Goal: Task Accomplishment & Management: Manage account settings

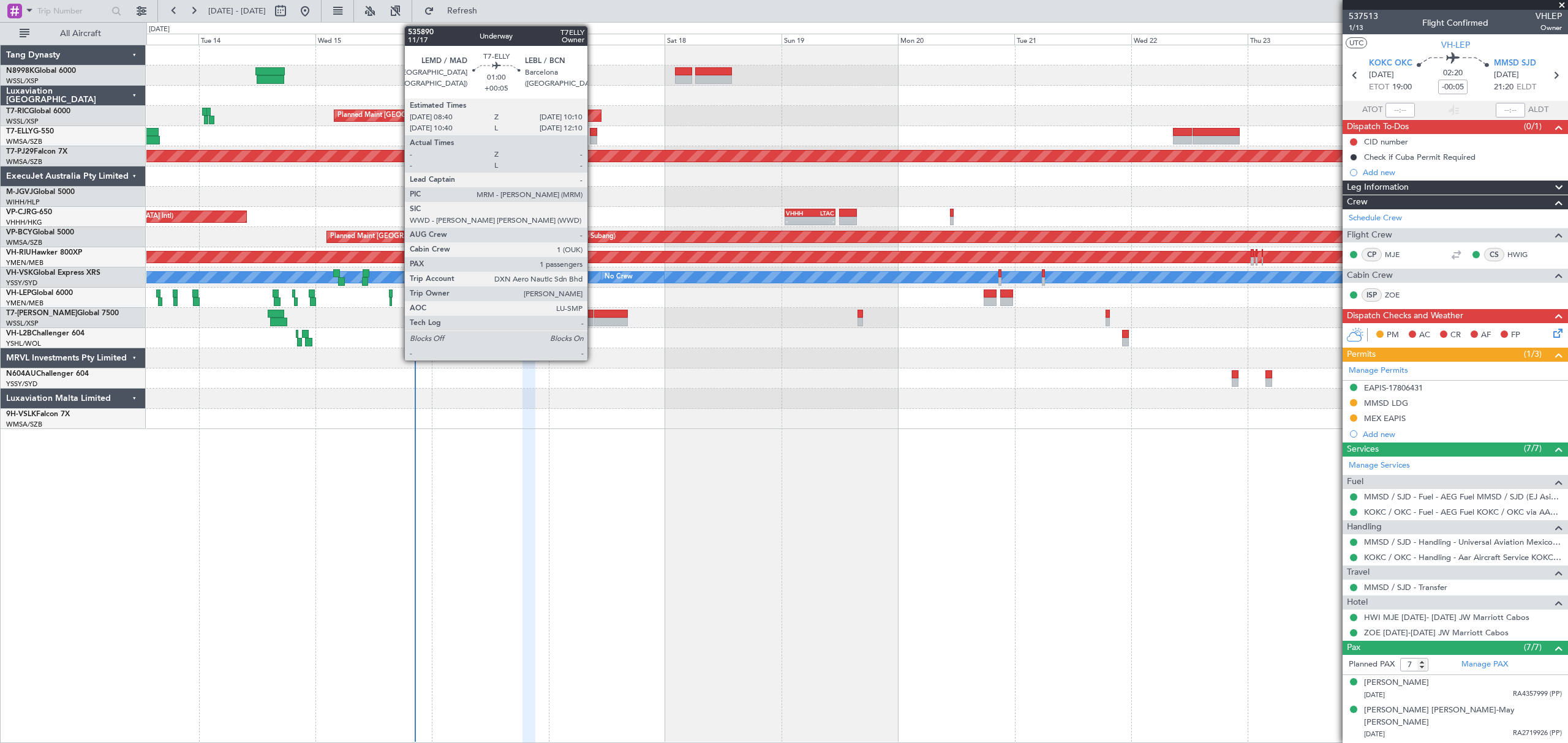
click at [593, 137] on div at bounding box center [593, 140] width 7 height 9
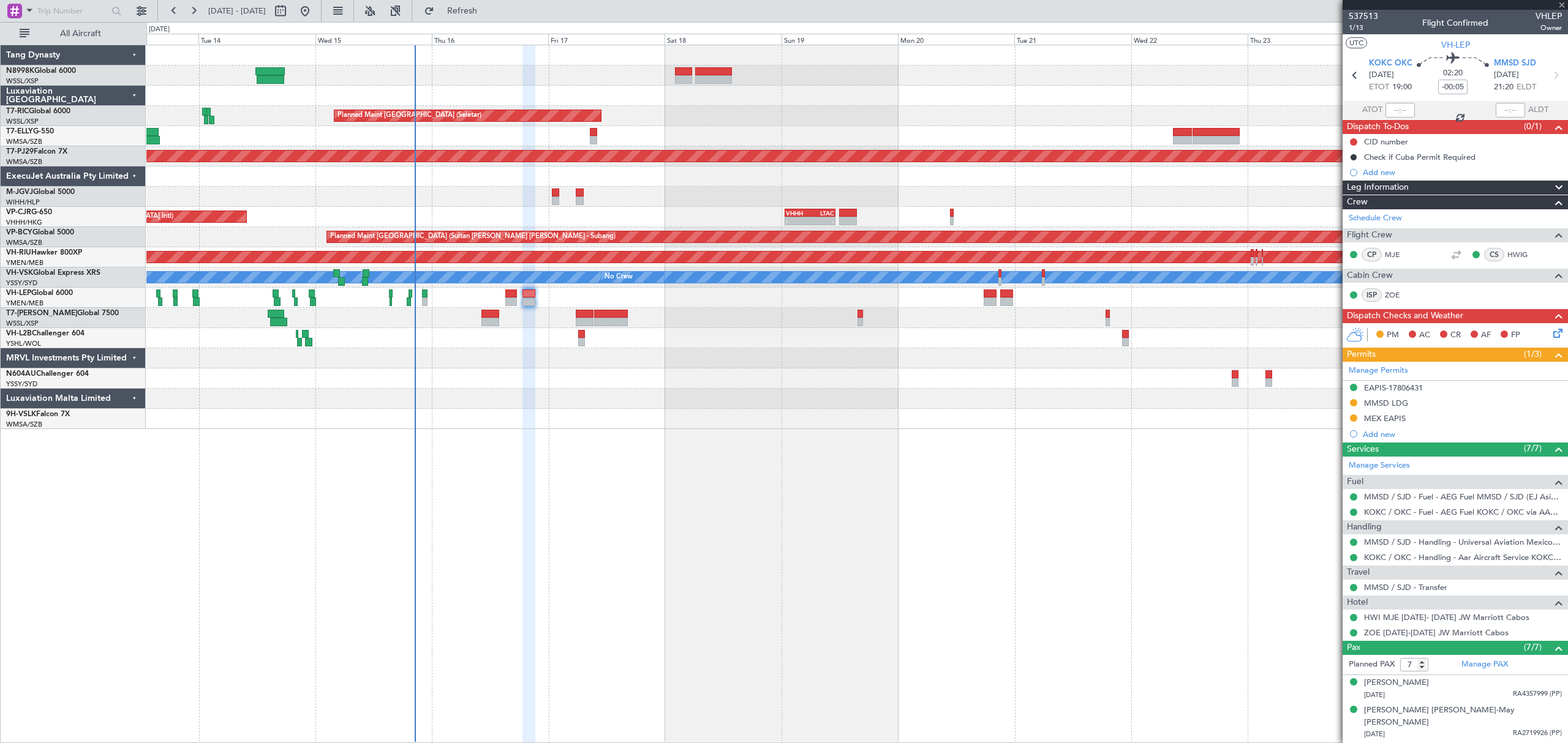
type input "+00:05"
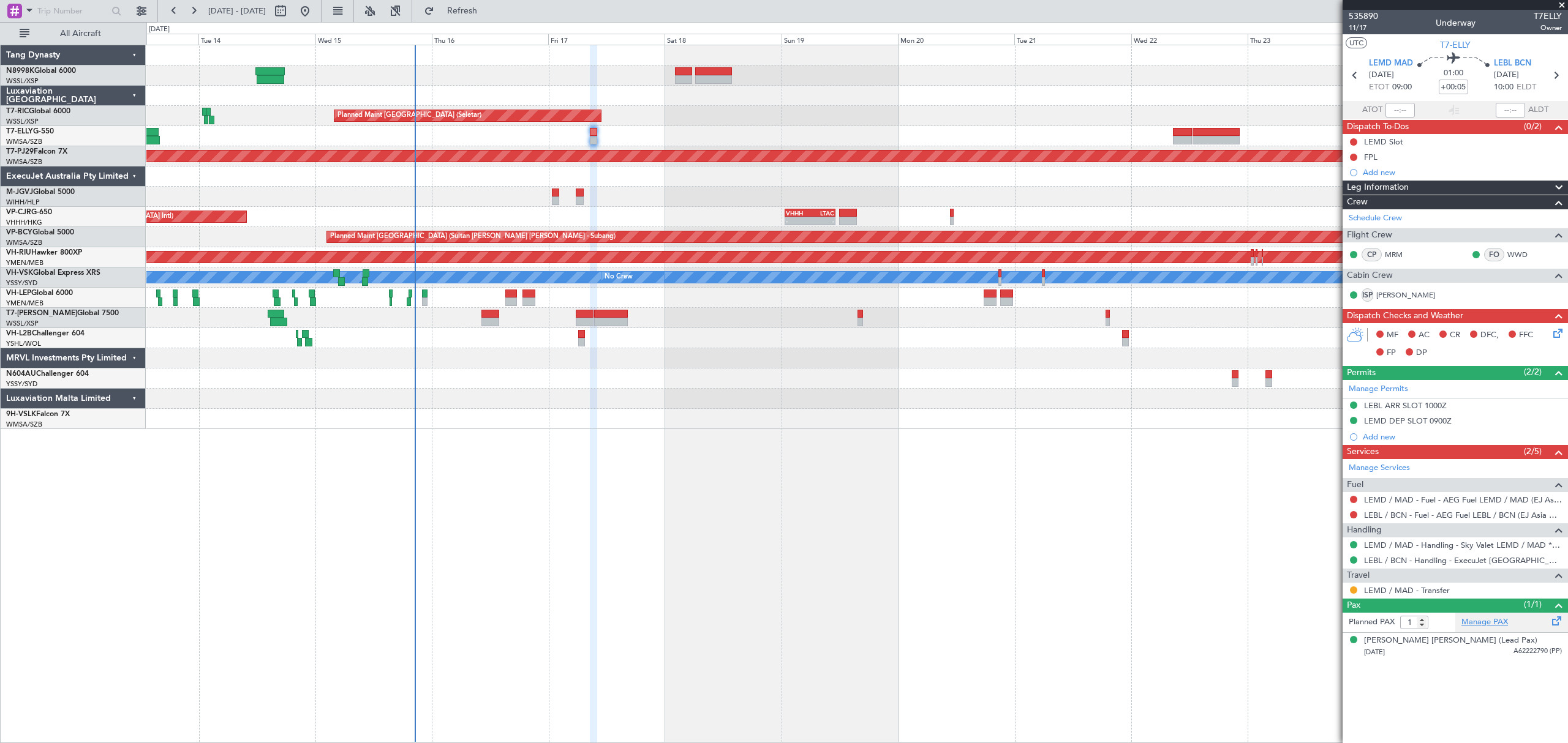
click at [1492, 623] on link "Manage PAX" at bounding box center [1484, 622] width 47 height 12
click at [1483, 623] on link "Manage PAX" at bounding box center [1484, 622] width 47 height 12
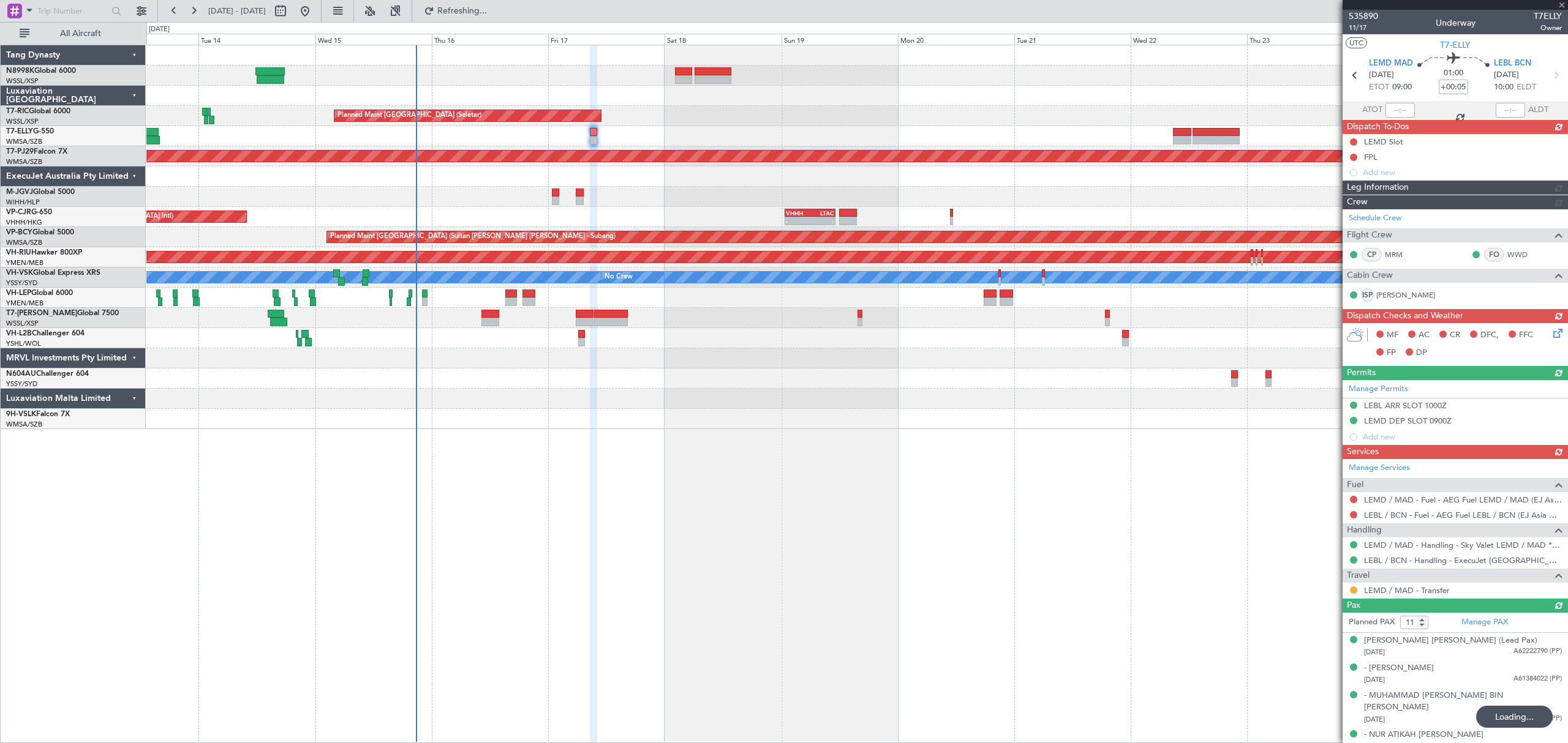
type input "12"
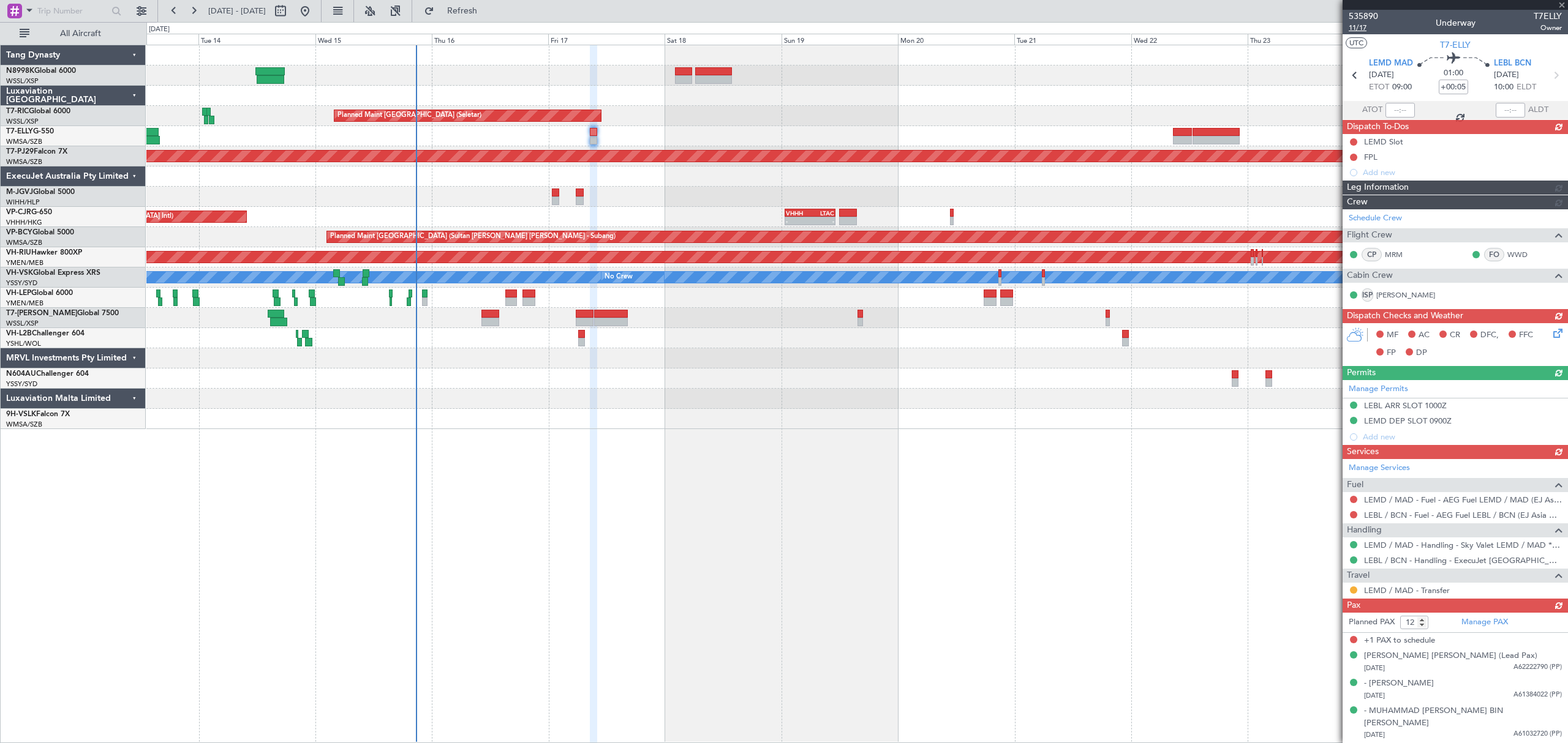
click at [1358, 30] on span "11/17" at bounding box center [1363, 27] width 29 height 10
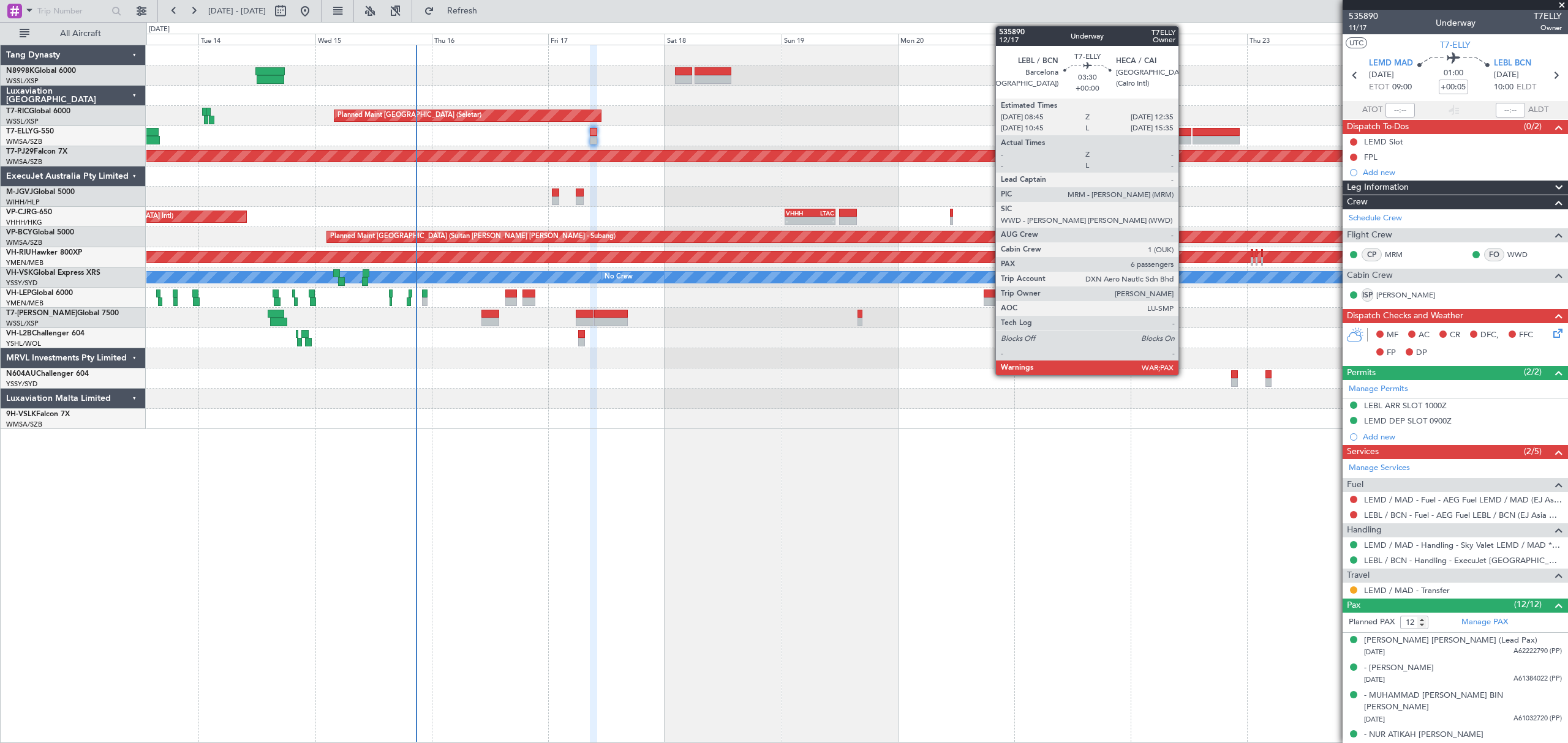
click at [1184, 136] on div at bounding box center [1182, 140] width 19 height 9
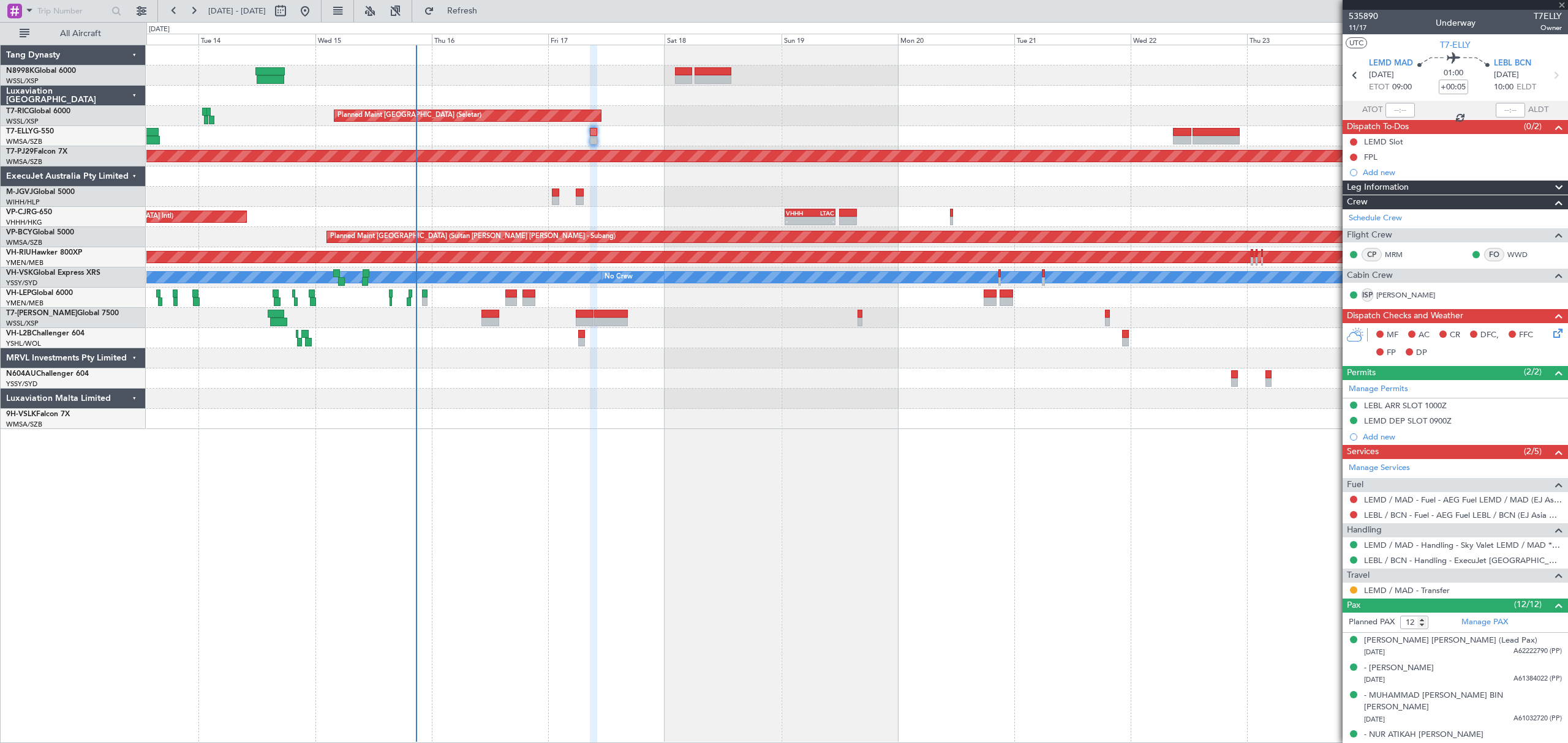
type input "6"
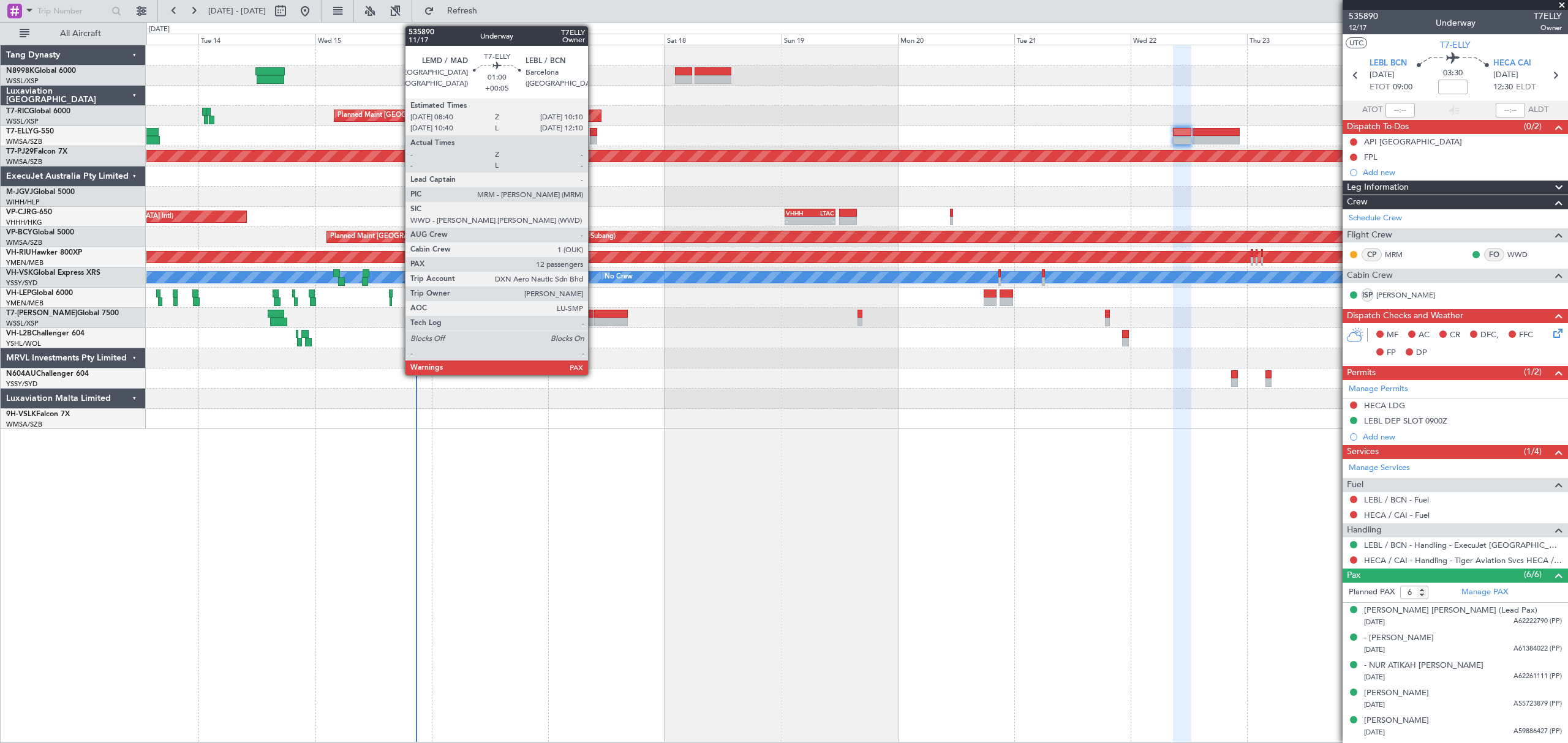
click at [594, 130] on div at bounding box center [593, 132] width 7 height 9
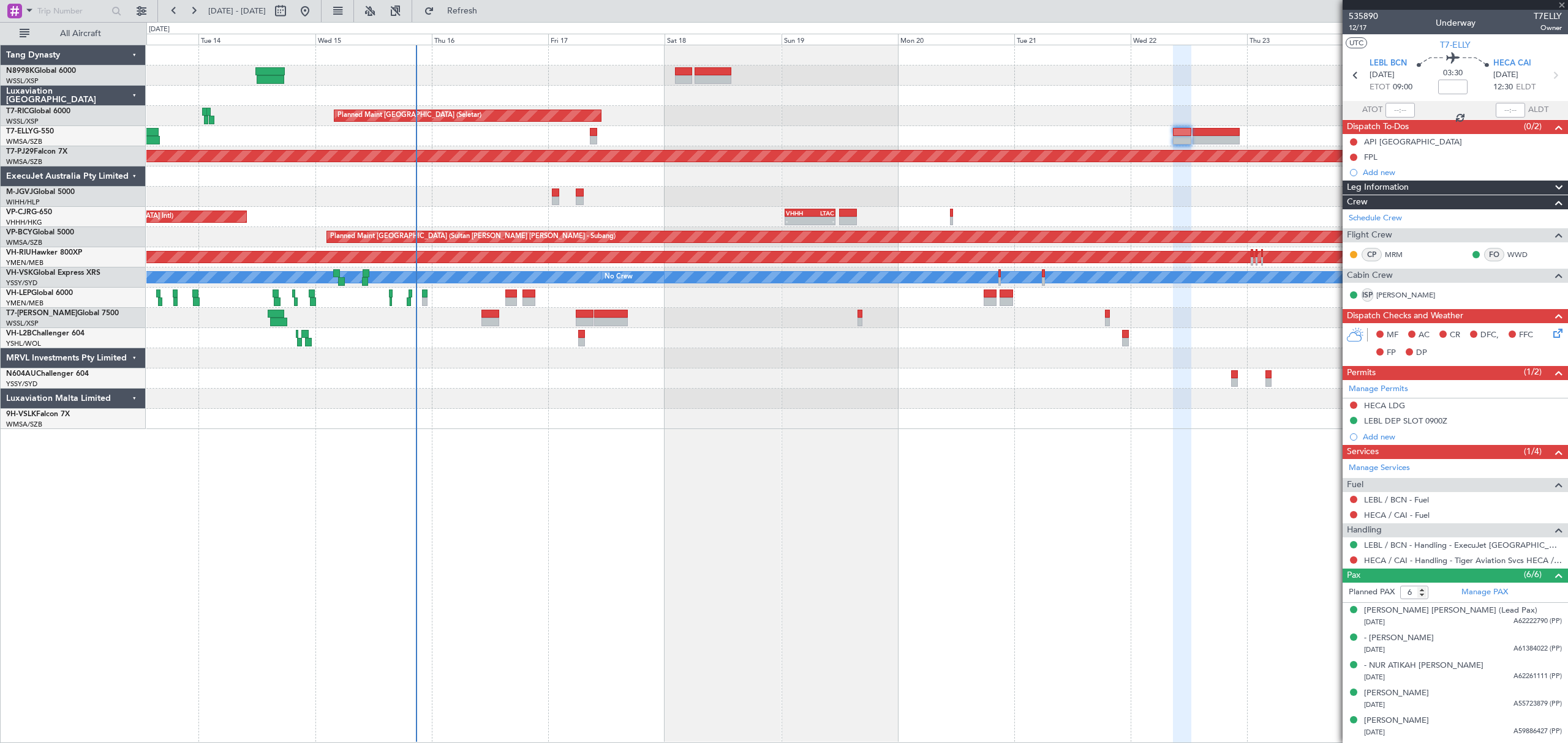
type input "+00:05"
type input "12"
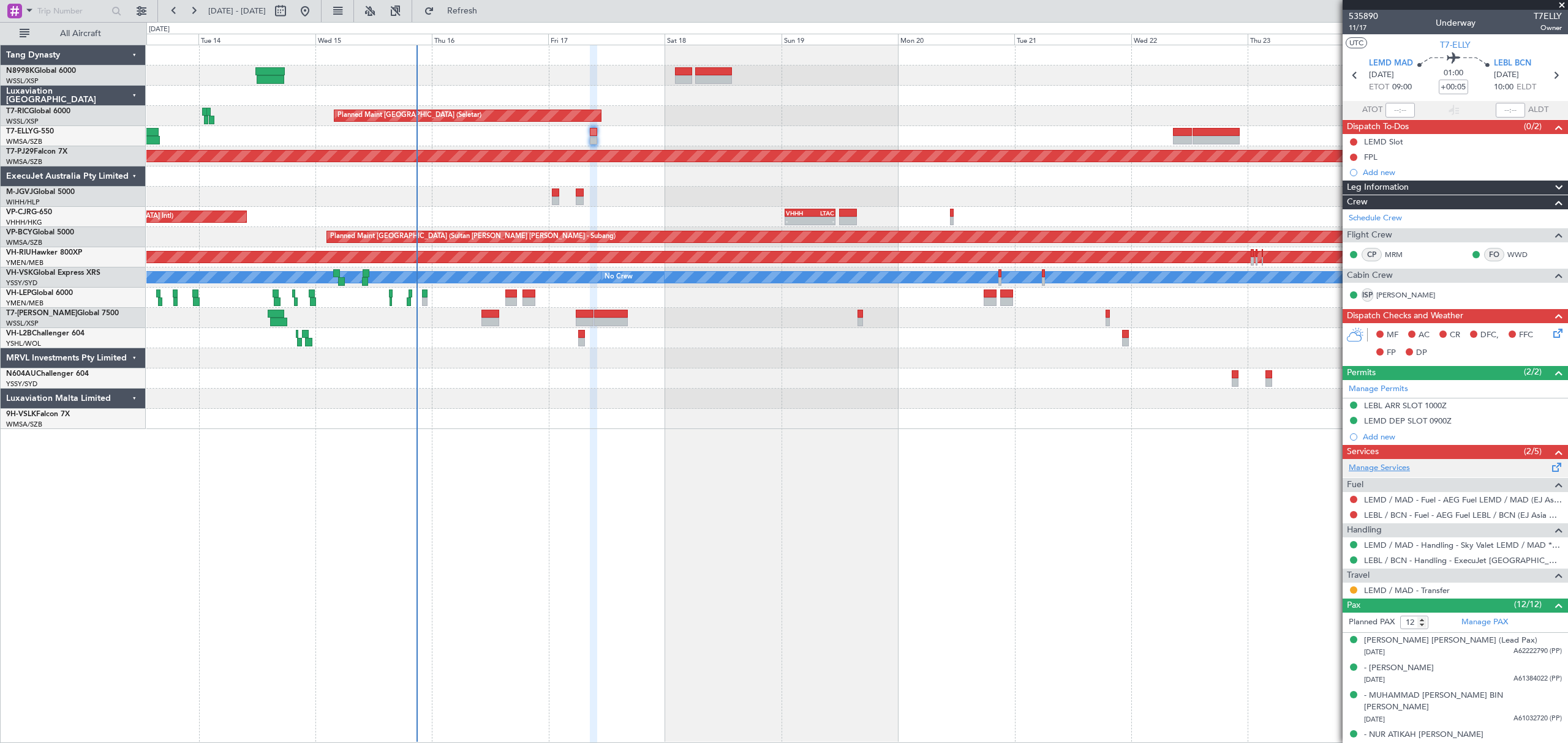
click at [1382, 470] on link "Manage Services" at bounding box center [1379, 468] width 61 height 12
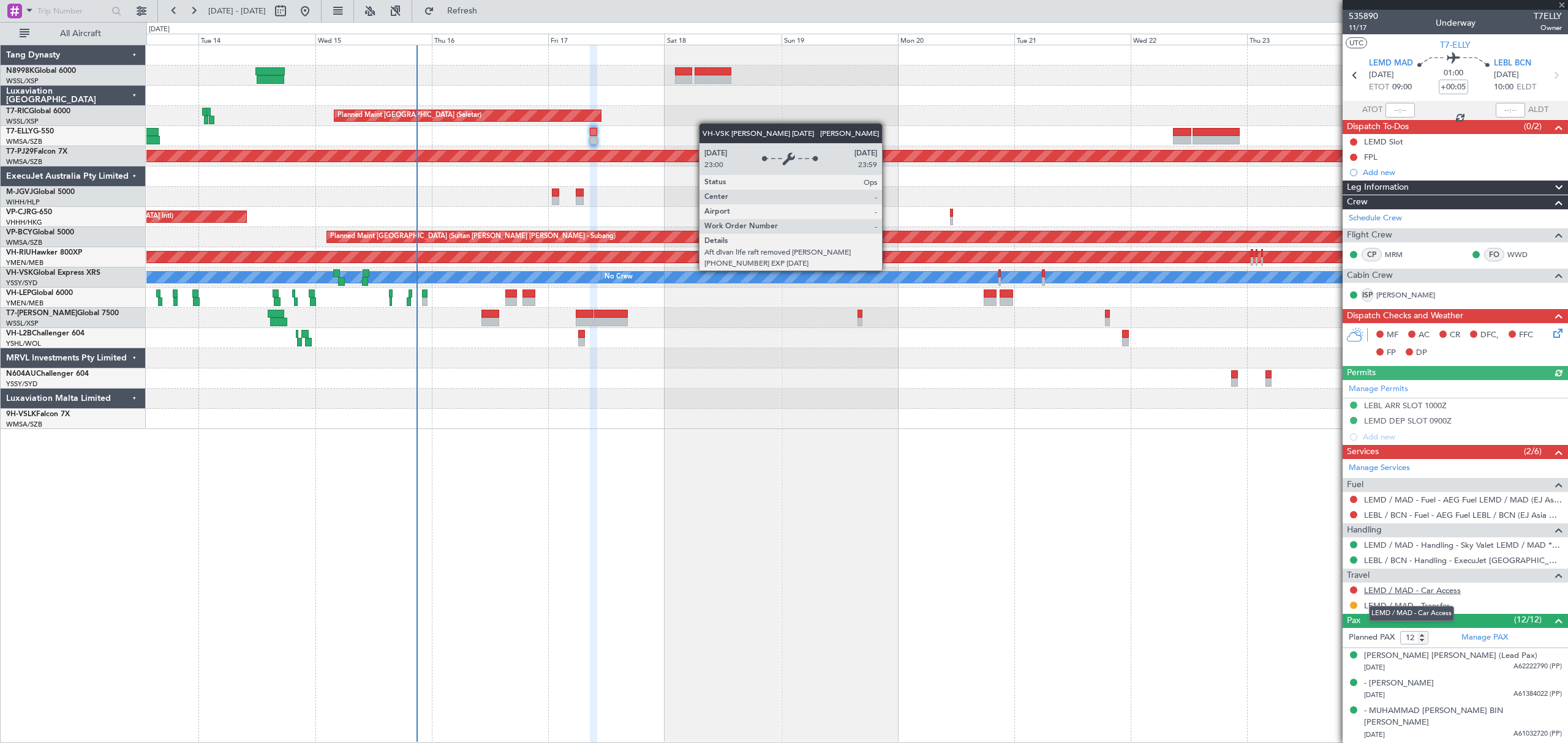
click at [1394, 594] on link "LEMD / MAD - Car Access" at bounding box center [1412, 590] width 97 height 10
click at [472, 14] on button "Refresh" at bounding box center [455, 11] width 73 height 20
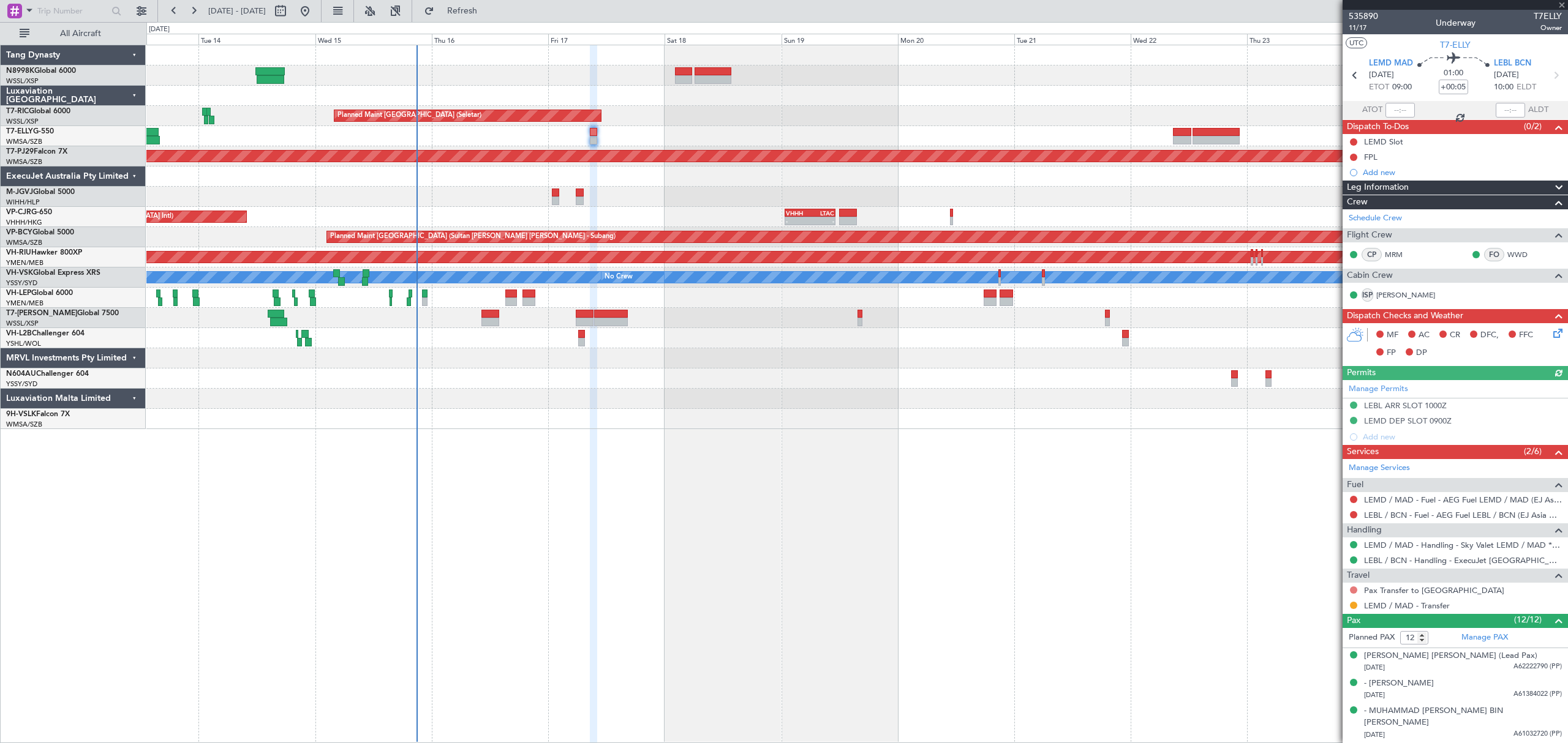
click at [1353, 593] on button at bounding box center [1353, 590] width 7 height 7
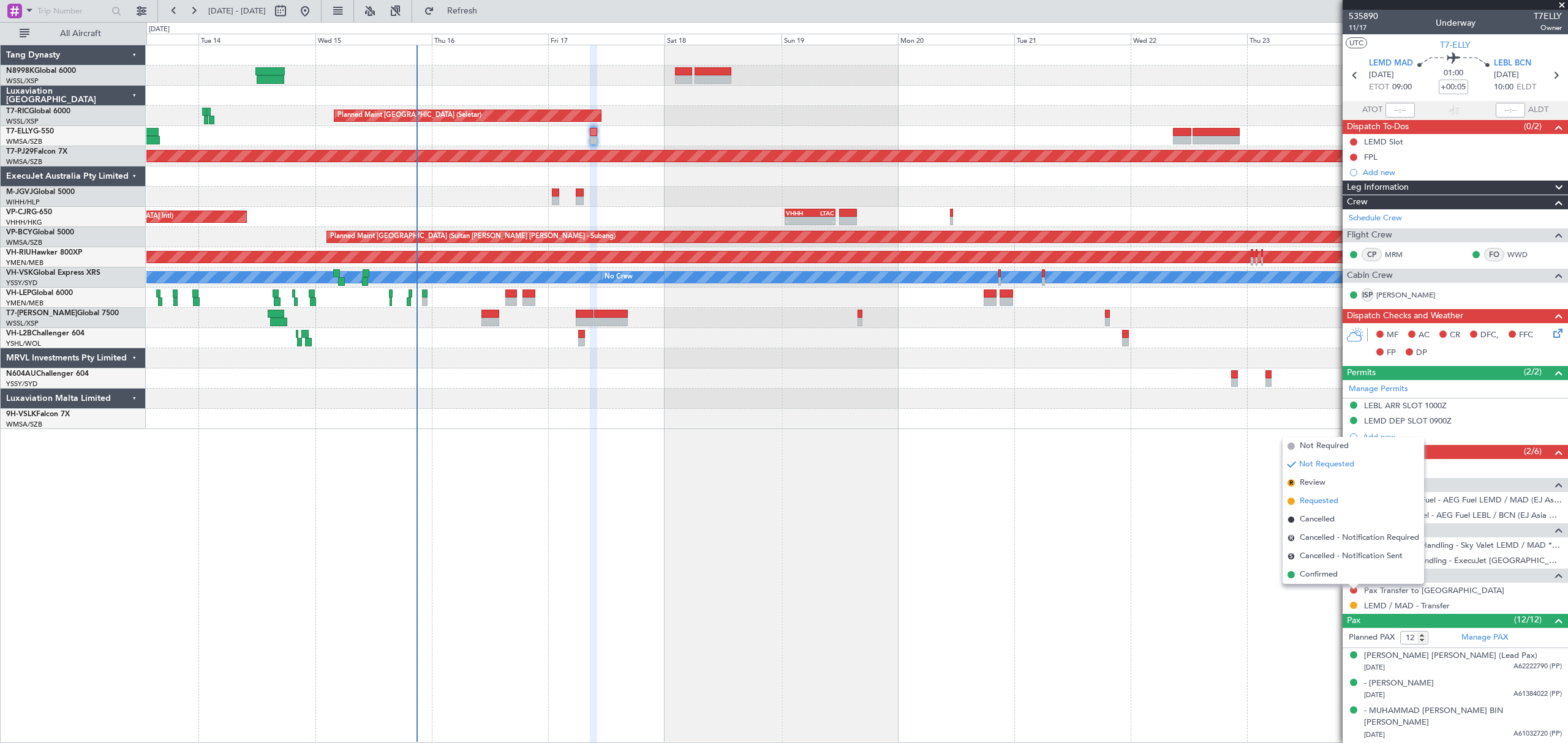
click at [1319, 492] on li "Requested" at bounding box center [1353, 501] width 142 height 18
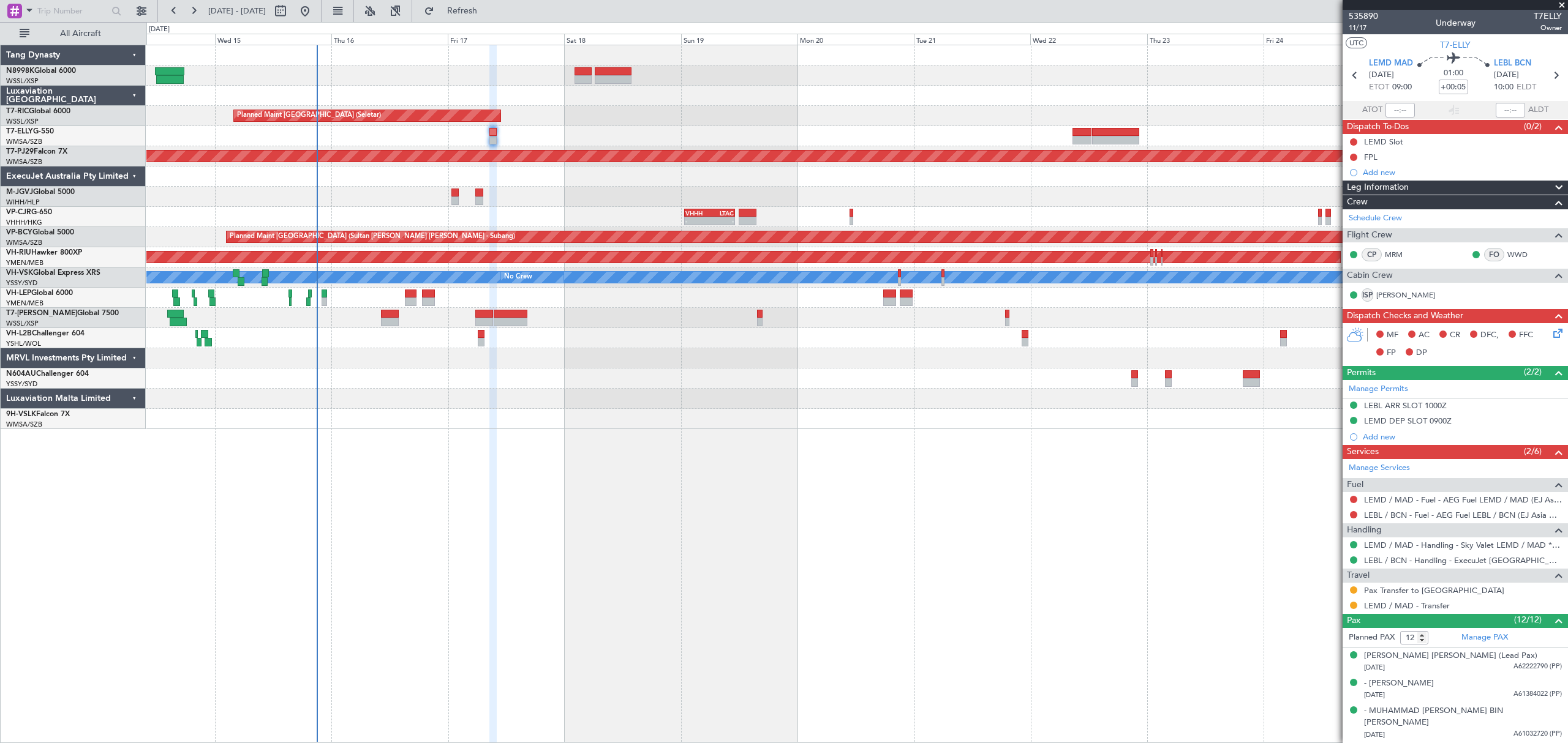
click at [1045, 145] on div "Planned Maint [GEOGRAPHIC_DATA] ([GEOGRAPHIC_DATA] Intl)" at bounding box center [857, 136] width 1420 height 20
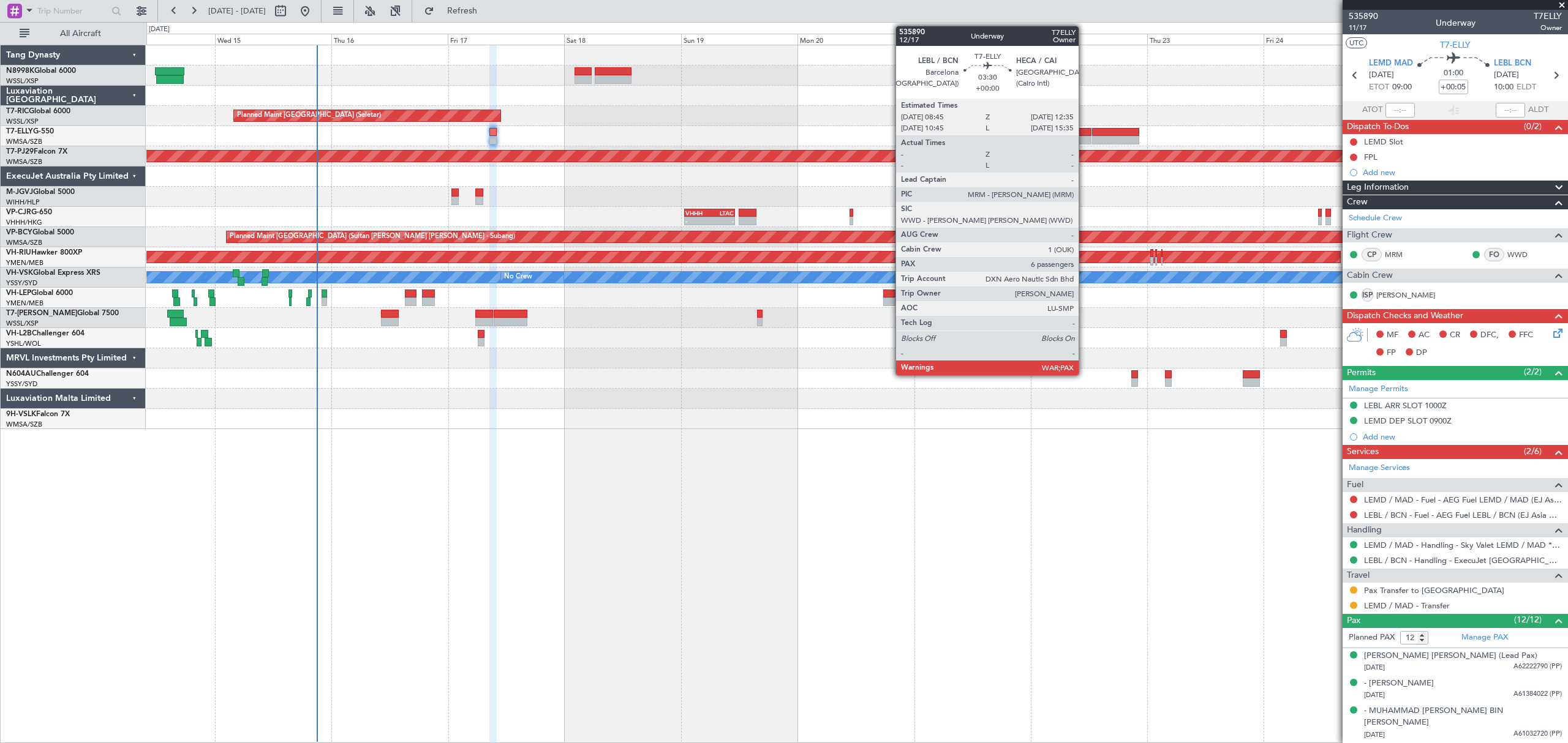
click at [1084, 137] on div at bounding box center [1081, 140] width 19 height 9
type input "6"
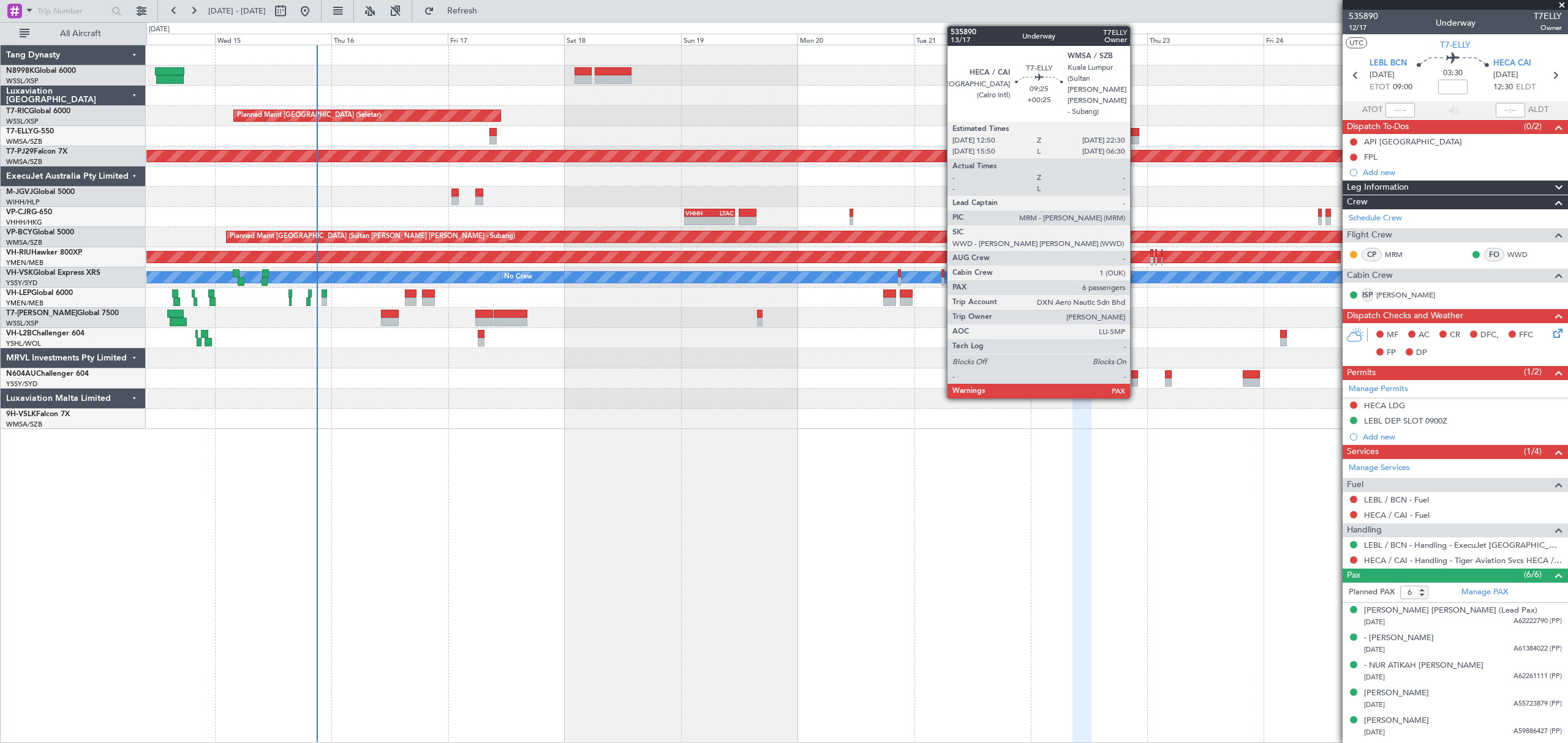
click at [1135, 133] on div at bounding box center [1115, 132] width 47 height 9
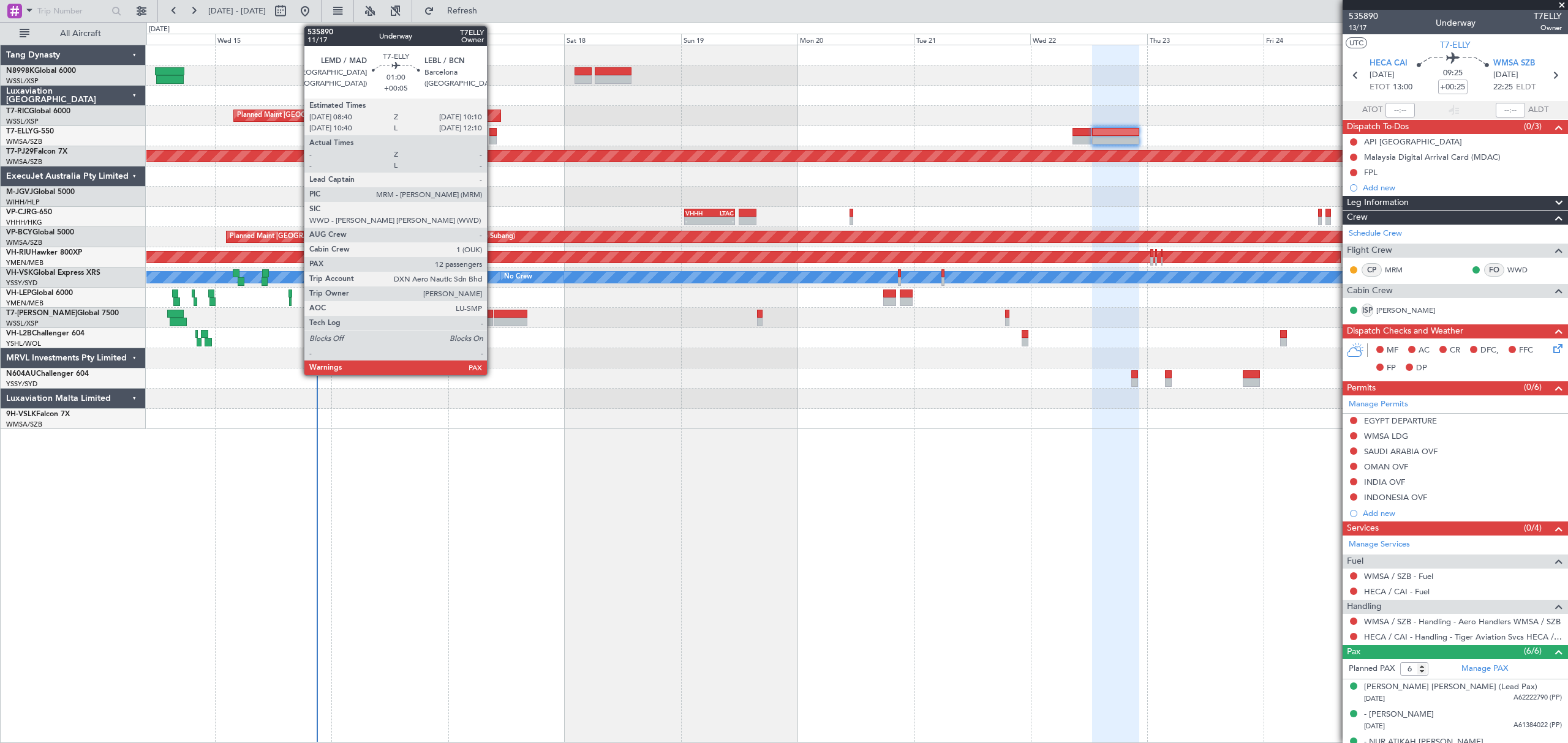
click at [493, 133] on div at bounding box center [493, 132] width 7 height 9
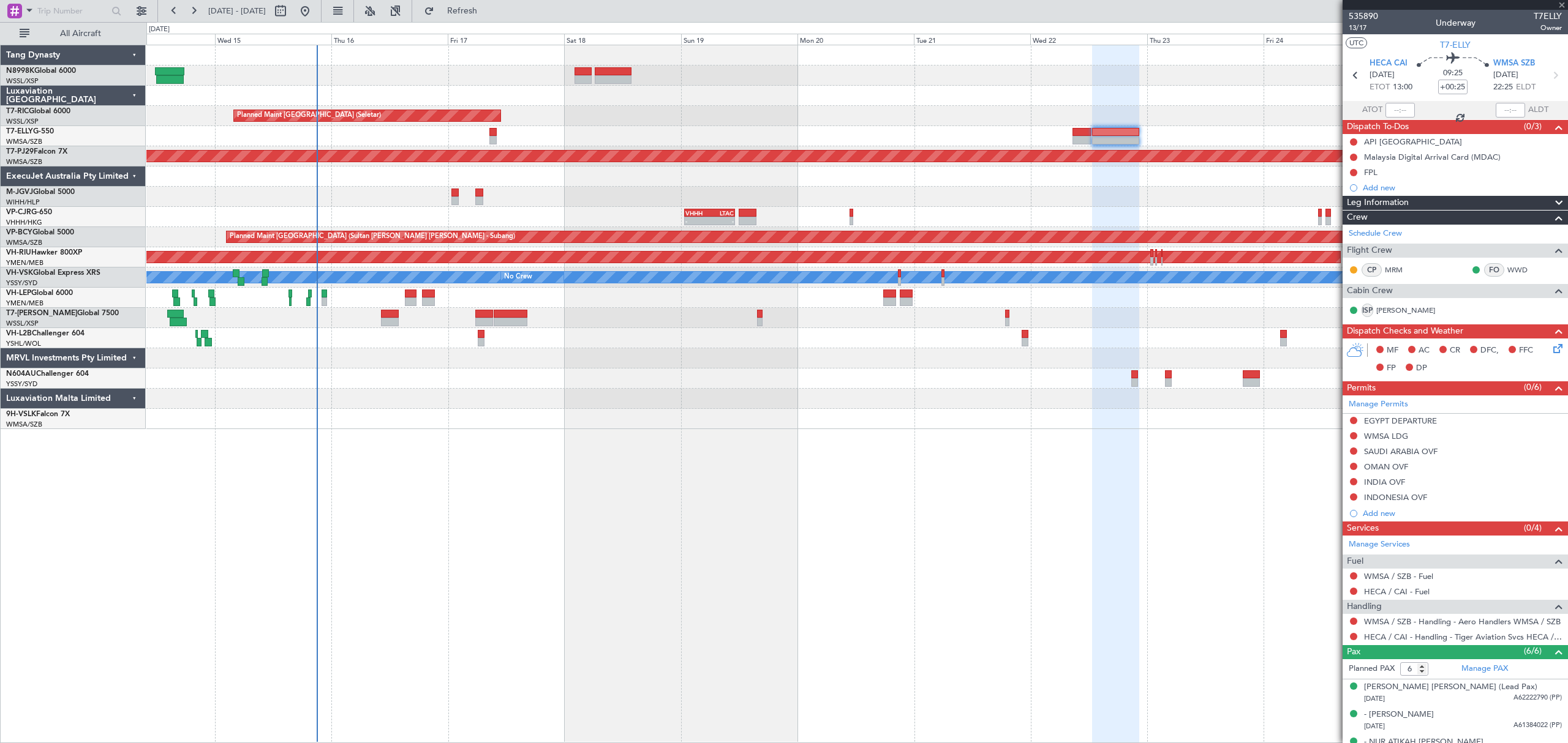
type input "+00:05"
type input "12"
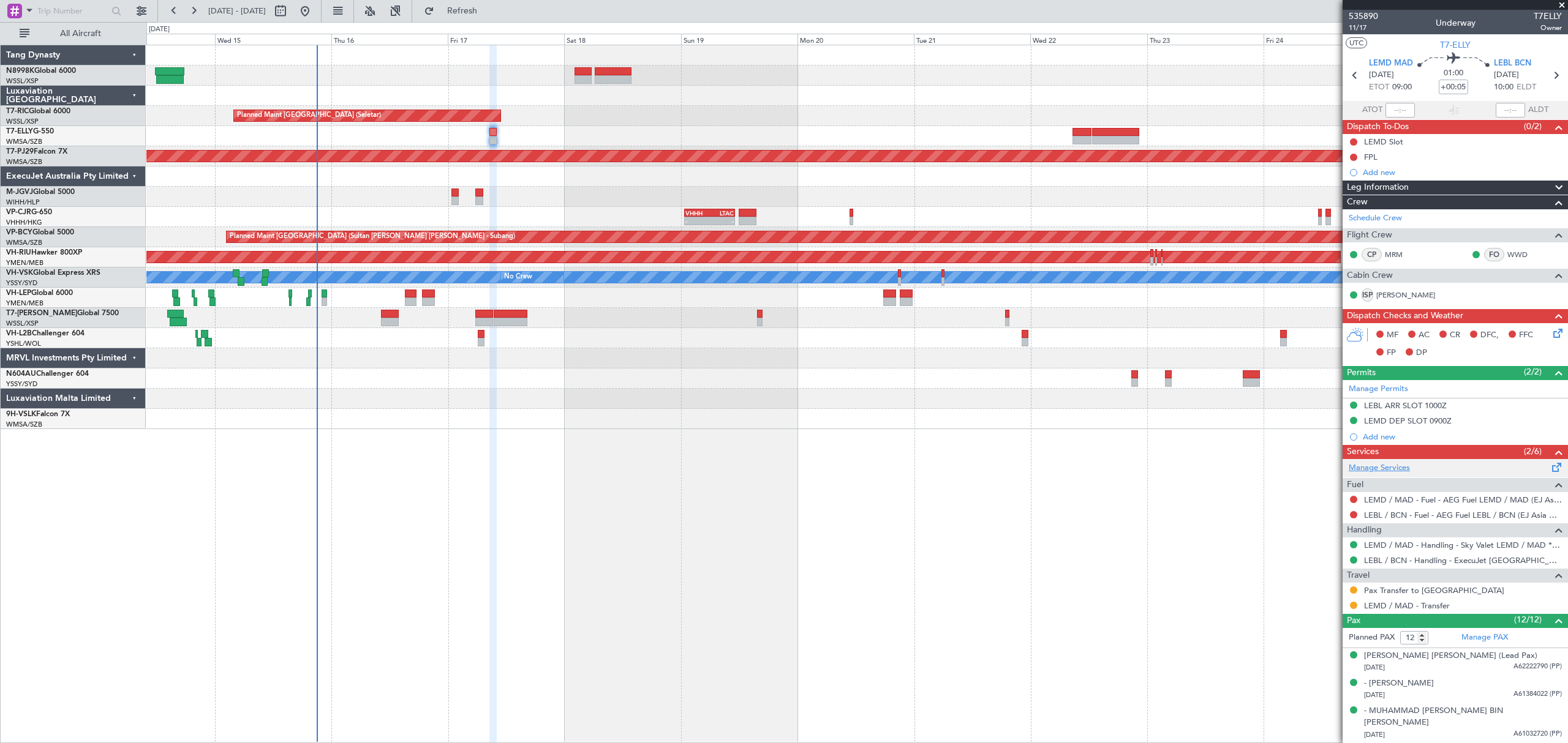
click at [1388, 467] on link "Manage Services" at bounding box center [1379, 468] width 61 height 12
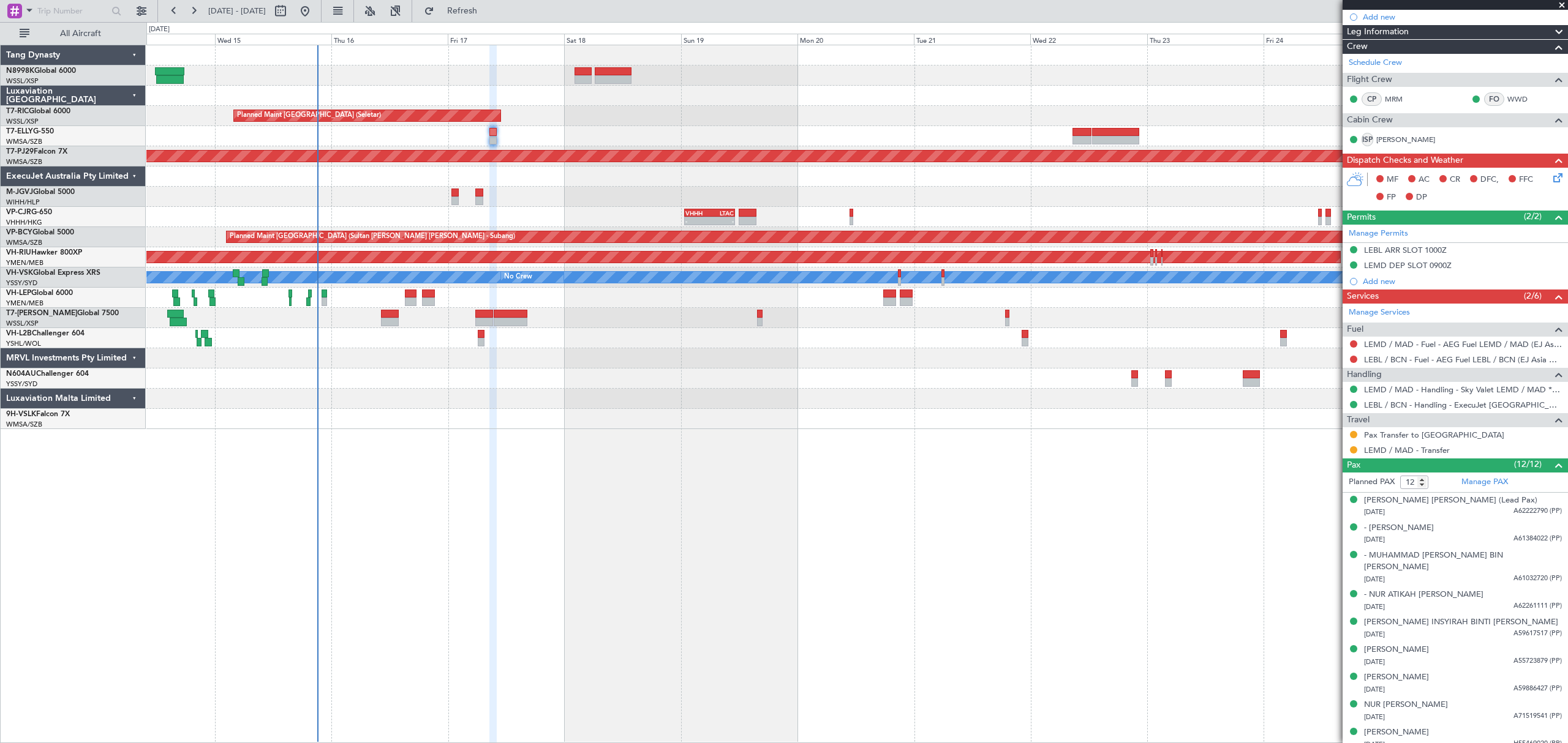
scroll to position [245, 0]
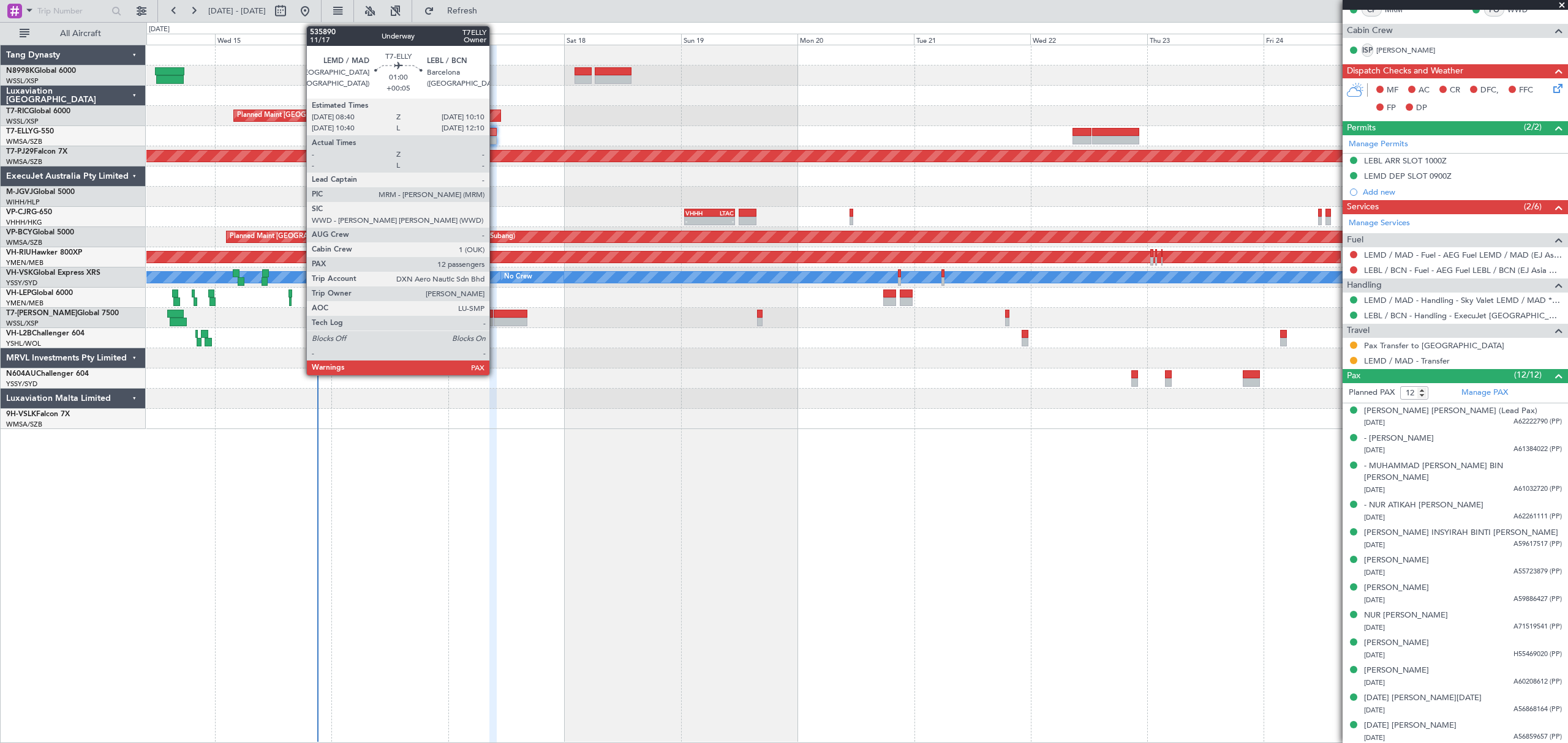
click at [495, 140] on div at bounding box center [493, 140] width 7 height 9
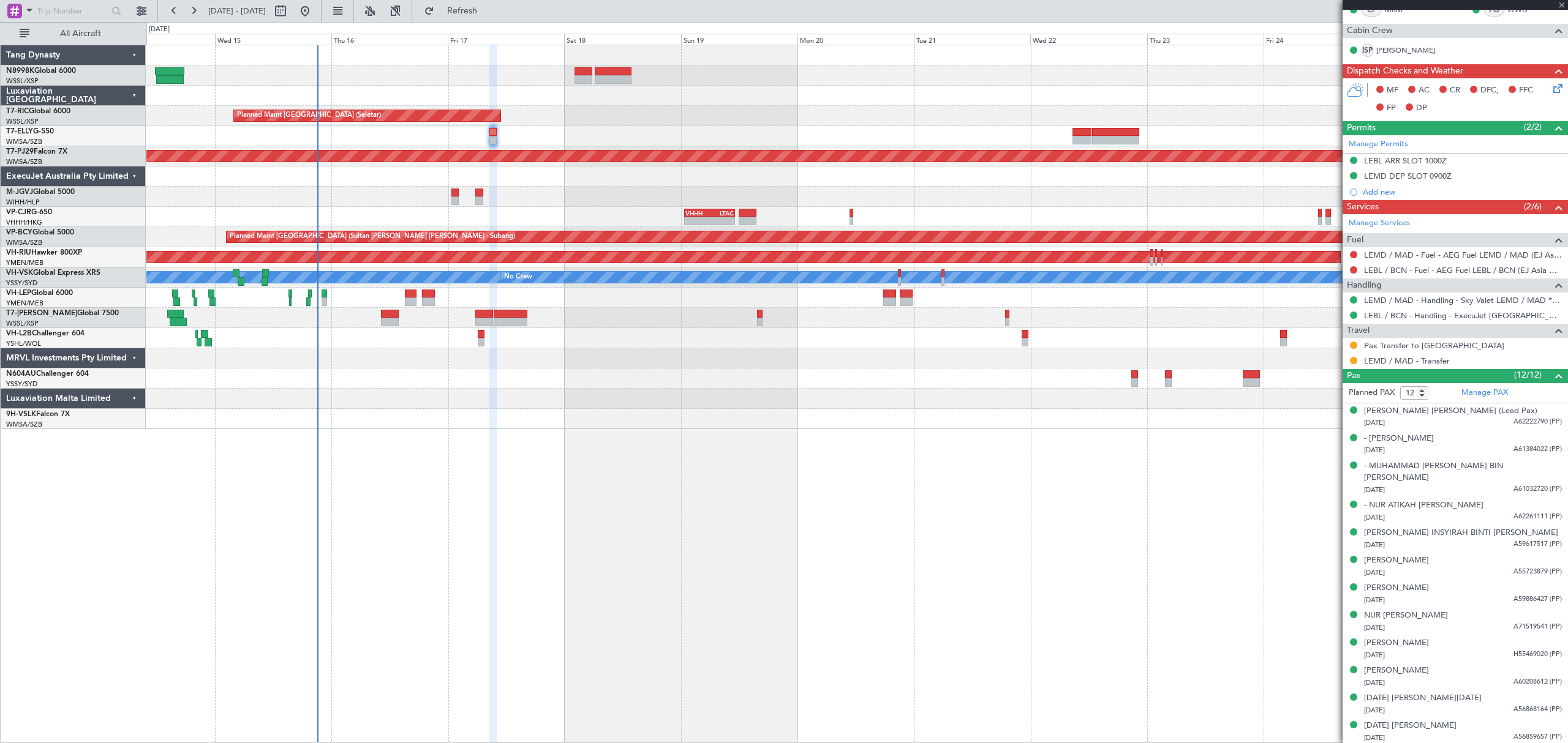
scroll to position [0, 0]
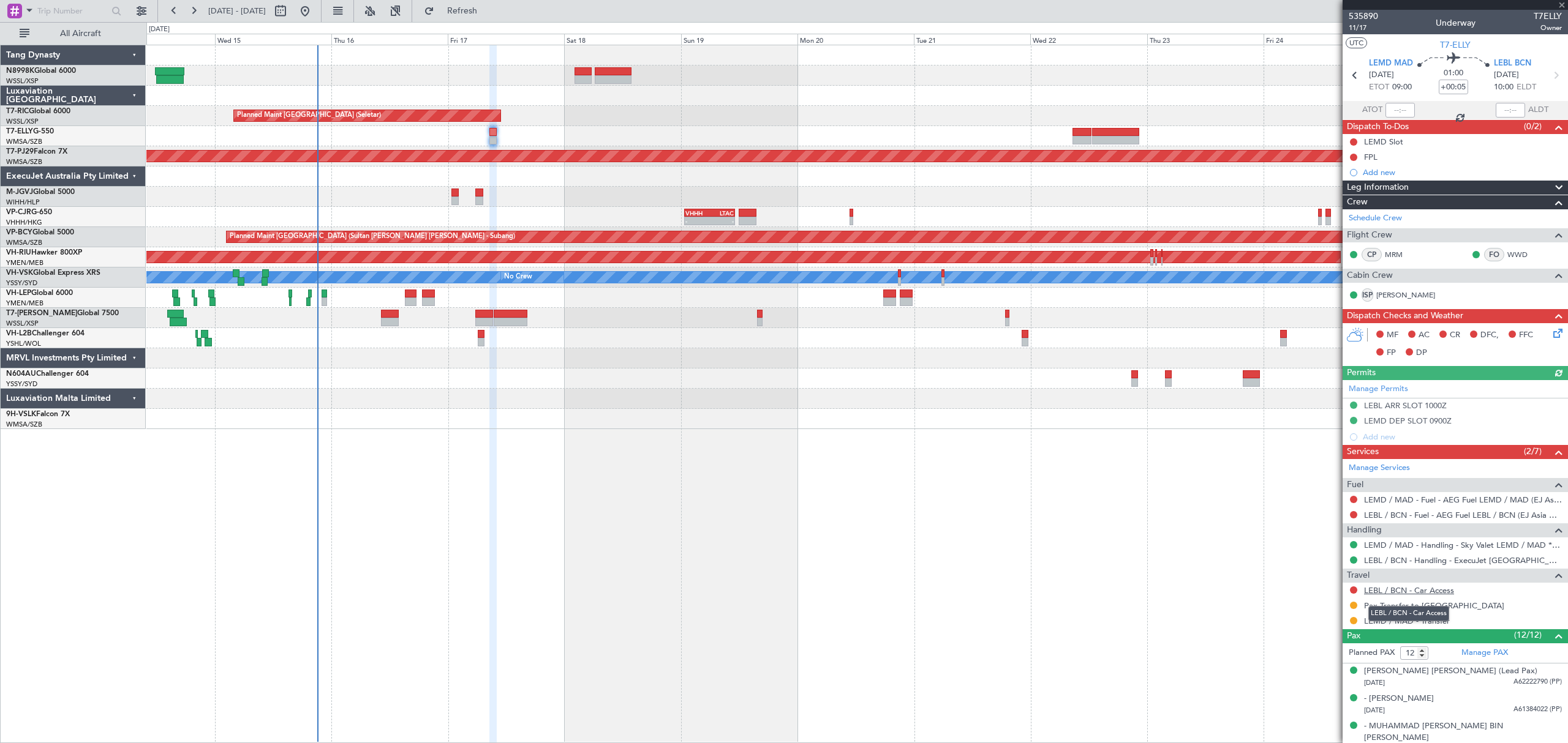
click at [1414, 593] on link "LEBL / BCN - Car Access" at bounding box center [1409, 590] width 90 height 10
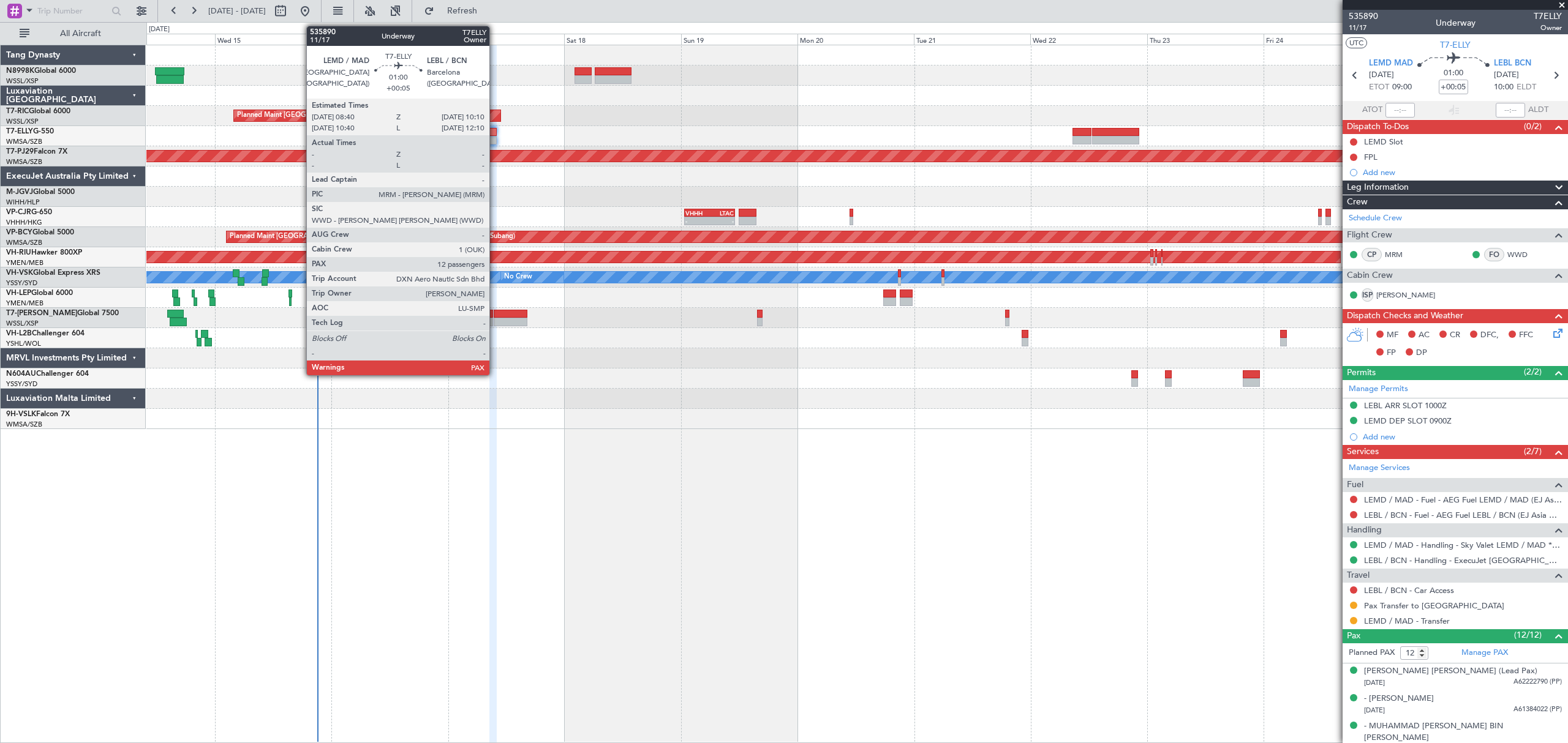
click at [495, 133] on div at bounding box center [493, 132] width 7 height 9
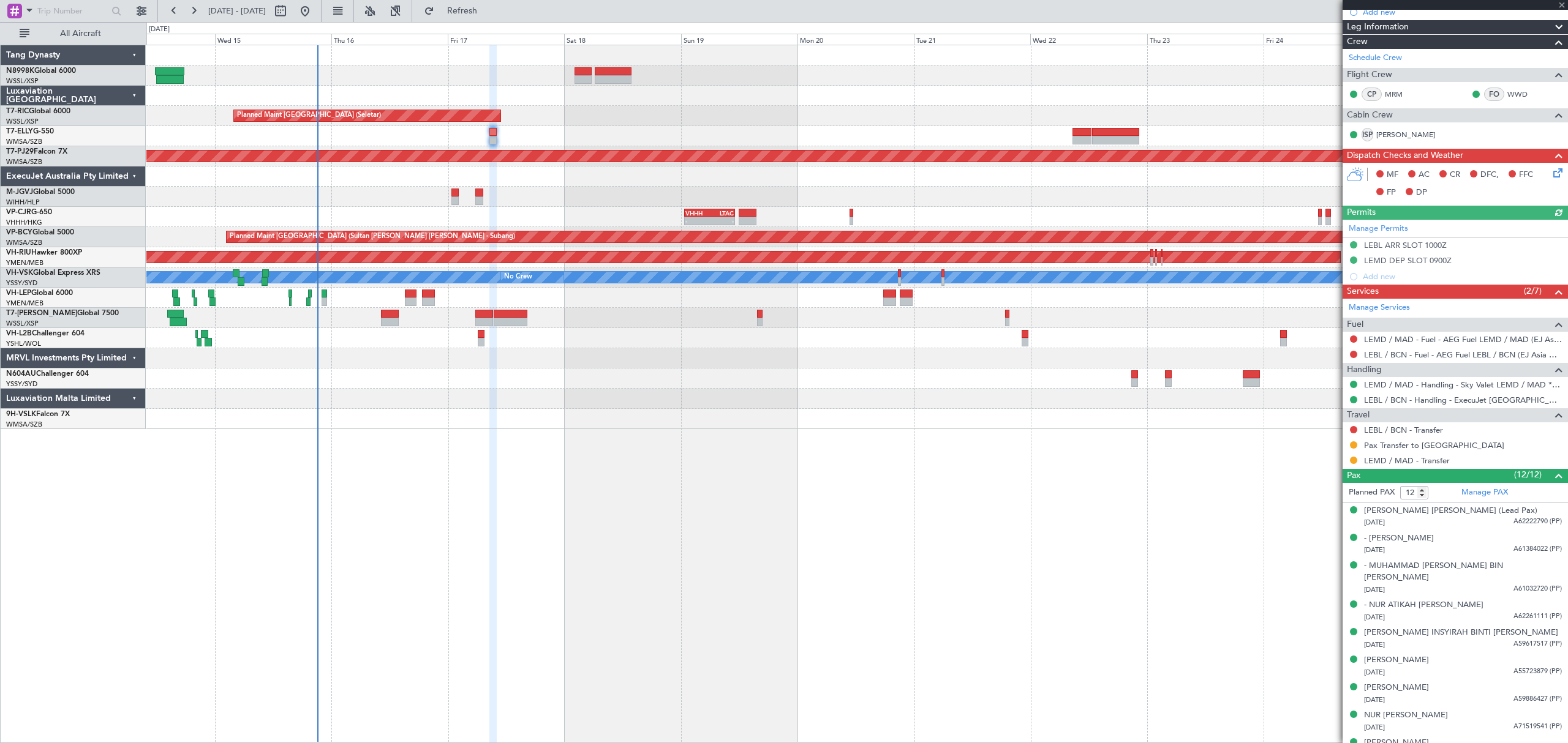
scroll to position [163, 0]
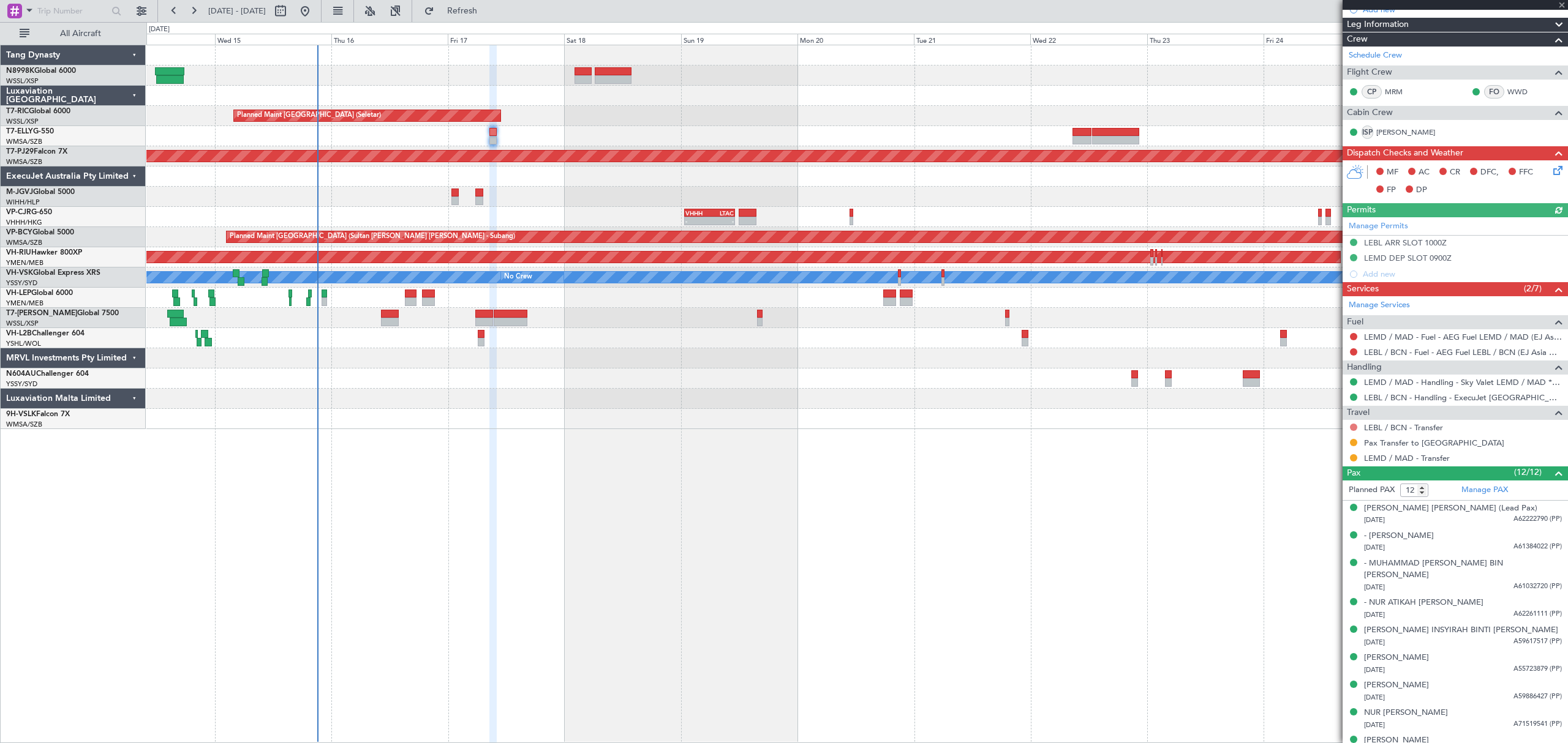
click at [1351, 431] on button at bounding box center [1353, 427] width 7 height 7
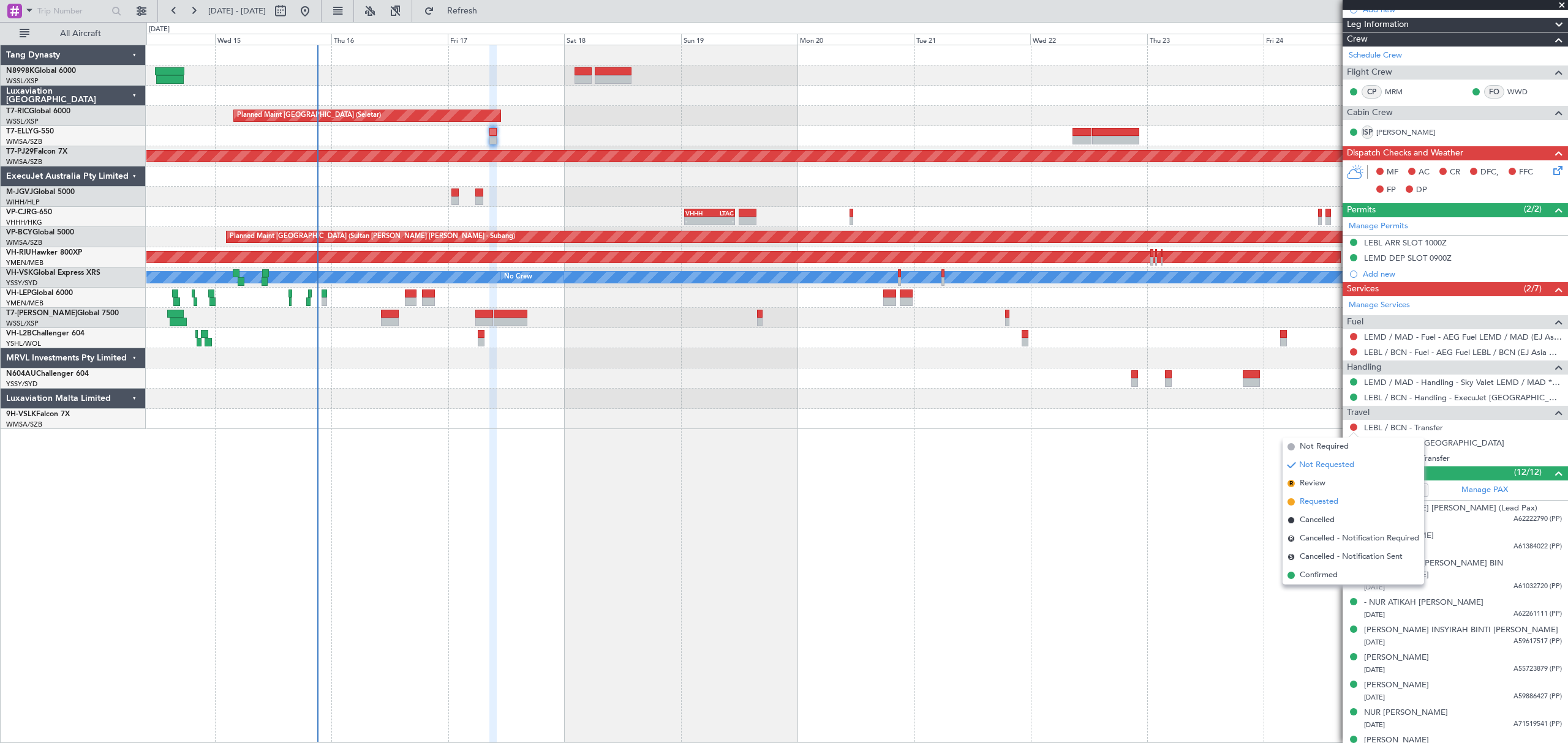
click at [1325, 503] on span "Requested" at bounding box center [1319, 502] width 39 height 12
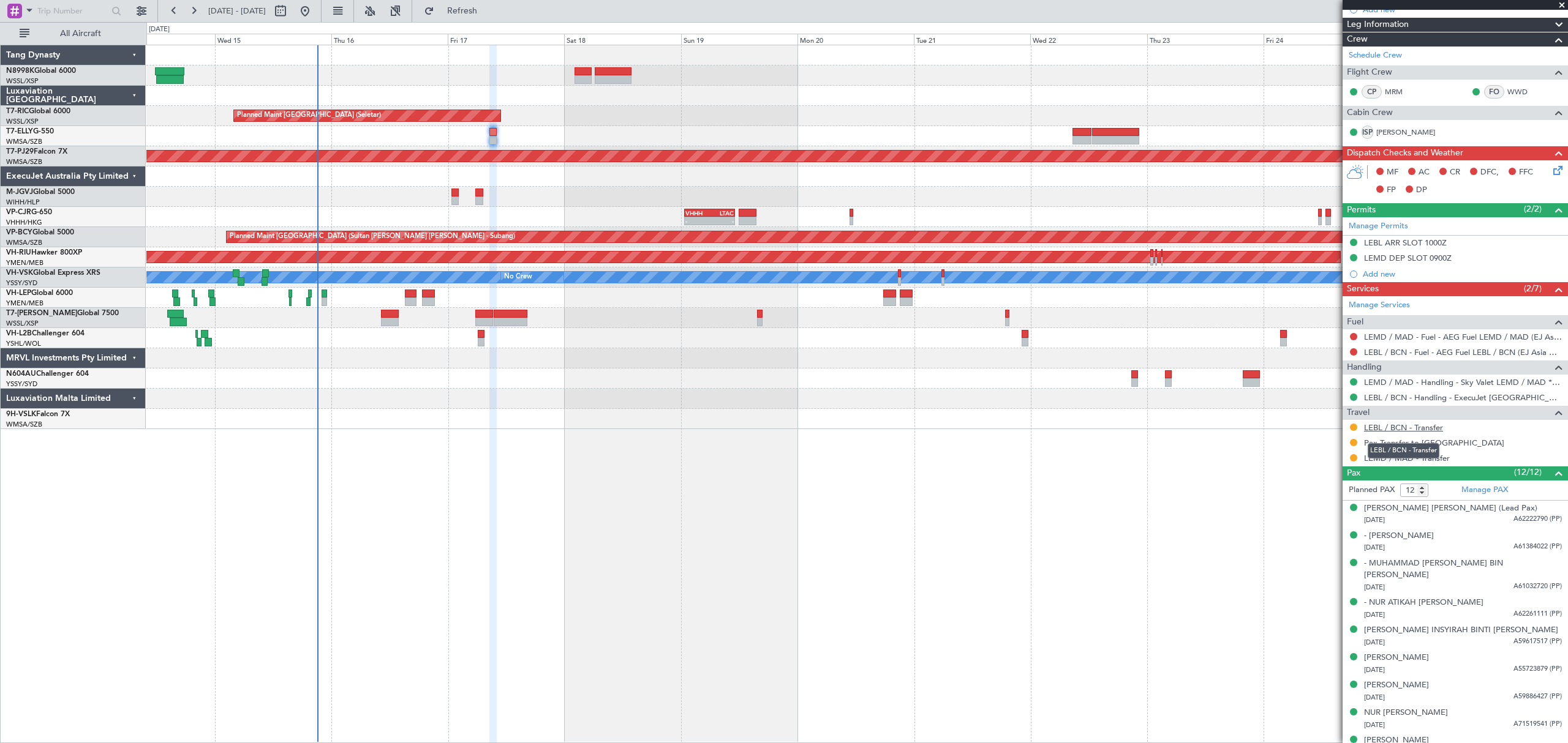
click at [1405, 429] on link "LEBL / BCN - Transfer" at bounding box center [1403, 427] width 79 height 10
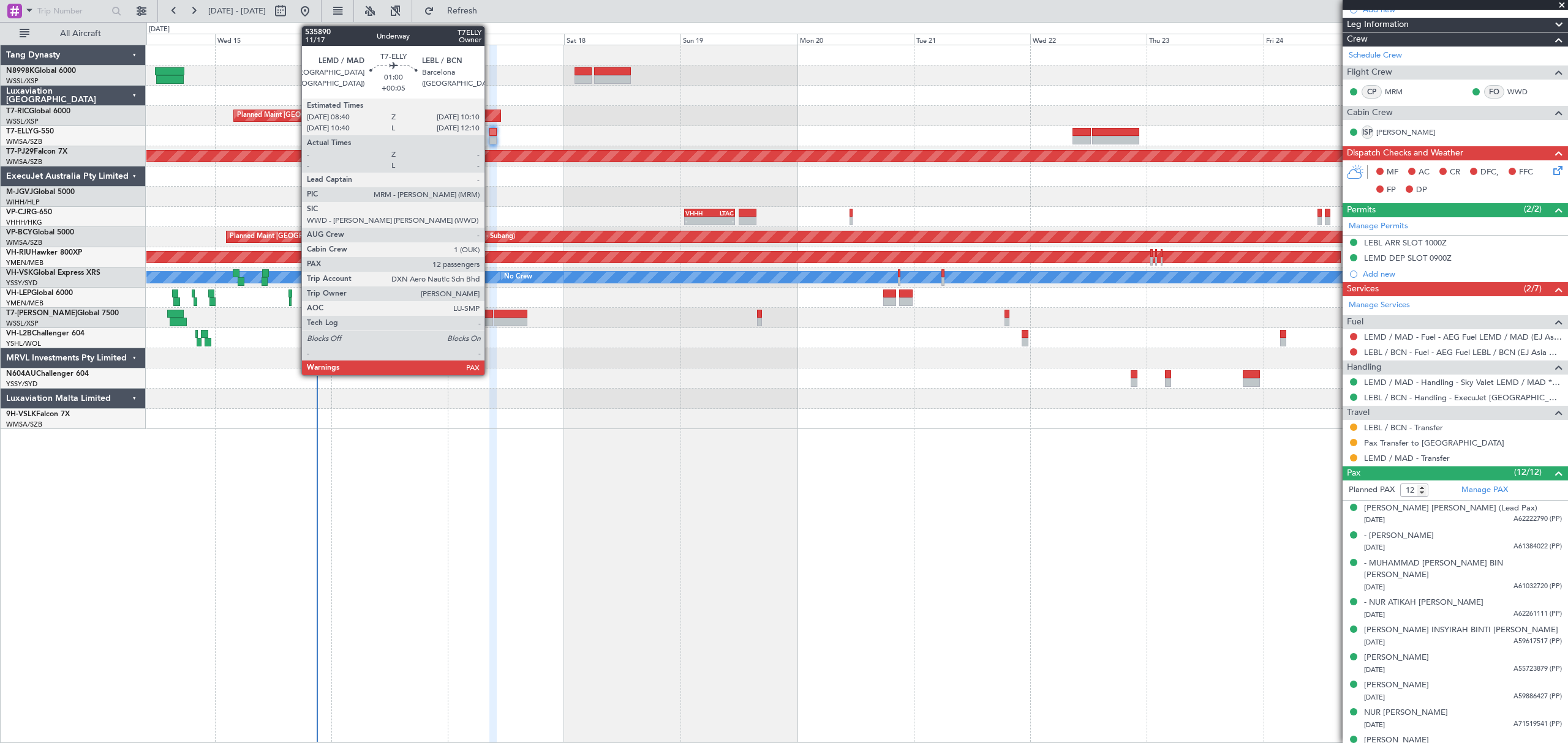
click at [490, 131] on div at bounding box center [493, 132] width 7 height 9
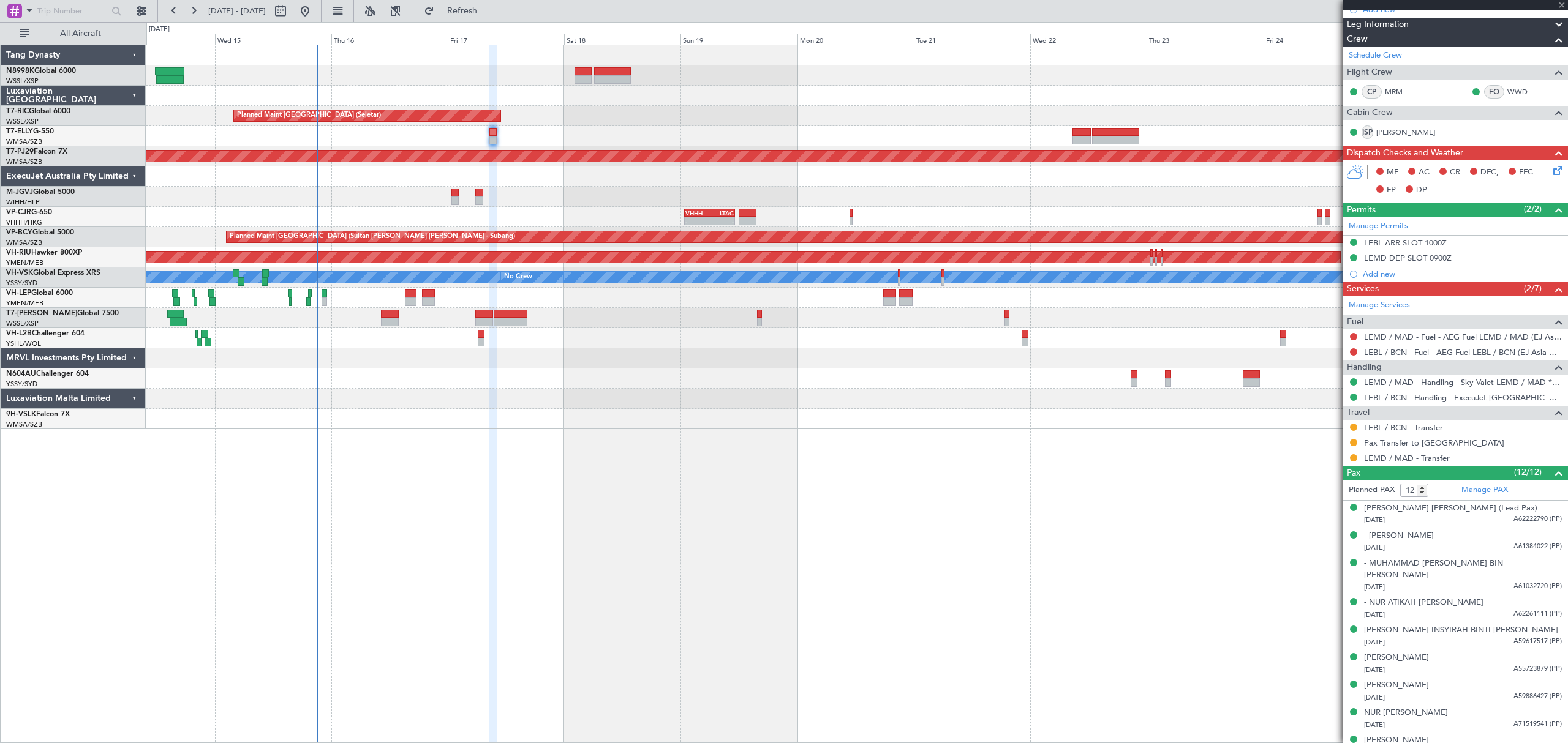
scroll to position [0, 0]
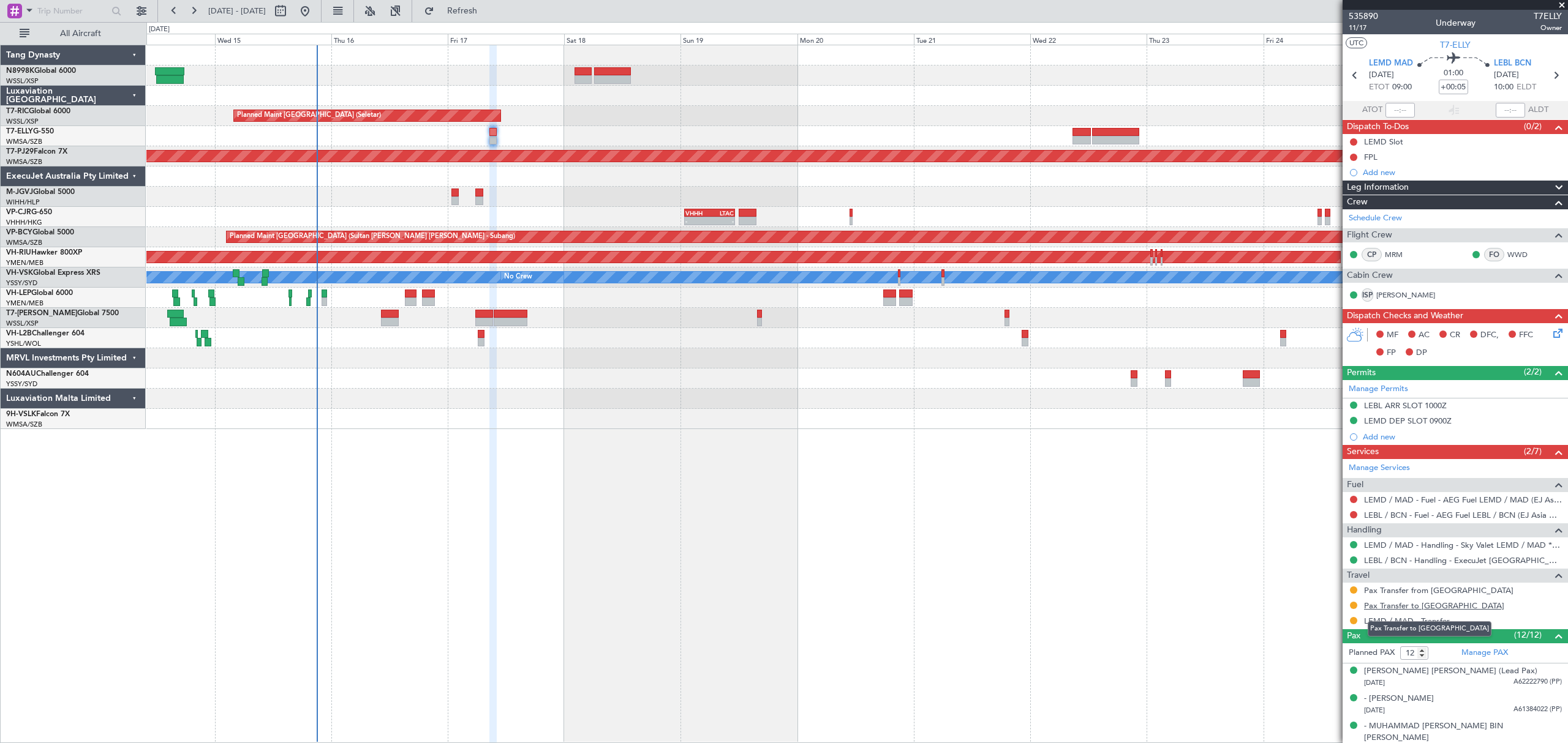
click at [1416, 606] on link "Pax Transfer to [GEOGRAPHIC_DATA]" at bounding box center [1434, 606] width 140 height 10
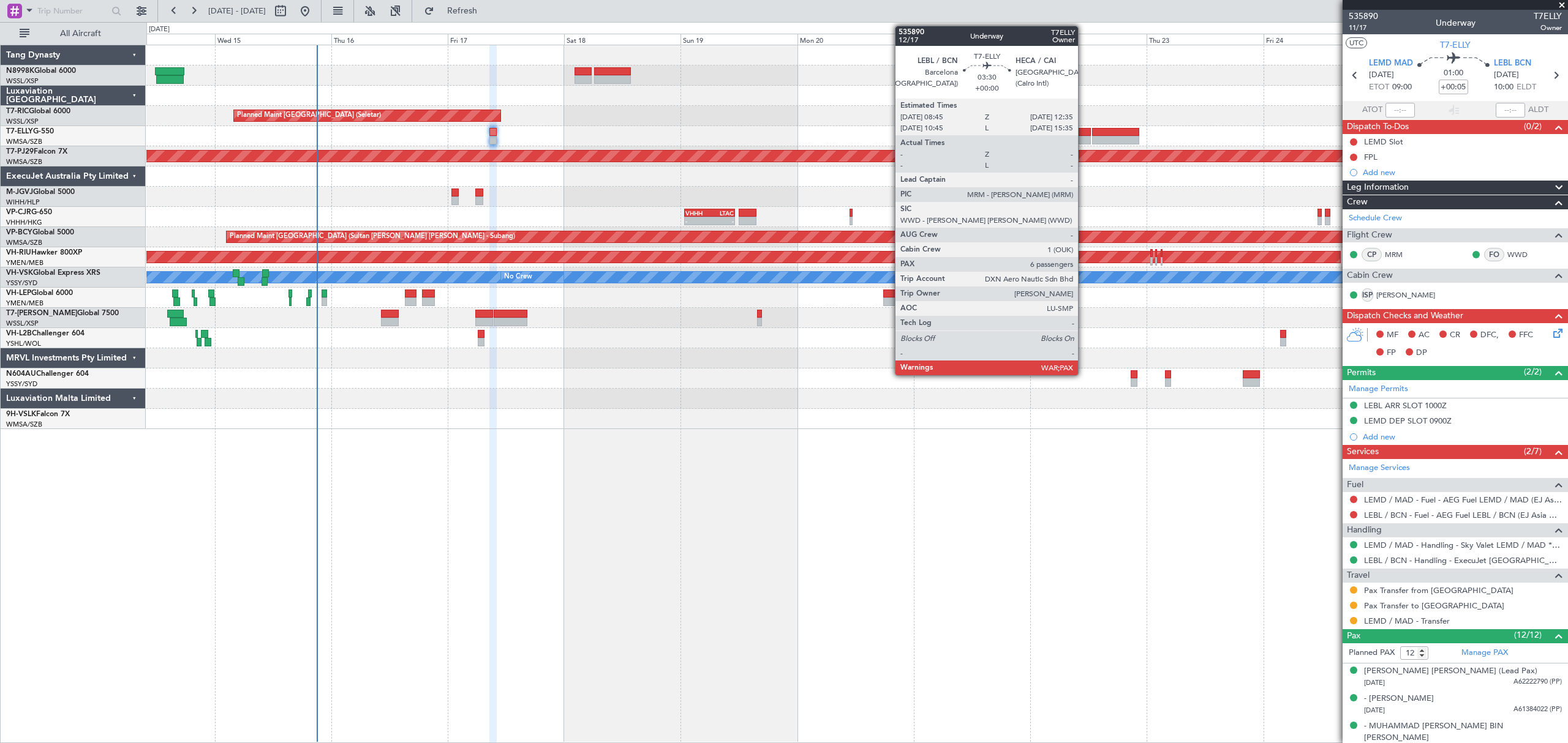
click at [1084, 133] on div at bounding box center [1081, 132] width 19 height 9
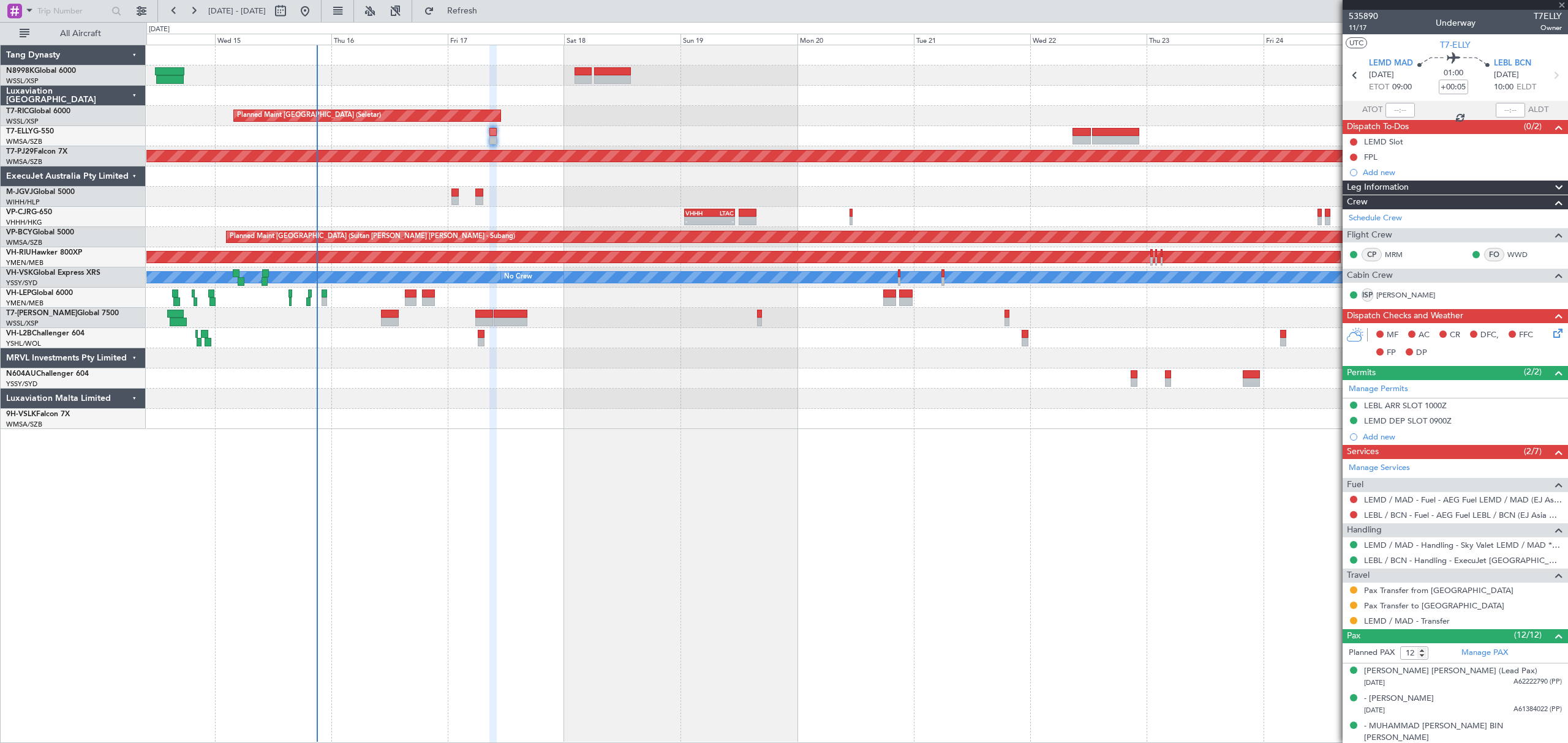
type input "6"
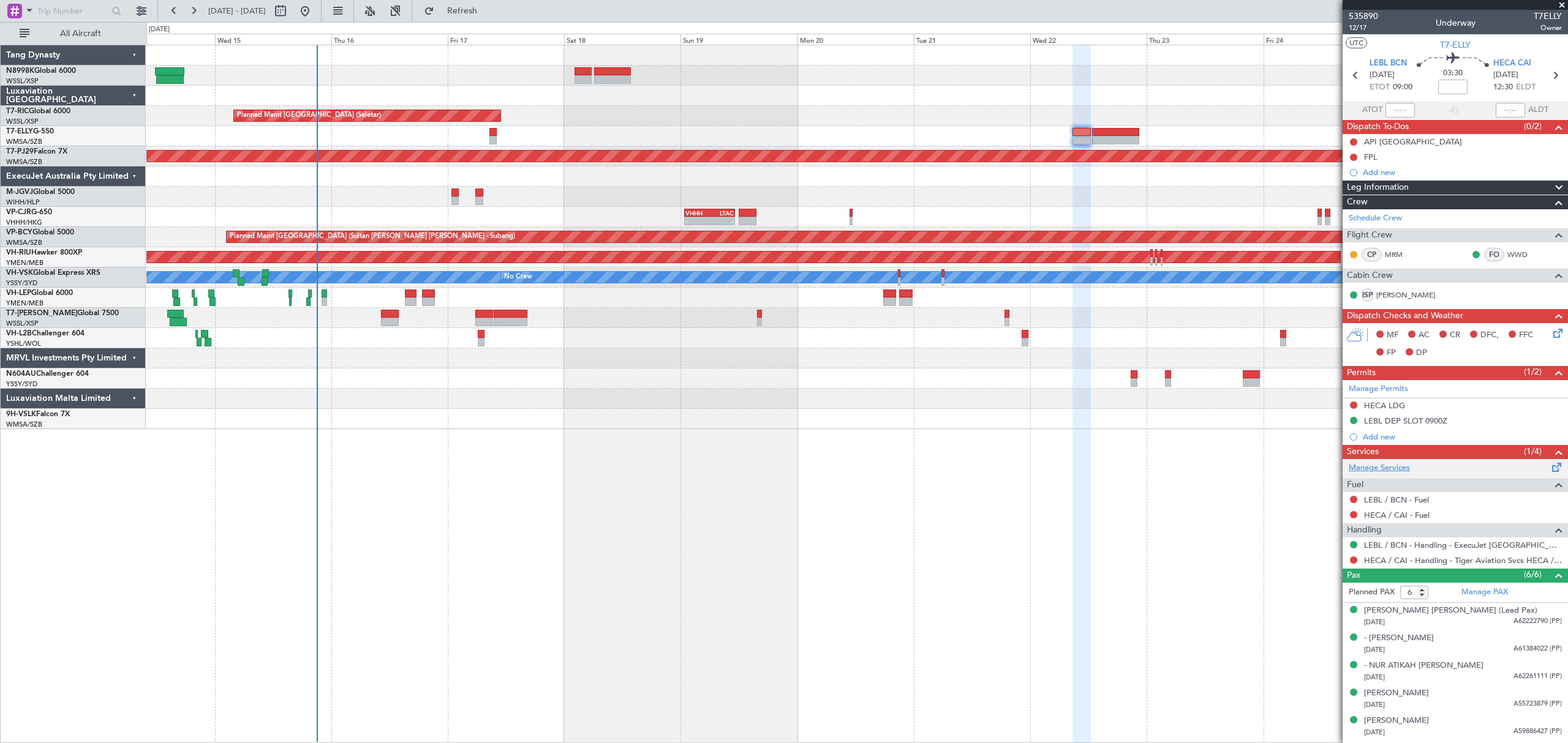
click at [1380, 471] on link "Manage Services" at bounding box center [1379, 468] width 61 height 12
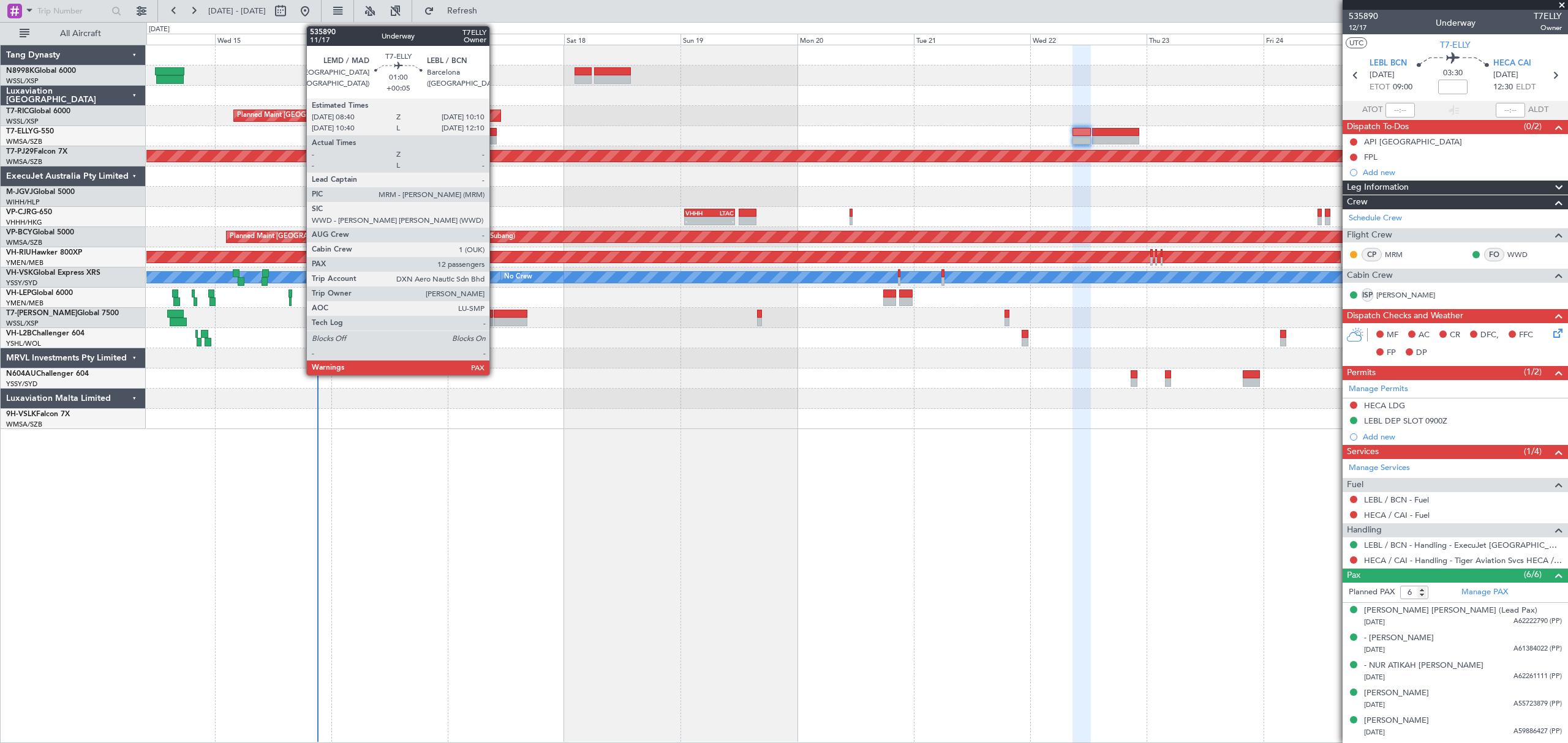
click at [495, 132] on div at bounding box center [493, 132] width 7 height 9
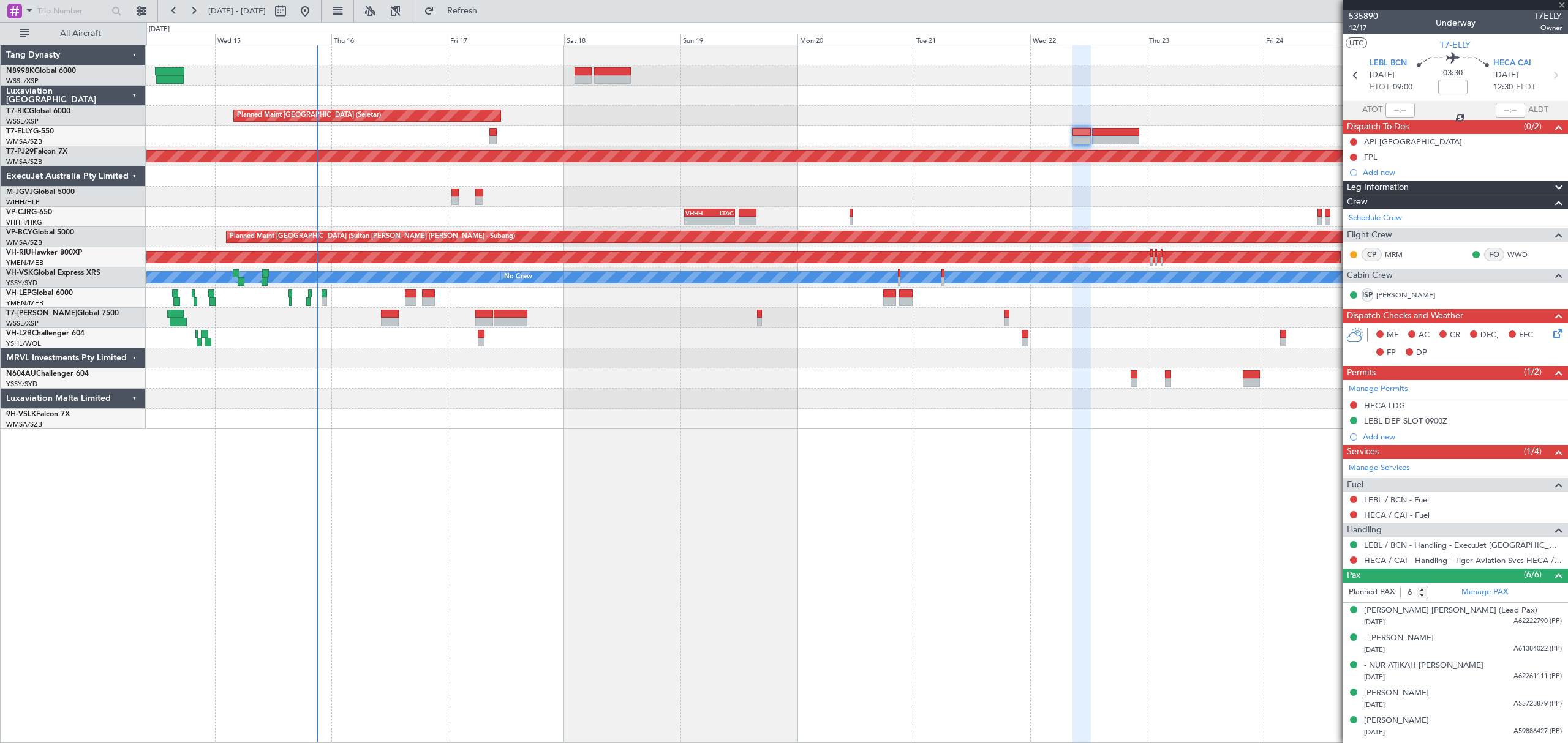
type input "+00:05"
type input "12"
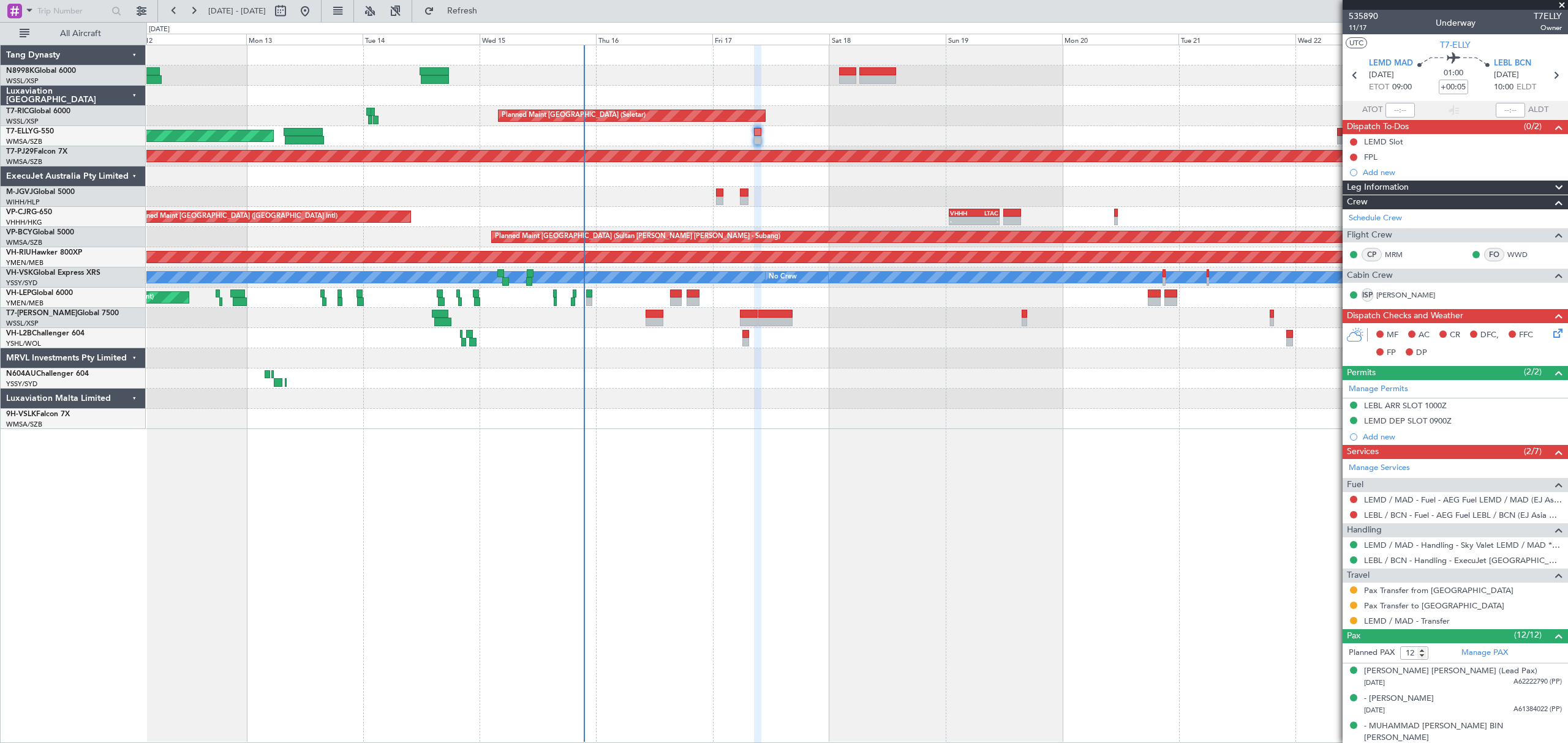
click at [642, 103] on div at bounding box center [857, 96] width 1420 height 20
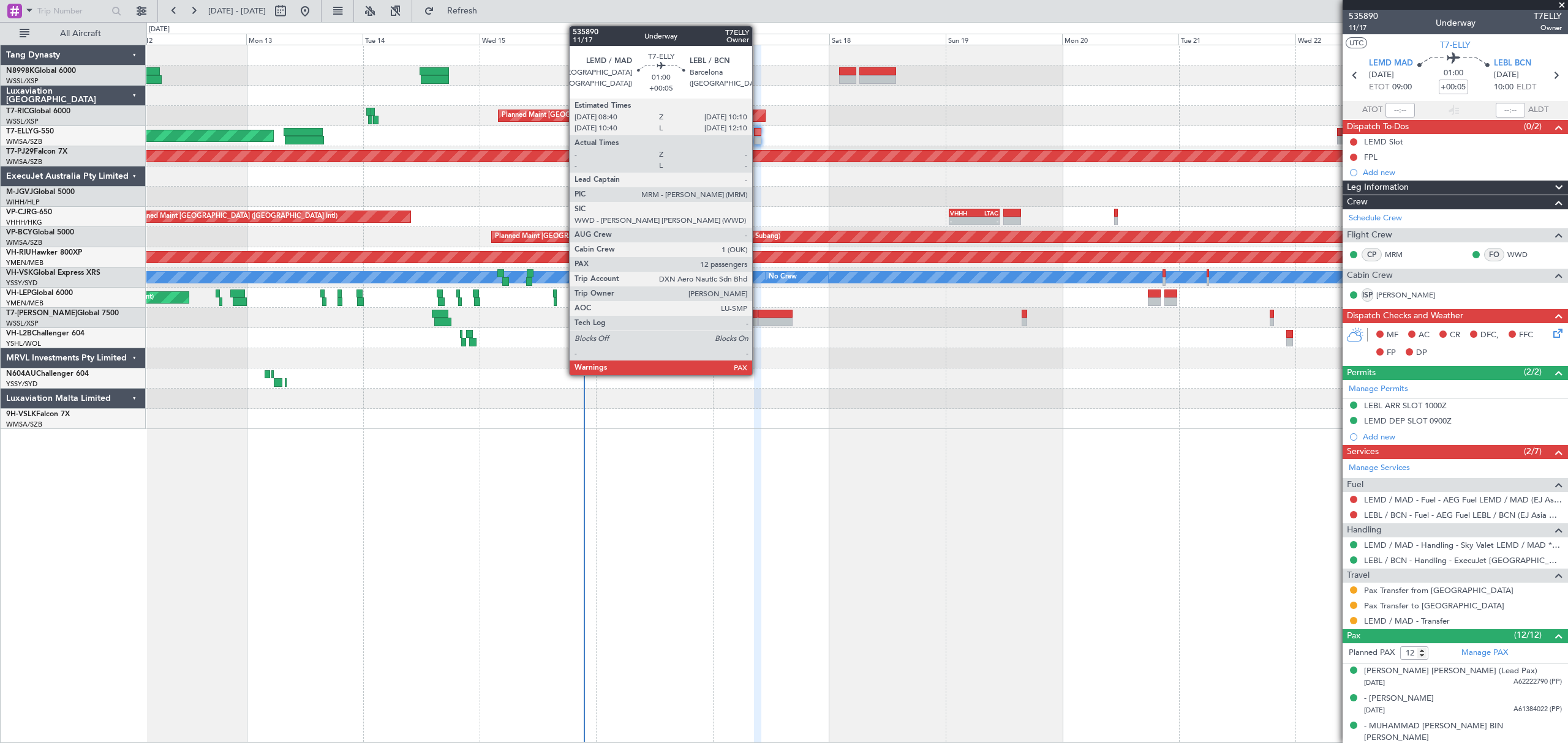
click at [758, 137] on div at bounding box center [758, 140] width 7 height 9
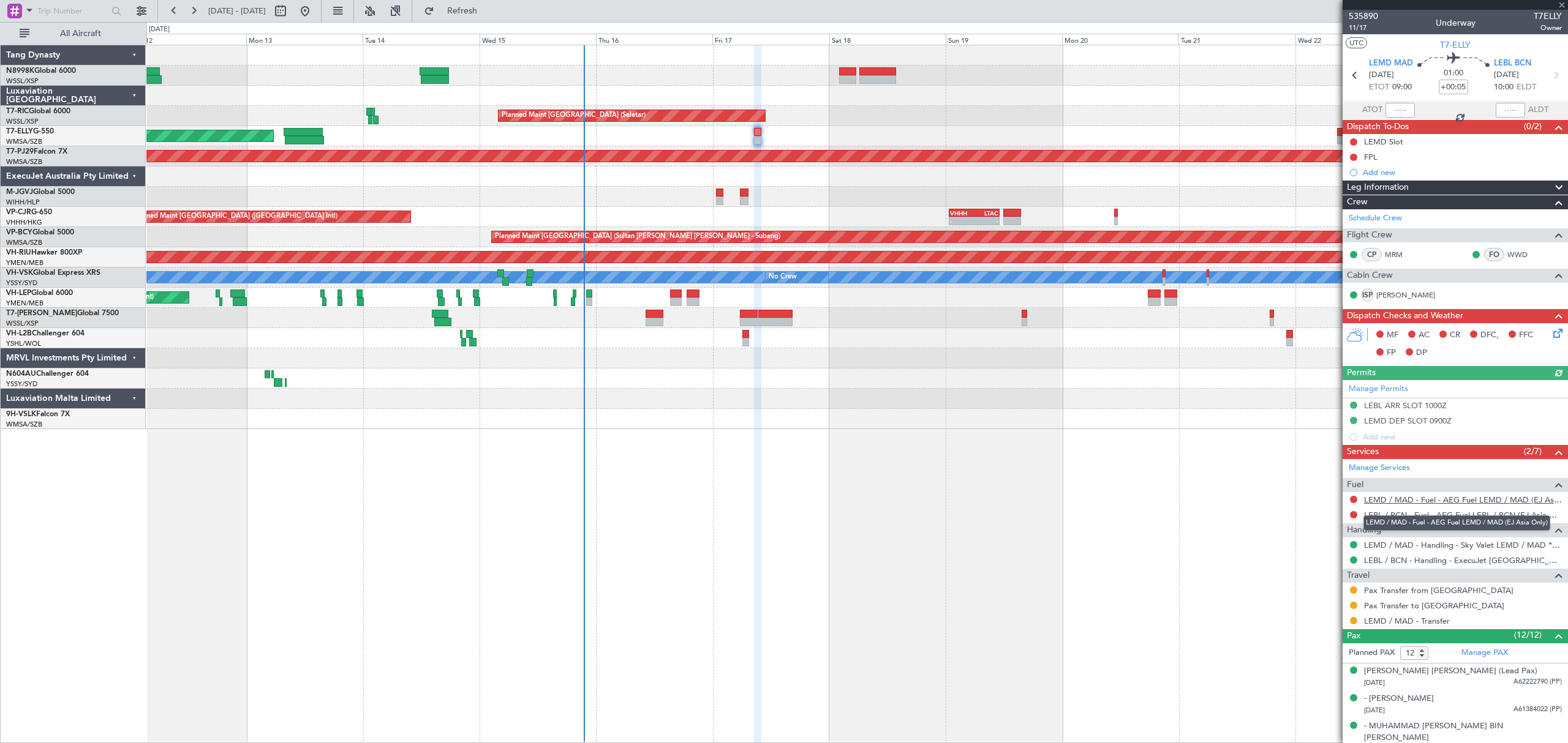
click at [1437, 503] on link "LEMD / MAD - Fuel - AEG Fuel LEMD / MAD (EJ Asia Only)" at bounding box center [1463, 499] width 198 height 10
click at [1407, 519] on link "LEBL / BCN - Fuel - AEG Fuel LEBL / BCN (EJ Asia Only)" at bounding box center [1463, 515] width 198 height 10
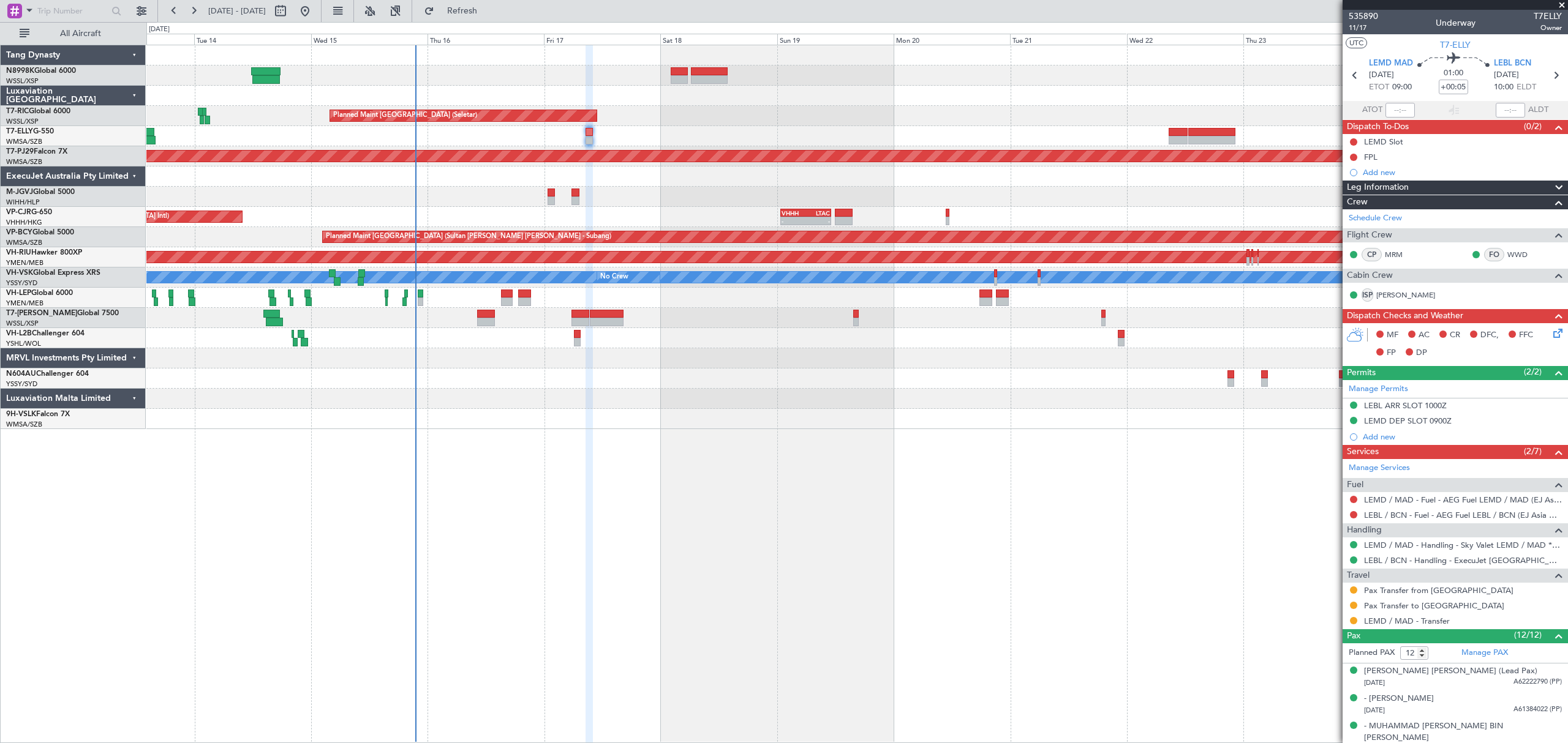
click at [865, 132] on div "Planned Maint [GEOGRAPHIC_DATA] ([GEOGRAPHIC_DATA] Intl)" at bounding box center [857, 136] width 1420 height 20
click at [554, 194] on div at bounding box center [857, 197] width 1420 height 20
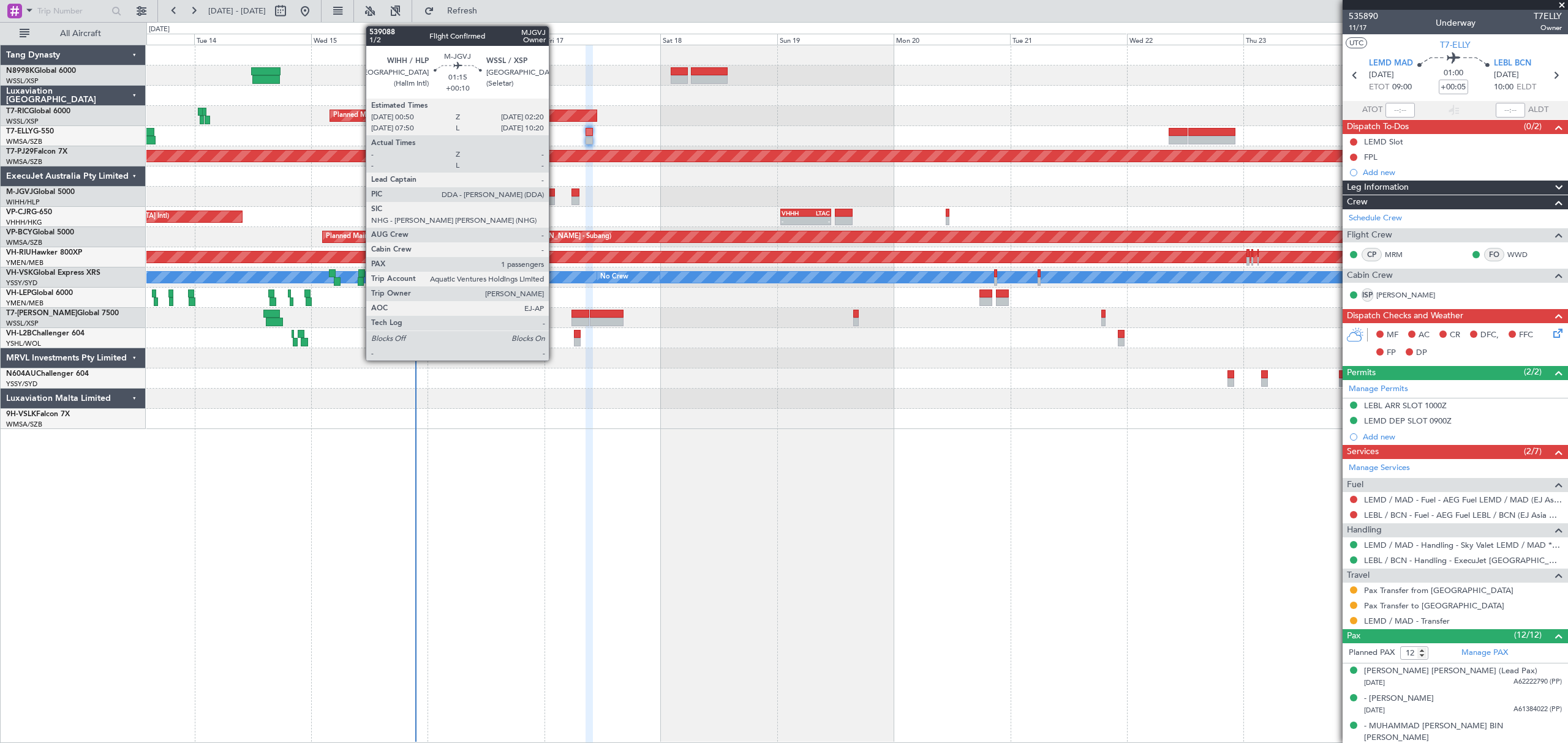
click at [554, 194] on div at bounding box center [551, 192] width 7 height 9
click at [551, 198] on div at bounding box center [551, 200] width 7 height 9
click at [550, 196] on div at bounding box center [551, 200] width 7 height 9
type input "+00:10"
type input "1"
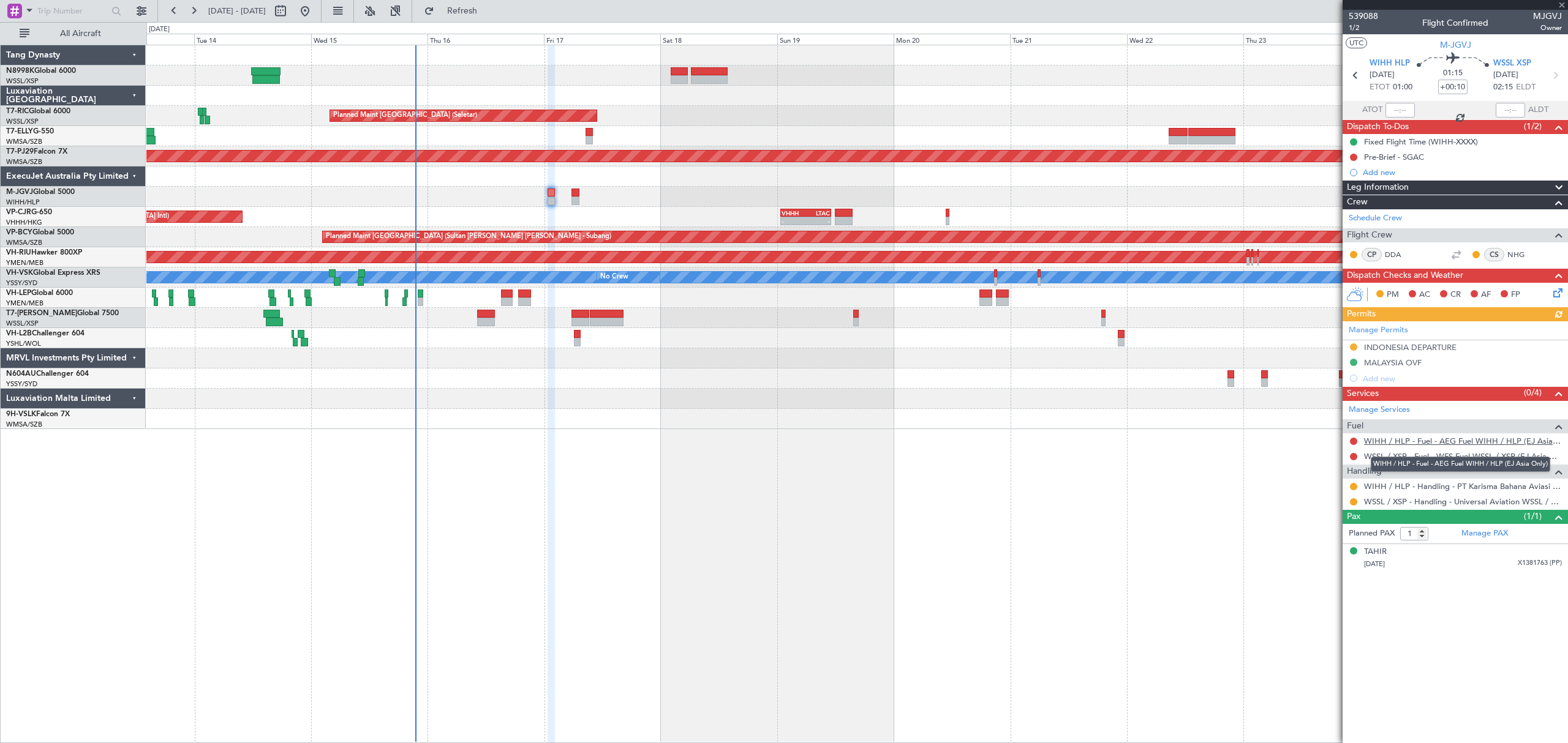
click at [1399, 442] on link "WIHH / HLP - Fuel - AEG Fuel WIHH / HLP (EJ Asia Only)" at bounding box center [1463, 440] width 198 height 10
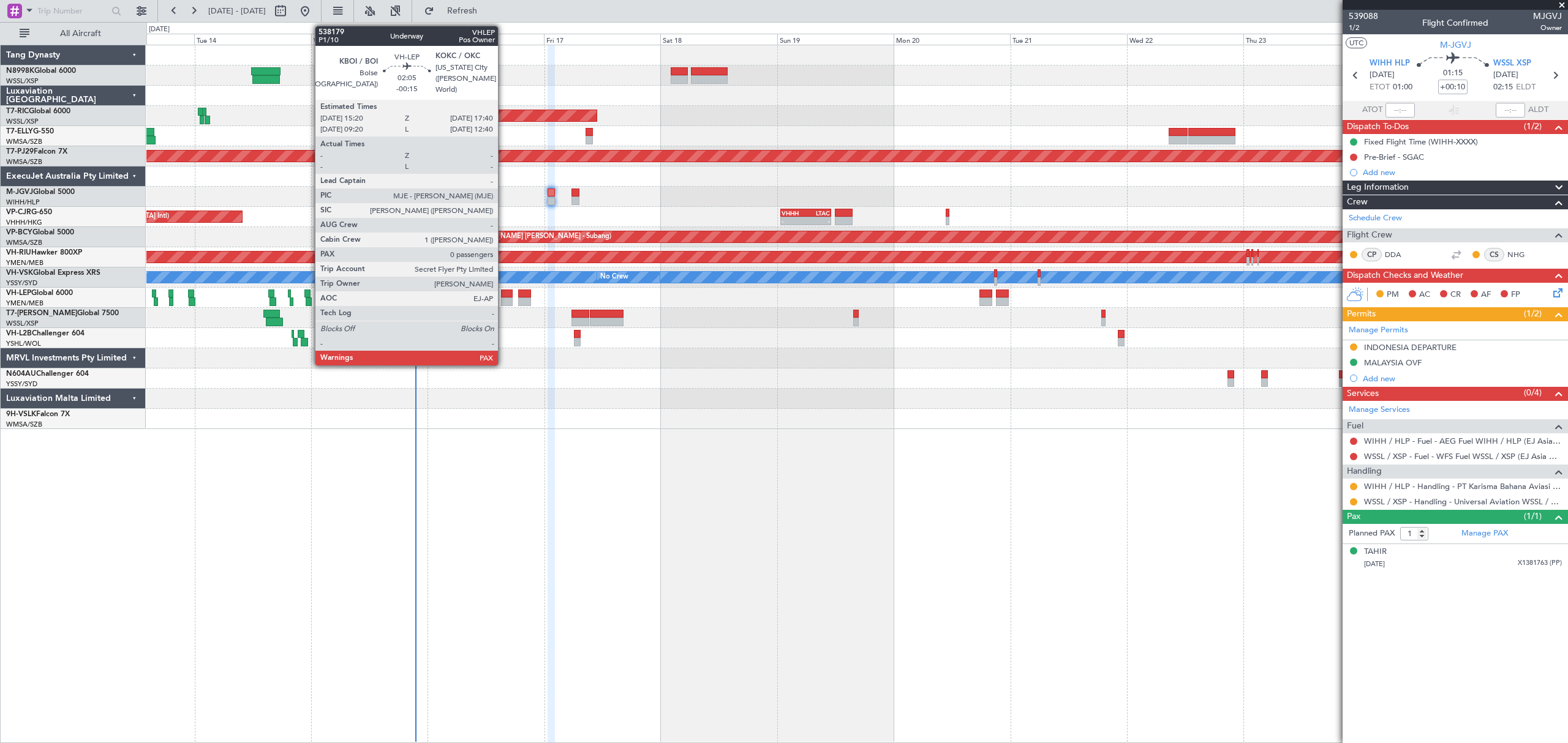
click at [503, 295] on div at bounding box center [506, 293] width 12 height 9
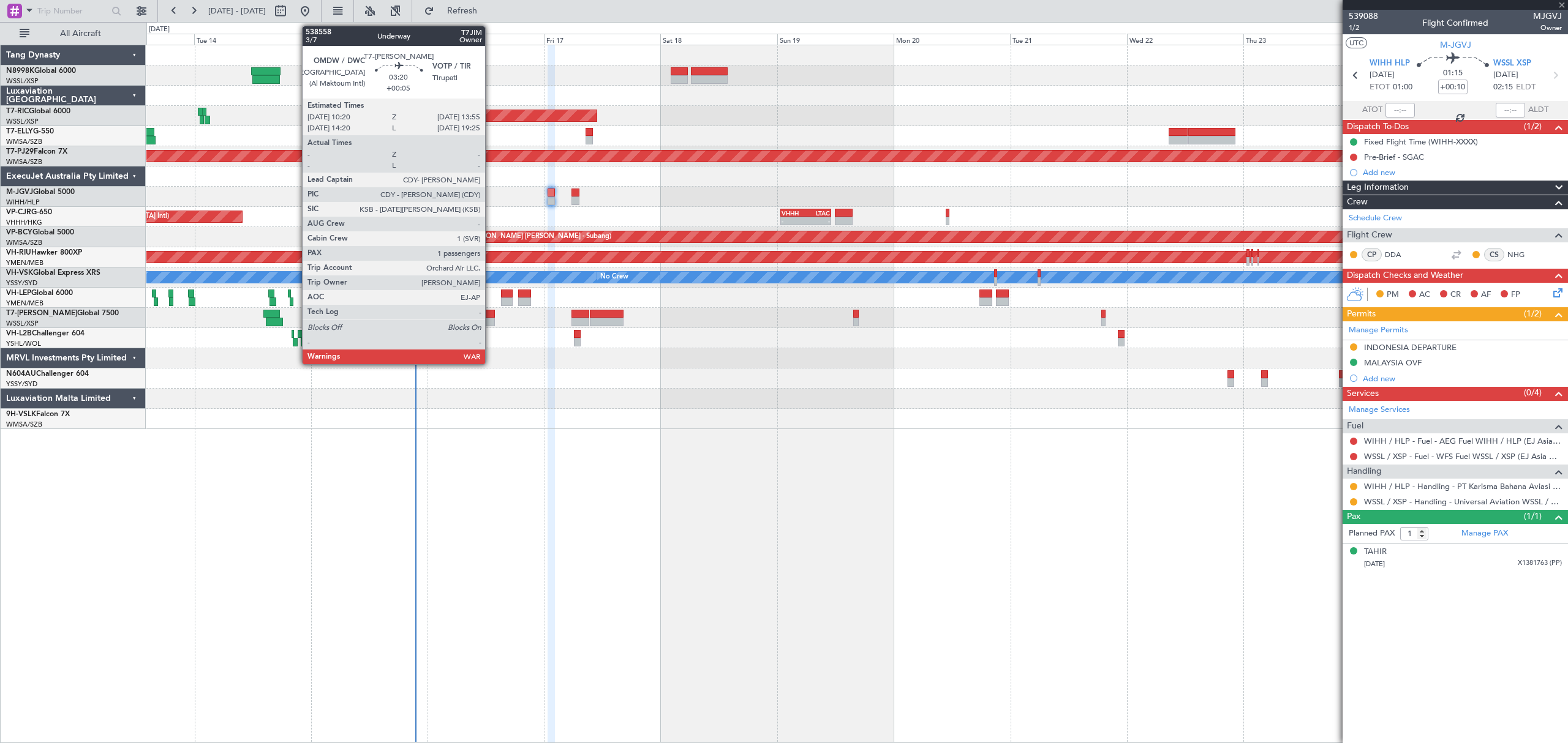
click at [490, 322] on div at bounding box center [486, 322] width 18 height 9
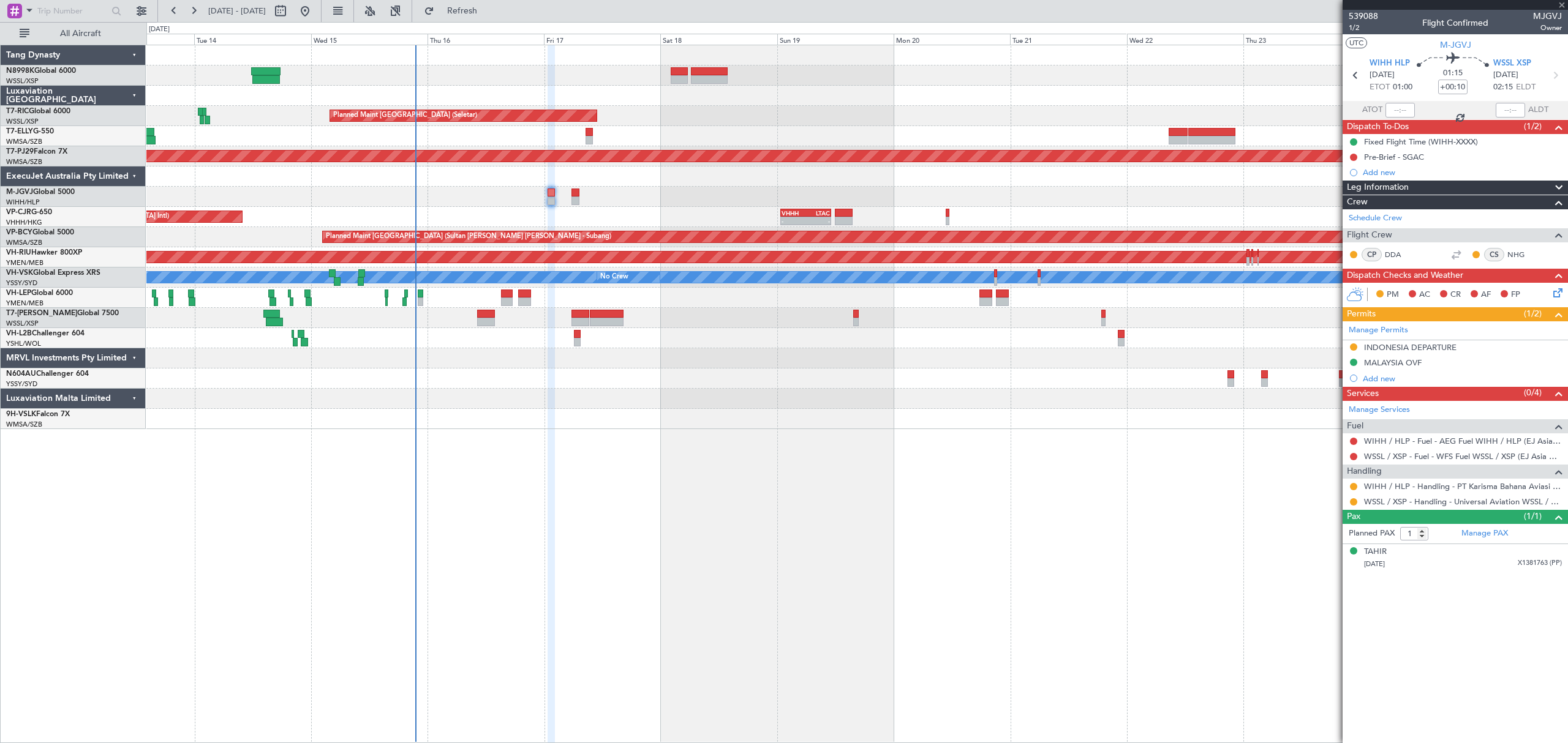
type input "+00:05"
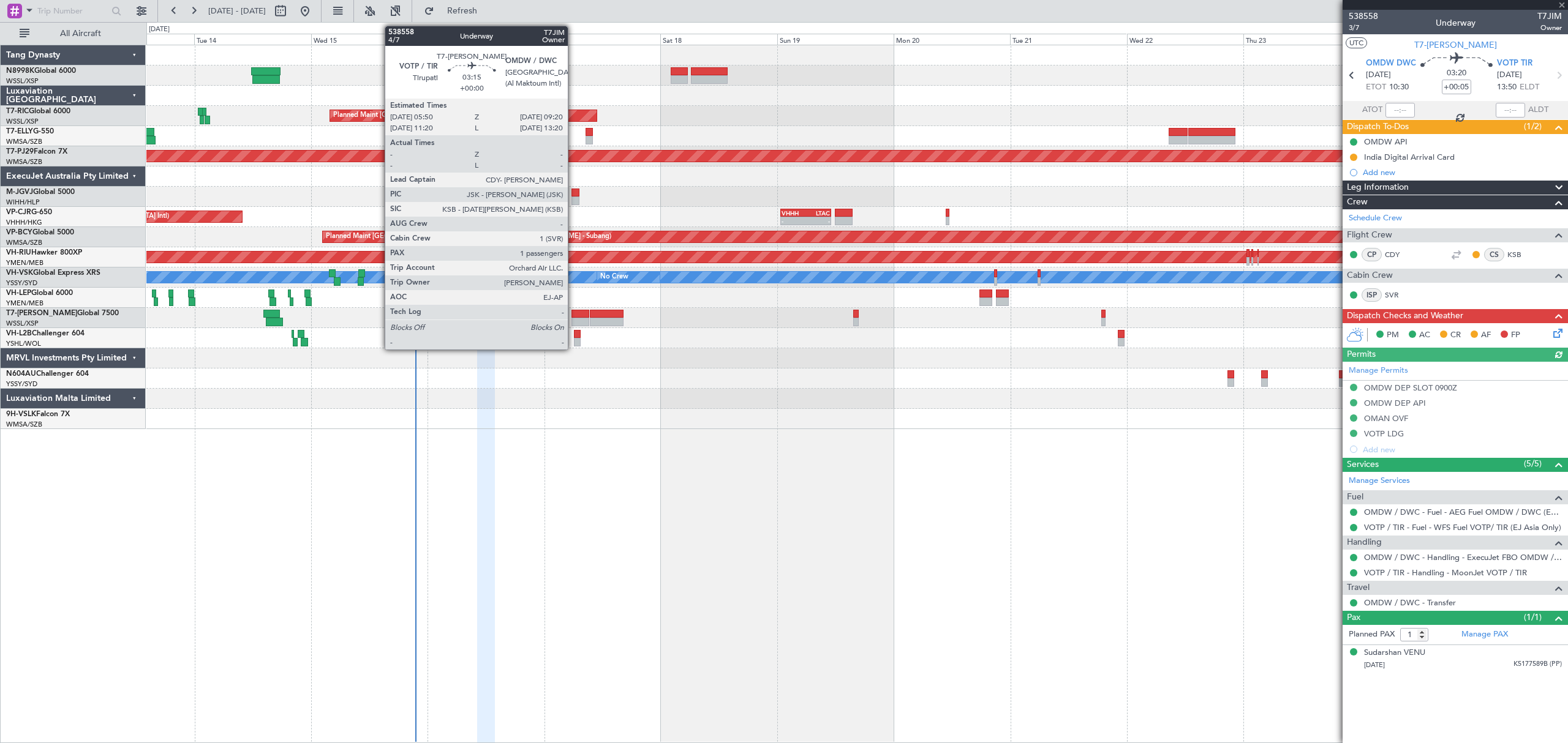
click at [573, 318] on div at bounding box center [579, 322] width 17 height 9
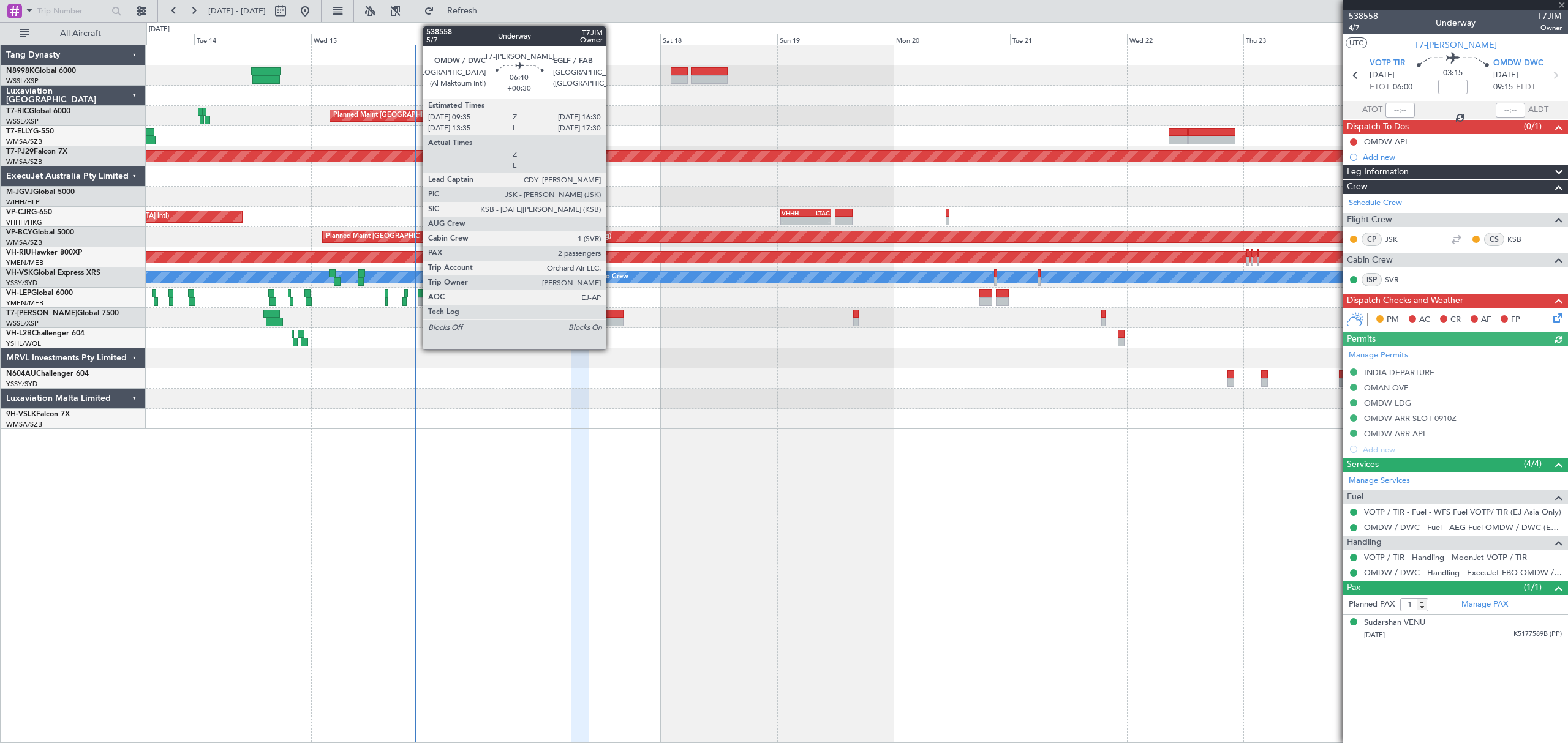
click at [611, 319] on div at bounding box center [606, 322] width 34 height 9
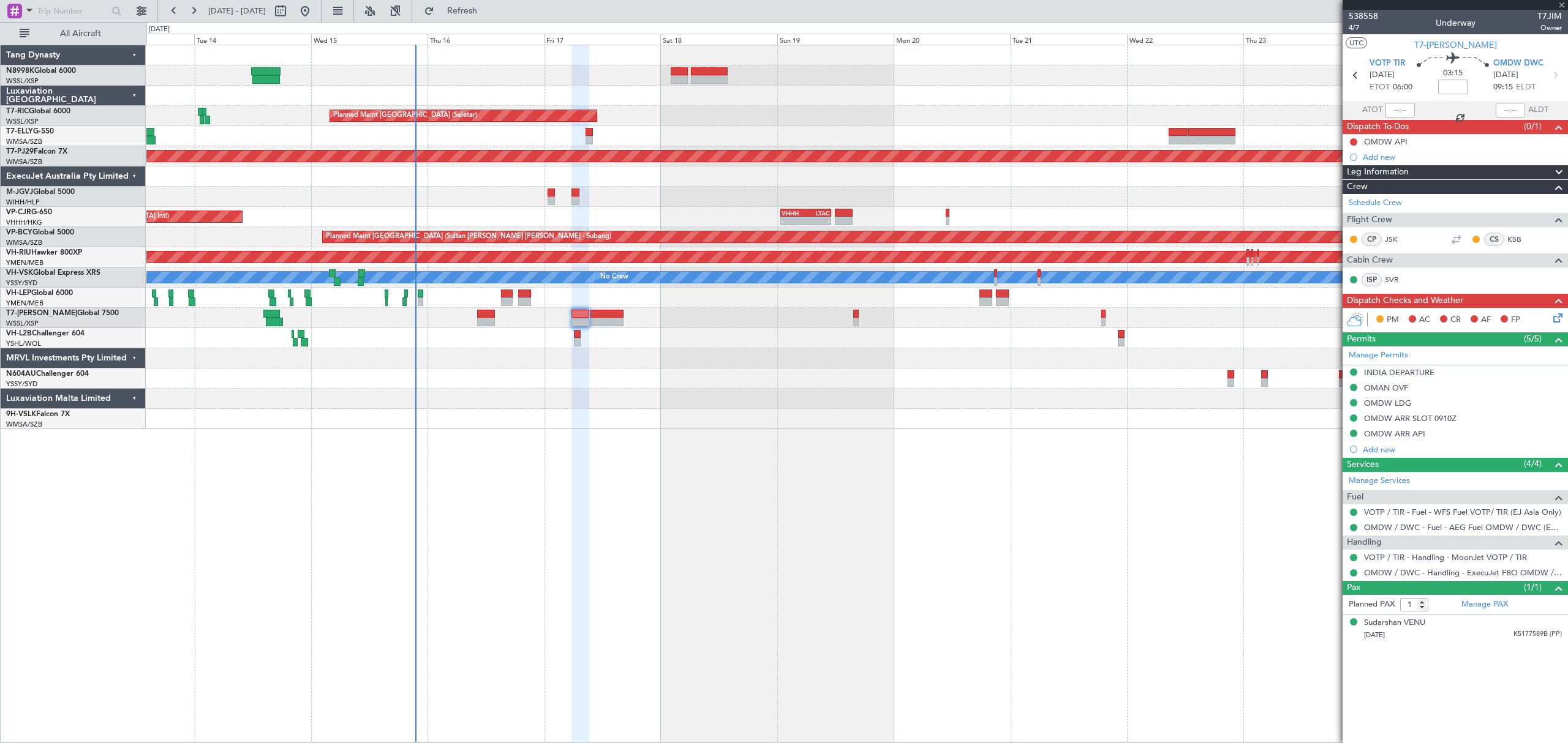
type input "+00:30"
type input "2"
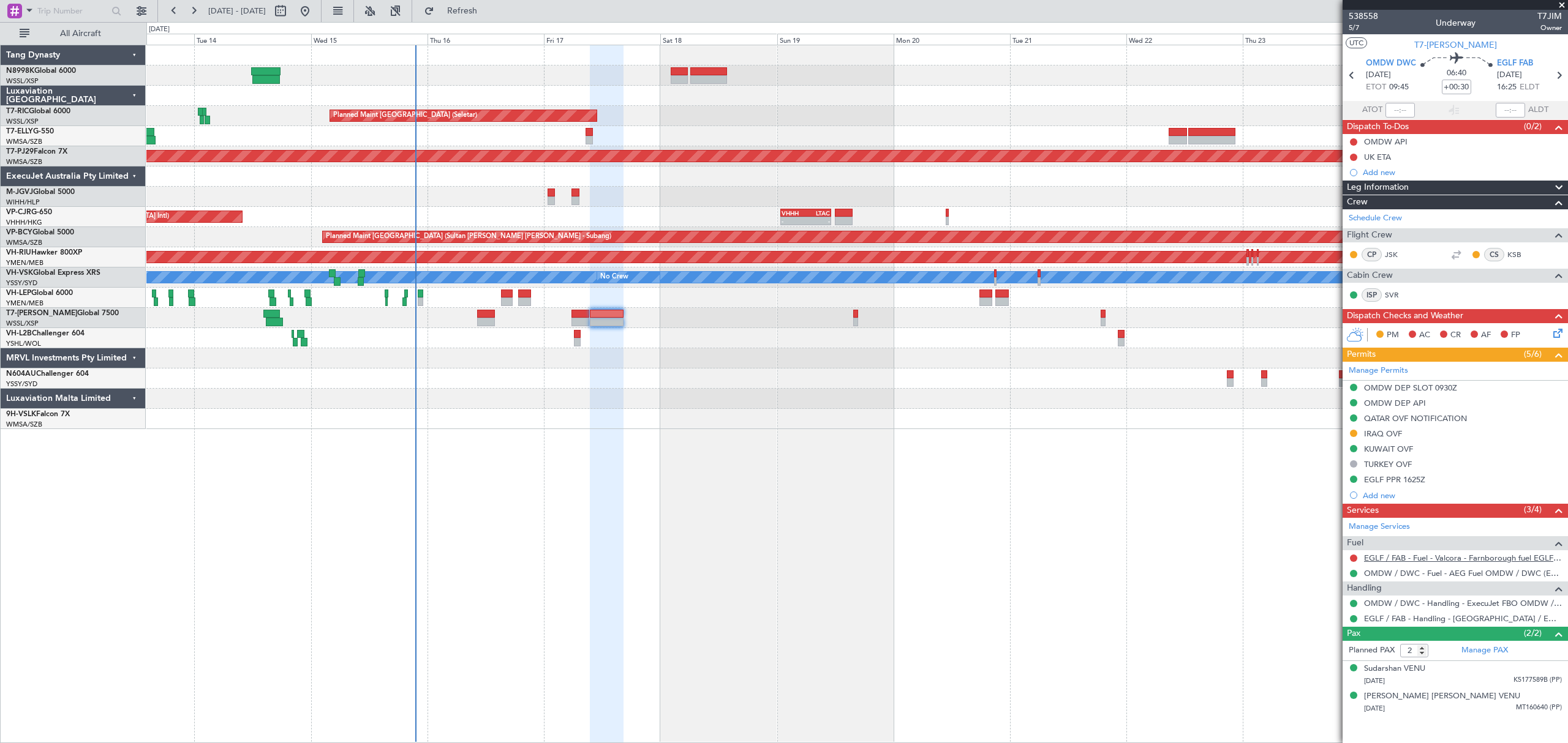
click at [1414, 563] on link "EGLF / FAB - Fuel - Valcora - Farnborough fuel EGLF / FAB" at bounding box center [1463, 557] width 198 height 10
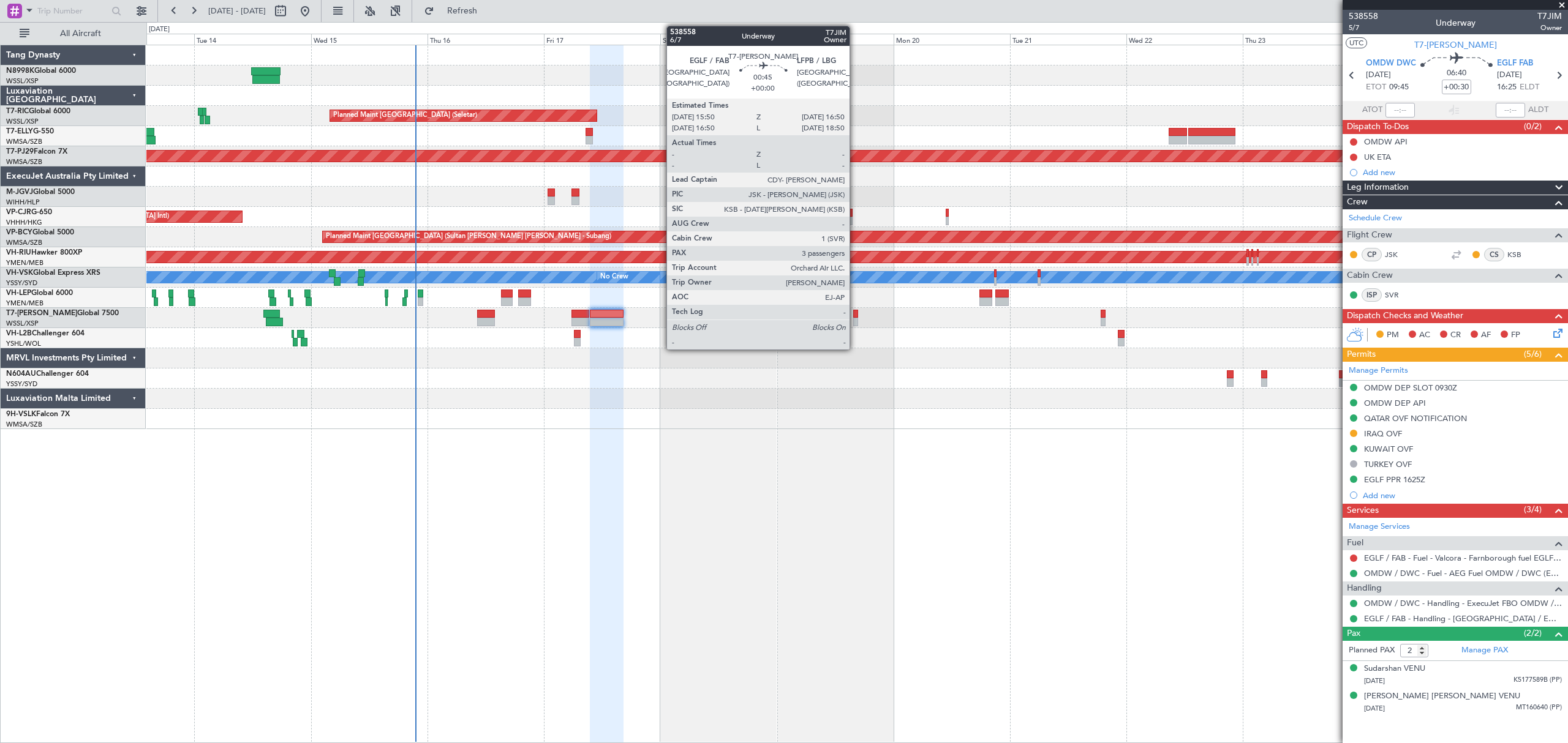
click at [855, 319] on div at bounding box center [855, 322] width 5 height 9
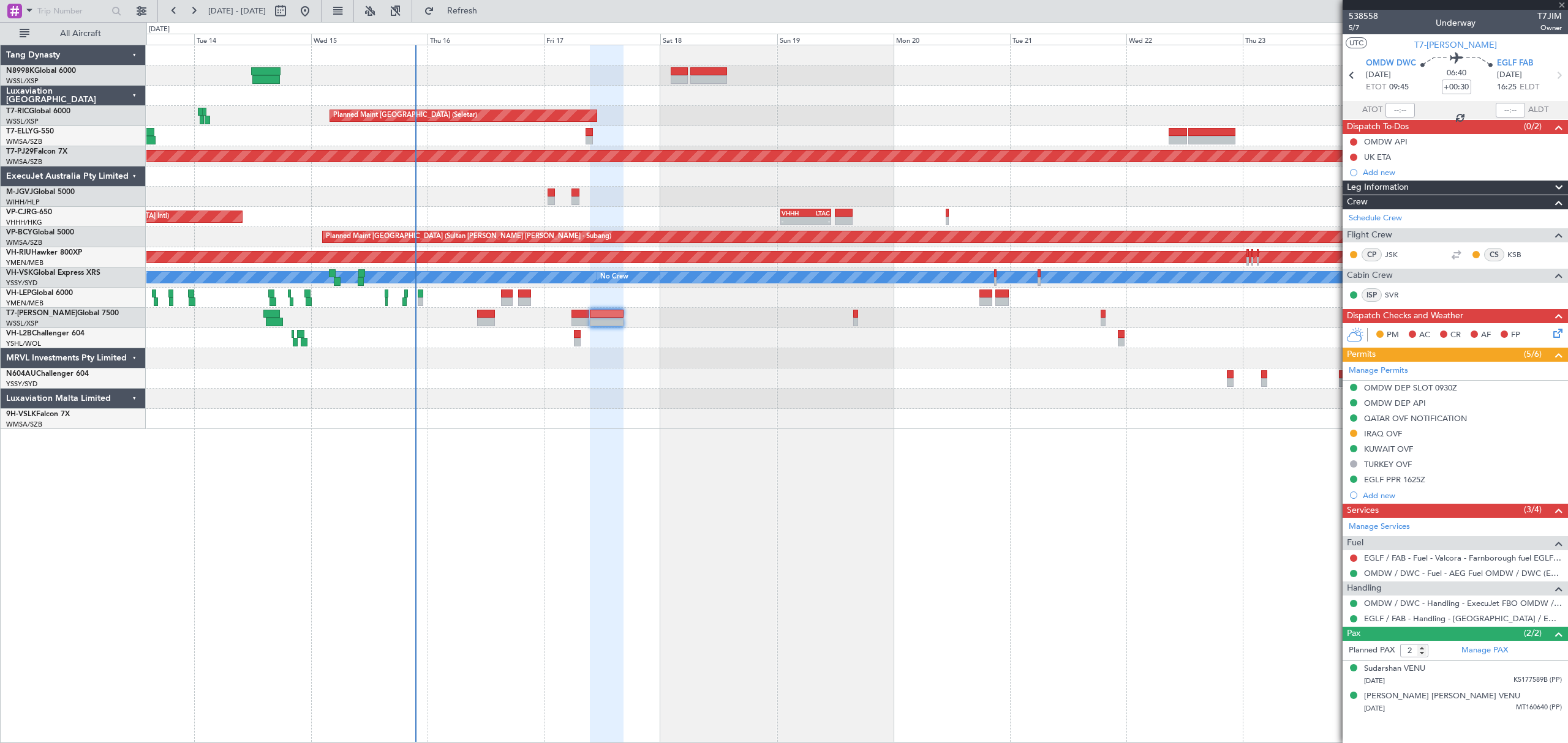
type input "3"
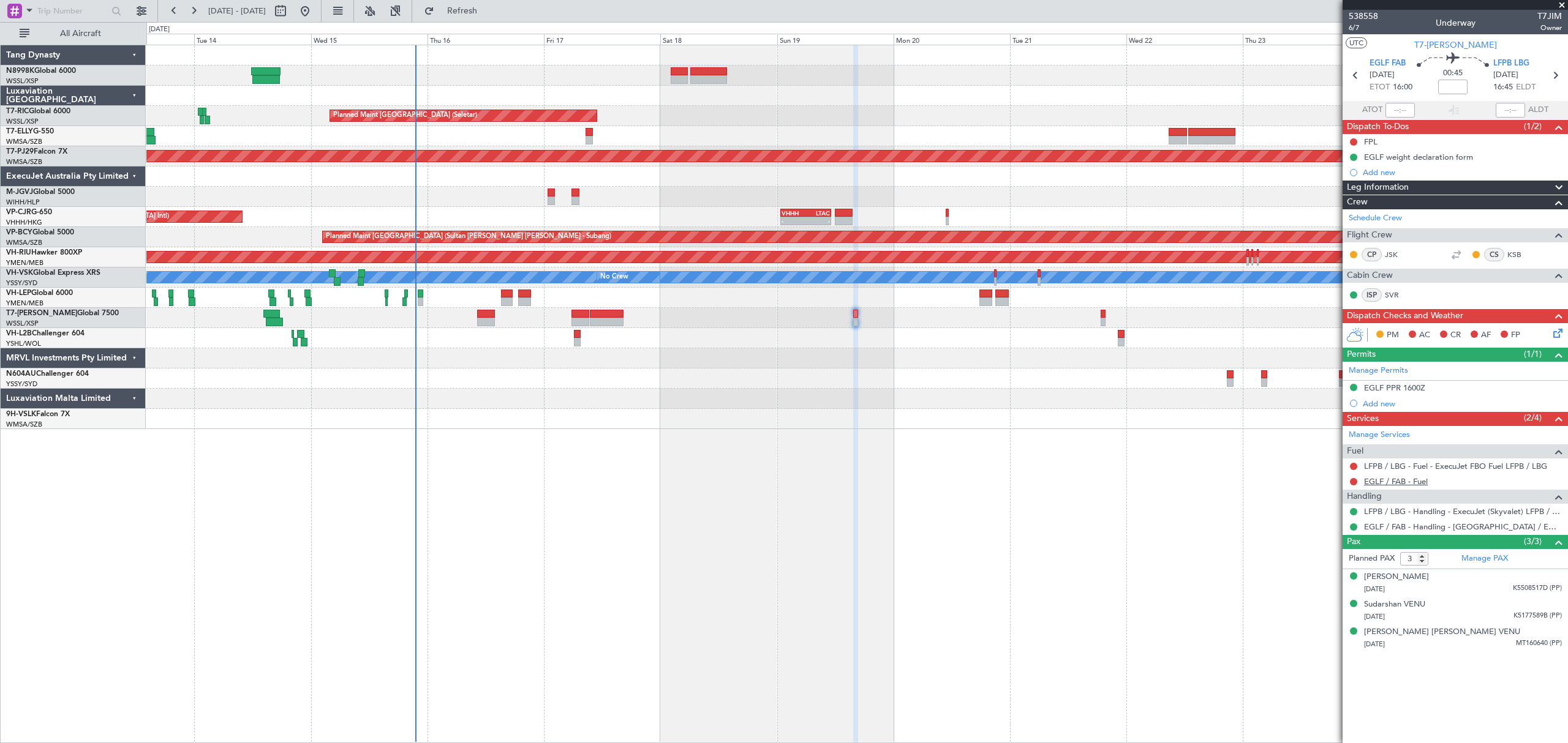
click at [1403, 486] on link "EGLF / FAB - Fuel" at bounding box center [1396, 481] width 64 height 10
click at [1390, 486] on link "EGLF / FAB - Fuel" at bounding box center [1396, 481] width 64 height 10
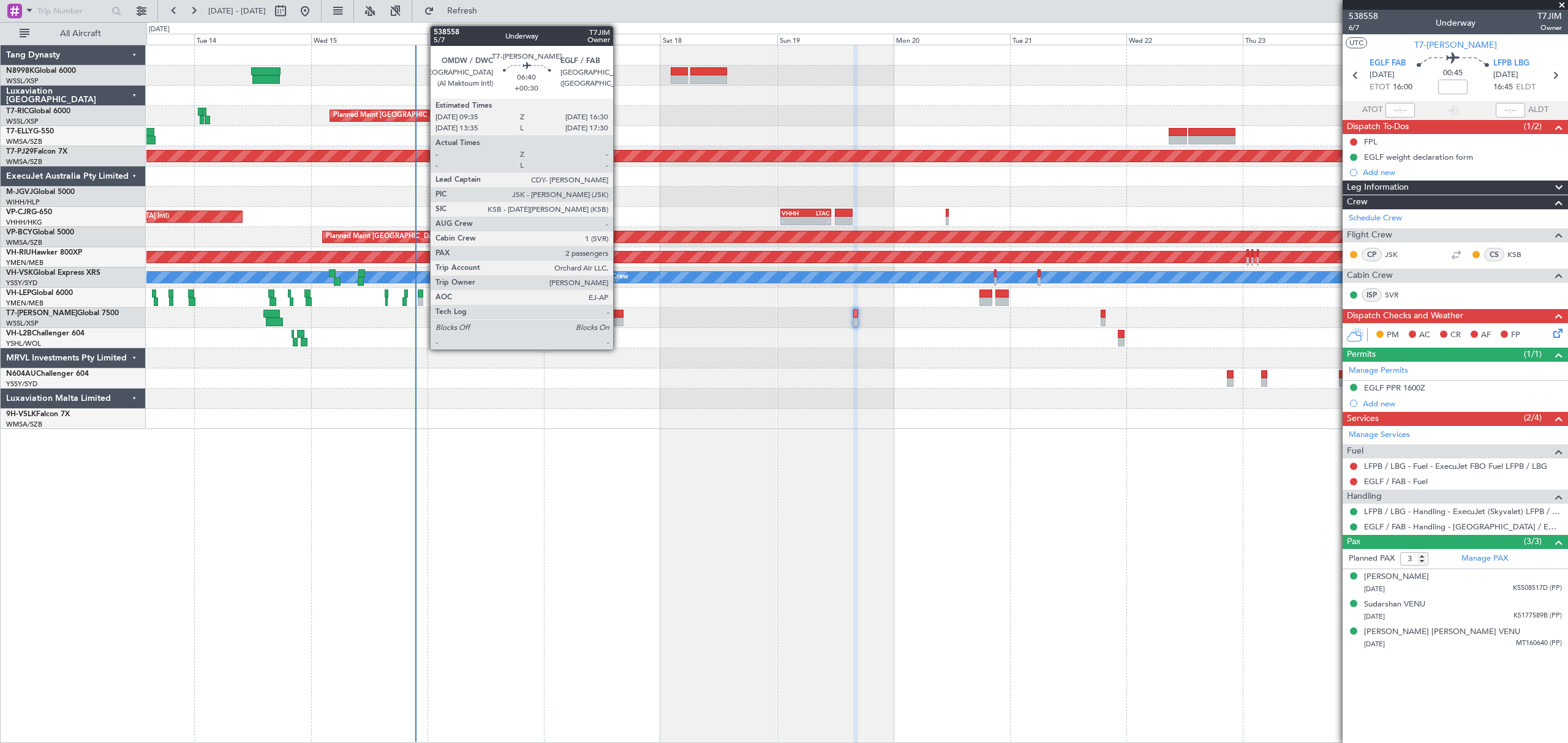
click at [619, 318] on div at bounding box center [606, 322] width 34 height 9
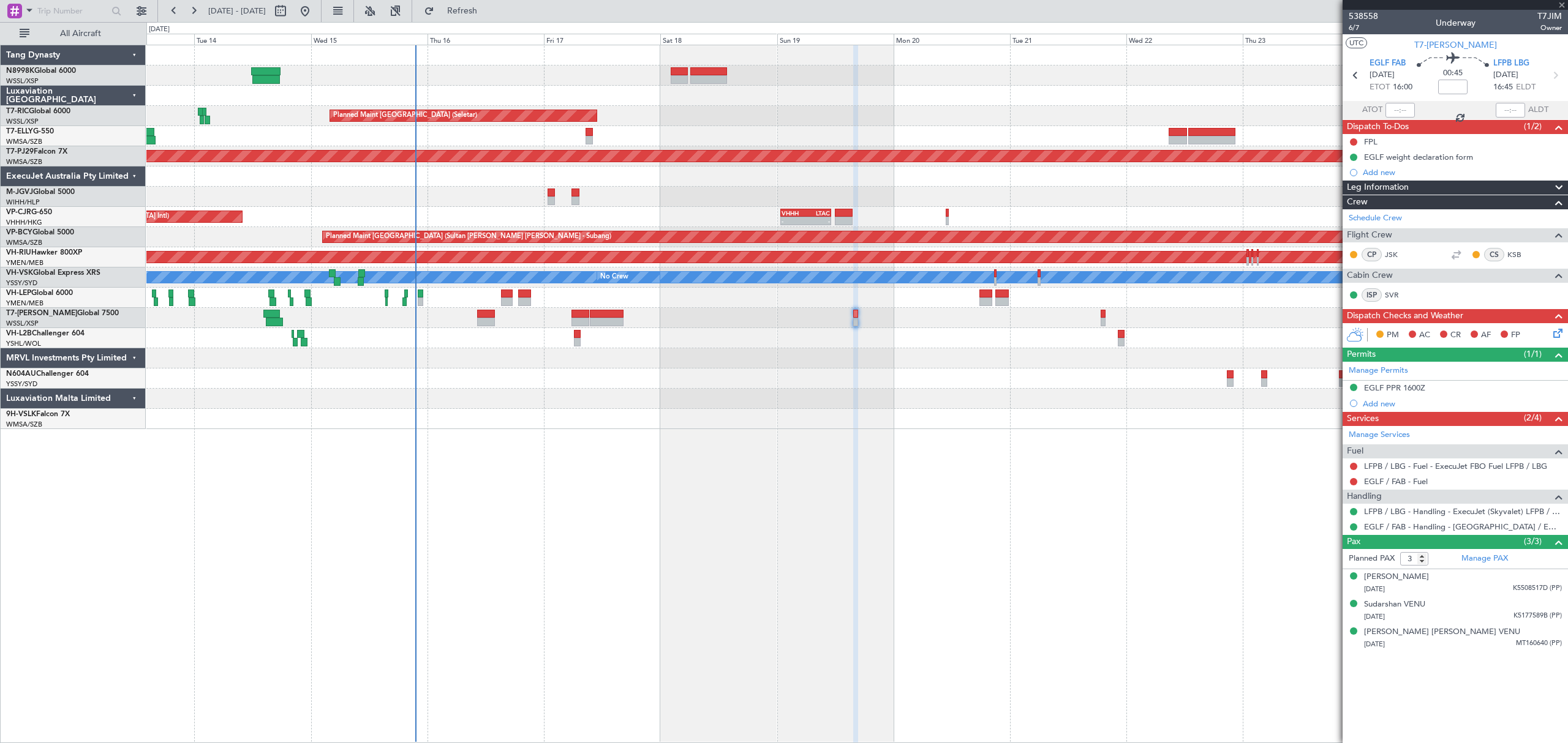
type input "+00:30"
type input "2"
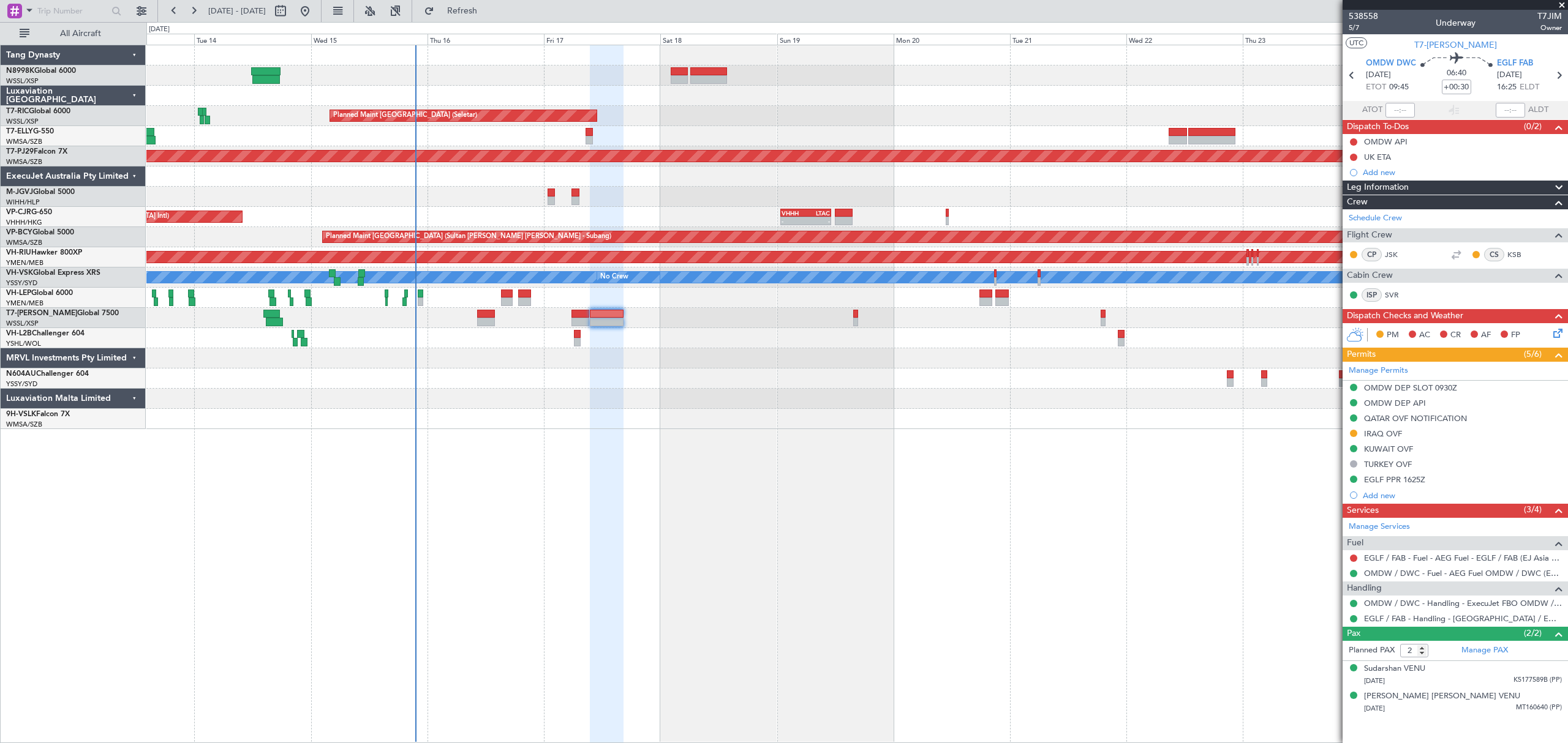
click at [546, 198] on div at bounding box center [857, 197] width 1420 height 20
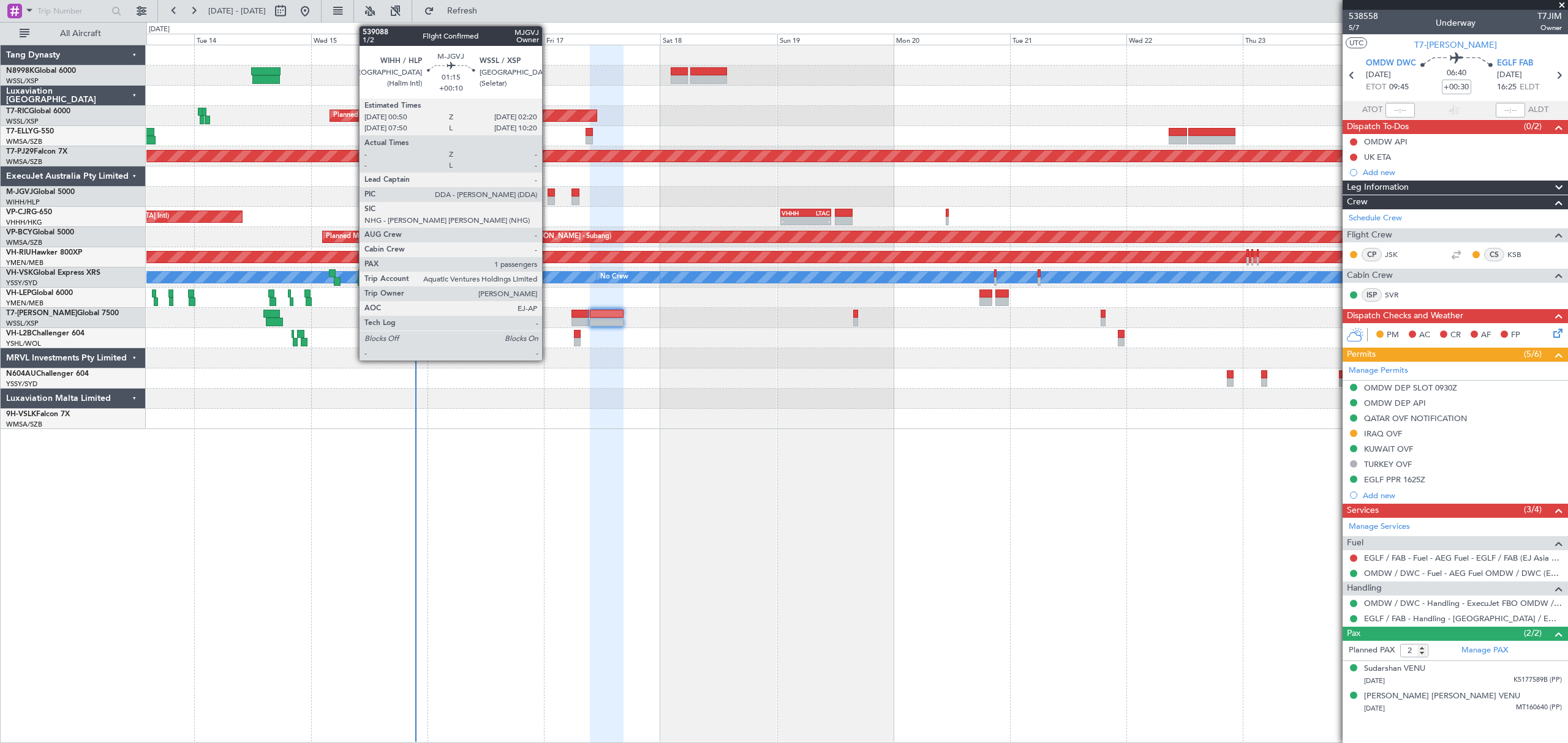
click at [548, 198] on div at bounding box center [551, 200] width 7 height 9
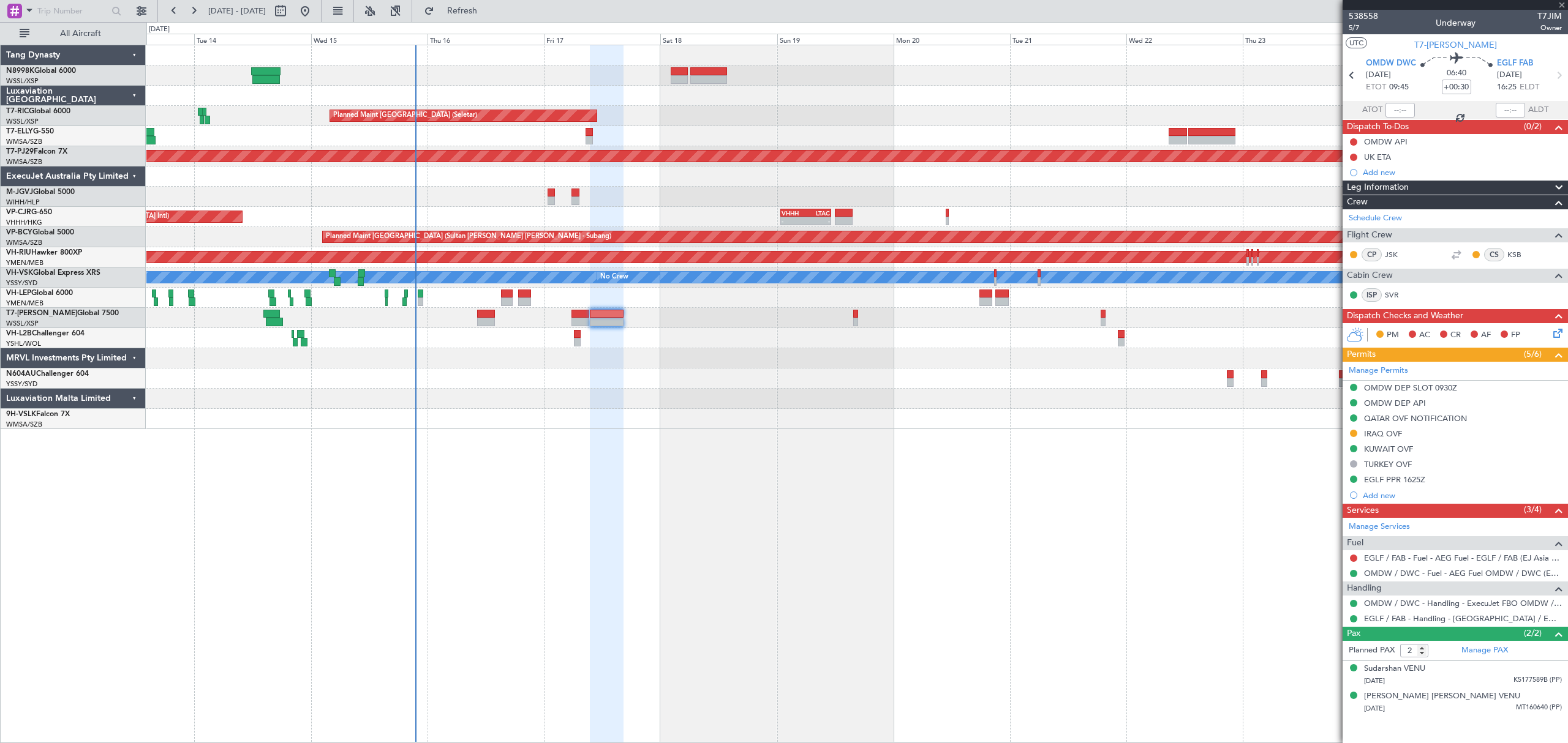
type input "+00:10"
type input "1"
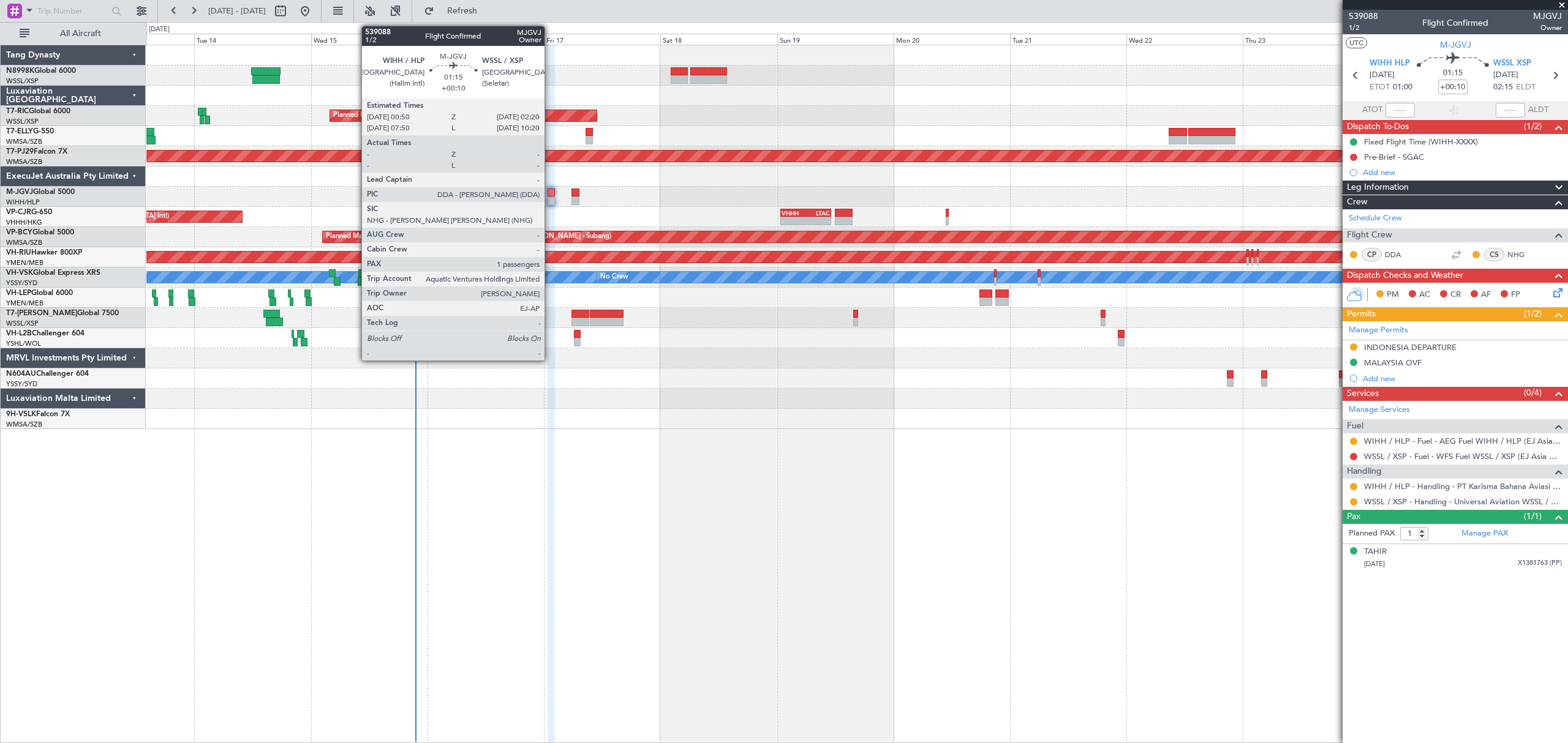
click at [550, 199] on div at bounding box center [551, 200] width 7 height 9
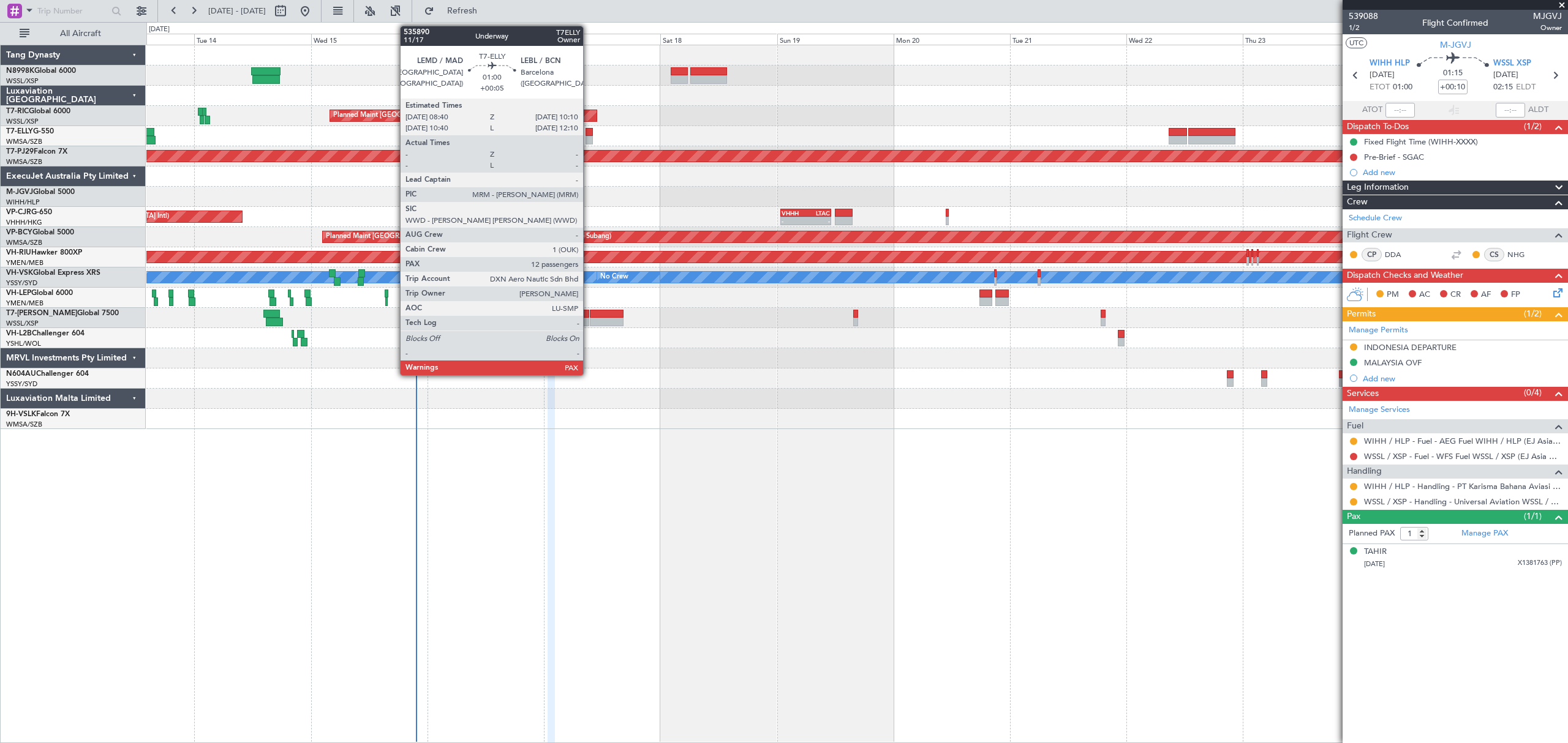
click at [589, 137] on div at bounding box center [589, 140] width 7 height 9
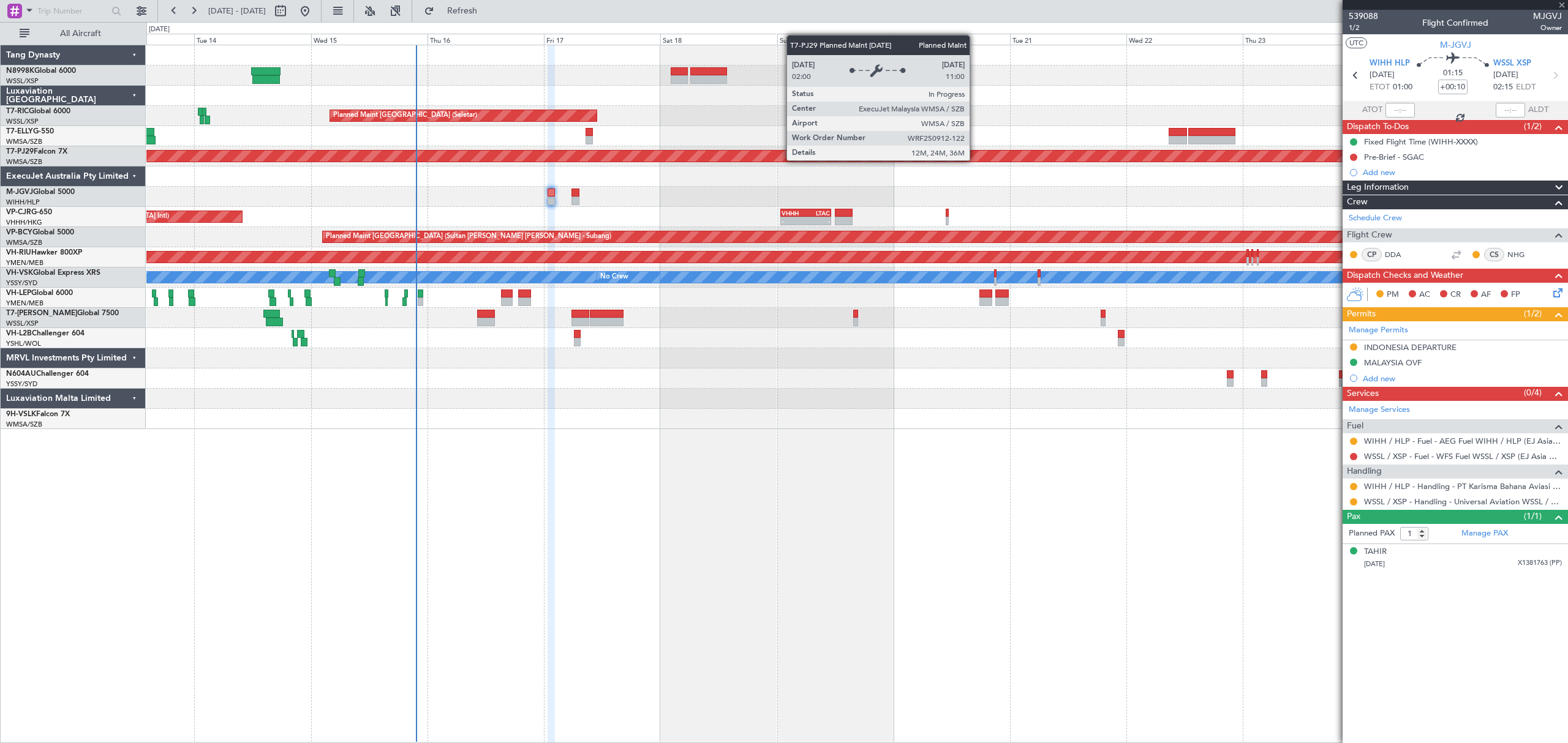
type input "+00:05"
type input "12"
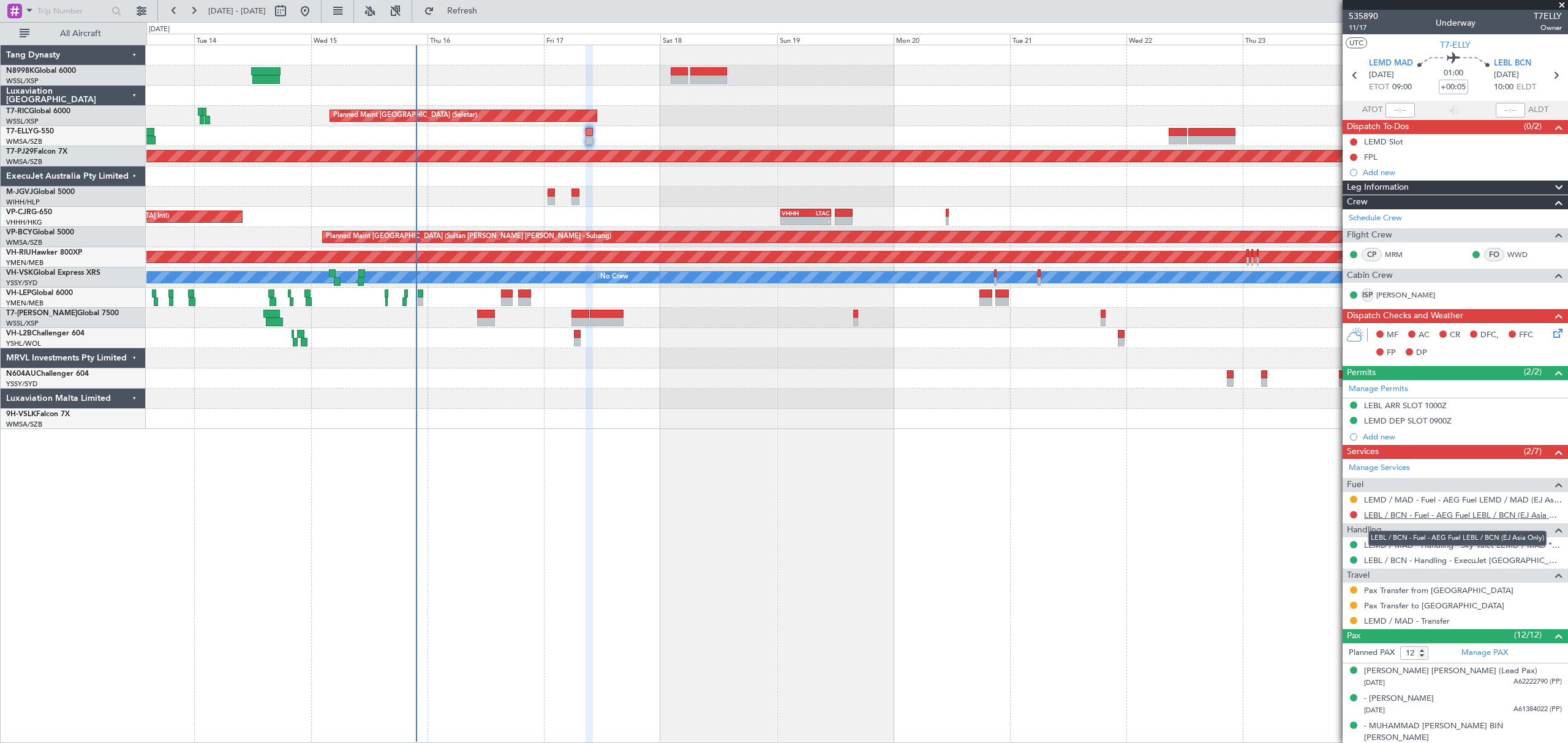
click at [1453, 515] on link "LEBL / BCN - Fuel - AEG Fuel LEBL / BCN (EJ Asia Only)" at bounding box center [1463, 515] width 198 height 10
click at [1370, 153] on div "FPL" at bounding box center [1371, 156] width 14 height 10
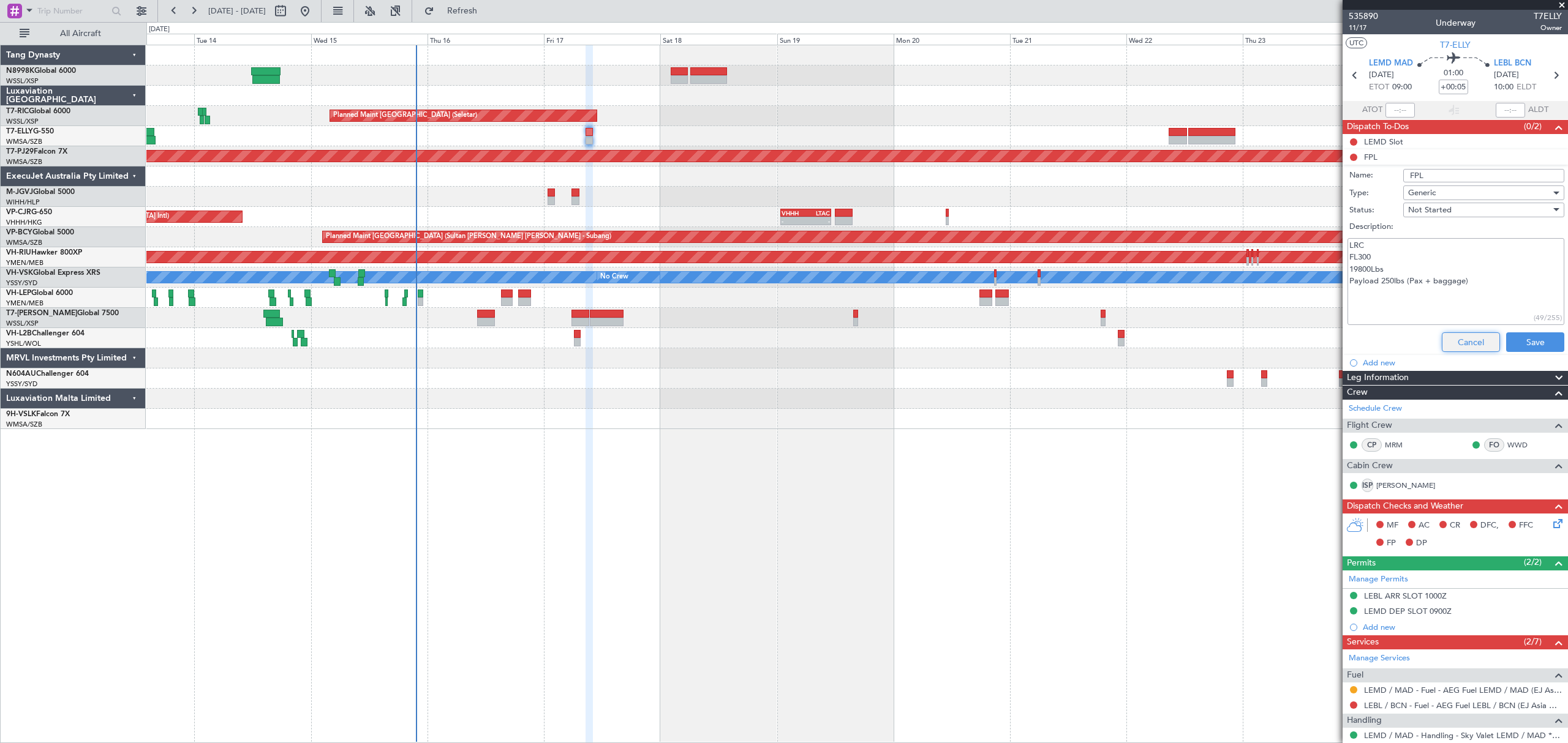
click at [1454, 344] on button "Cancel" at bounding box center [1470, 342] width 58 height 20
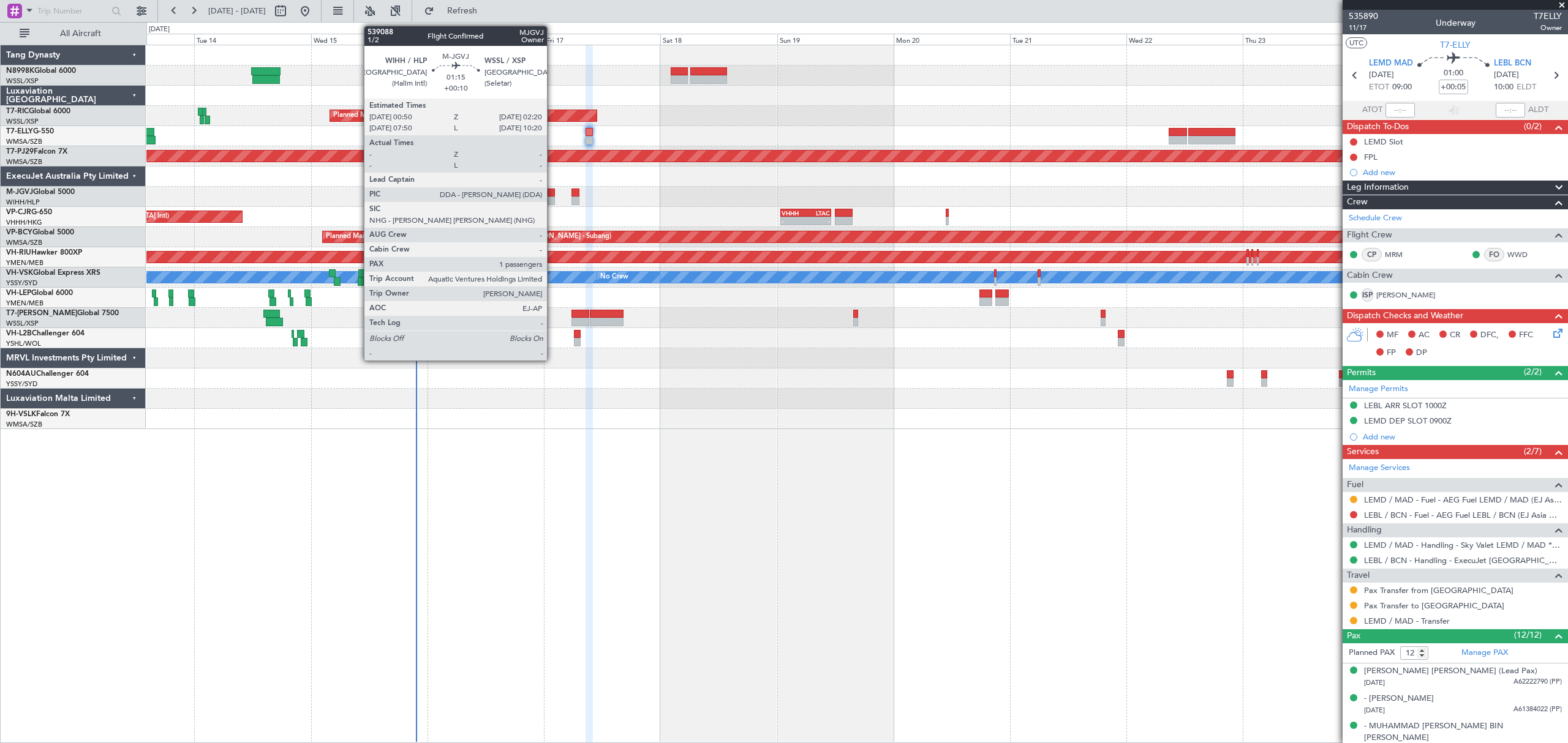
click at [552, 196] on div at bounding box center [551, 192] width 7 height 9
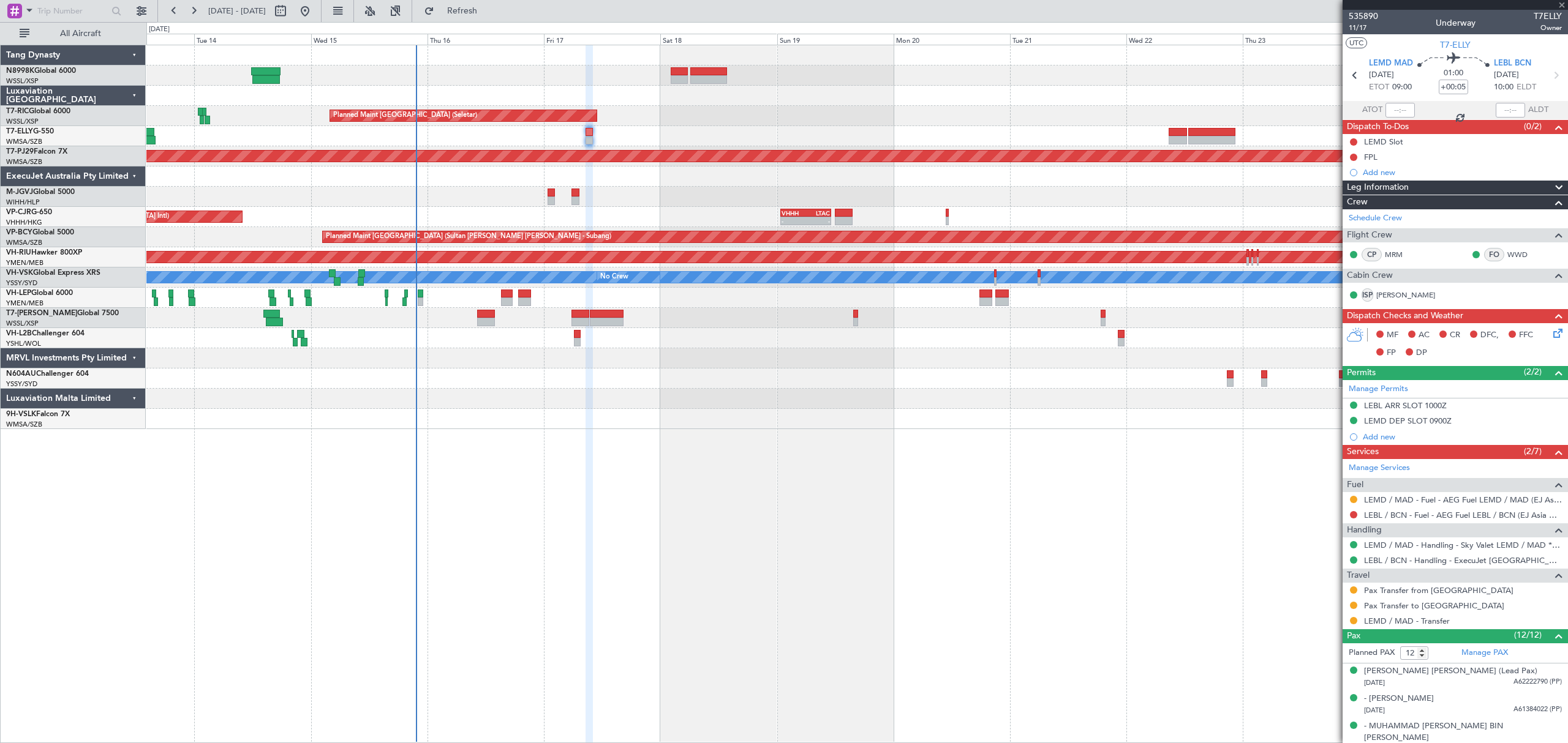
type input "+00:10"
type input "1"
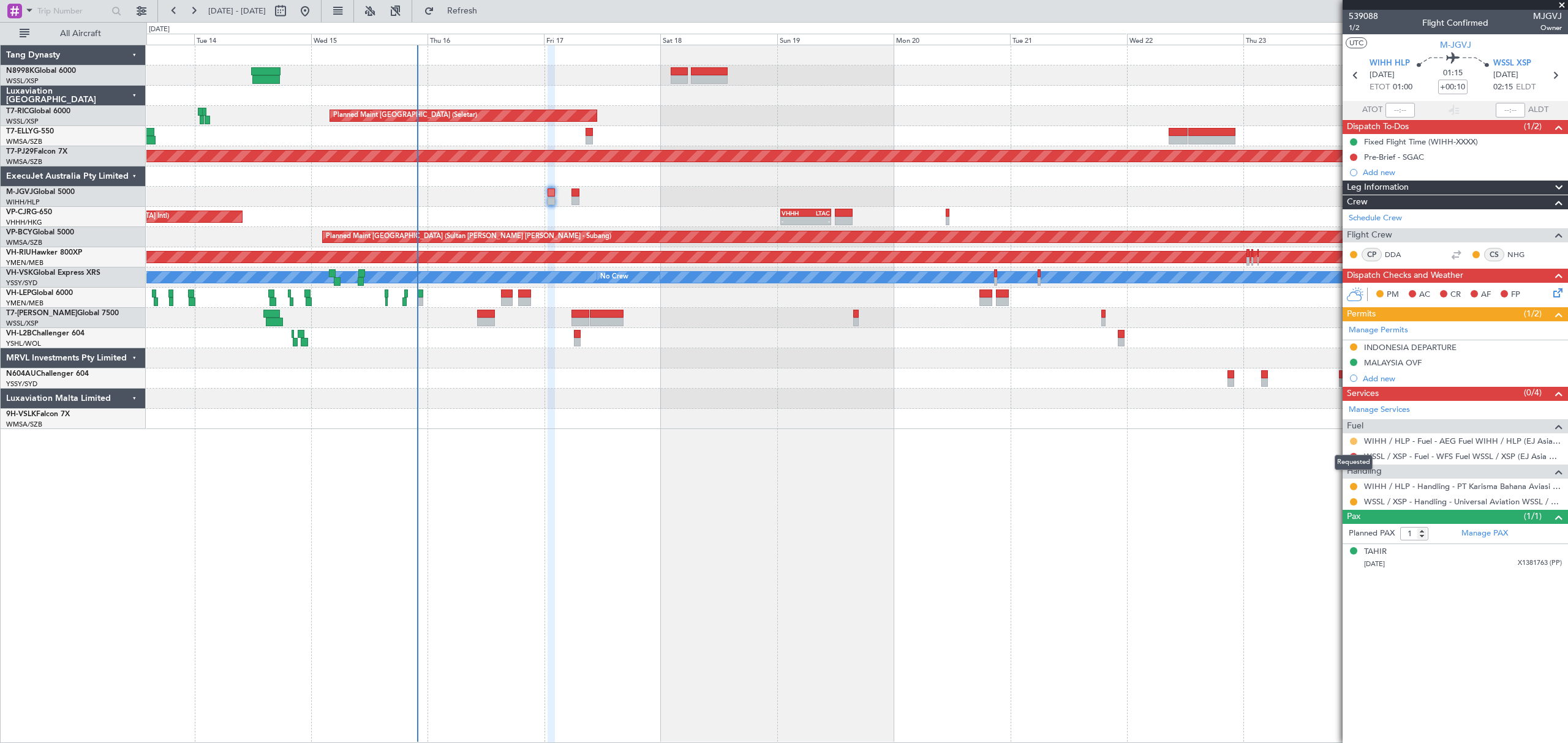
click at [1353, 443] on button at bounding box center [1353, 441] width 7 height 7
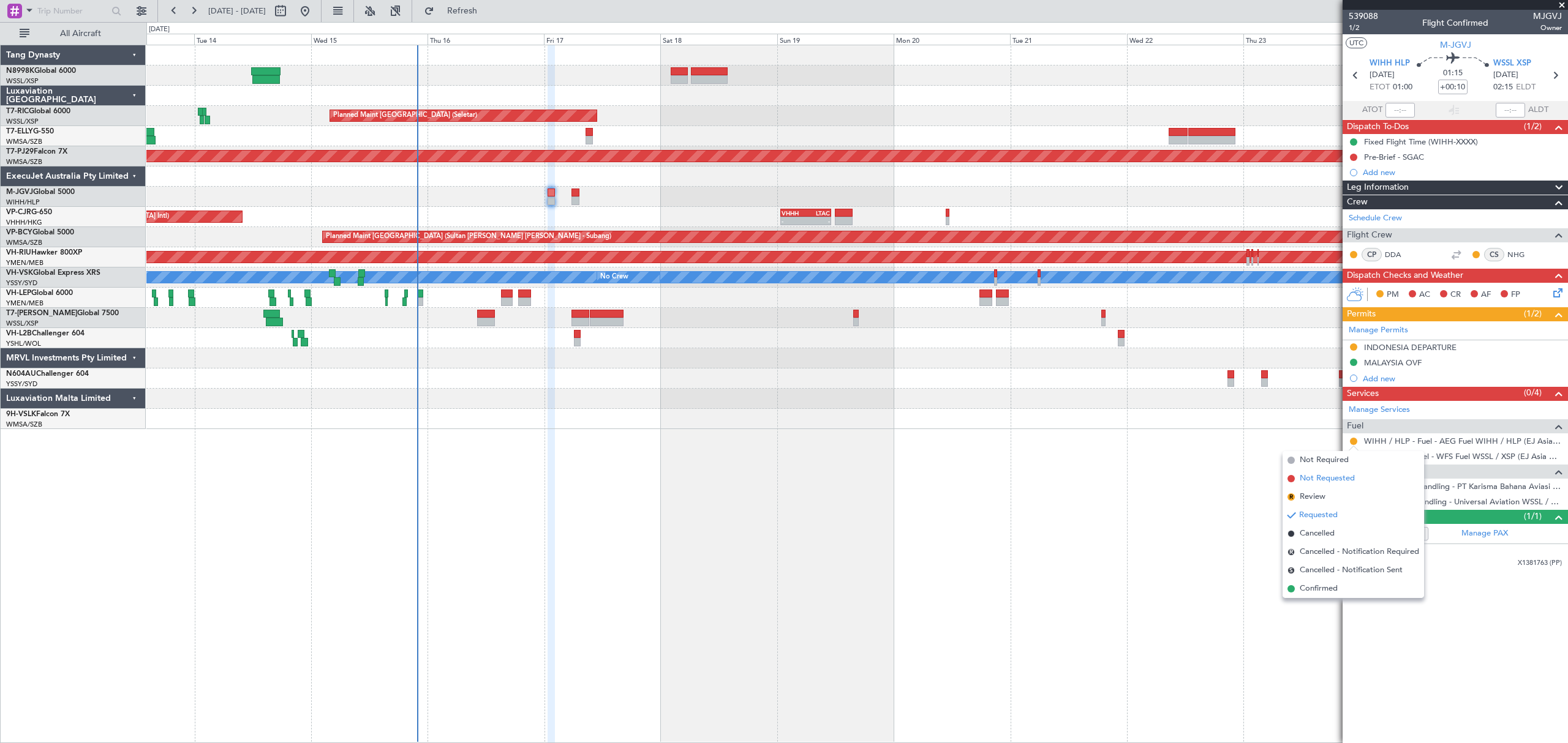
click at [1312, 481] on span "Not Requested" at bounding box center [1327, 479] width 55 height 12
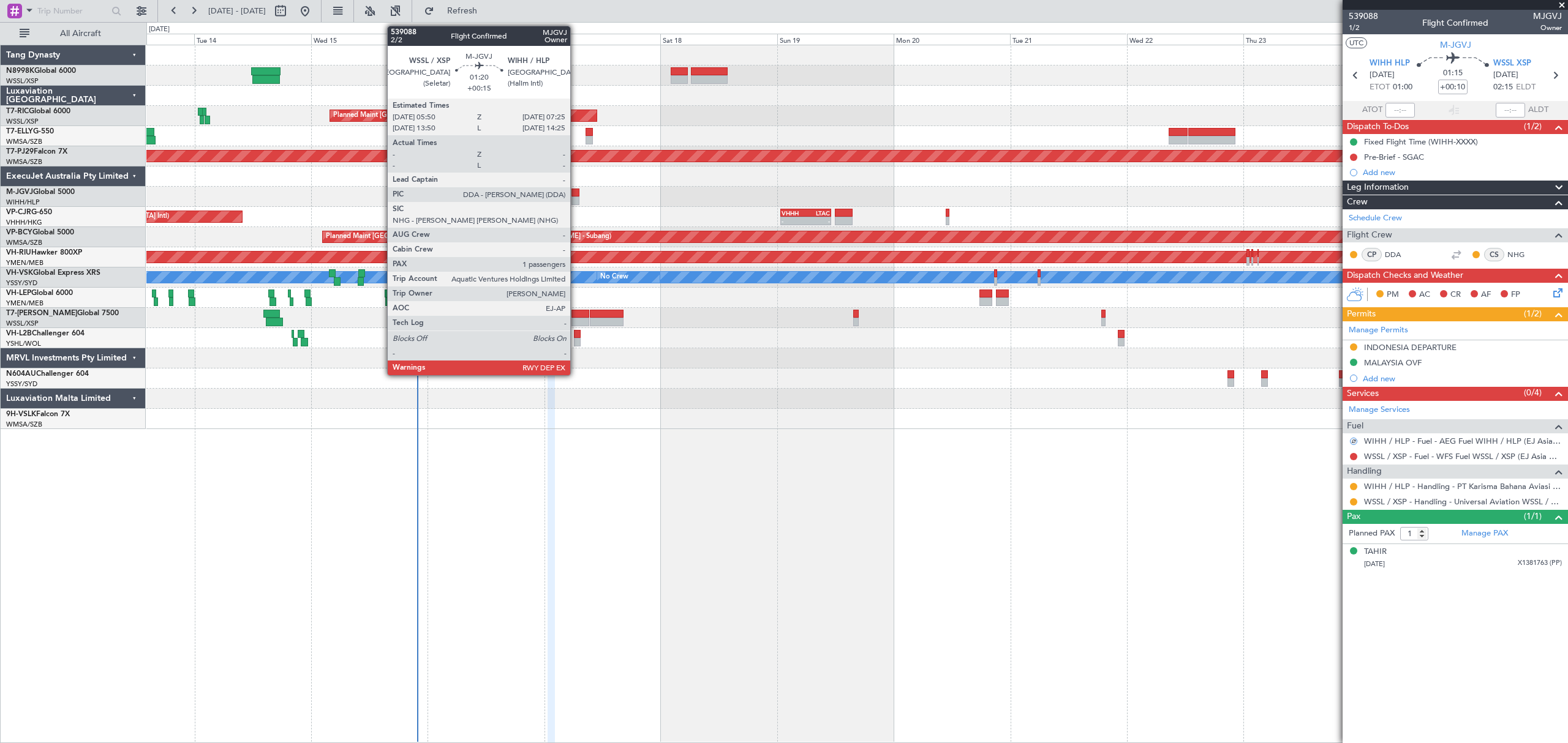
click at [576, 194] on div at bounding box center [575, 192] width 8 height 9
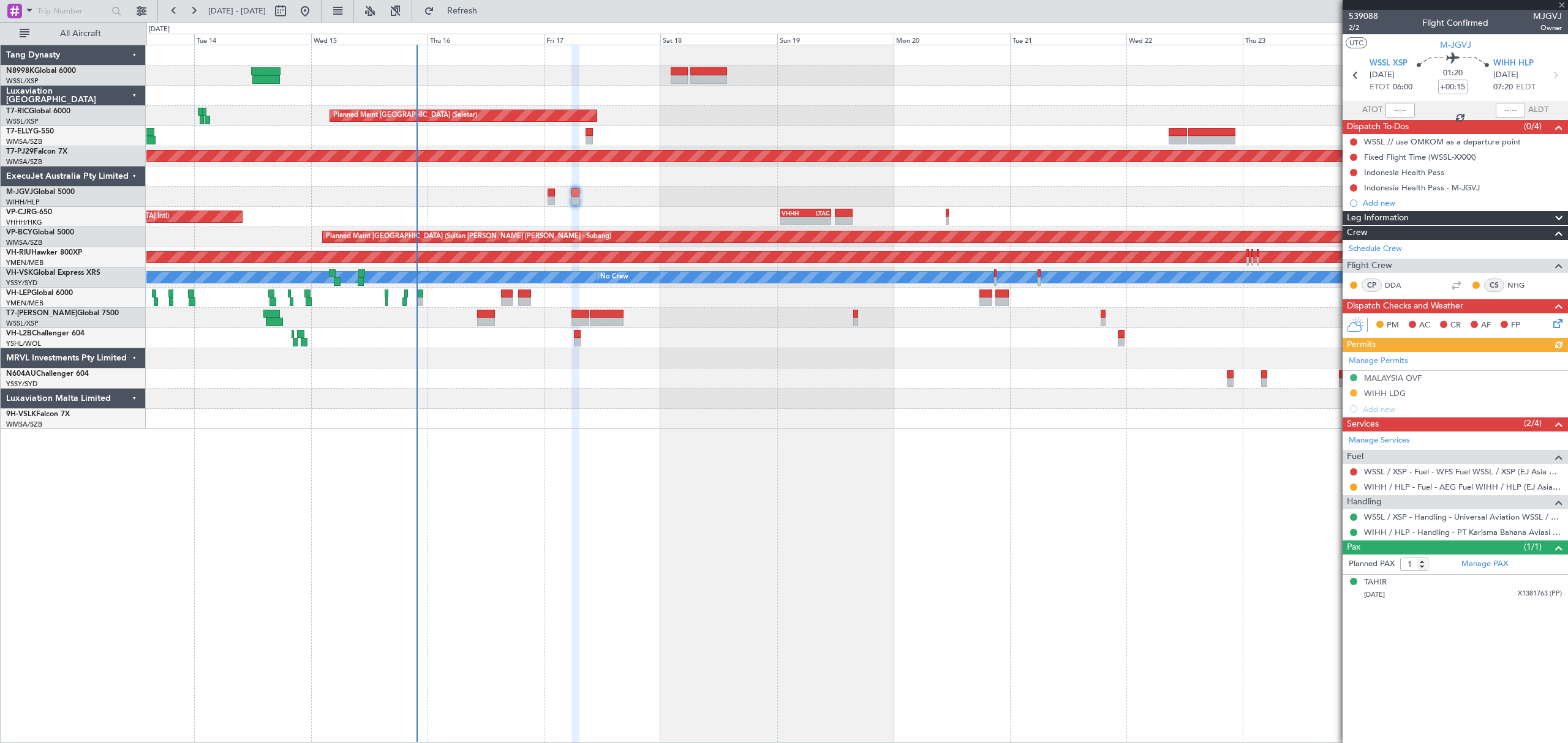
click at [1357, 488] on div at bounding box center [1353, 487] width 9 height 9
click at [1353, 490] on button at bounding box center [1353, 487] width 7 height 7
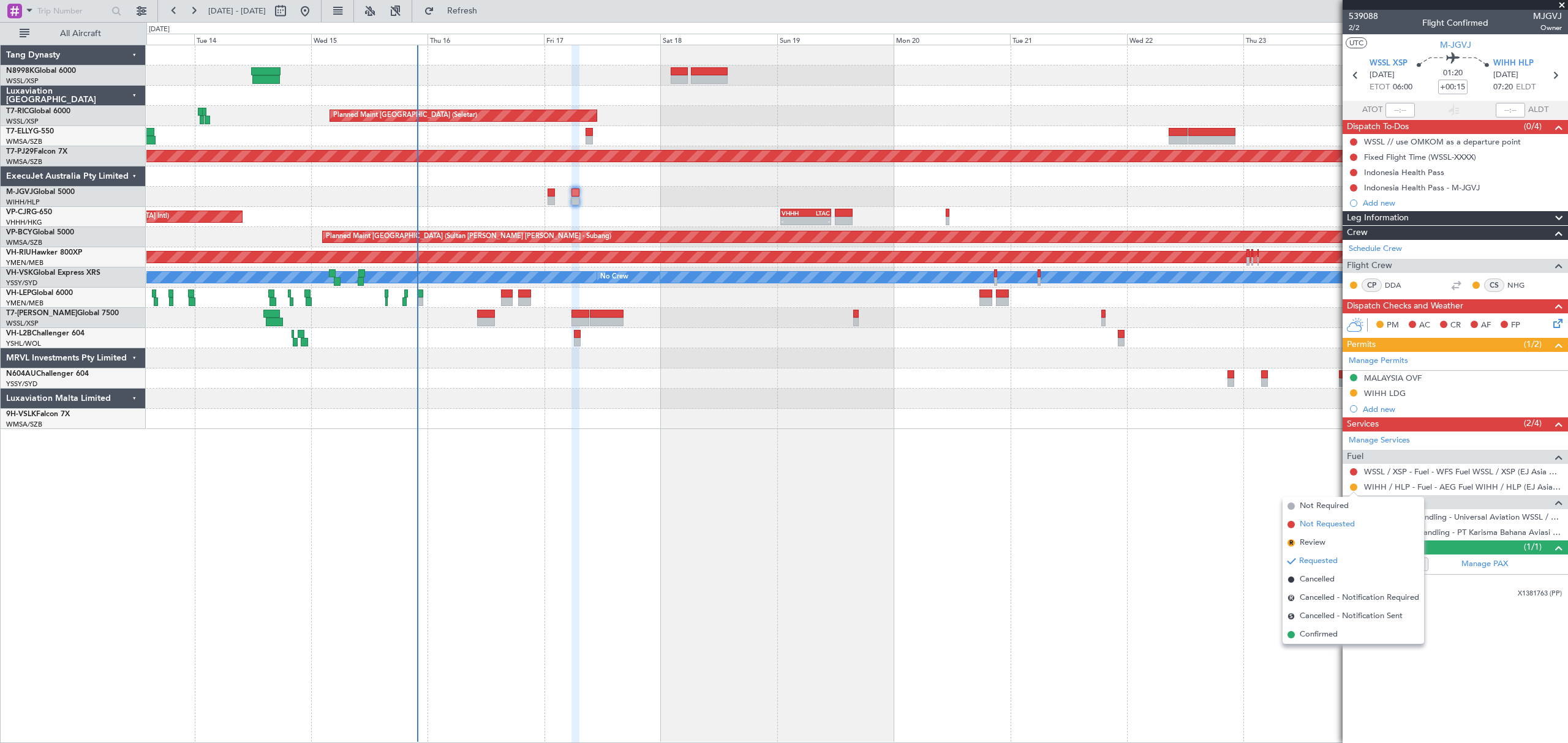
click at [1309, 524] on span "Not Requested" at bounding box center [1327, 524] width 55 height 12
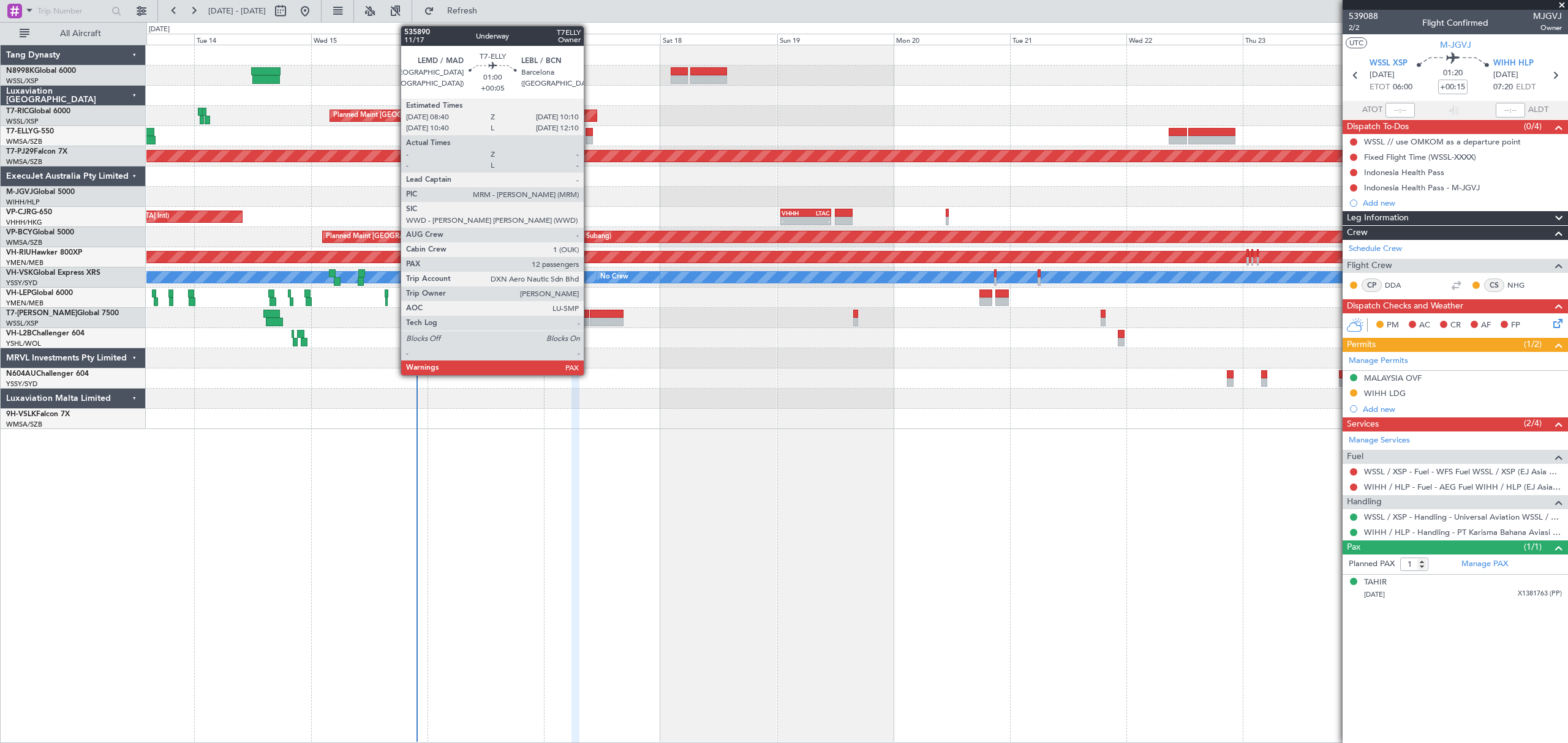
click at [589, 135] on div at bounding box center [589, 132] width 7 height 9
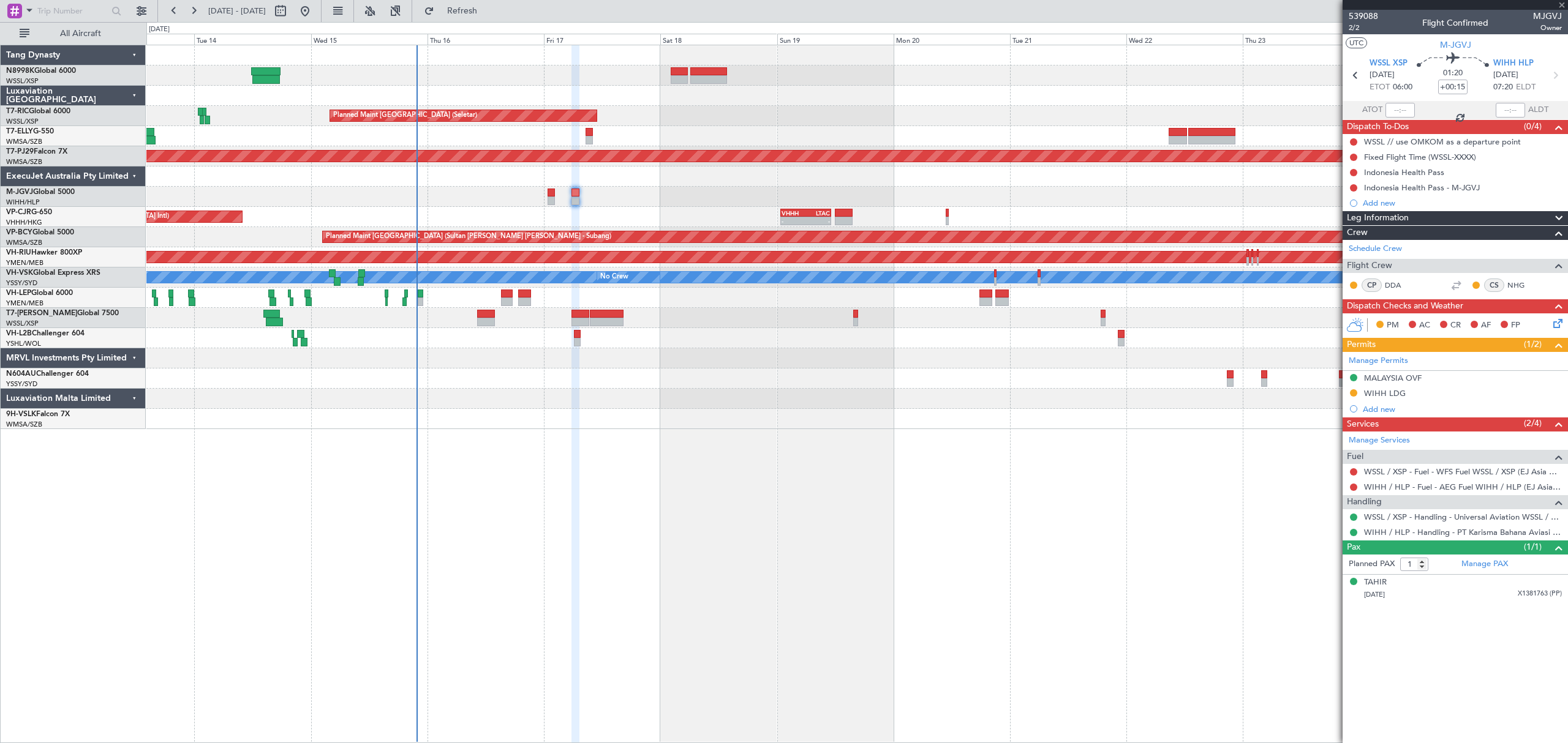
type input "+00:05"
type input "12"
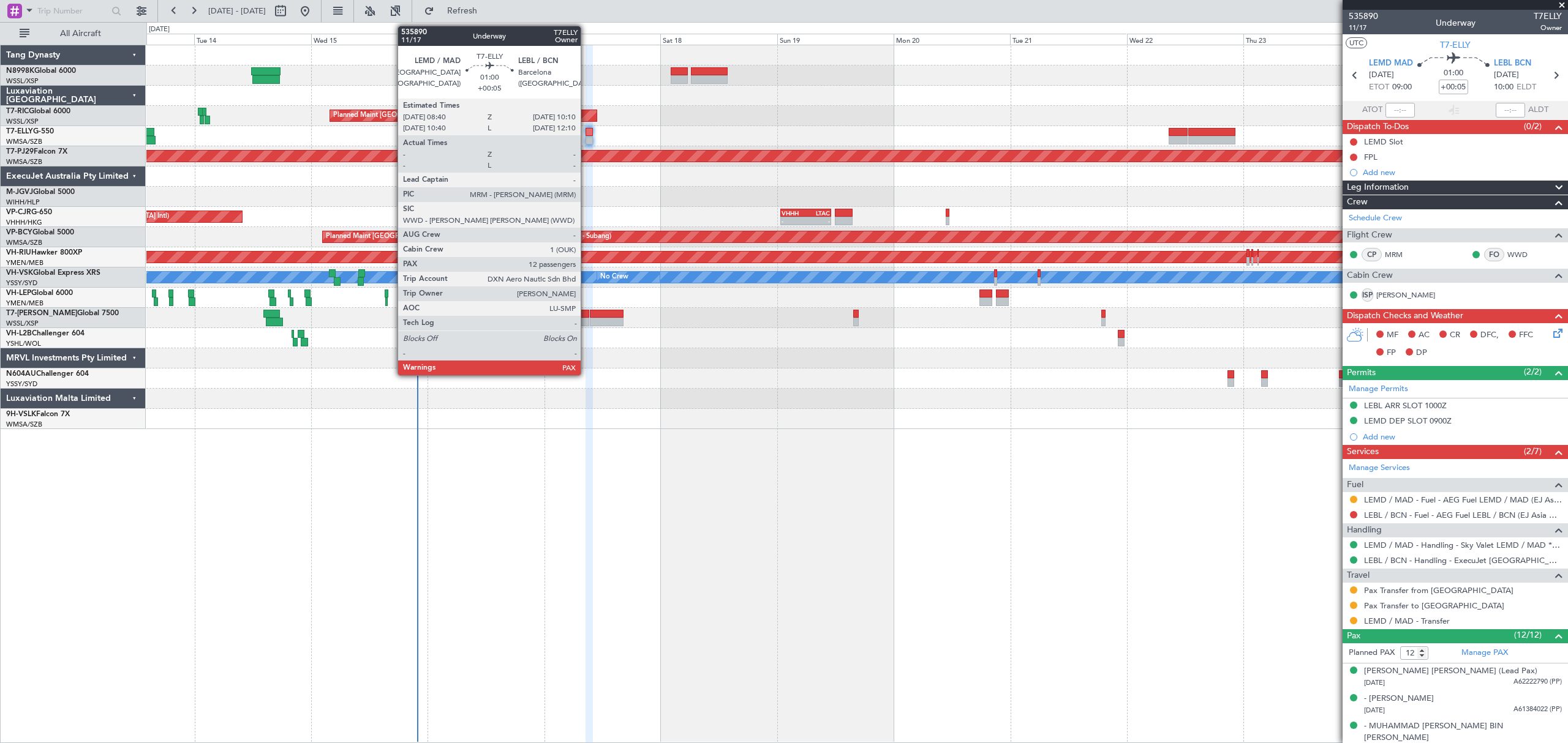
click at [586, 137] on div at bounding box center [589, 140] width 7 height 9
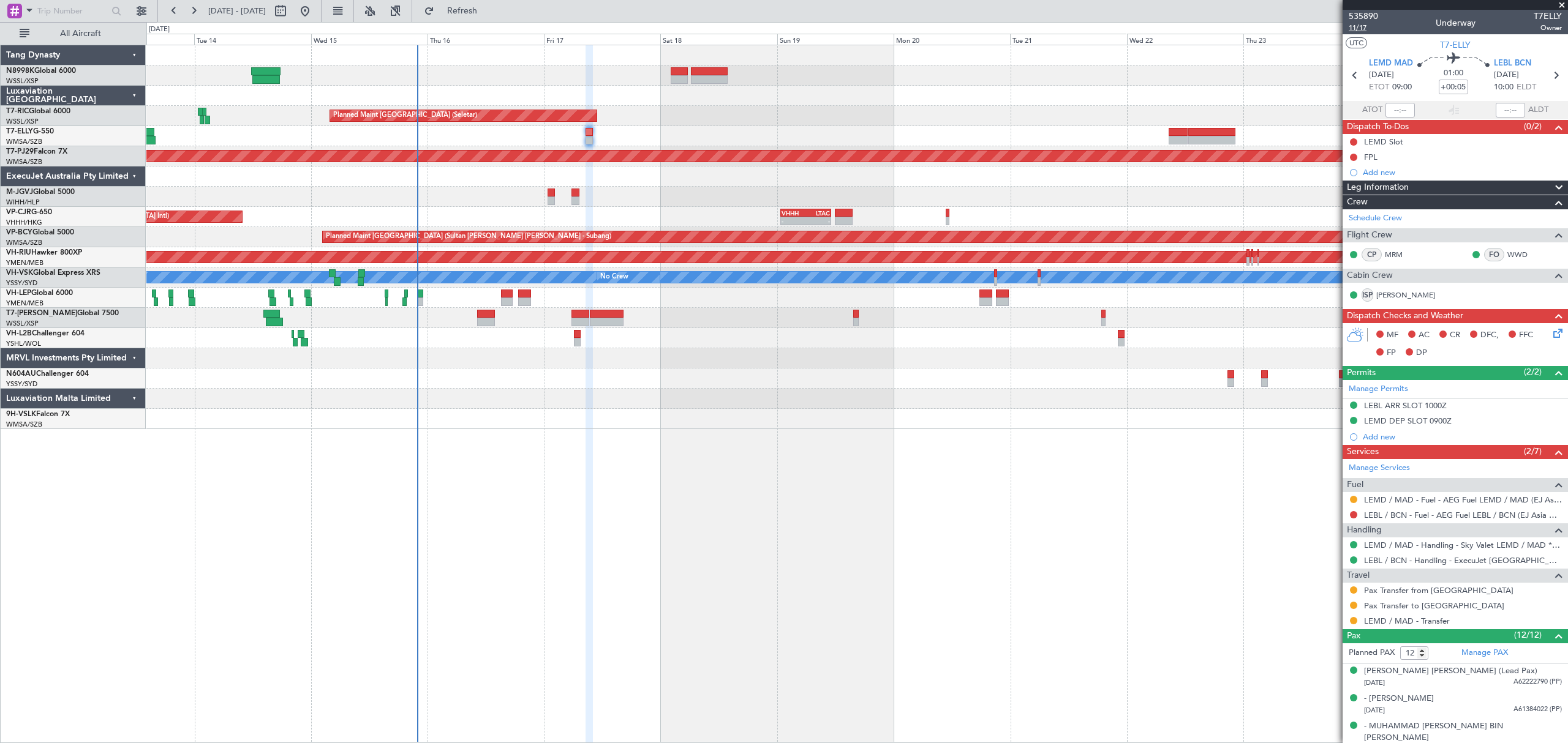
click at [1358, 27] on span "11/17" at bounding box center [1363, 27] width 29 height 10
click at [1360, 28] on span "11/17" at bounding box center [1363, 27] width 29 height 10
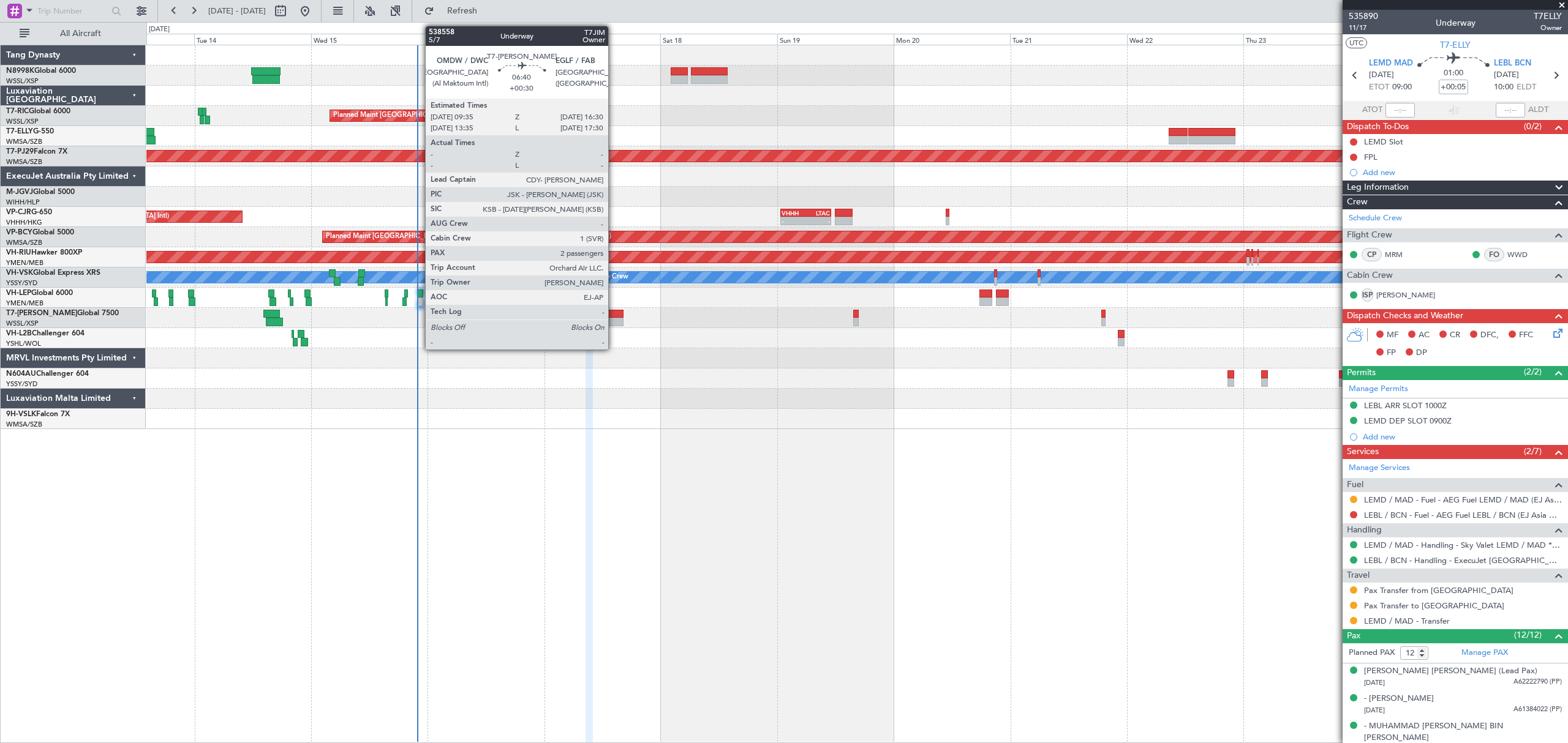
click at [614, 316] on div at bounding box center [606, 314] width 34 height 9
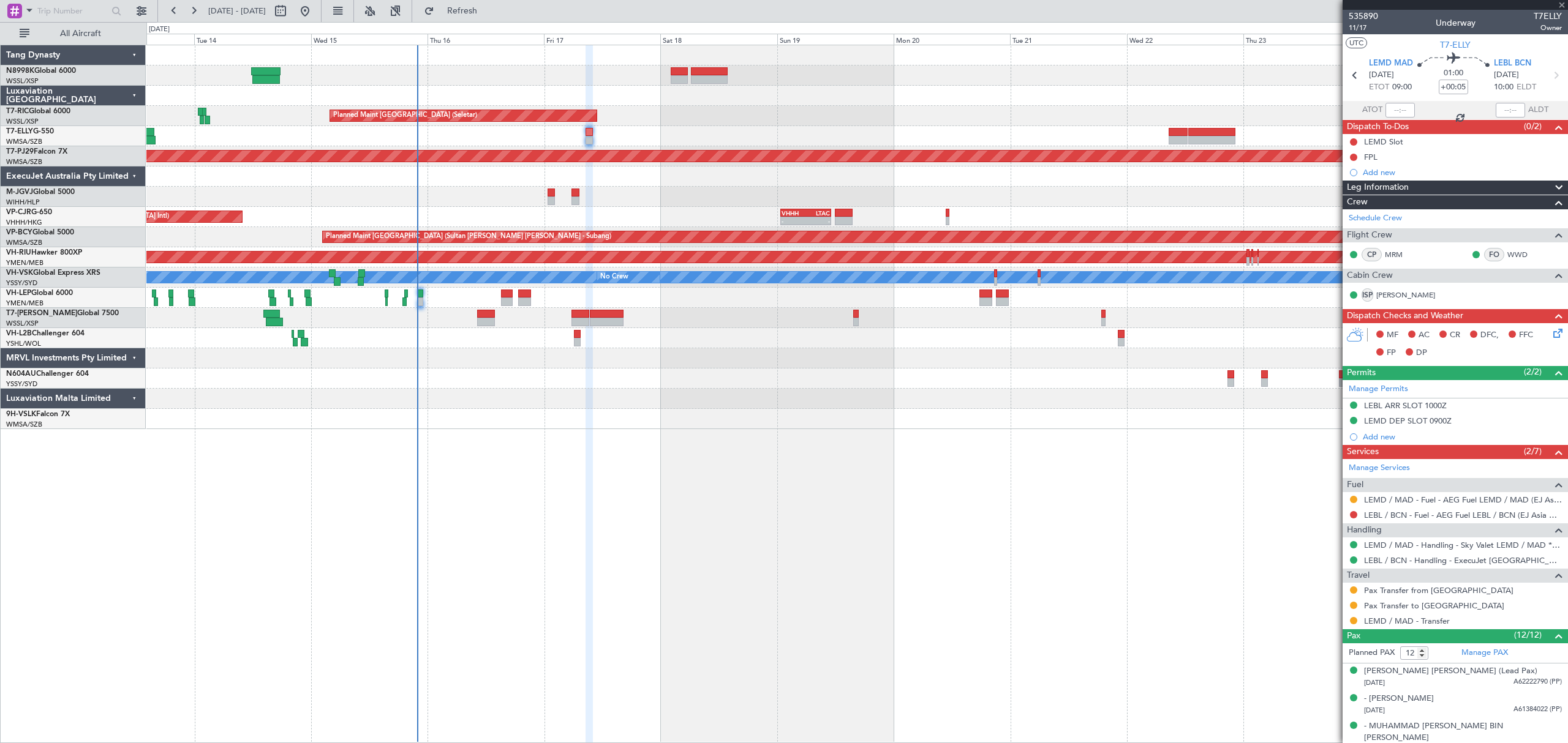
type input "+00:30"
type input "2"
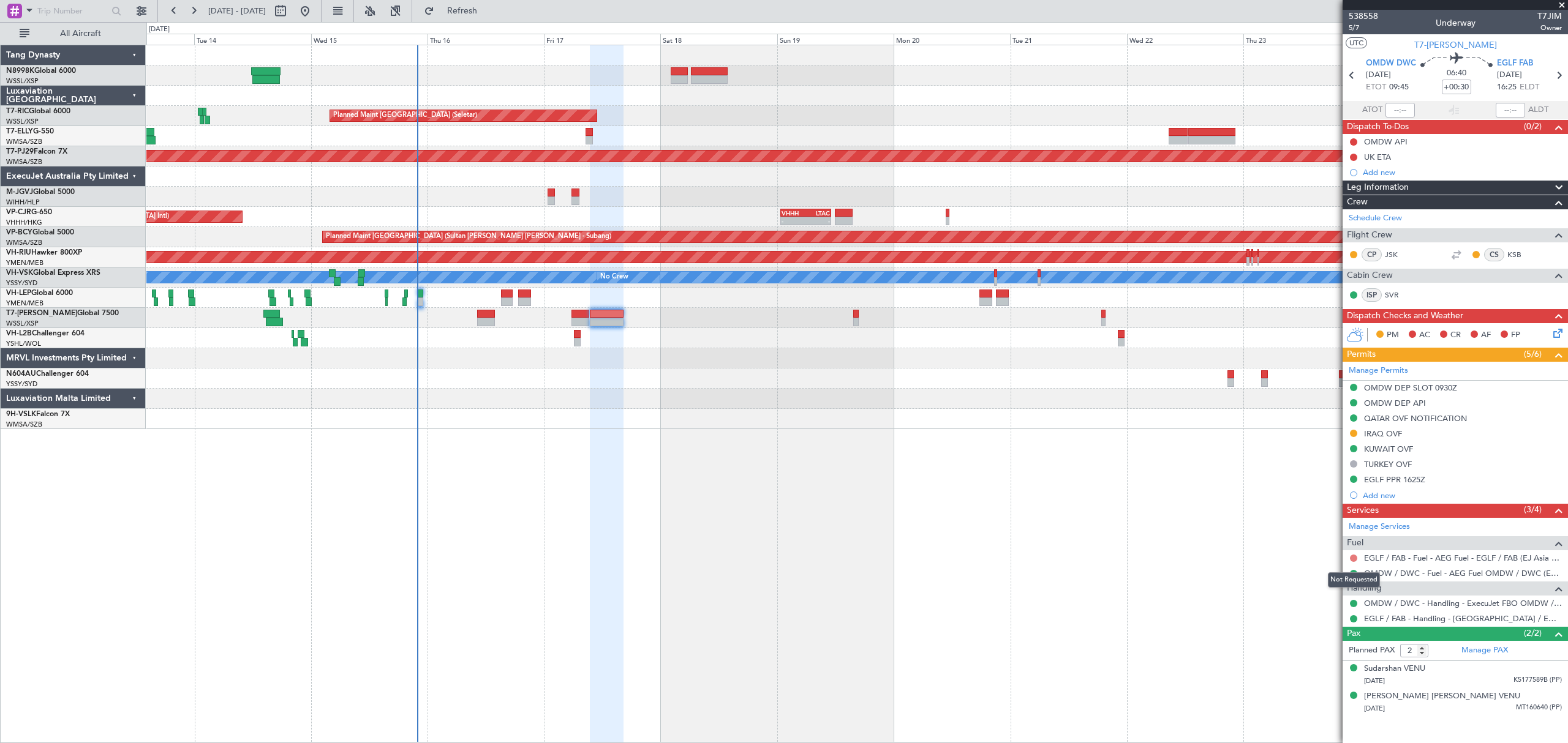
click at [1353, 562] on button at bounding box center [1353, 558] width 7 height 7
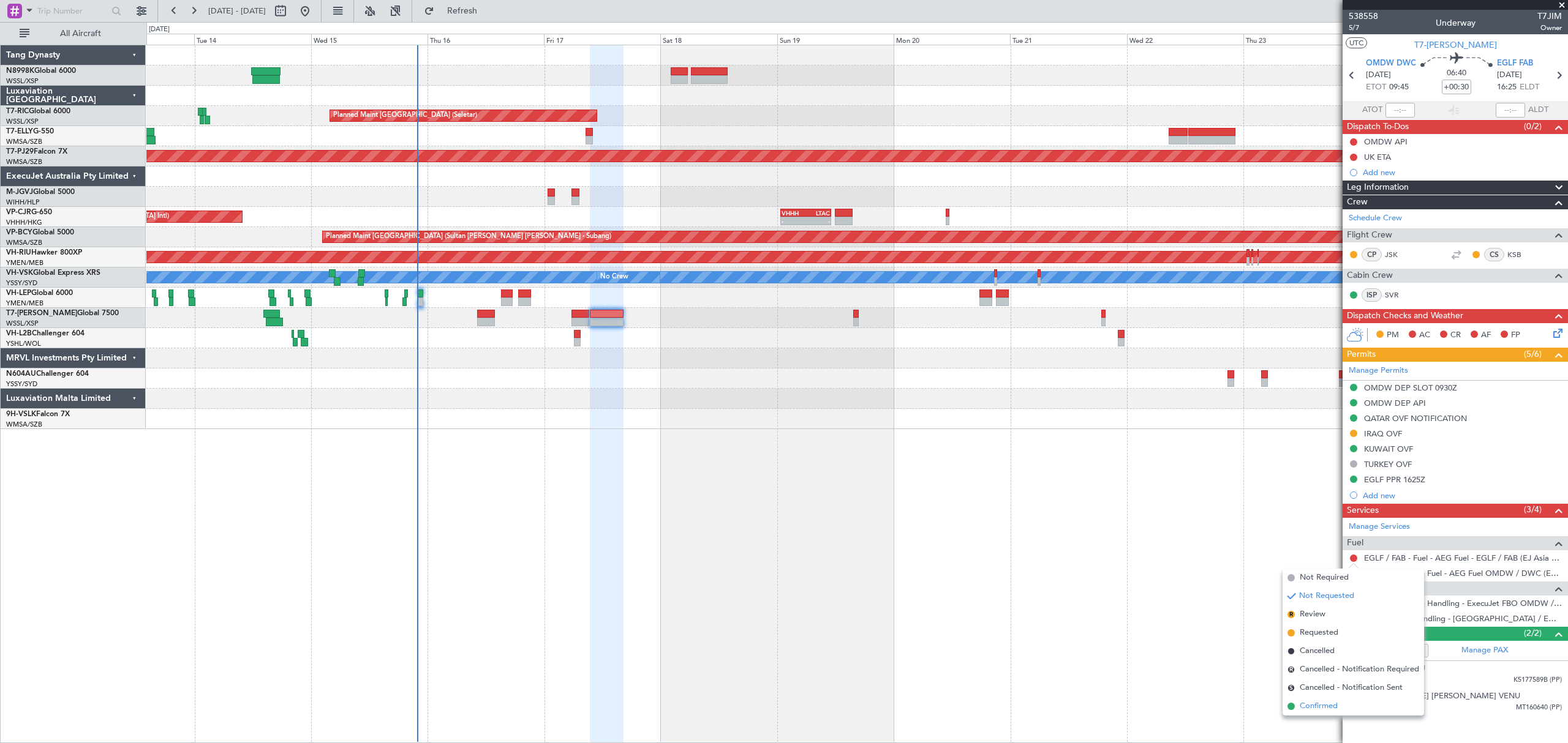
click at [1319, 706] on span "Confirmed" at bounding box center [1319, 706] width 38 height 12
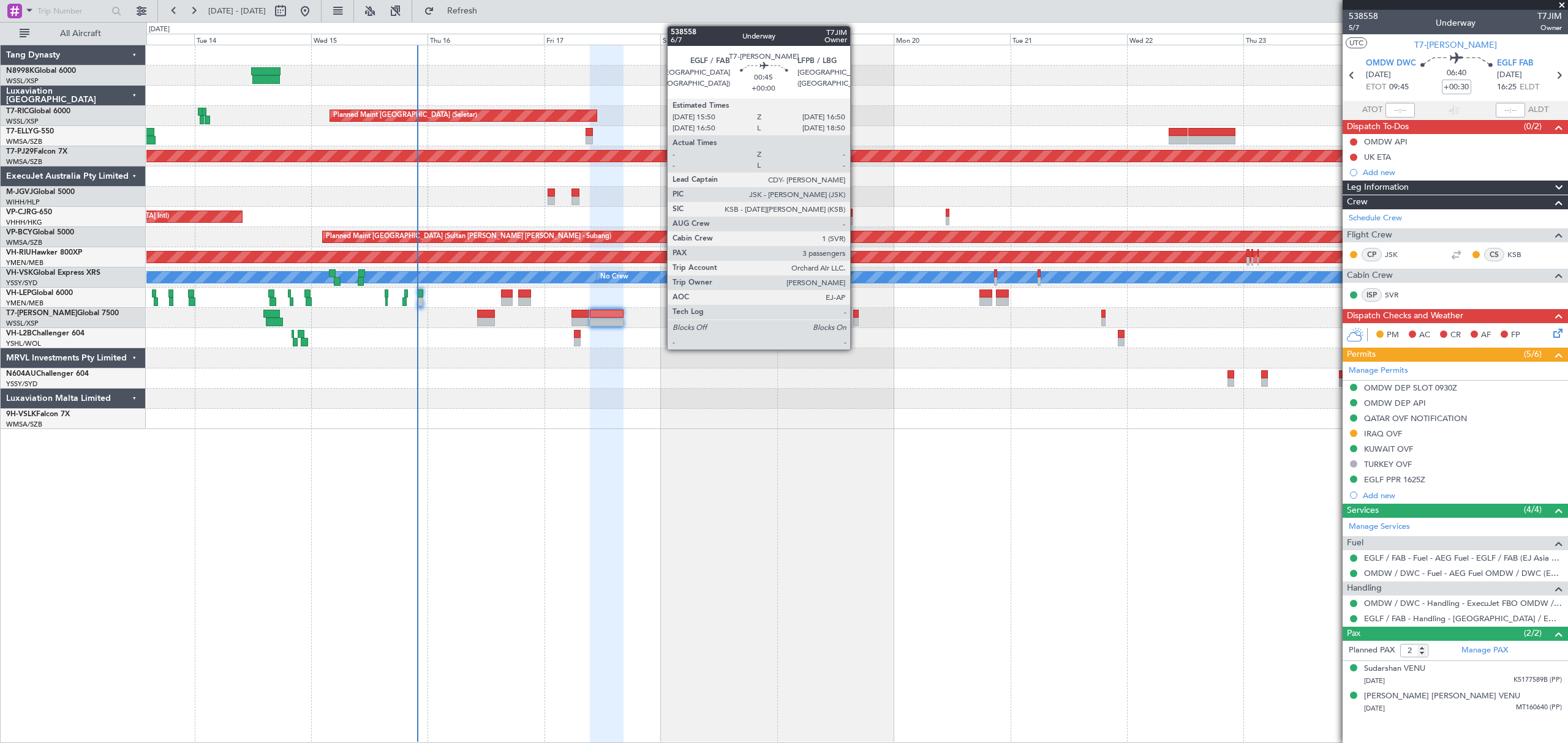
click at [856, 321] on div at bounding box center [855, 322] width 5 height 9
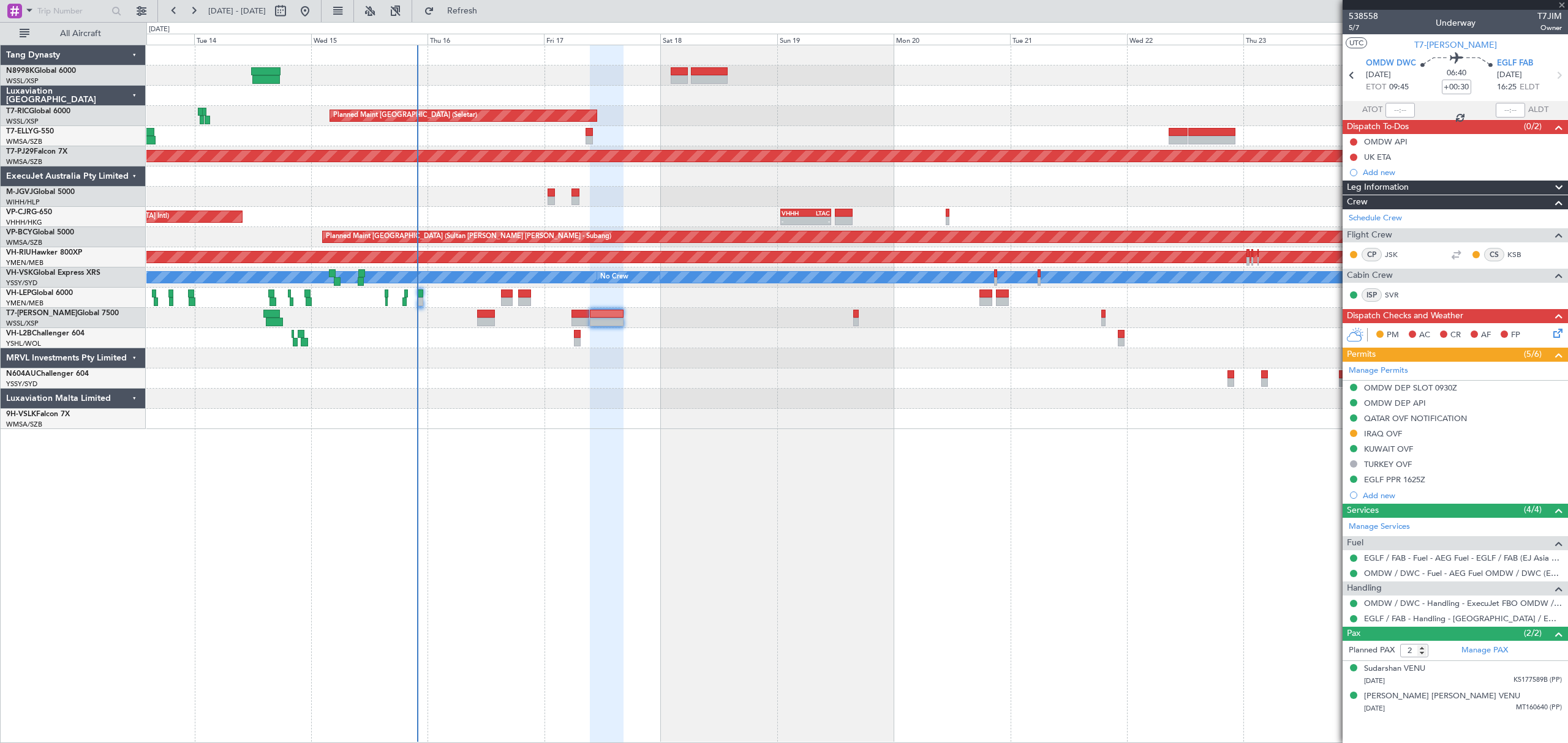
type input "3"
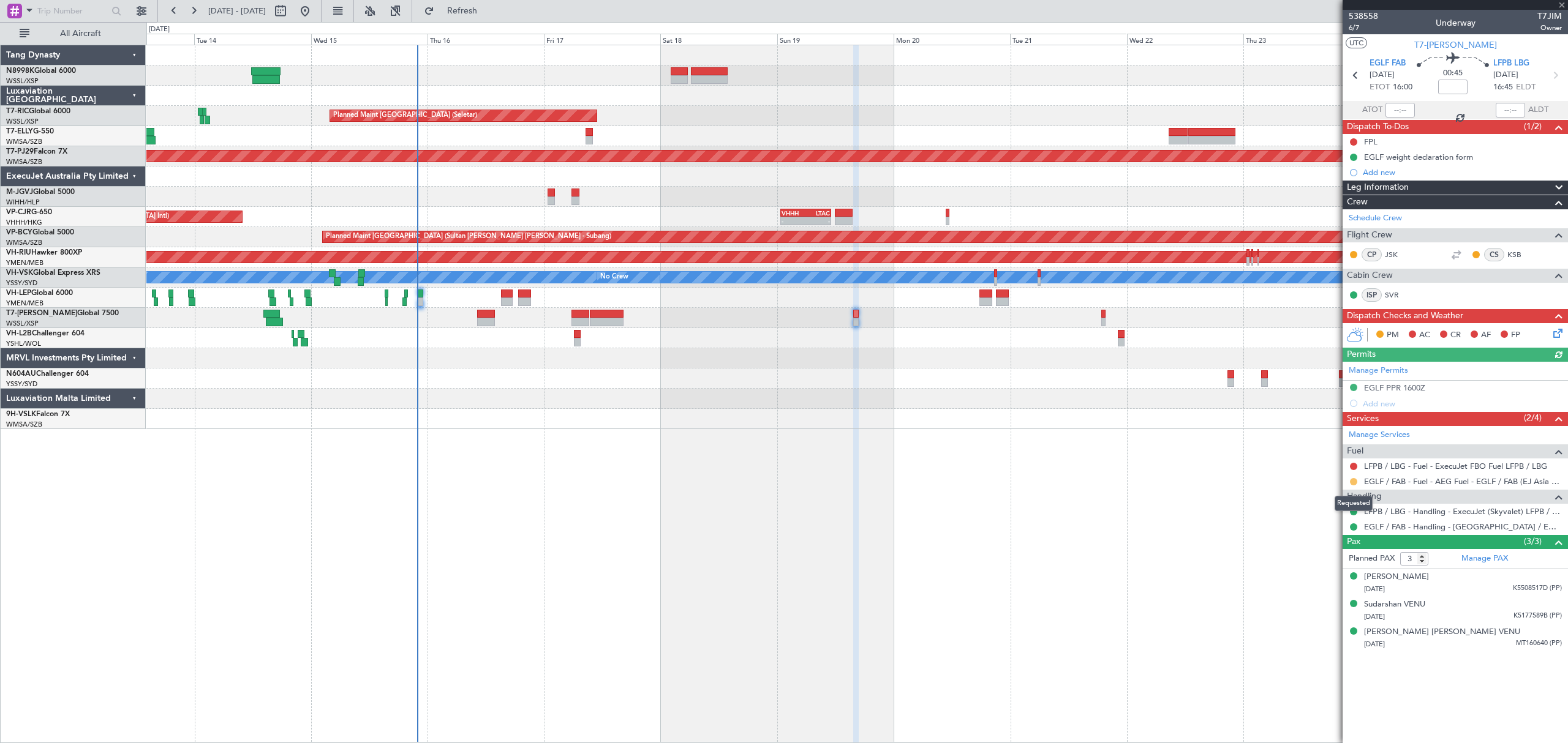
click at [1351, 482] on button at bounding box center [1353, 482] width 7 height 7
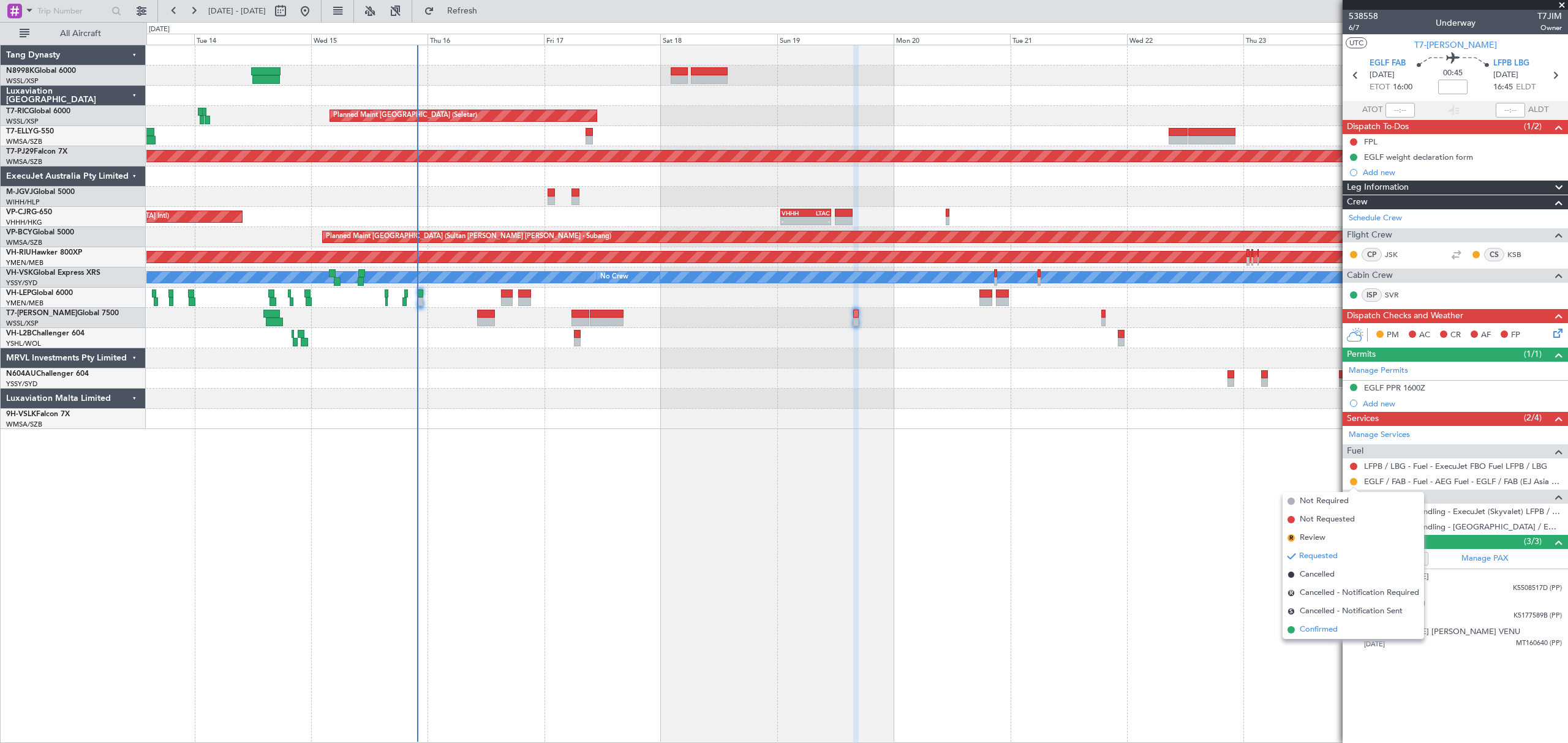
click at [1312, 627] on span "Confirmed" at bounding box center [1319, 630] width 38 height 12
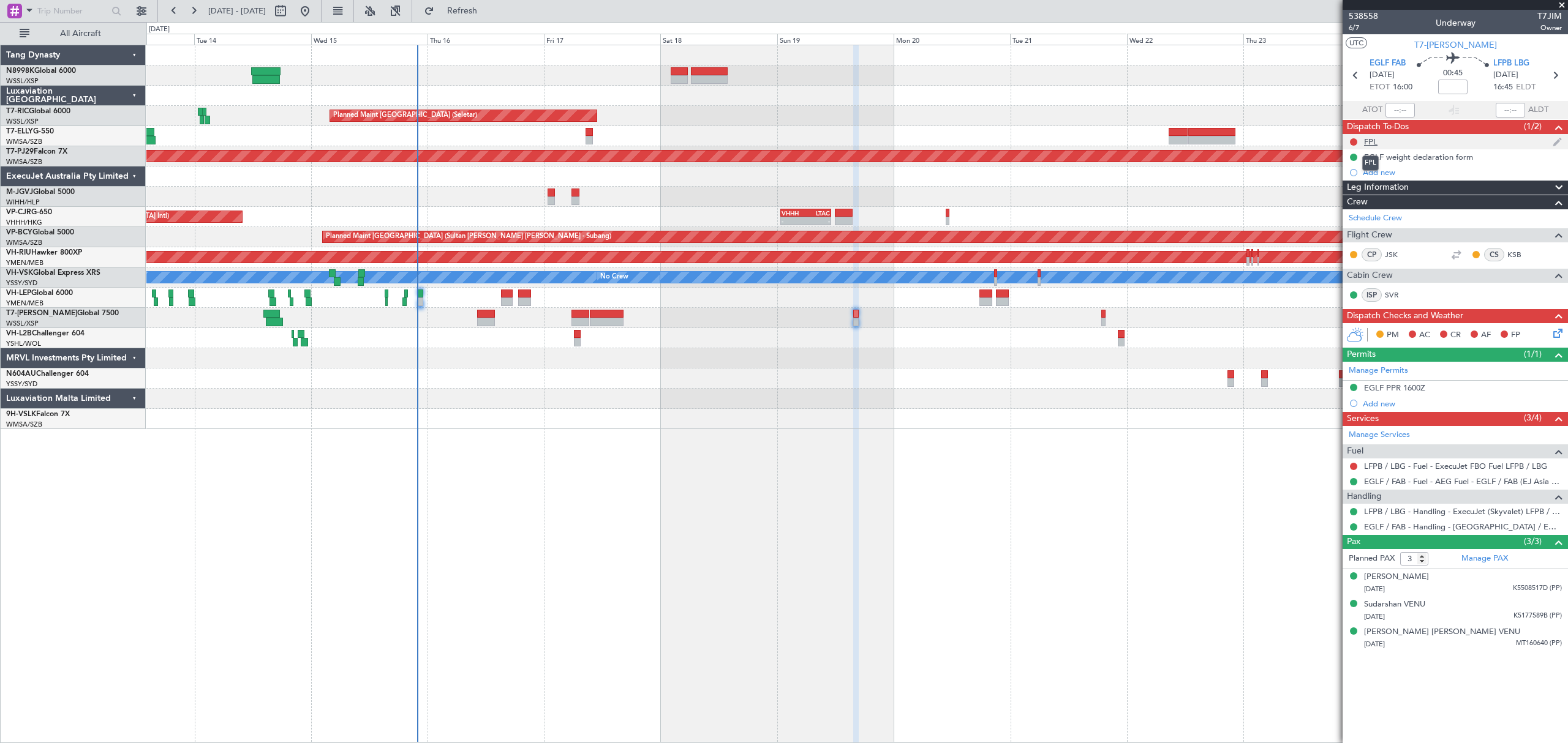
click at [1370, 140] on div "FPL" at bounding box center [1371, 142] width 14 height 10
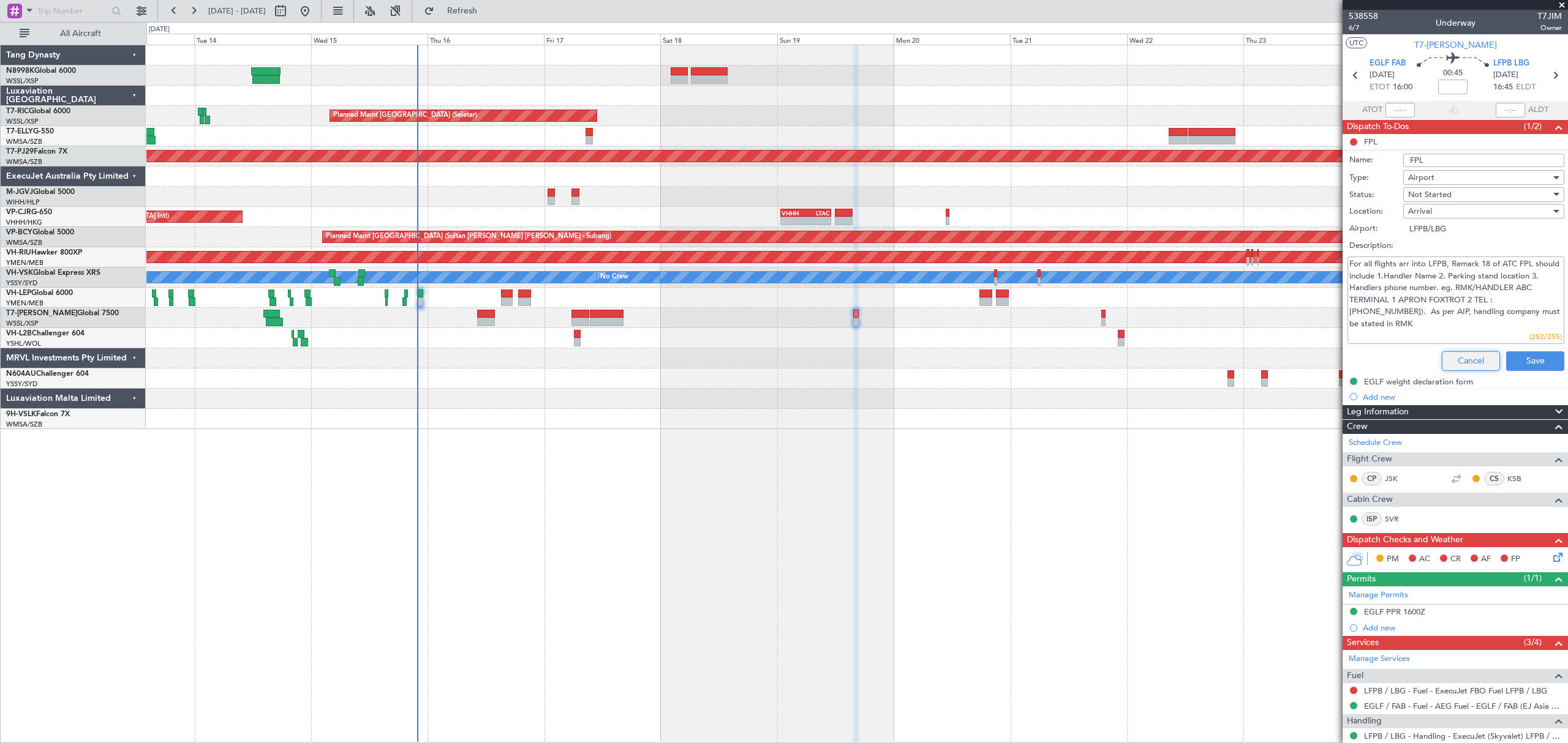
click at [1446, 359] on button "Cancel" at bounding box center [1470, 361] width 58 height 20
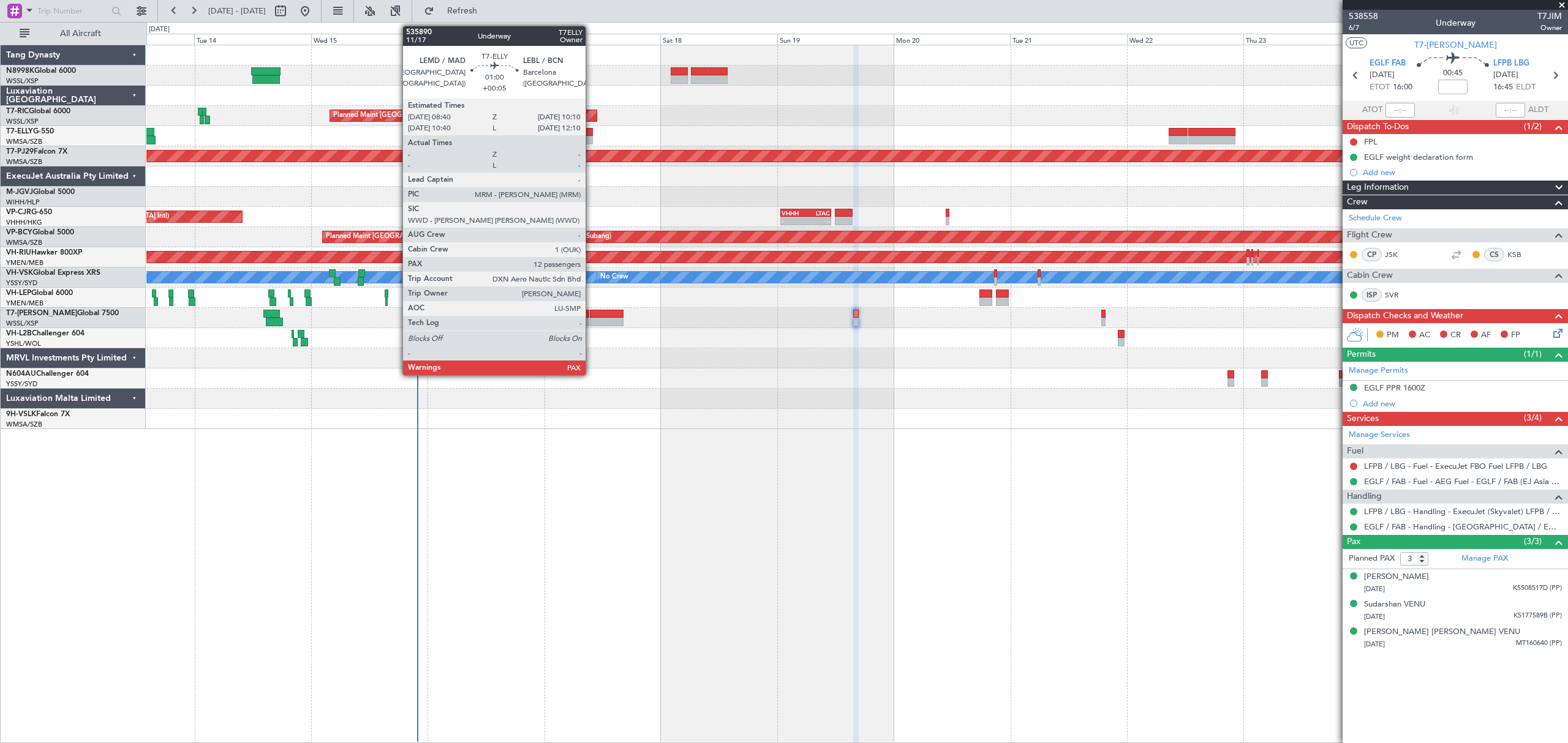
click at [590, 133] on div at bounding box center [589, 132] width 7 height 9
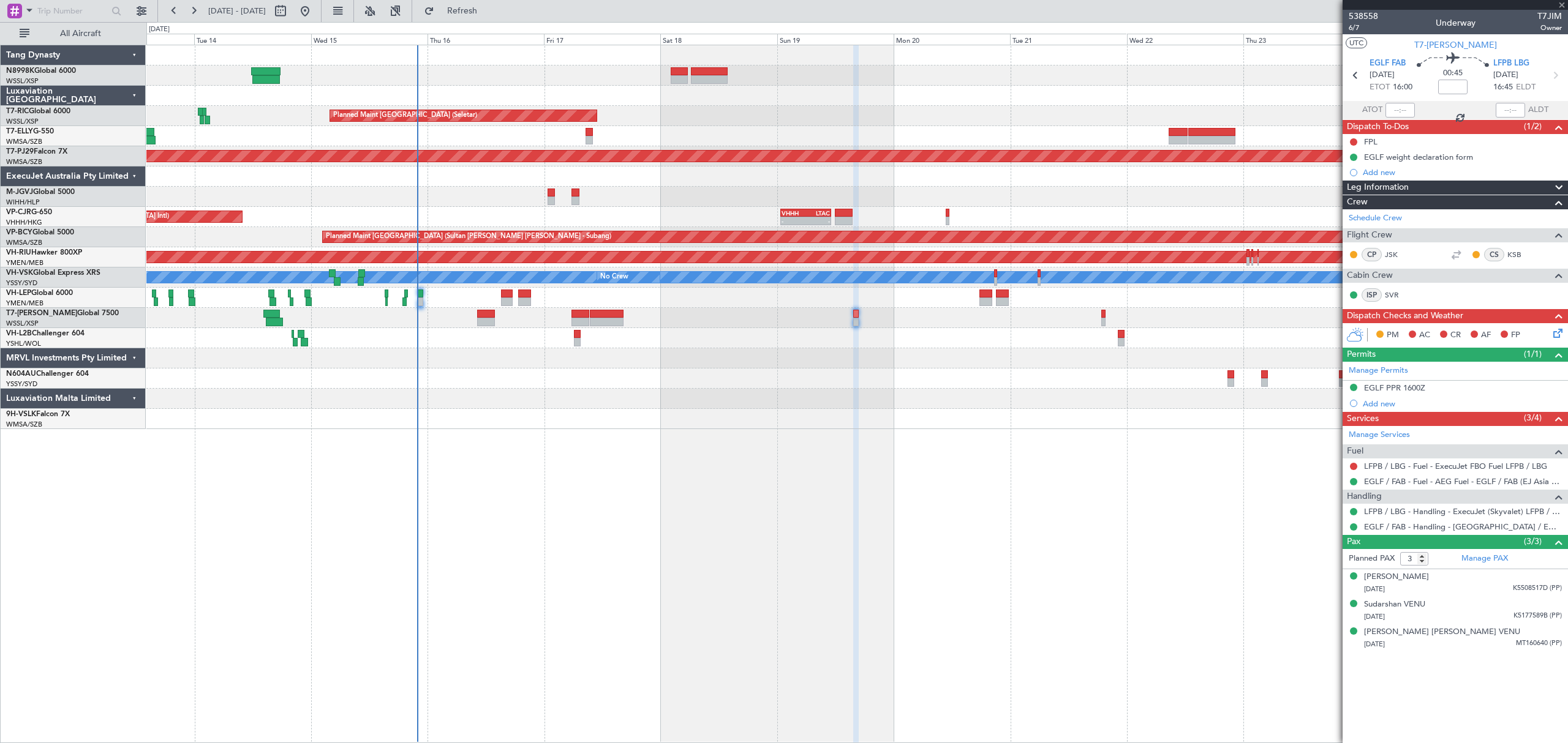
type input "+00:05"
type input "12"
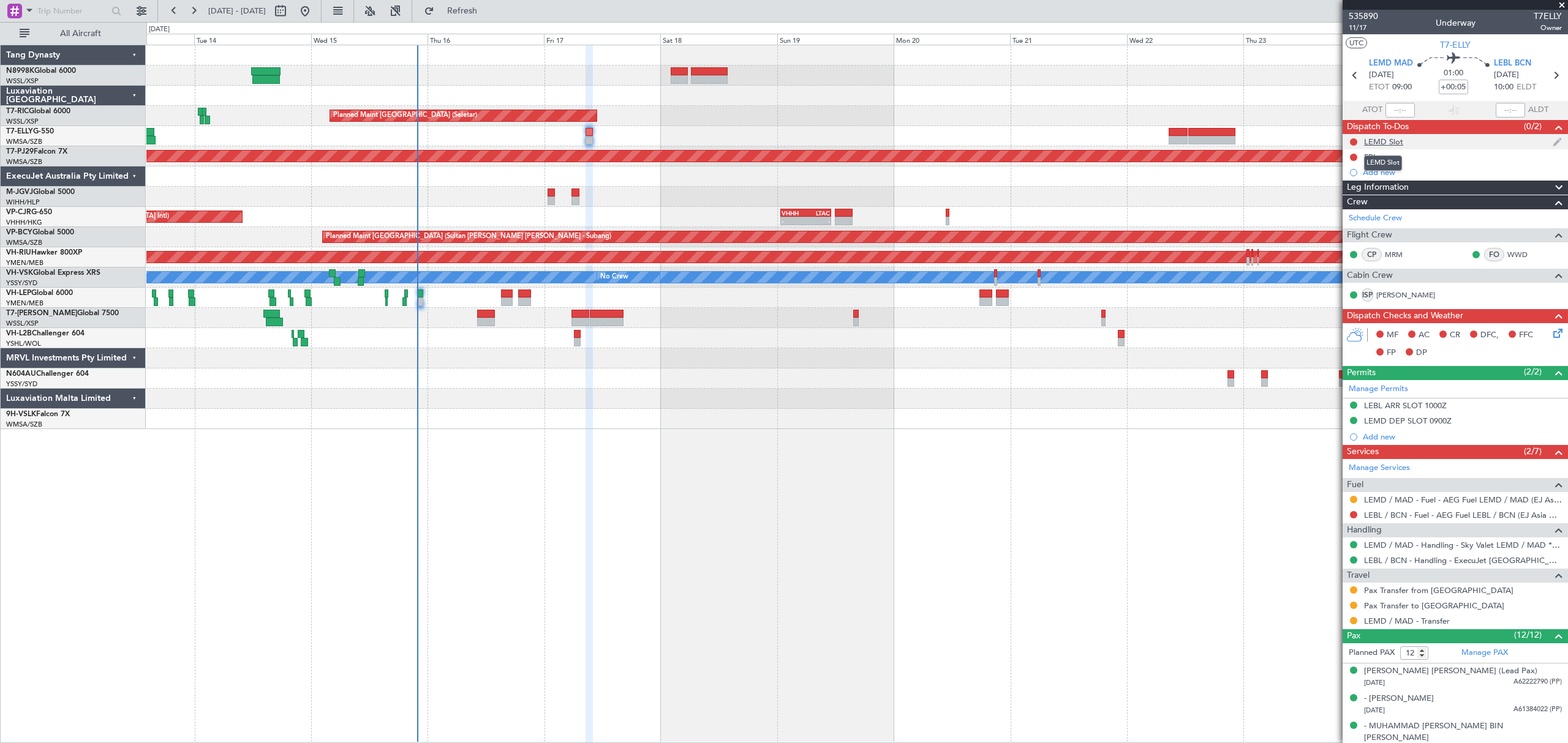
click at [1390, 146] on div "LEMD Slot" at bounding box center [1384, 142] width 39 height 10
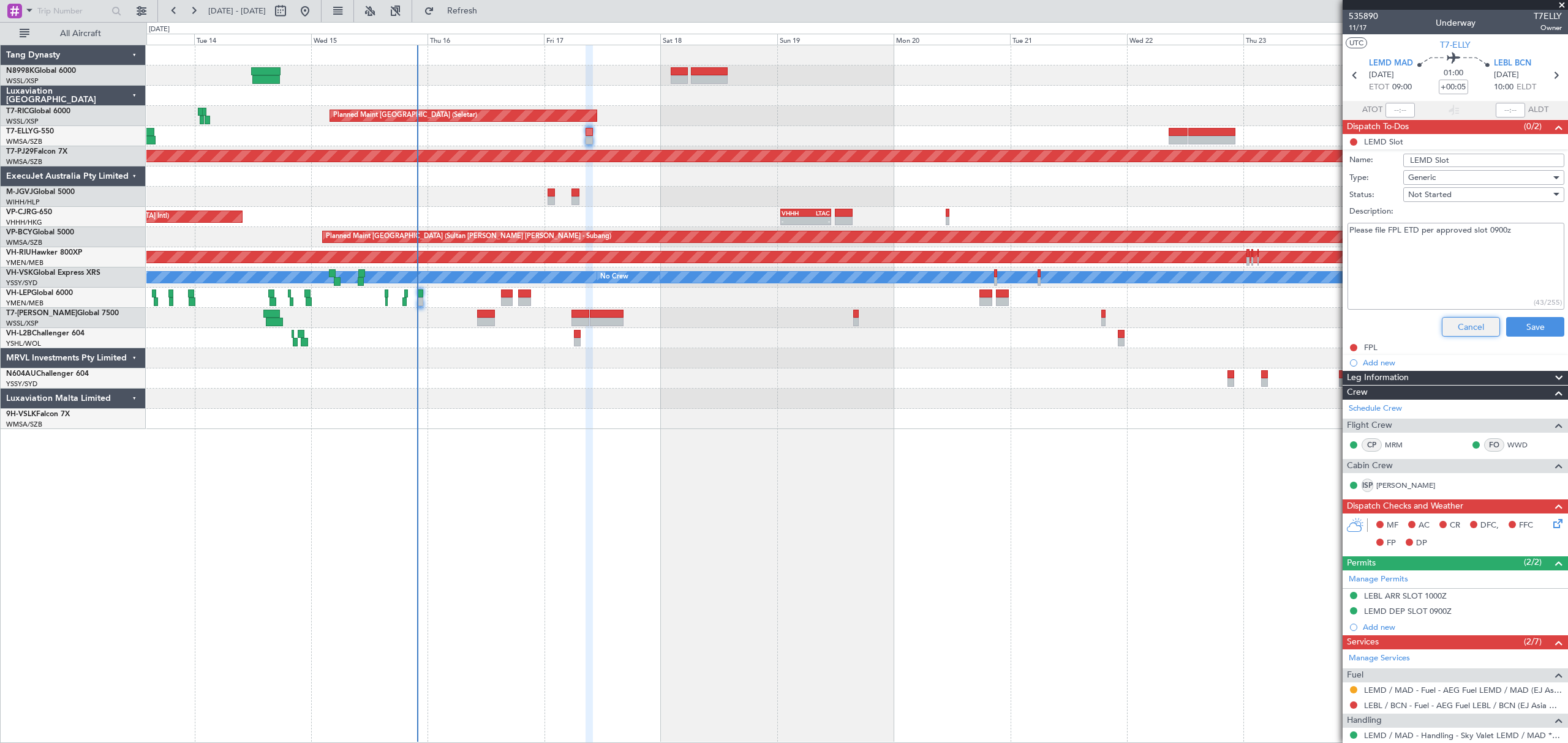
click at [1470, 328] on button "Cancel" at bounding box center [1470, 326] width 58 height 20
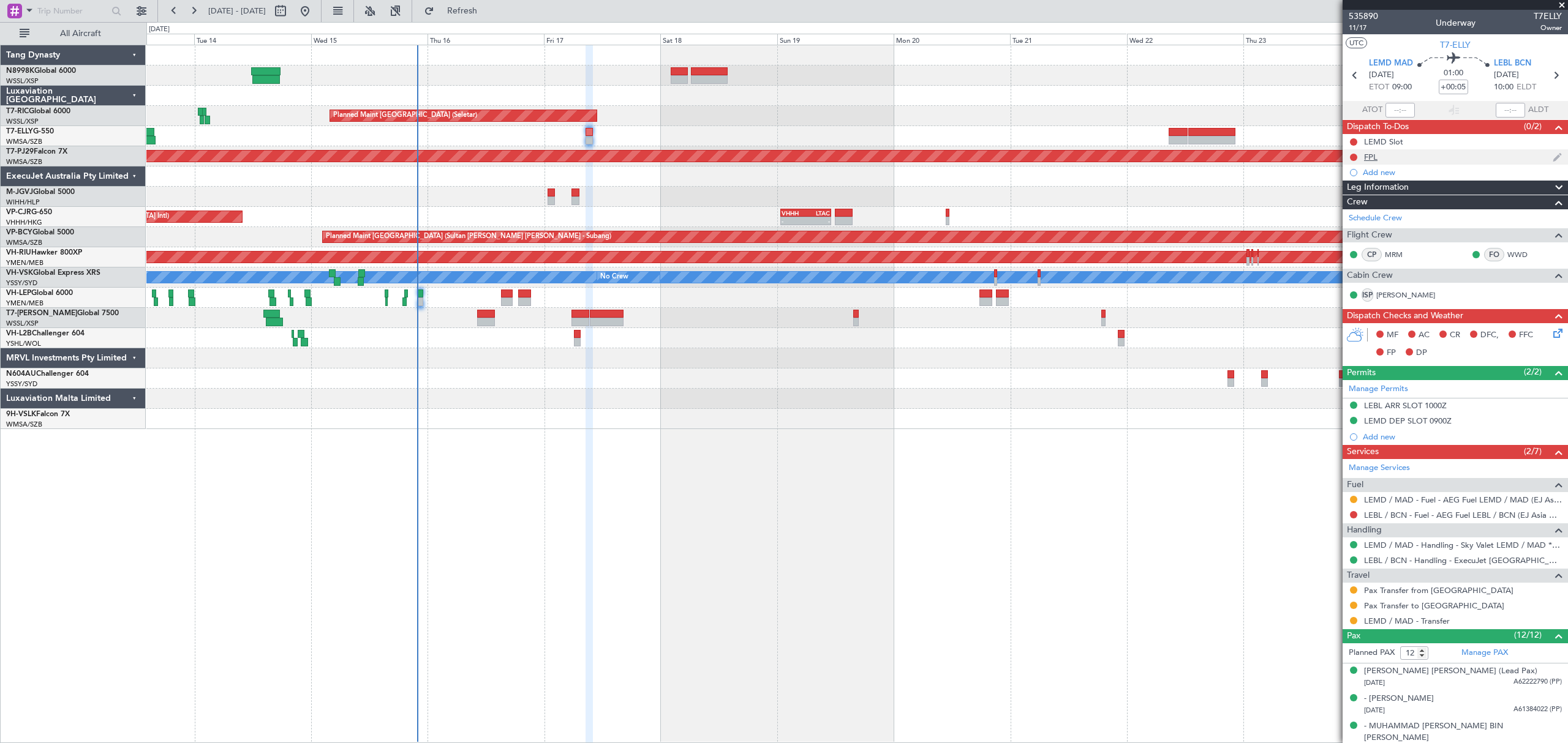
click at [1371, 157] on div "FPL" at bounding box center [1371, 156] width 14 height 10
click at [1372, 157] on div "FPL" at bounding box center [1371, 156] width 14 height 10
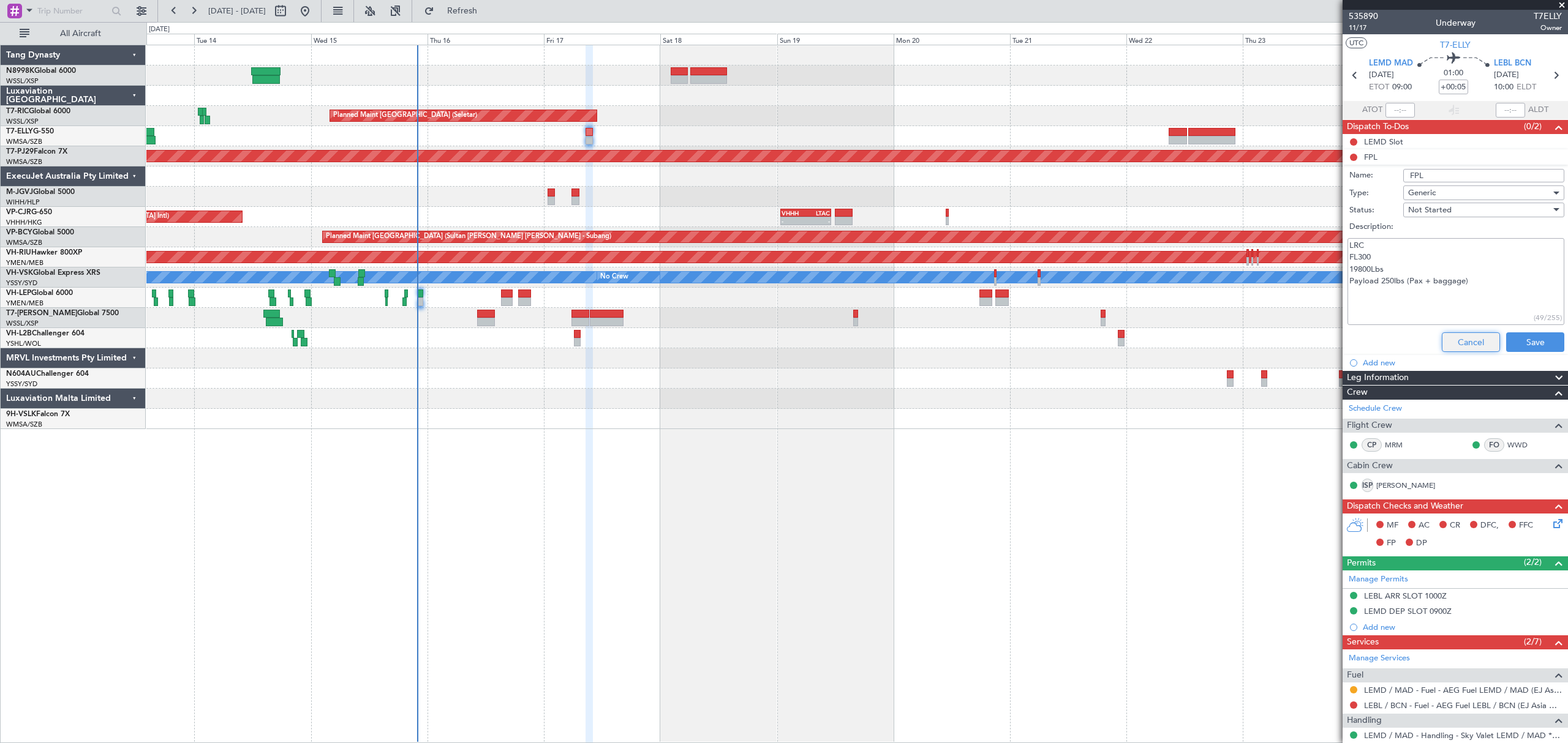
click at [1456, 343] on button "Cancel" at bounding box center [1470, 342] width 58 height 20
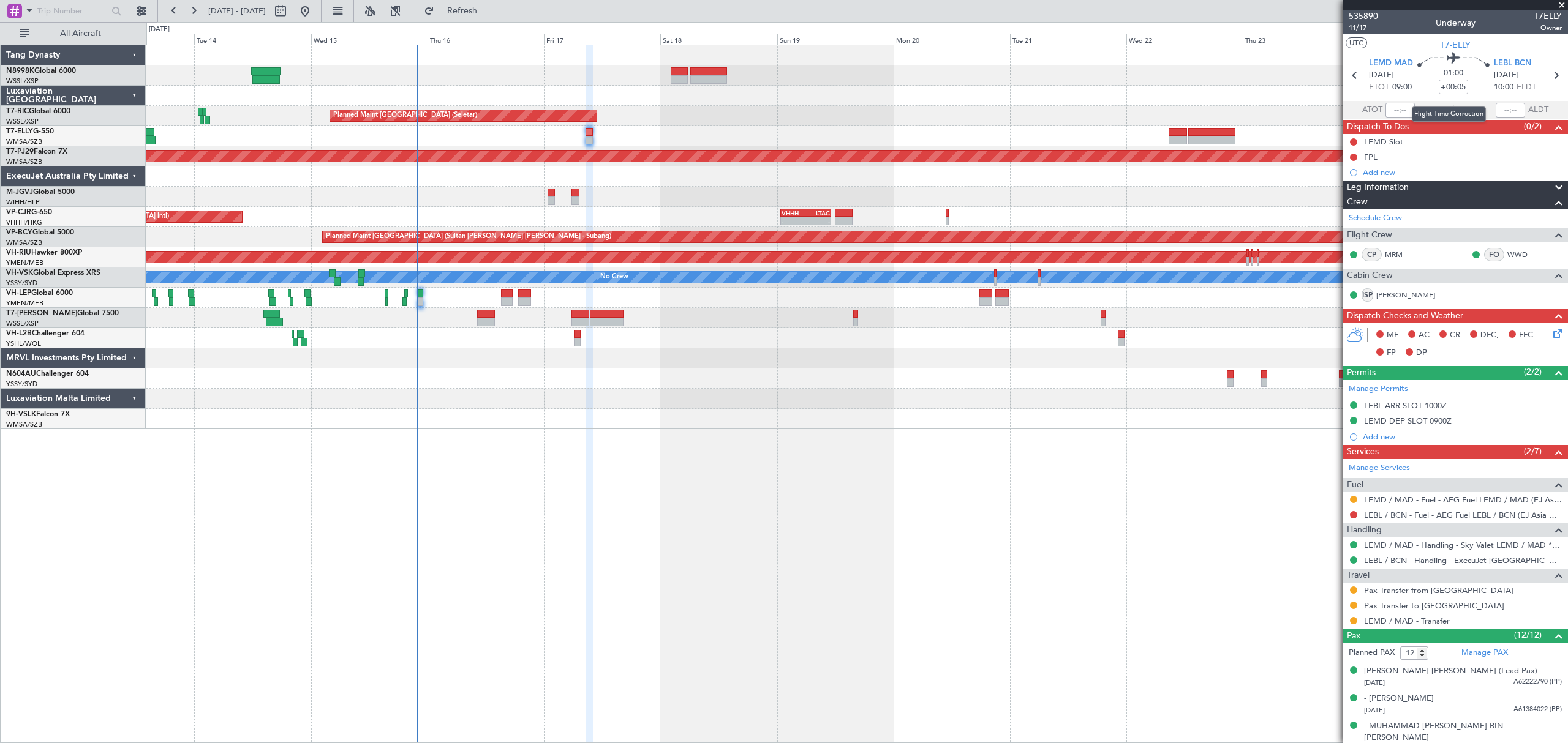
click at [1460, 86] on input "+00:05" at bounding box center [1453, 87] width 29 height 15
type input "+00:00"
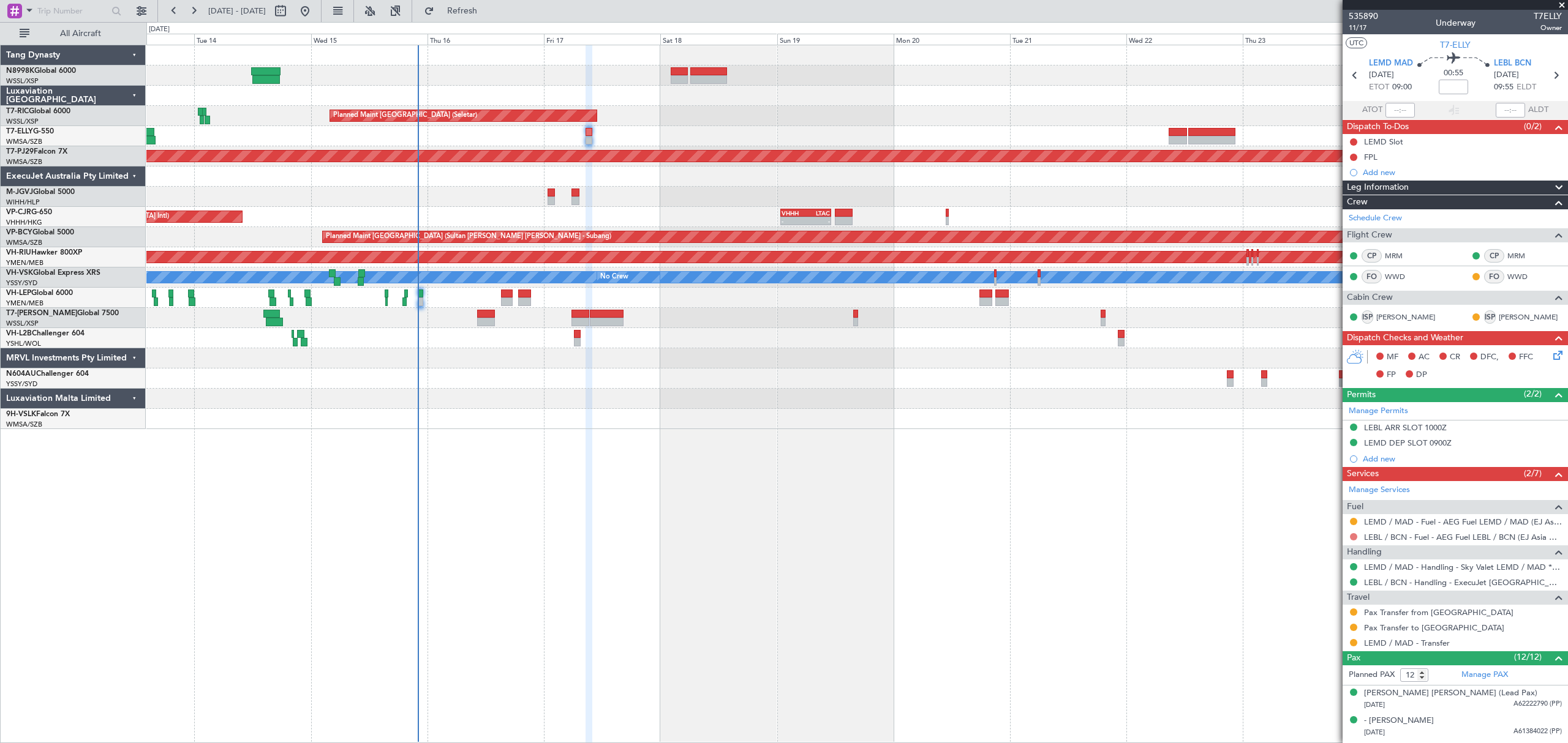
click at [1355, 538] on button at bounding box center [1353, 536] width 7 height 7
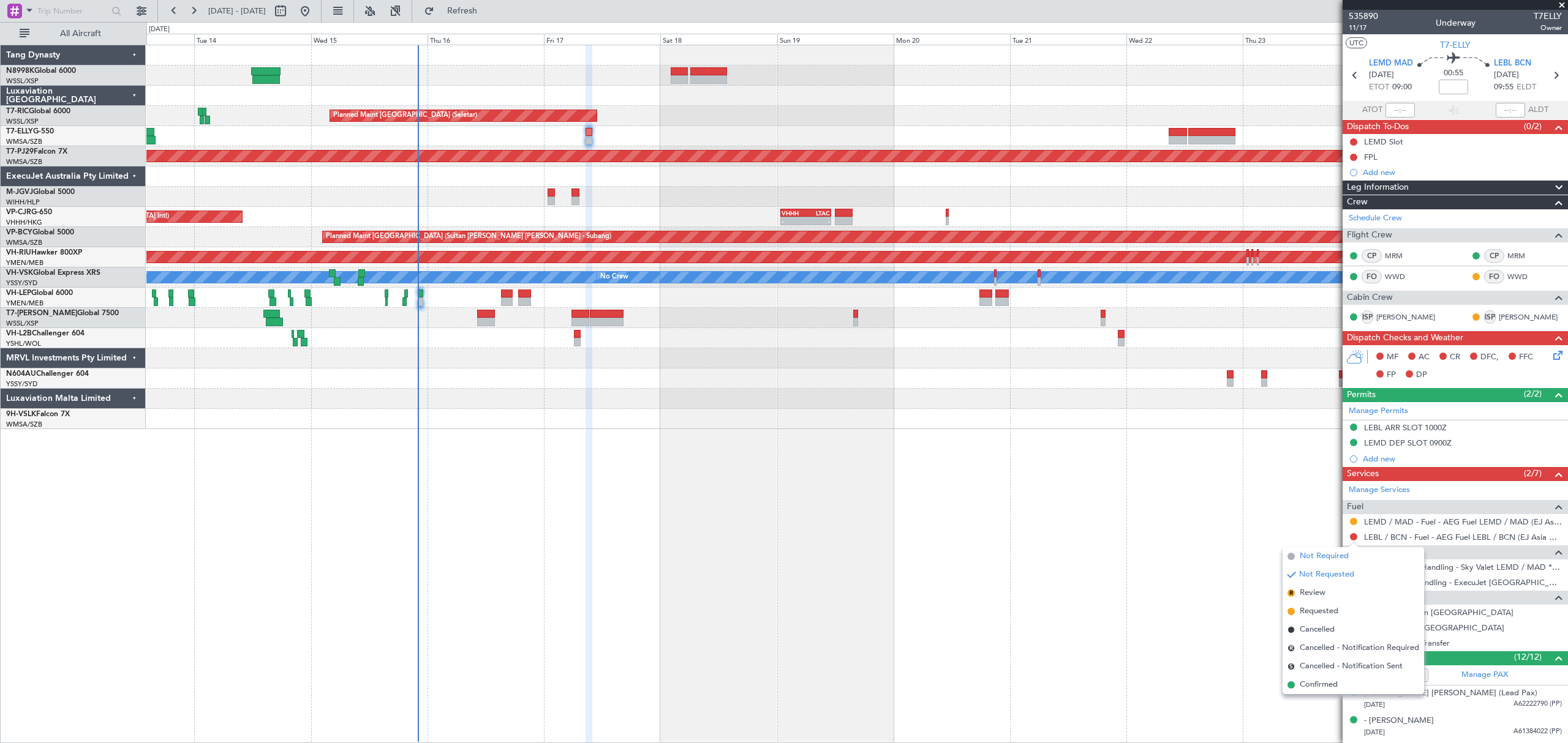
click at [1312, 555] on span "Not Required" at bounding box center [1324, 556] width 49 height 12
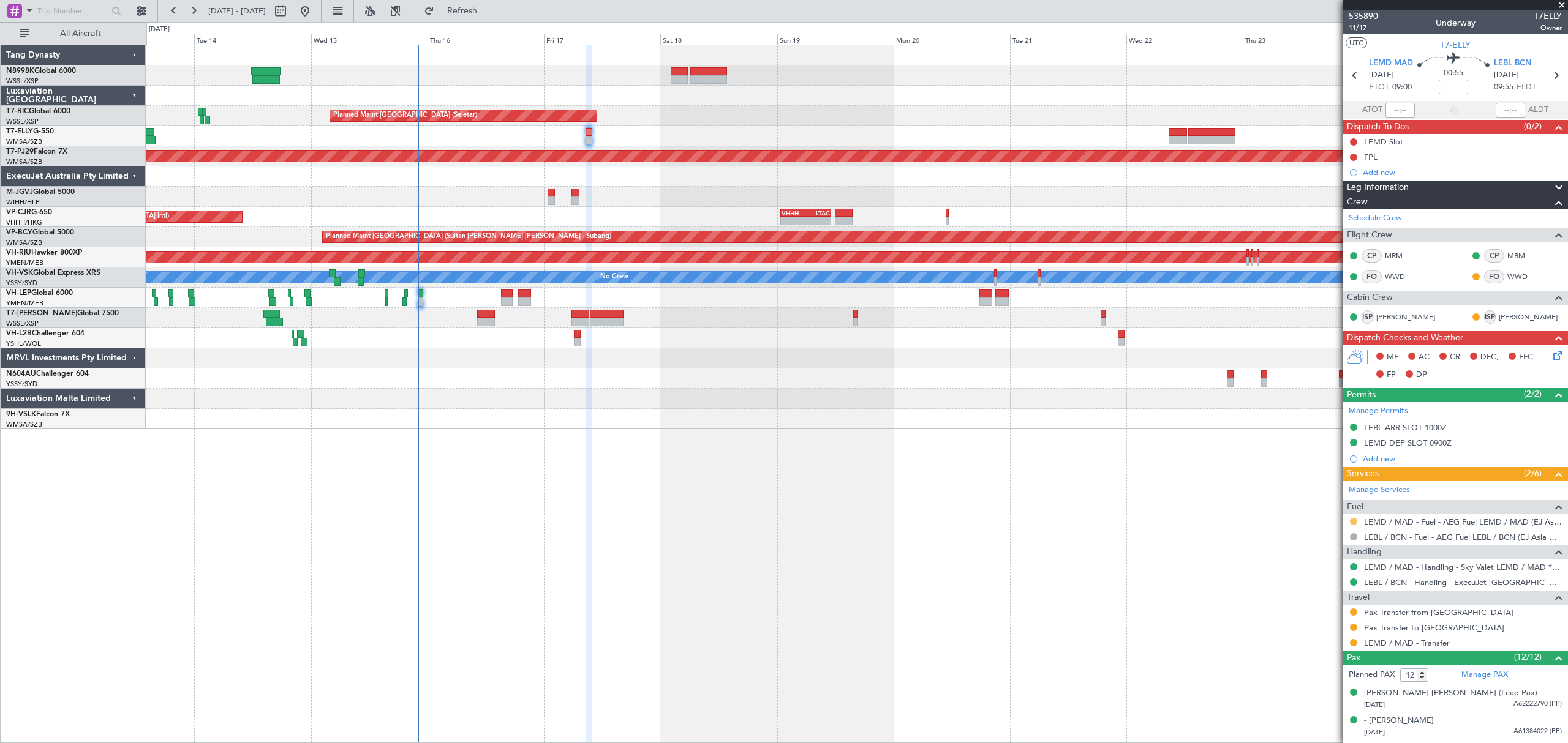
click at [1353, 525] on button at bounding box center [1353, 522] width 7 height 7
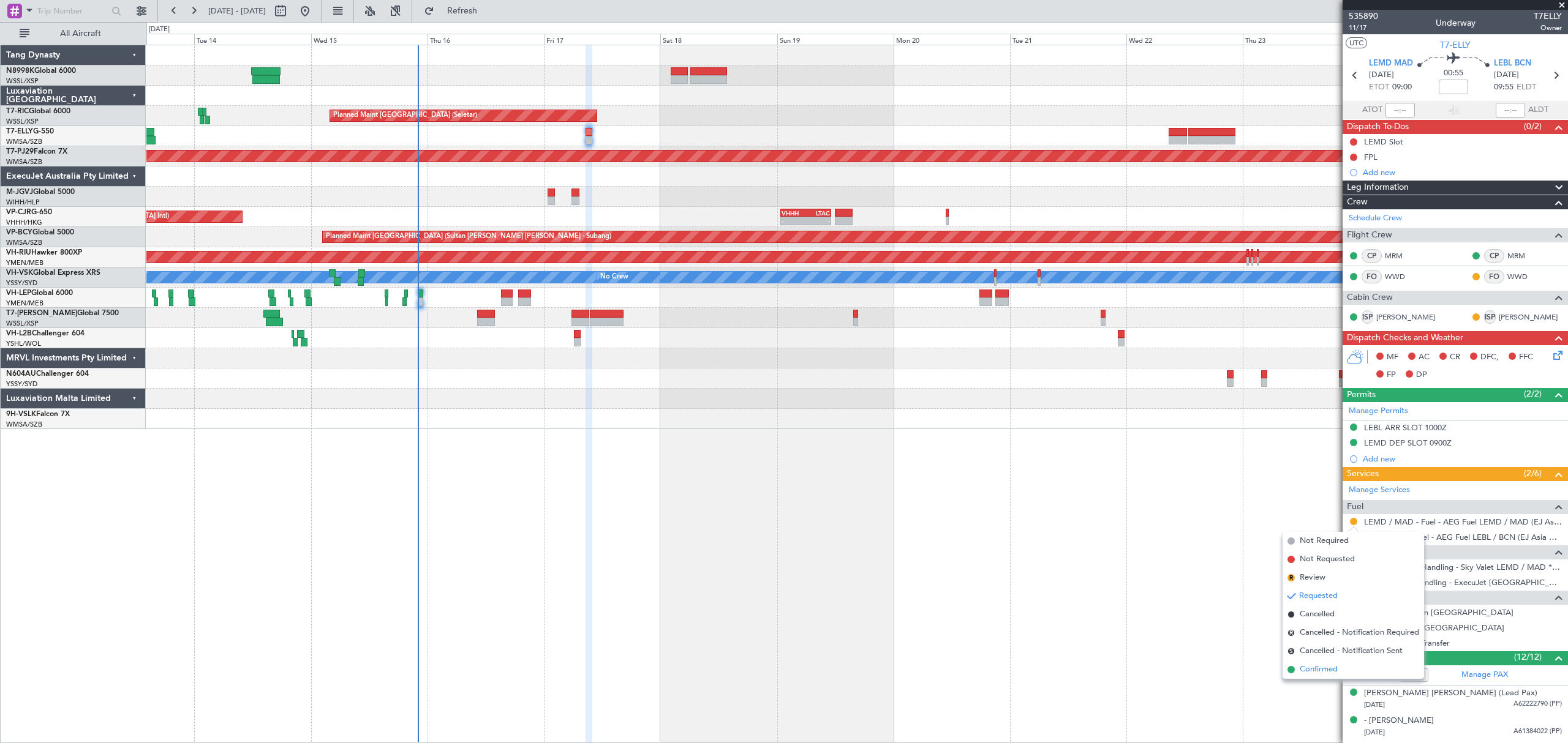
click at [1314, 664] on span "Confirmed" at bounding box center [1319, 670] width 38 height 12
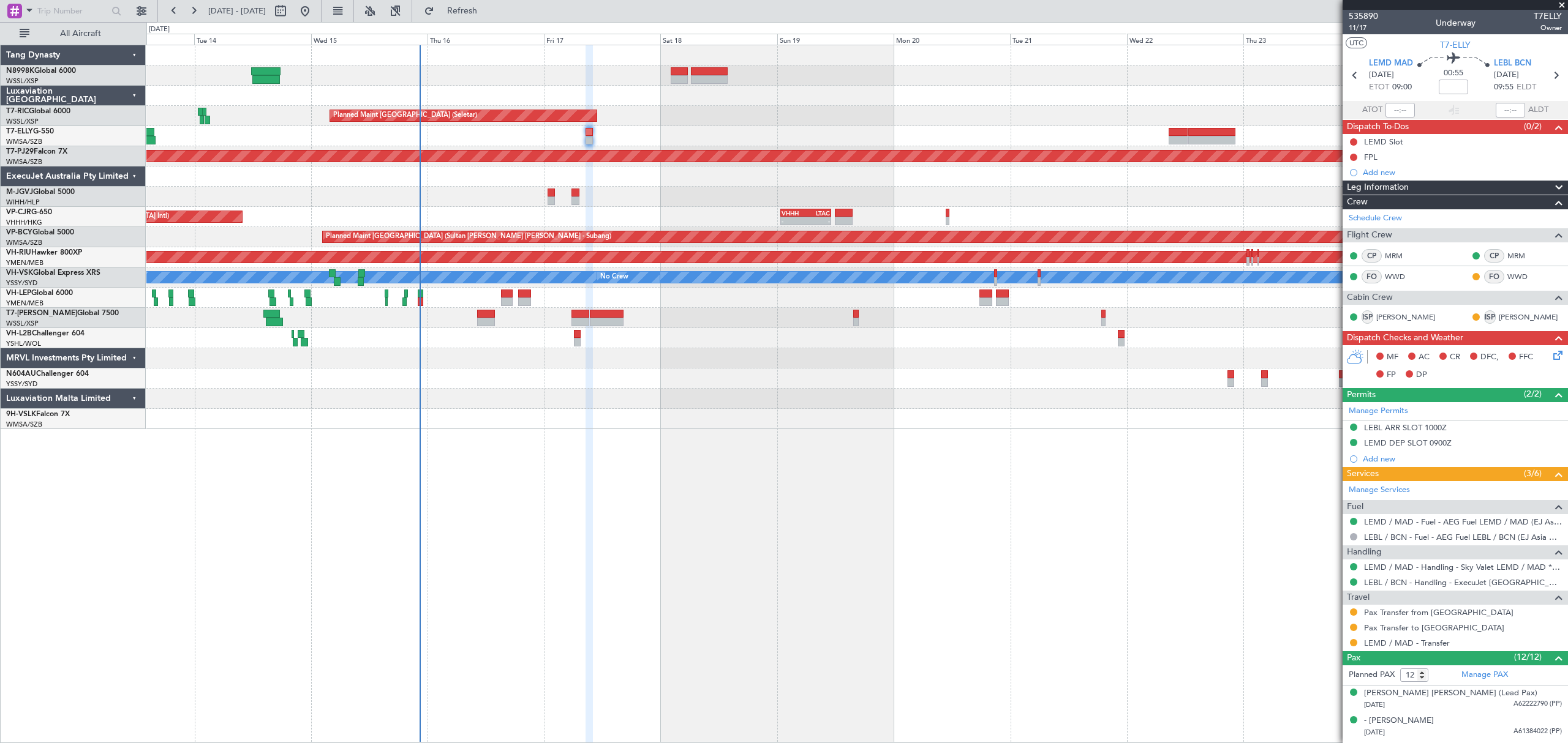
click at [1550, 358] on icon at bounding box center [1555, 353] width 9 height 9
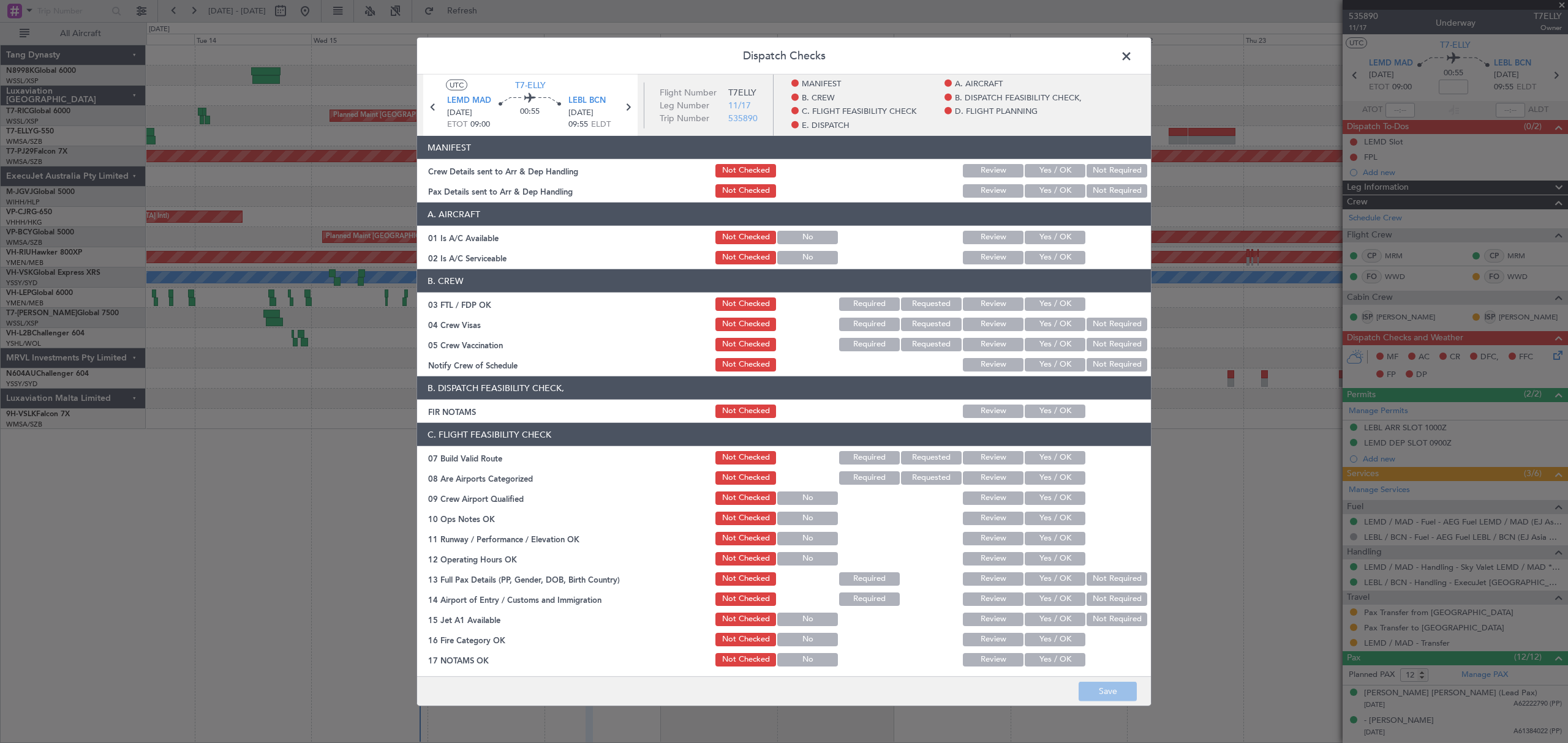
click at [1056, 172] on button "Yes / OK" at bounding box center [1054, 171] width 60 height 14
click at [1052, 187] on button "Yes / OK" at bounding box center [1054, 191] width 60 height 14
drag, startPoint x: 1052, startPoint y: 236, endPoint x: 1052, endPoint y: 256, distance: 20.0
click at [1052, 236] on button "Yes / OK" at bounding box center [1054, 238] width 60 height 14
click at [1052, 256] on button "Yes / OK" at bounding box center [1054, 258] width 60 height 14
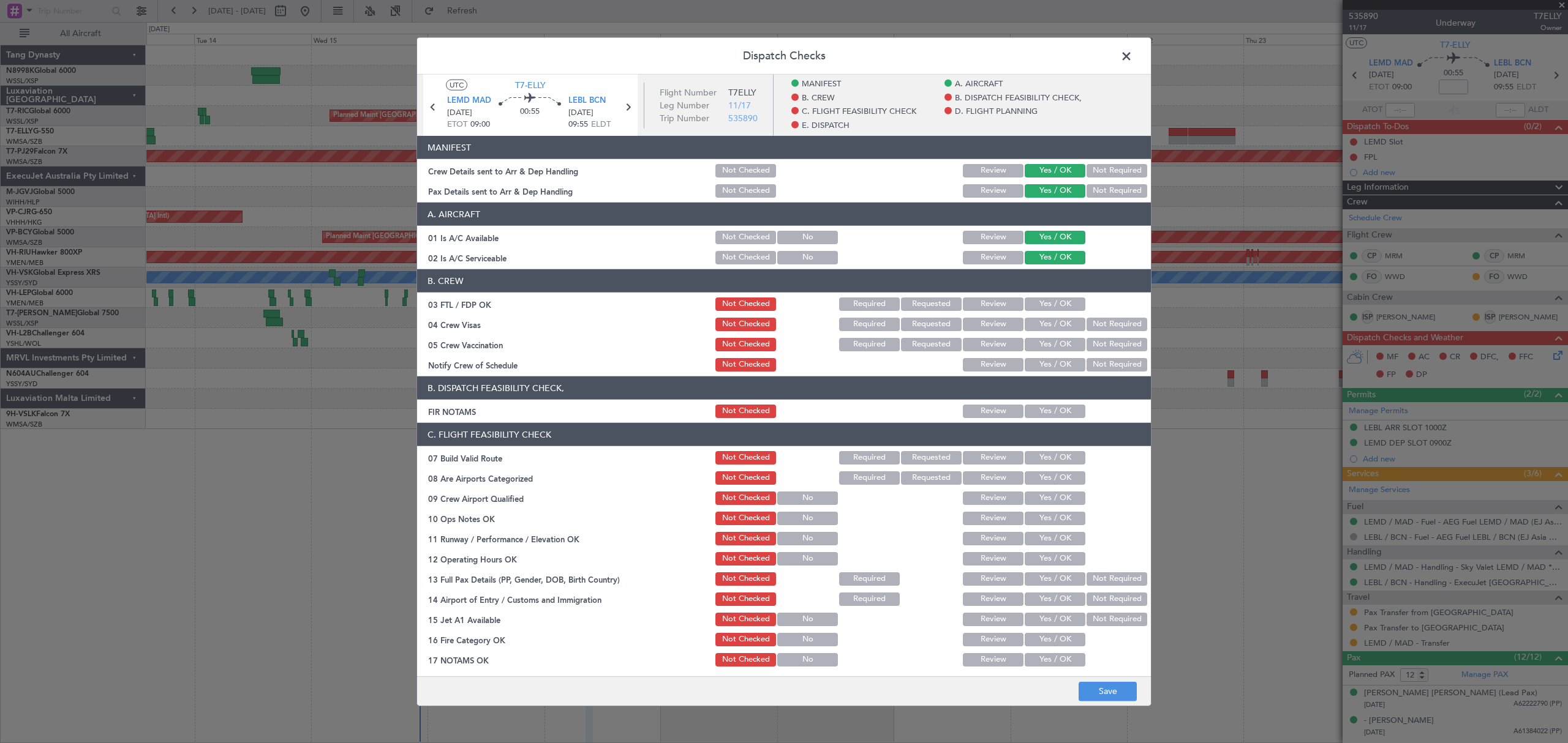
click at [1047, 308] on button "Yes / OK" at bounding box center [1054, 304] width 60 height 14
drag, startPoint x: 1049, startPoint y: 324, endPoint x: 1047, endPoint y: 341, distance: 17.1
click at [1048, 328] on button "Yes / OK" at bounding box center [1054, 324] width 60 height 14
click at [1047, 341] on button "Yes / OK" at bounding box center [1054, 345] width 60 height 14
click at [1047, 353] on div "Yes / OK" at bounding box center [1053, 344] width 62 height 17
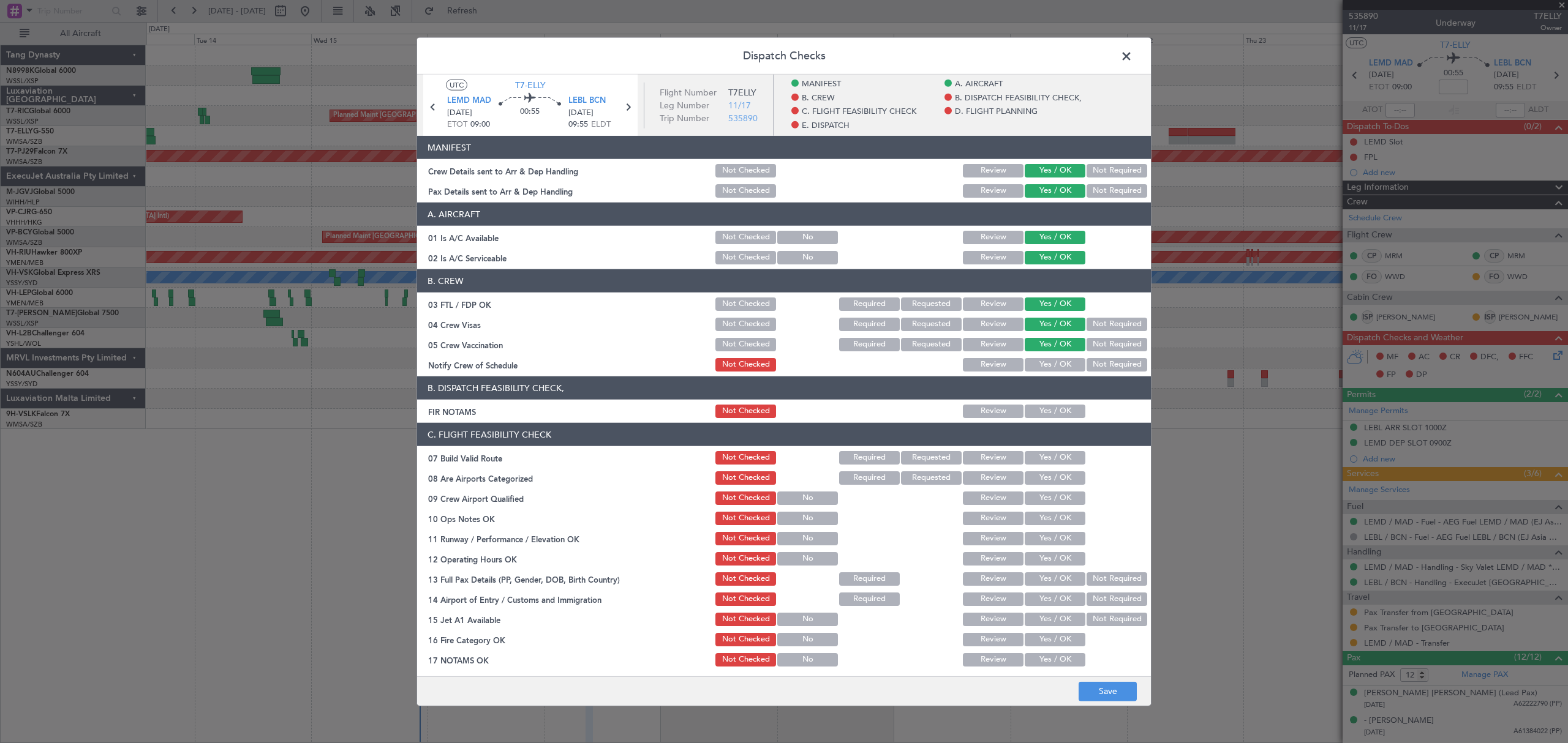
click at [1047, 368] on button "Yes / OK" at bounding box center [1054, 365] width 60 height 14
click at [1045, 417] on button "Yes / OK" at bounding box center [1054, 411] width 60 height 14
drag, startPoint x: 1051, startPoint y: 451, endPoint x: 1053, endPoint y: 463, distance: 12.2
click at [1052, 452] on div "Yes / OK" at bounding box center [1053, 457] width 62 height 17
click at [1052, 464] on button "Yes / OK" at bounding box center [1054, 458] width 60 height 14
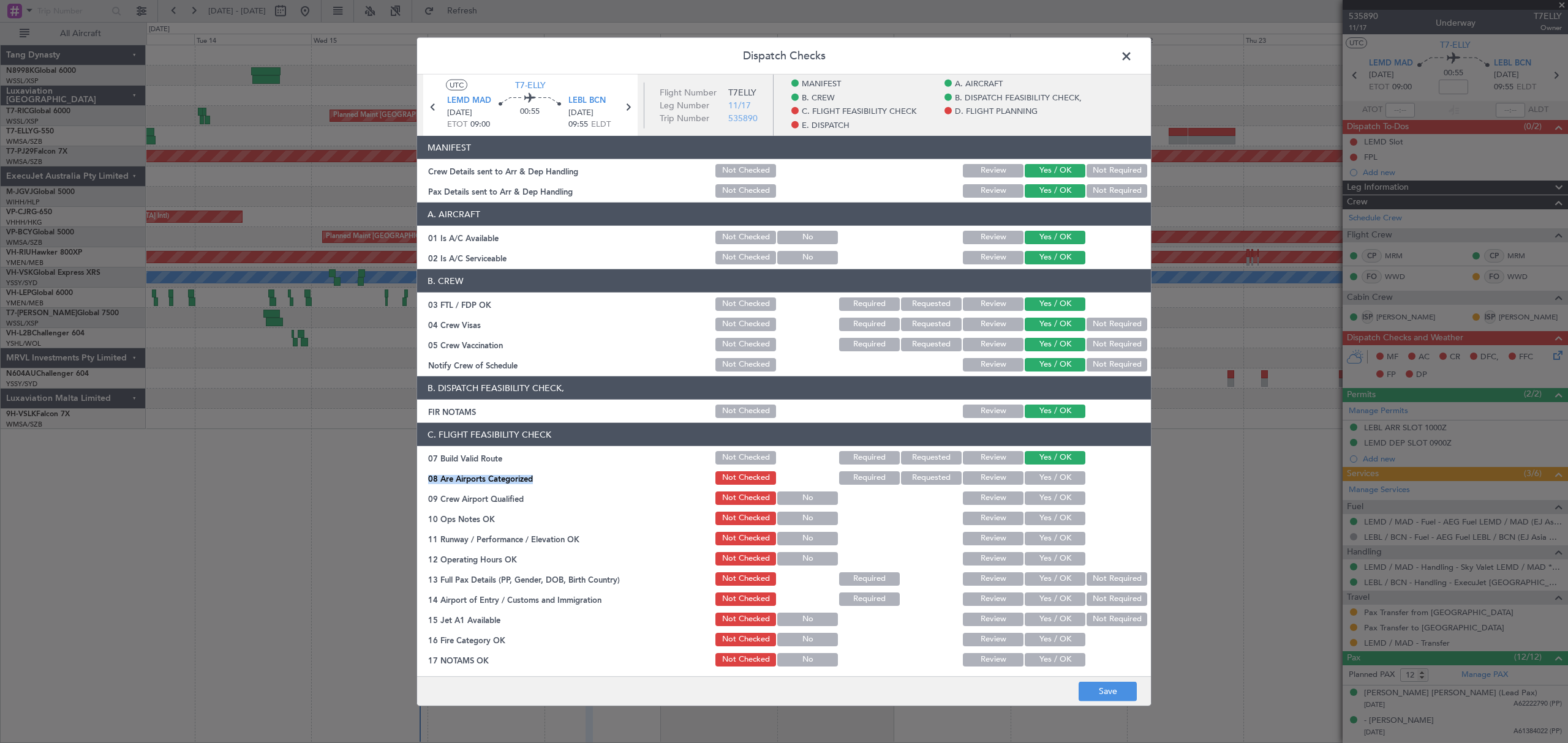
click at [1050, 467] on section "C. FLIGHT FEASIBILITY CHECK 07 Build Valid Route Not Checked Required Requested…" at bounding box center [783, 587] width 734 height 326
drag, startPoint x: 1050, startPoint y: 484, endPoint x: 1050, endPoint y: 490, distance: 6.0
click at [1050, 485] on button "Yes / OK" at bounding box center [1054, 478] width 60 height 14
drag, startPoint x: 1050, startPoint y: 490, endPoint x: 1050, endPoint y: 500, distance: 10.0
click at [1050, 493] on div "Yes / OK" at bounding box center [1053, 498] width 62 height 17
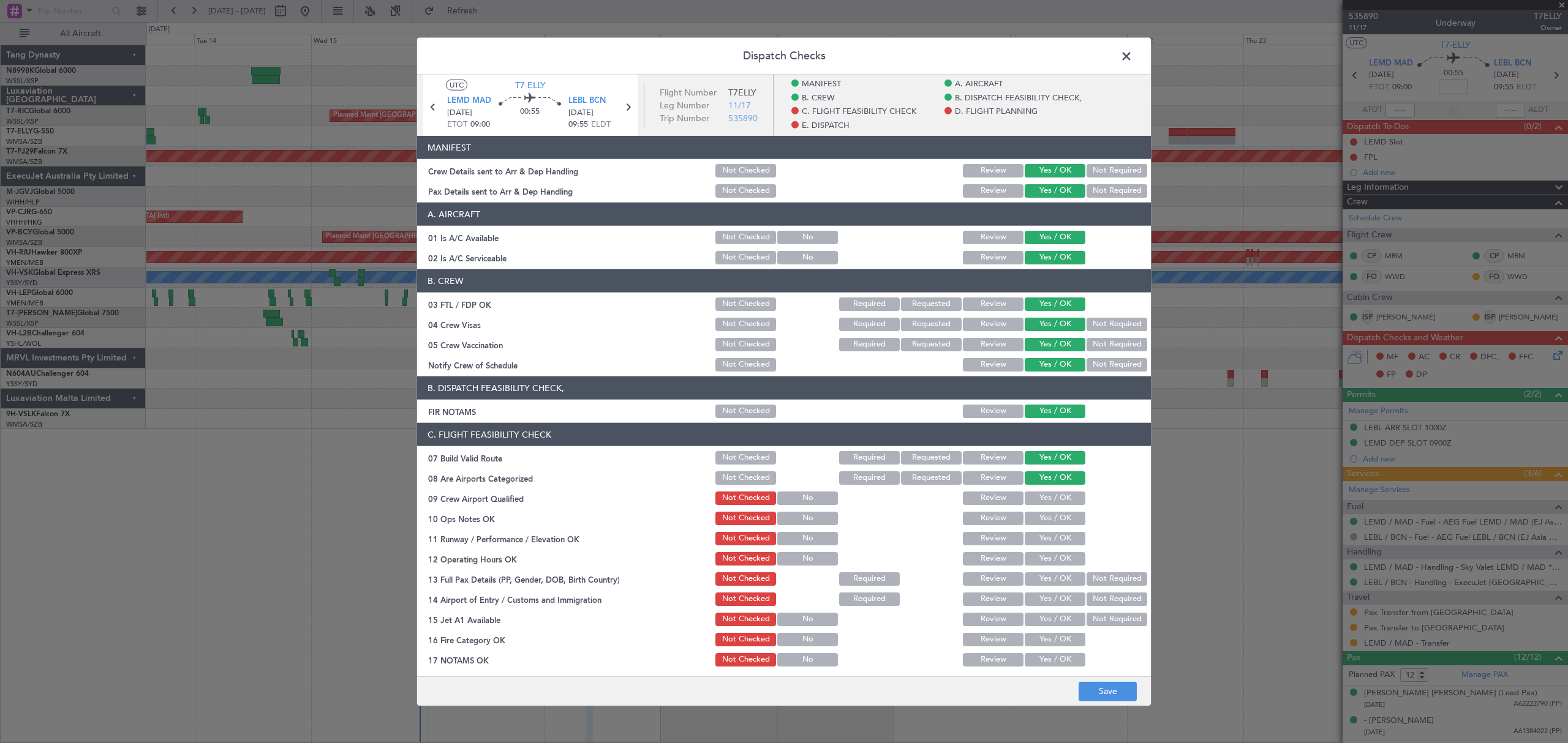
drag, startPoint x: 1050, startPoint y: 503, endPoint x: 1050, endPoint y: 512, distance: 9.0
click at [1050, 503] on button "Yes / OK" at bounding box center [1054, 498] width 60 height 14
drag, startPoint x: 1050, startPoint y: 512, endPoint x: 1049, endPoint y: 524, distance: 12.0
click at [1050, 513] on button "Yes / OK" at bounding box center [1054, 519] width 60 height 14
drag, startPoint x: 1049, startPoint y: 524, endPoint x: 1049, endPoint y: 538, distance: 14.0
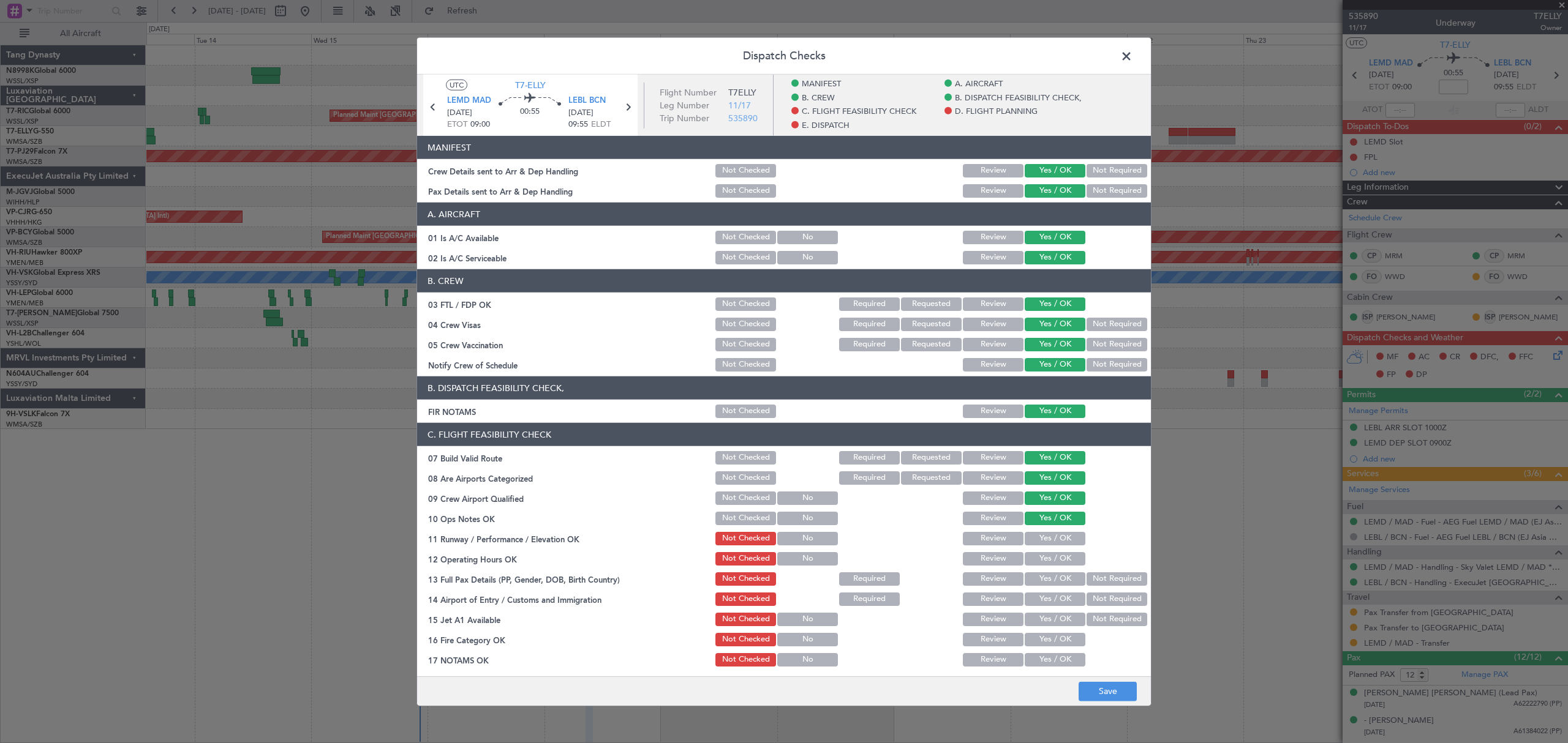
click at [1049, 525] on button "Yes / OK" at bounding box center [1054, 519] width 60 height 14
click at [1049, 539] on button "Yes / OK" at bounding box center [1054, 538] width 60 height 14
drag, startPoint x: 1049, startPoint y: 552, endPoint x: 1048, endPoint y: 559, distance: 7.1
click at [1049, 554] on button "Yes / OK" at bounding box center [1054, 559] width 60 height 14
drag, startPoint x: 1048, startPoint y: 568, endPoint x: 1048, endPoint y: 582, distance: 14.0
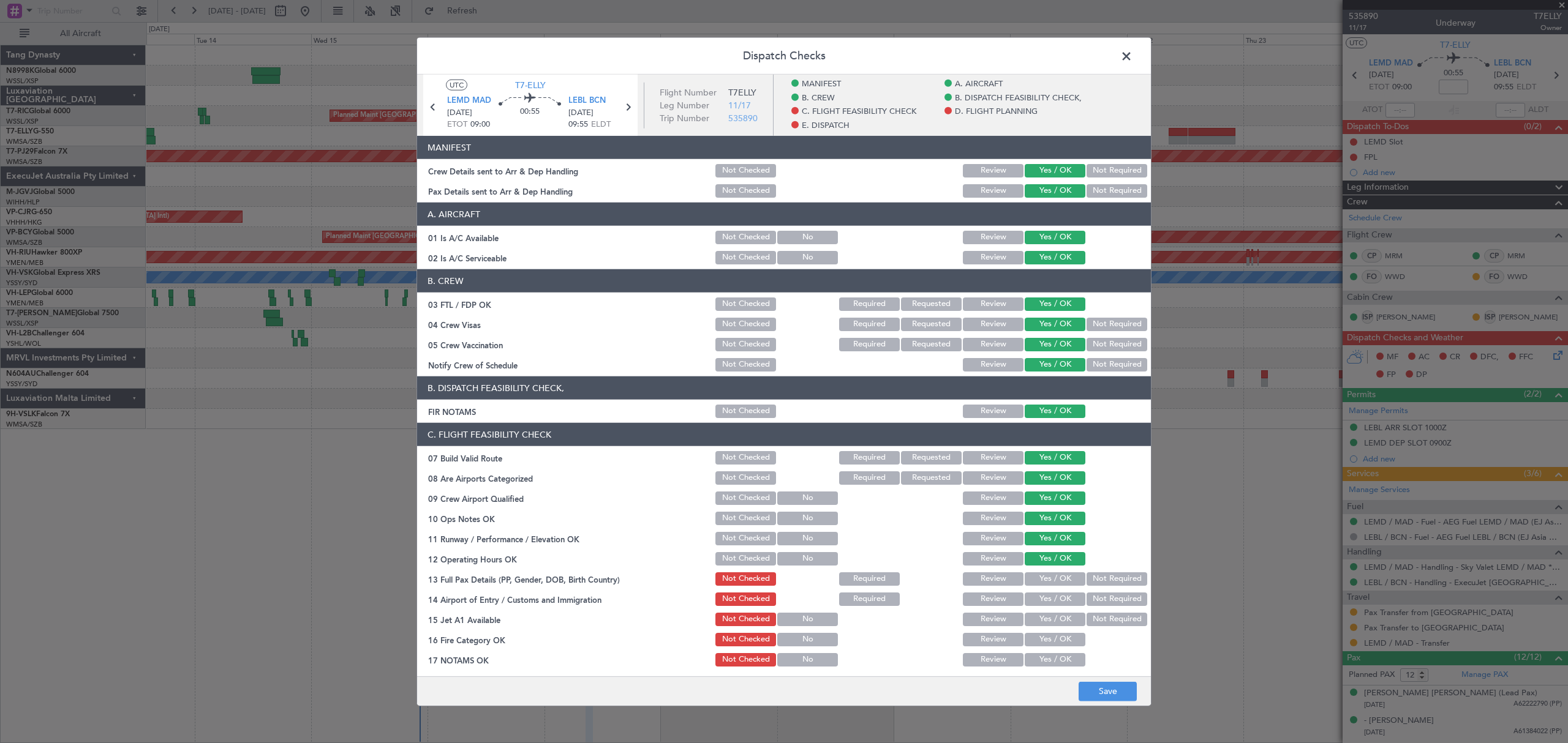
click at [1048, 571] on section "C. FLIGHT FEASIBILITY CHECK 07 Build Valid Route Not Checked Required Requested…" at bounding box center [783, 587] width 734 height 326
drag, startPoint x: 1048, startPoint y: 582, endPoint x: 1048, endPoint y: 594, distance: 12.0
click at [1048, 584] on button "Yes / OK" at bounding box center [1054, 579] width 60 height 14
drag, startPoint x: 1048, startPoint y: 594, endPoint x: 1048, endPoint y: 610, distance: 16.0
click at [1048, 598] on button "Yes / OK" at bounding box center [1054, 599] width 60 height 14
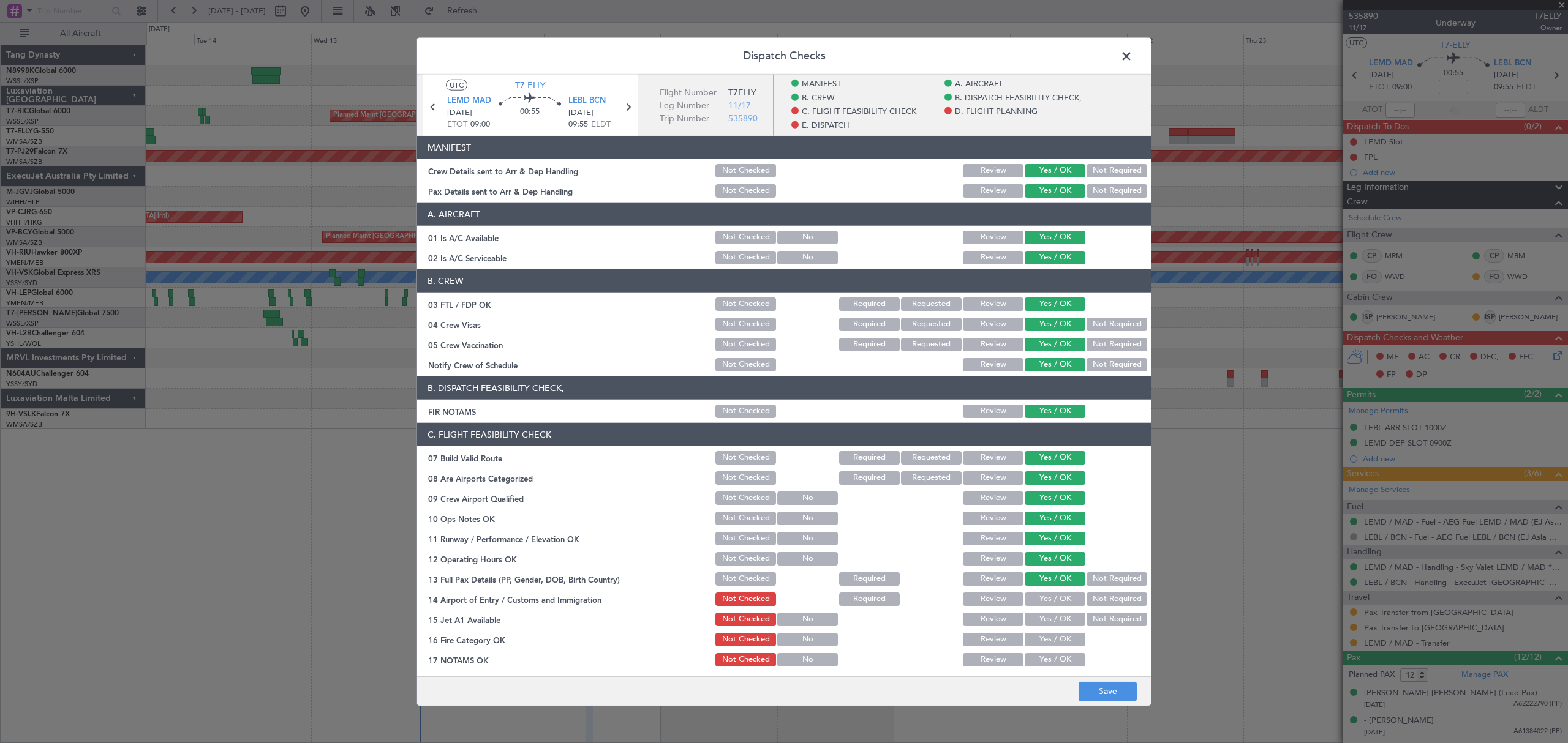
click at [1048, 614] on div "Yes / OK" at bounding box center [1053, 619] width 62 height 17
drag, startPoint x: 1049, startPoint y: 623, endPoint x: 1049, endPoint y: 630, distance: 7.0
click at [1049, 626] on button "Yes / OK" at bounding box center [1054, 620] width 60 height 14
drag, startPoint x: 1050, startPoint y: 633, endPoint x: 1051, endPoint y: 646, distance: 13.0
click at [1050, 635] on button "Yes / OK" at bounding box center [1054, 639] width 60 height 14
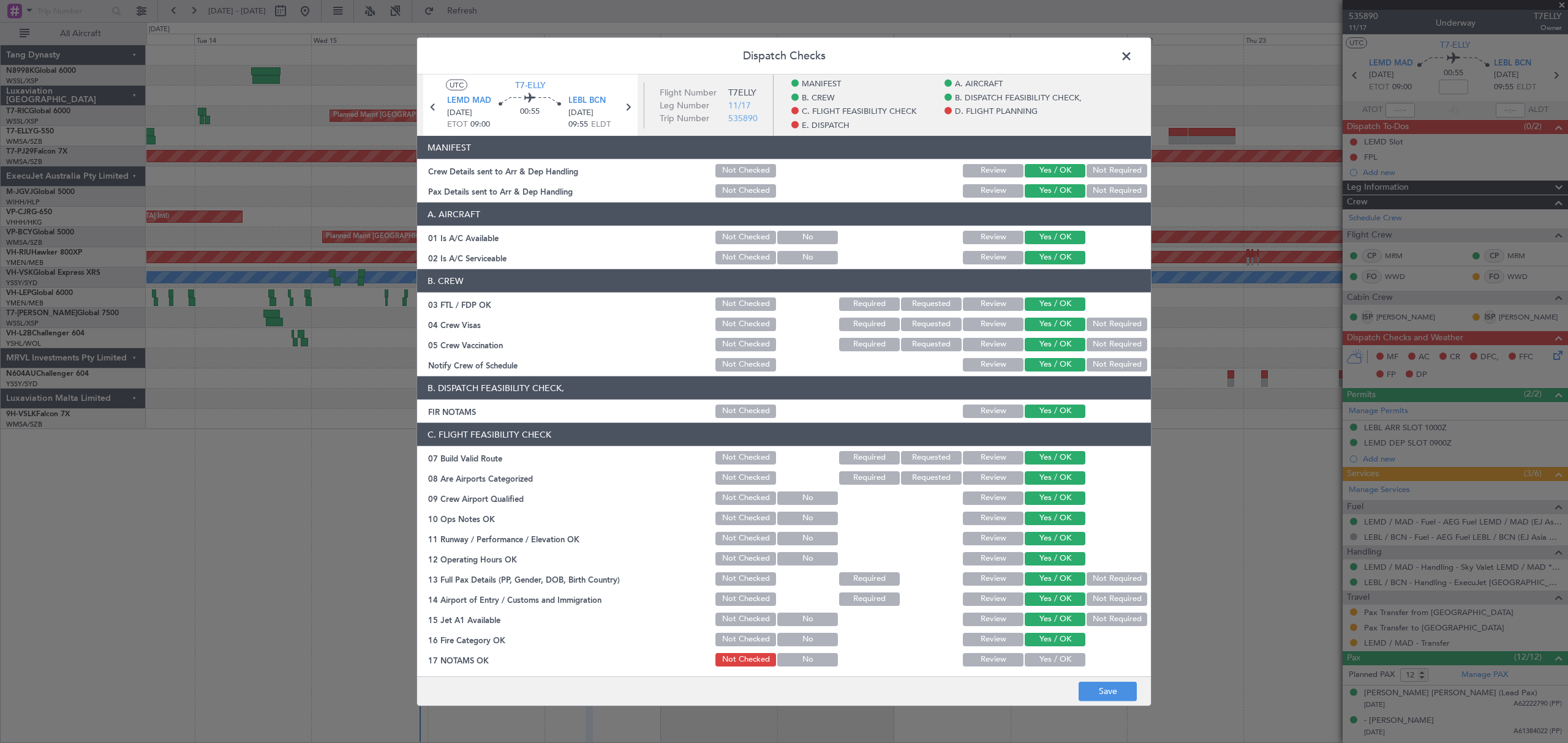
drag, startPoint x: 1051, startPoint y: 646, endPoint x: 1052, endPoint y: 658, distance: 12.0
click at [1051, 650] on section "C. FLIGHT FEASIBILITY CHECK 07 Build Valid Route Not Checked Required Requested…" at bounding box center [783, 587] width 734 height 326
click at [1052, 660] on button "Yes / OK" at bounding box center [1054, 660] width 60 height 14
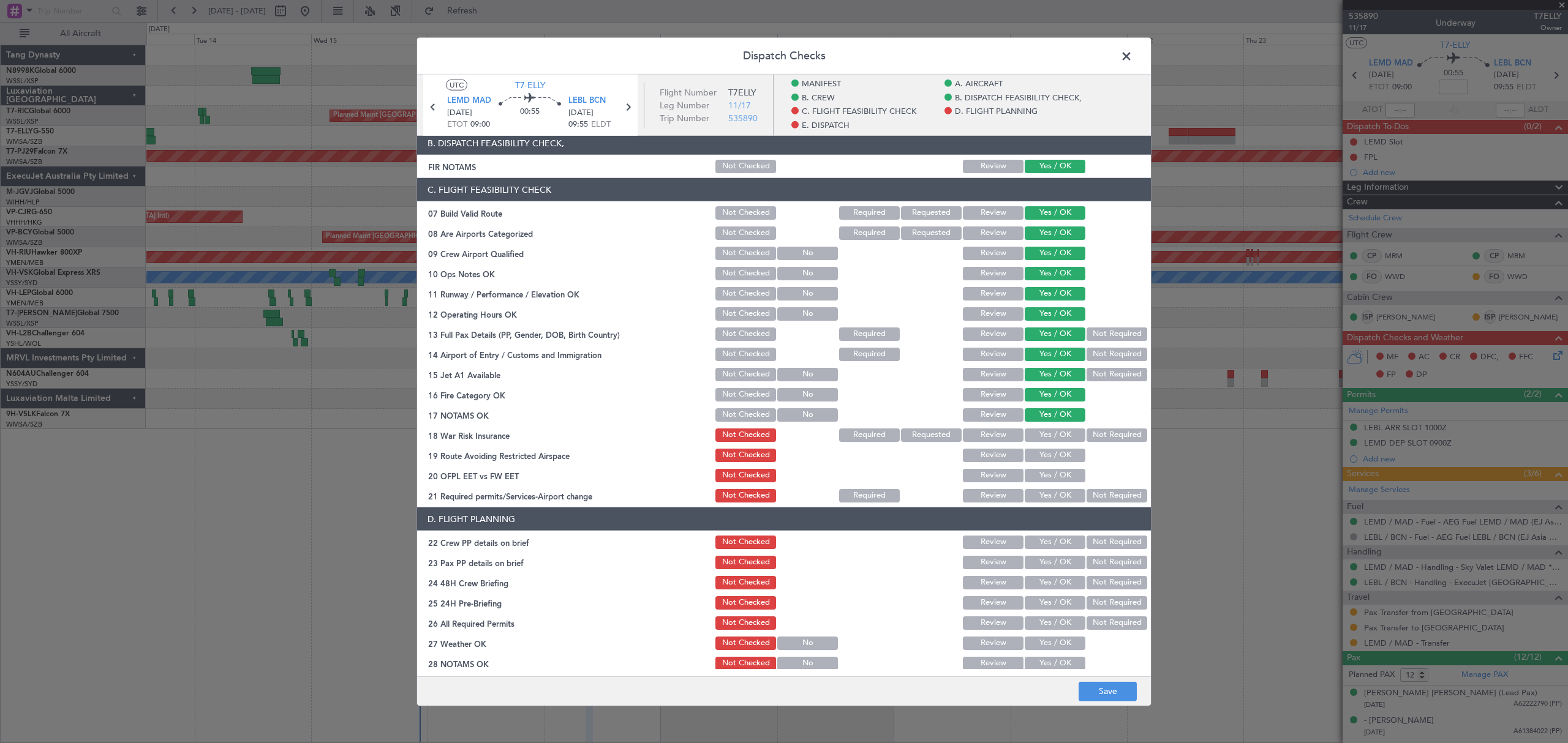
click at [1056, 436] on button "Yes / OK" at bounding box center [1054, 436] width 60 height 14
click at [1057, 467] on section "C. FLIGHT FEASIBILITY CHECK 07 Build Valid Route Not Checked Required Requested…" at bounding box center [783, 341] width 734 height 326
click at [1057, 471] on button "Yes / OK" at bounding box center [1054, 475] width 60 height 14
click at [1057, 480] on button "Yes / OK" at bounding box center [1054, 475] width 60 height 14
click at [1059, 493] on button "Yes / OK" at bounding box center [1054, 496] width 60 height 14
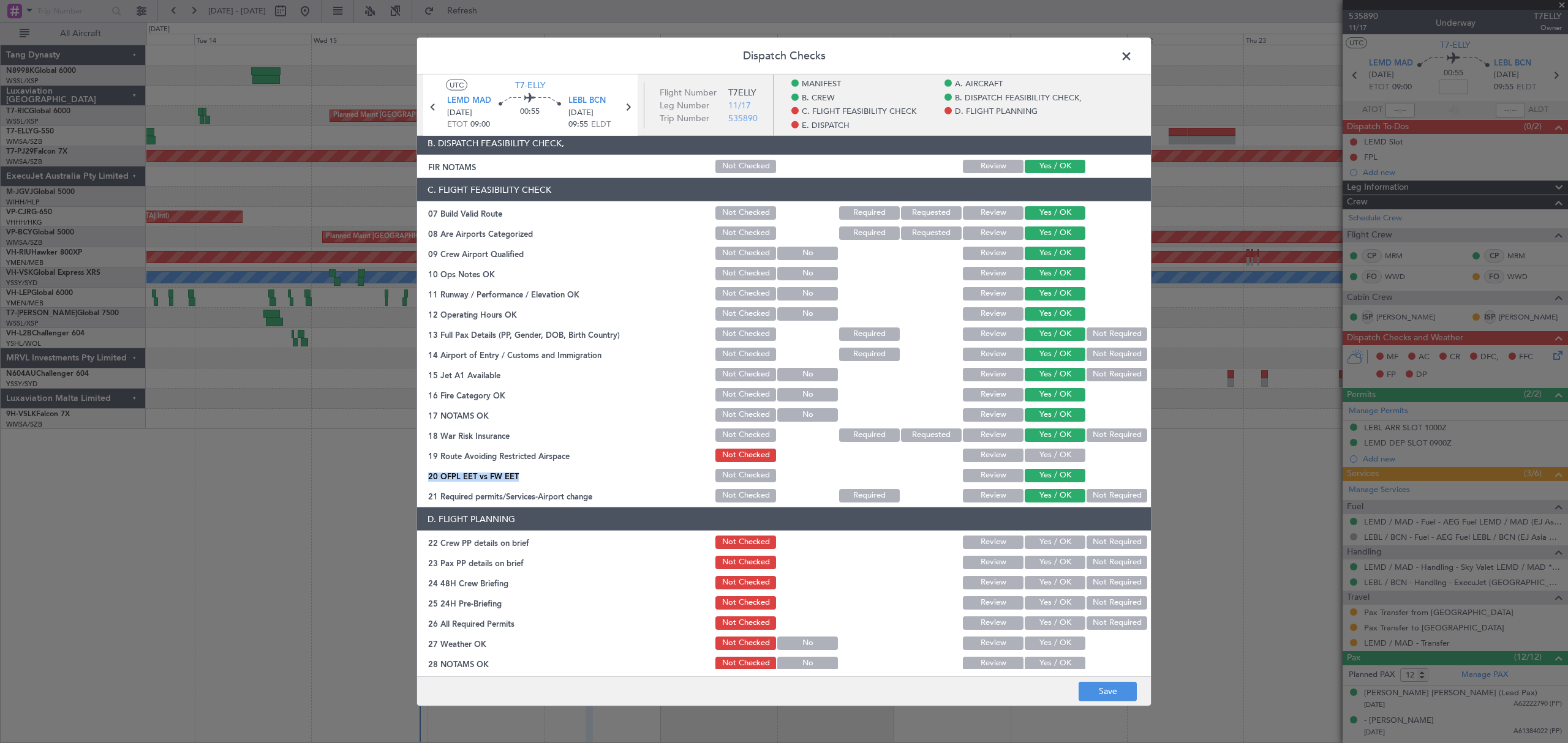
click at [1056, 450] on button "Yes / OK" at bounding box center [1054, 455] width 60 height 14
click at [1103, 427] on div "Not Required" at bounding box center [1115, 435] width 62 height 17
click at [1101, 433] on button "Not Required" at bounding box center [1116, 436] width 60 height 14
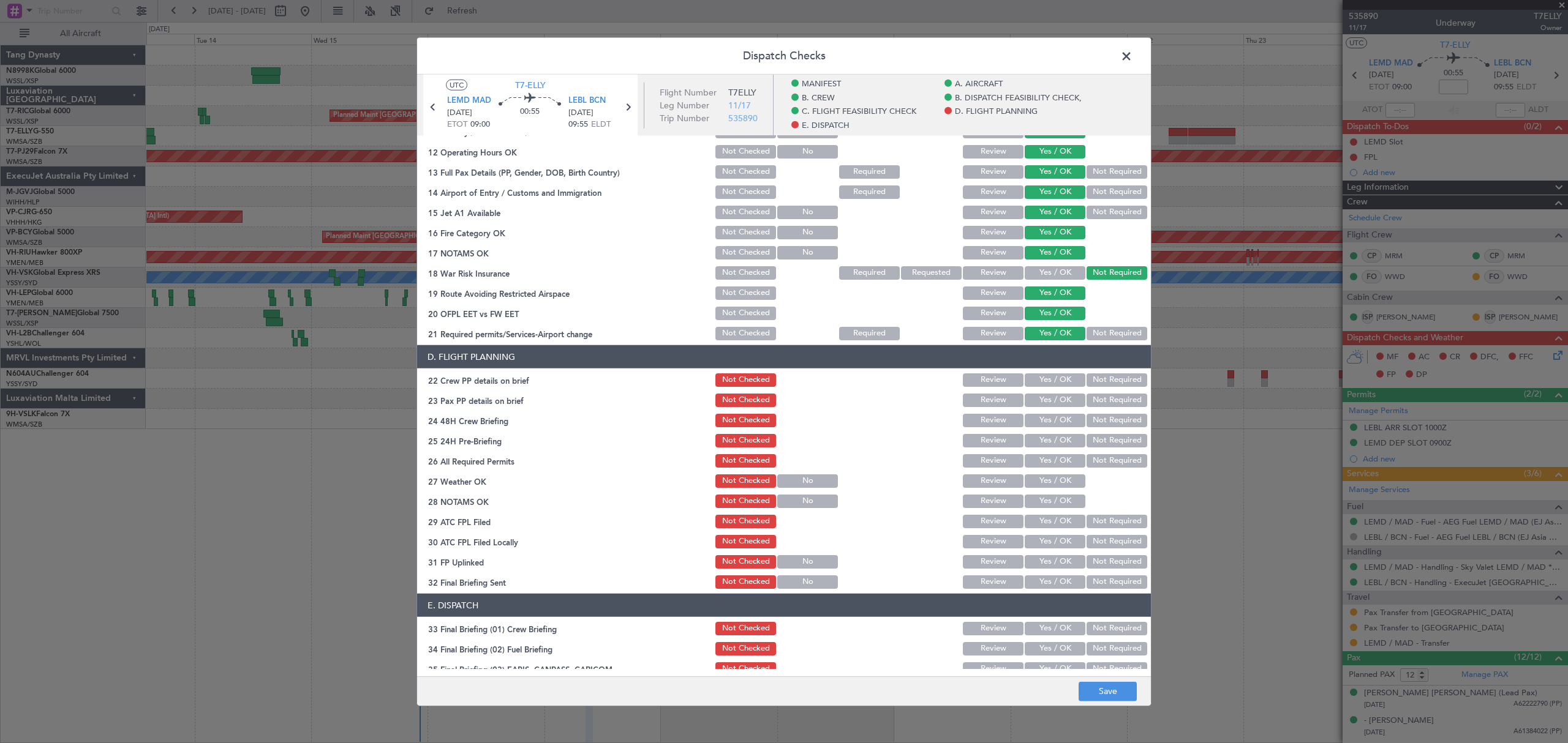
scroll to position [408, 0]
click at [1095, 693] on button "Save" at bounding box center [1108, 691] width 58 height 20
click at [1132, 54] on span at bounding box center [1132, 60] width 0 height 24
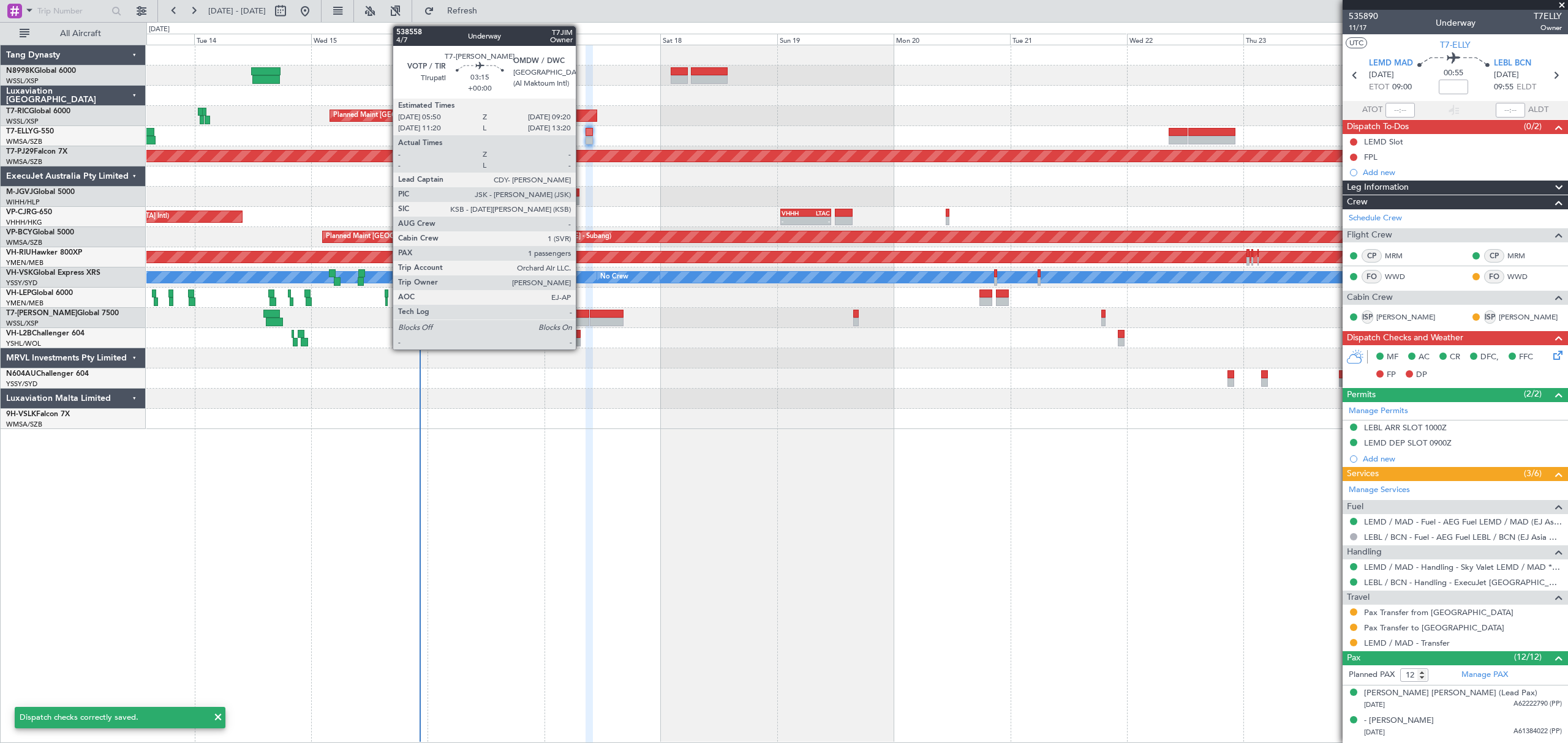
click at [581, 314] on div at bounding box center [579, 314] width 17 height 9
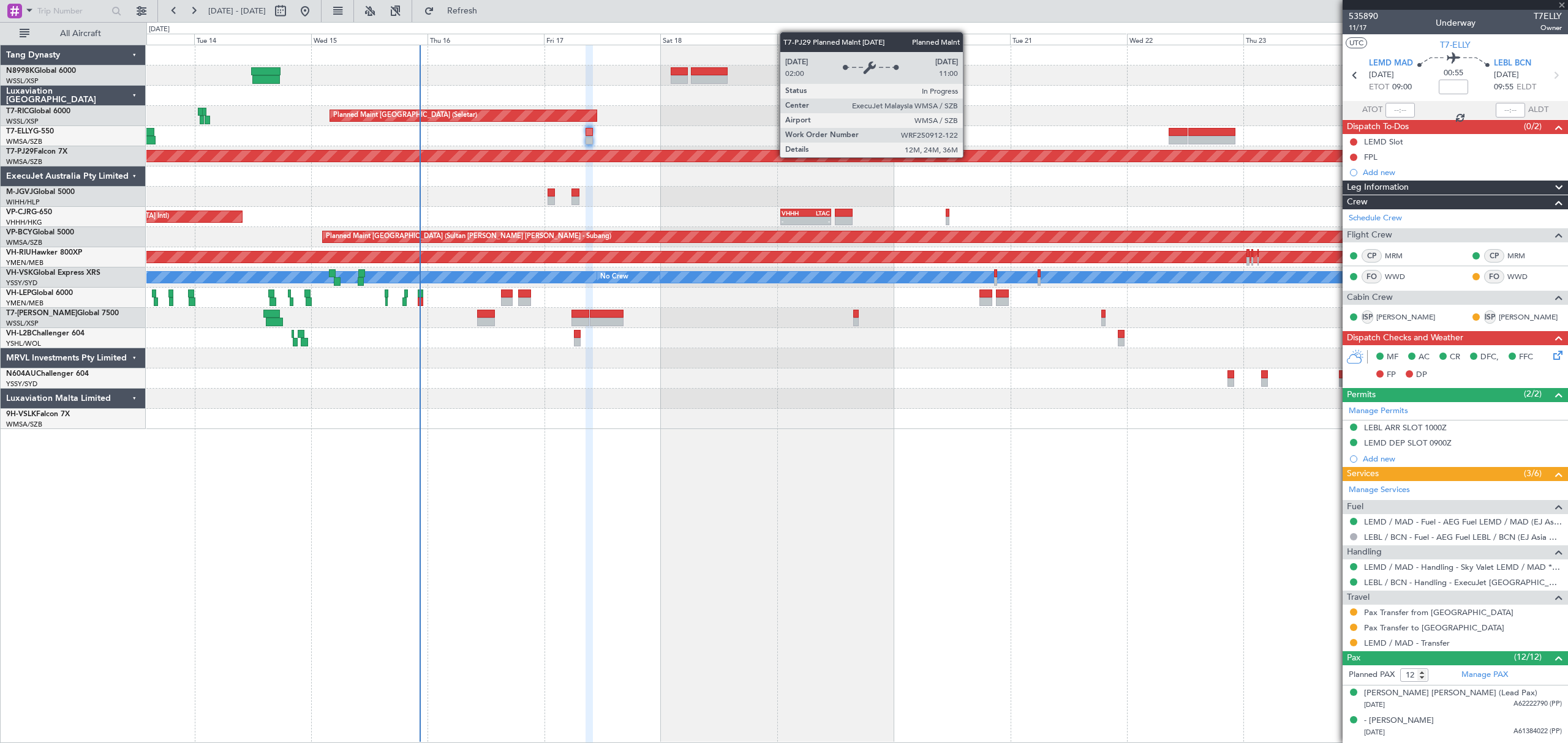
type input "1"
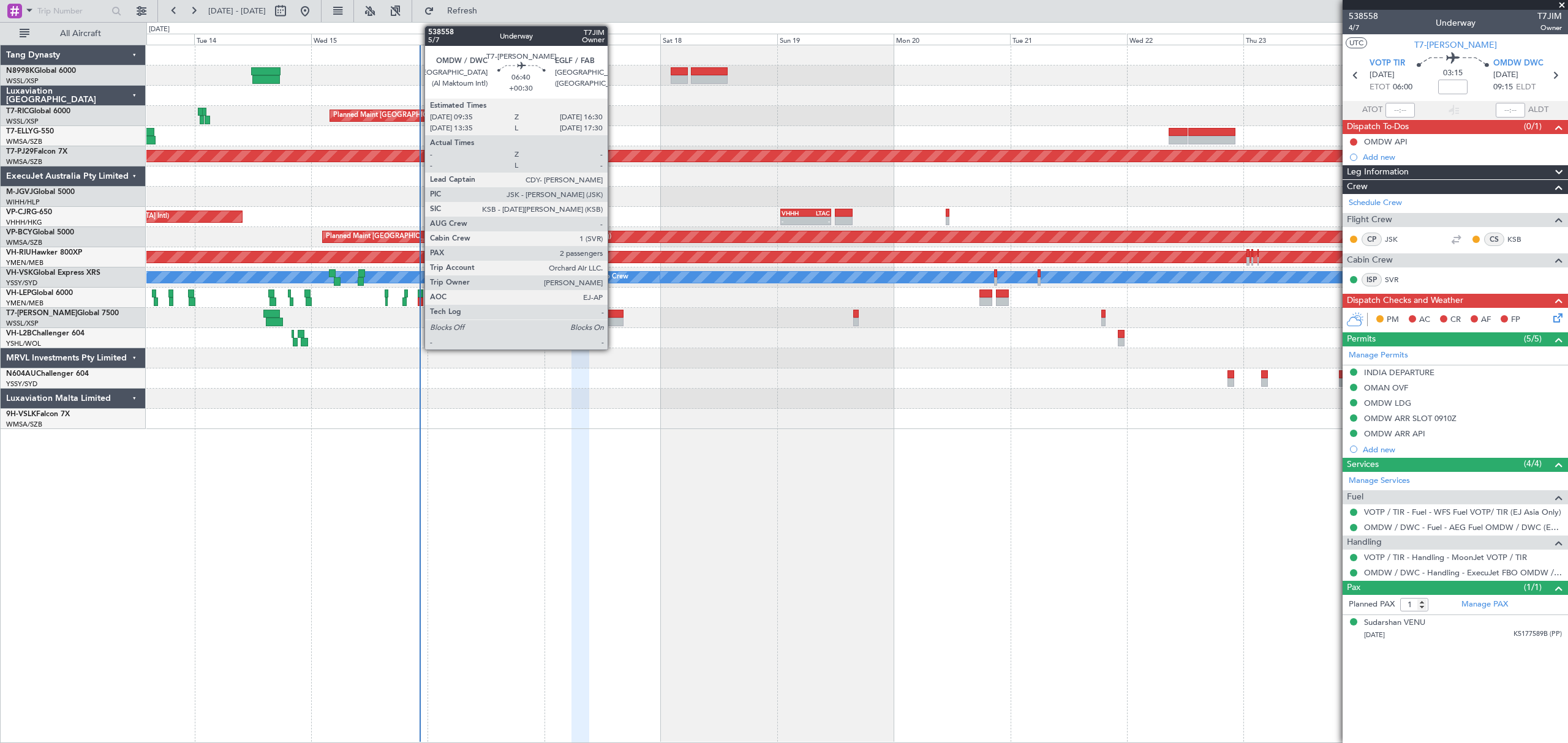
click at [613, 312] on div at bounding box center [606, 314] width 34 height 9
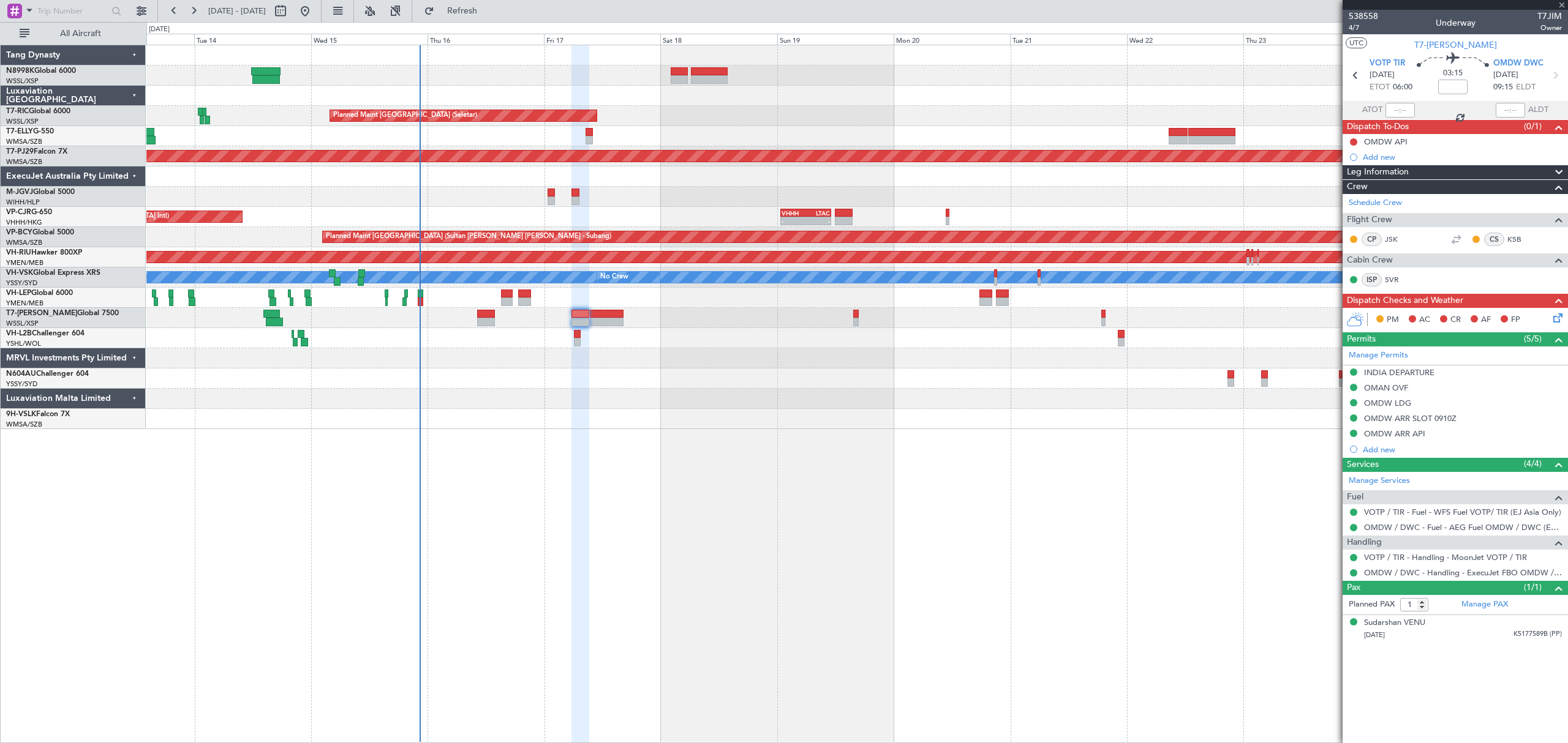
type input "+00:30"
type input "2"
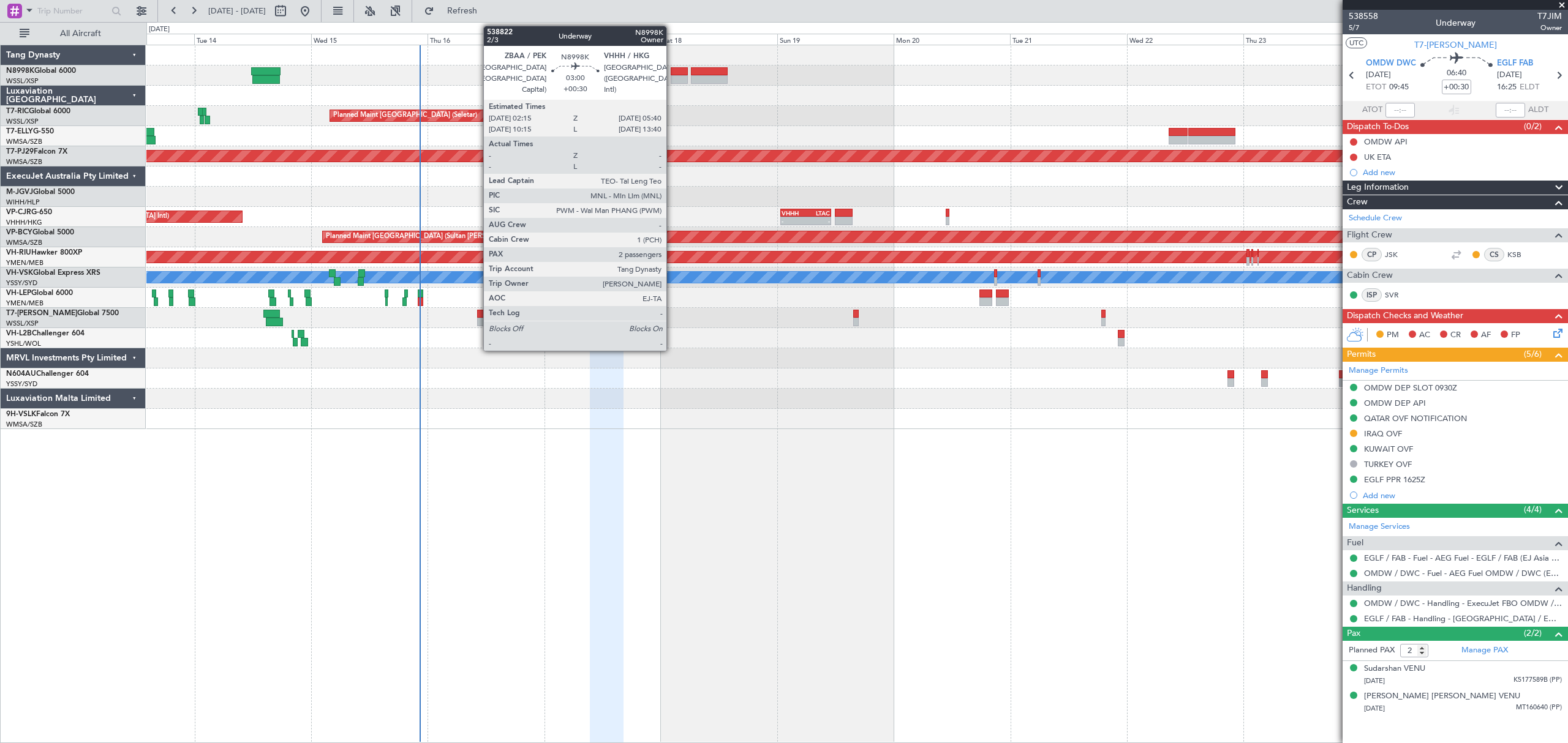
click at [672, 76] on div at bounding box center [679, 79] width 17 height 9
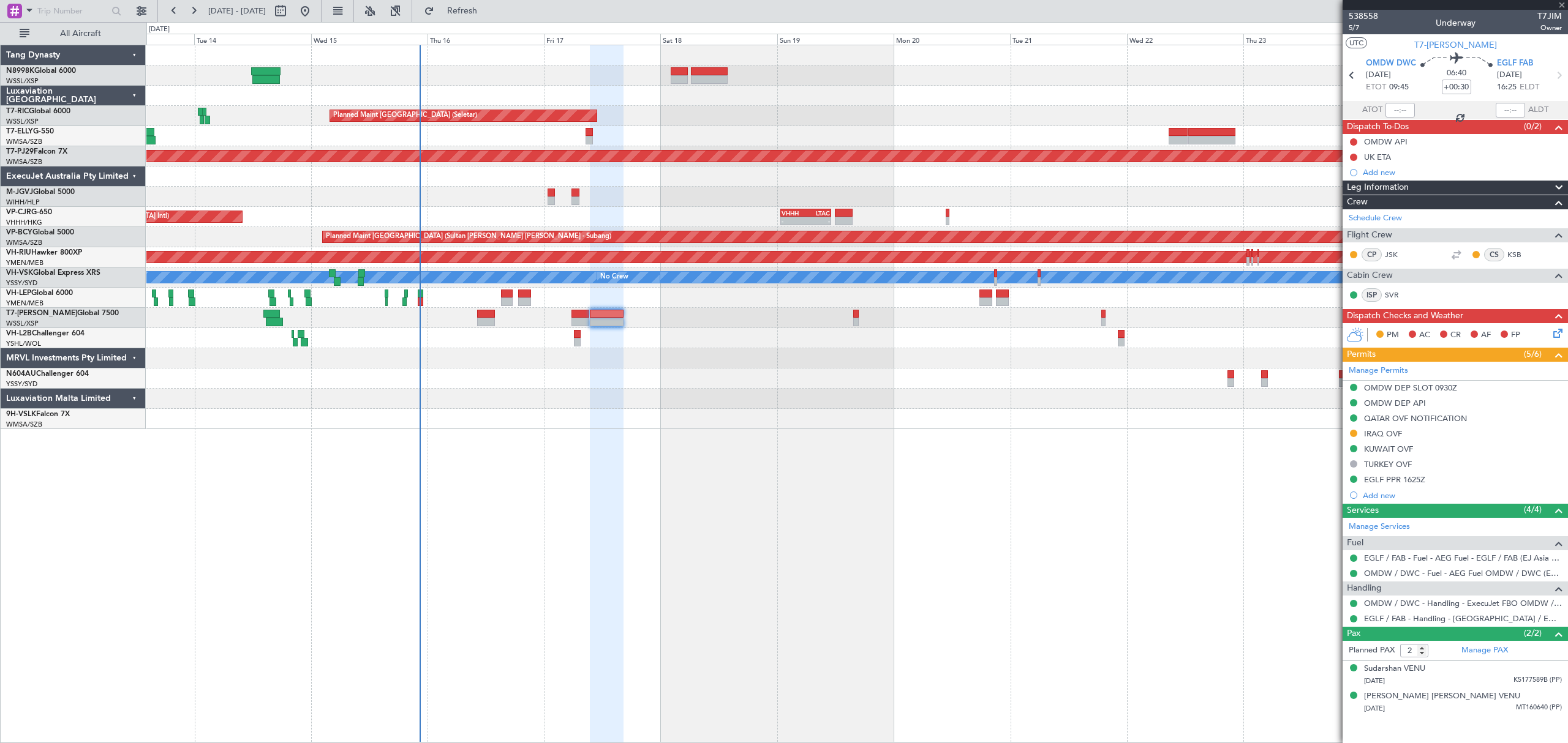
click at [621, 98] on div at bounding box center [857, 96] width 1420 height 20
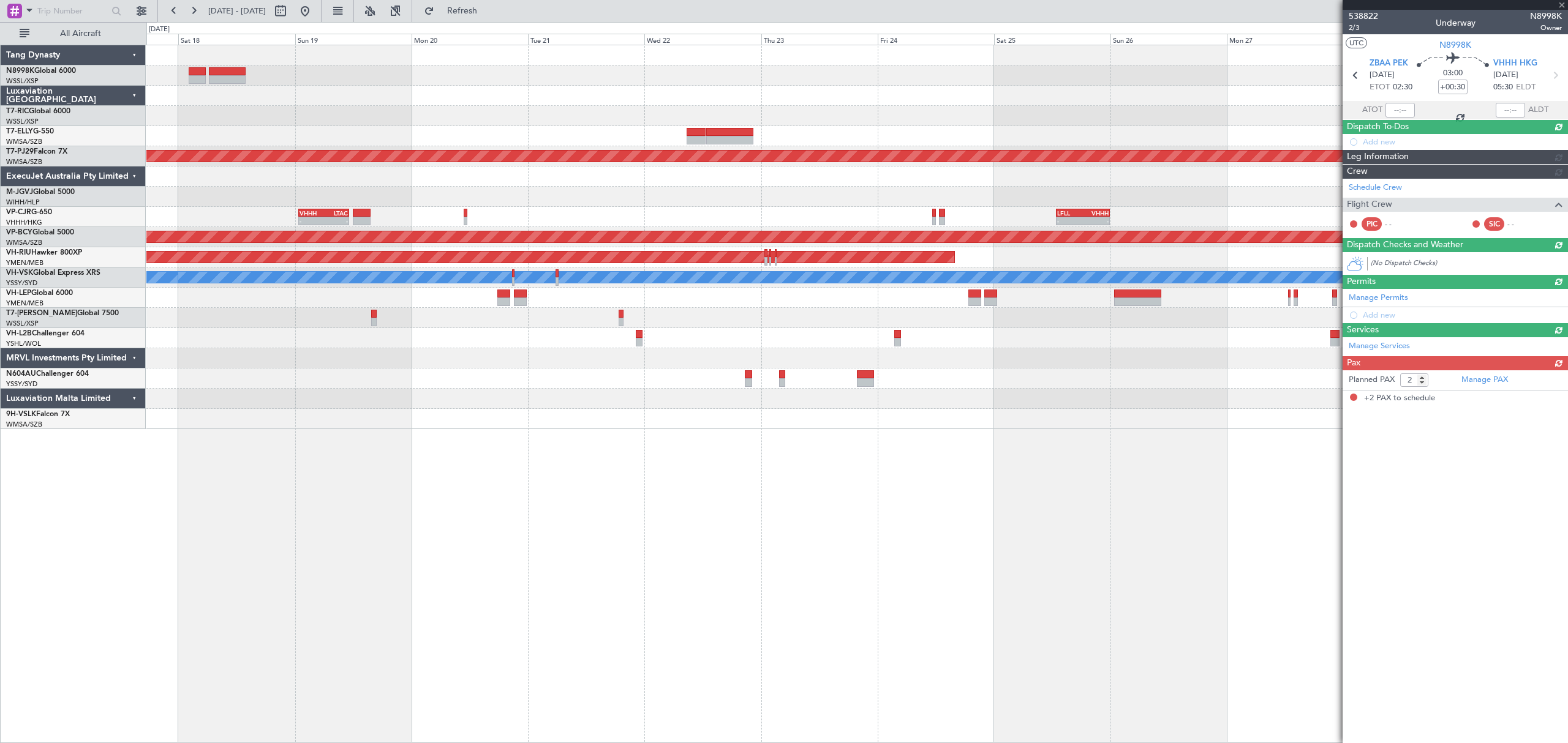
click at [730, 99] on div at bounding box center [857, 96] width 1420 height 20
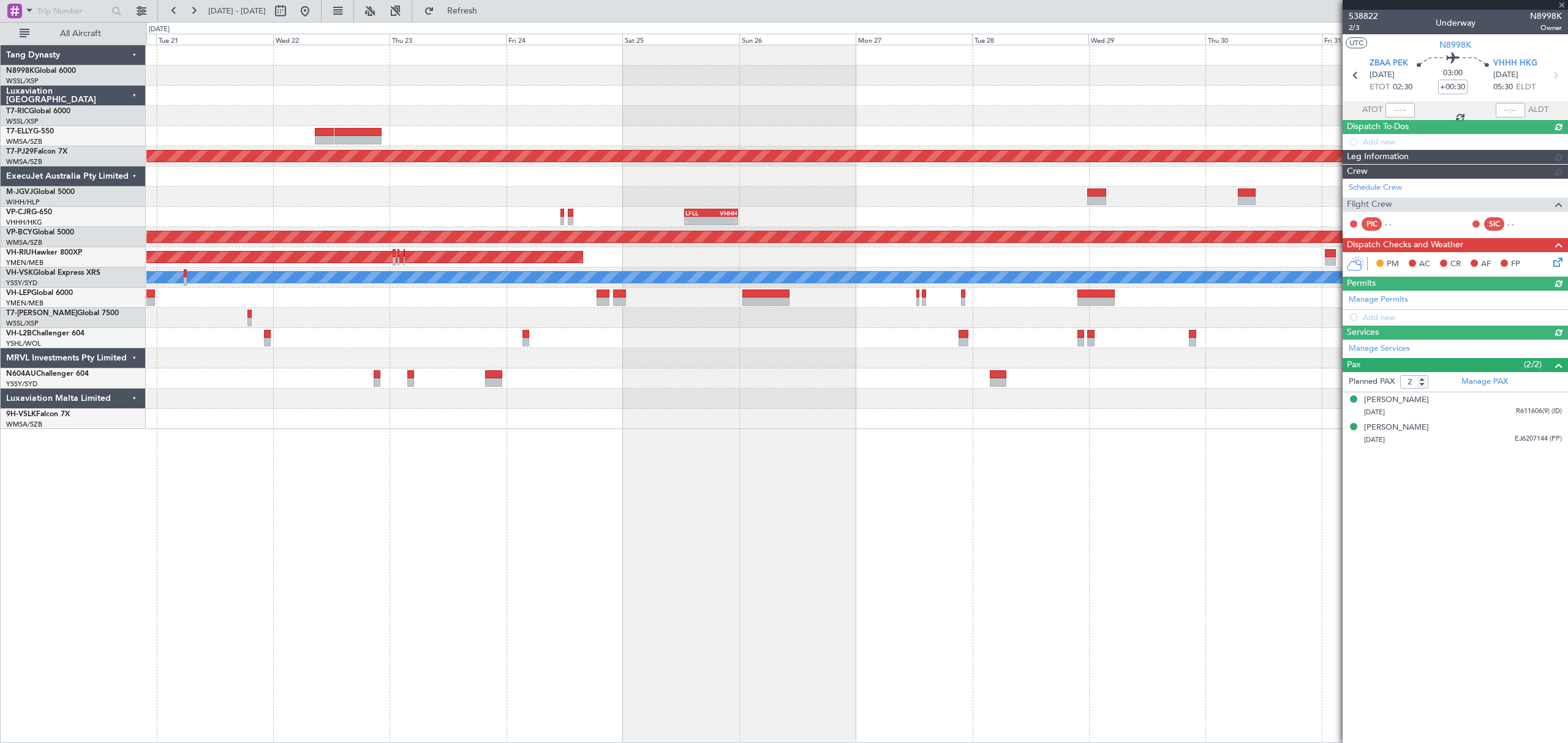
click at [814, 83] on div at bounding box center [857, 76] width 1420 height 20
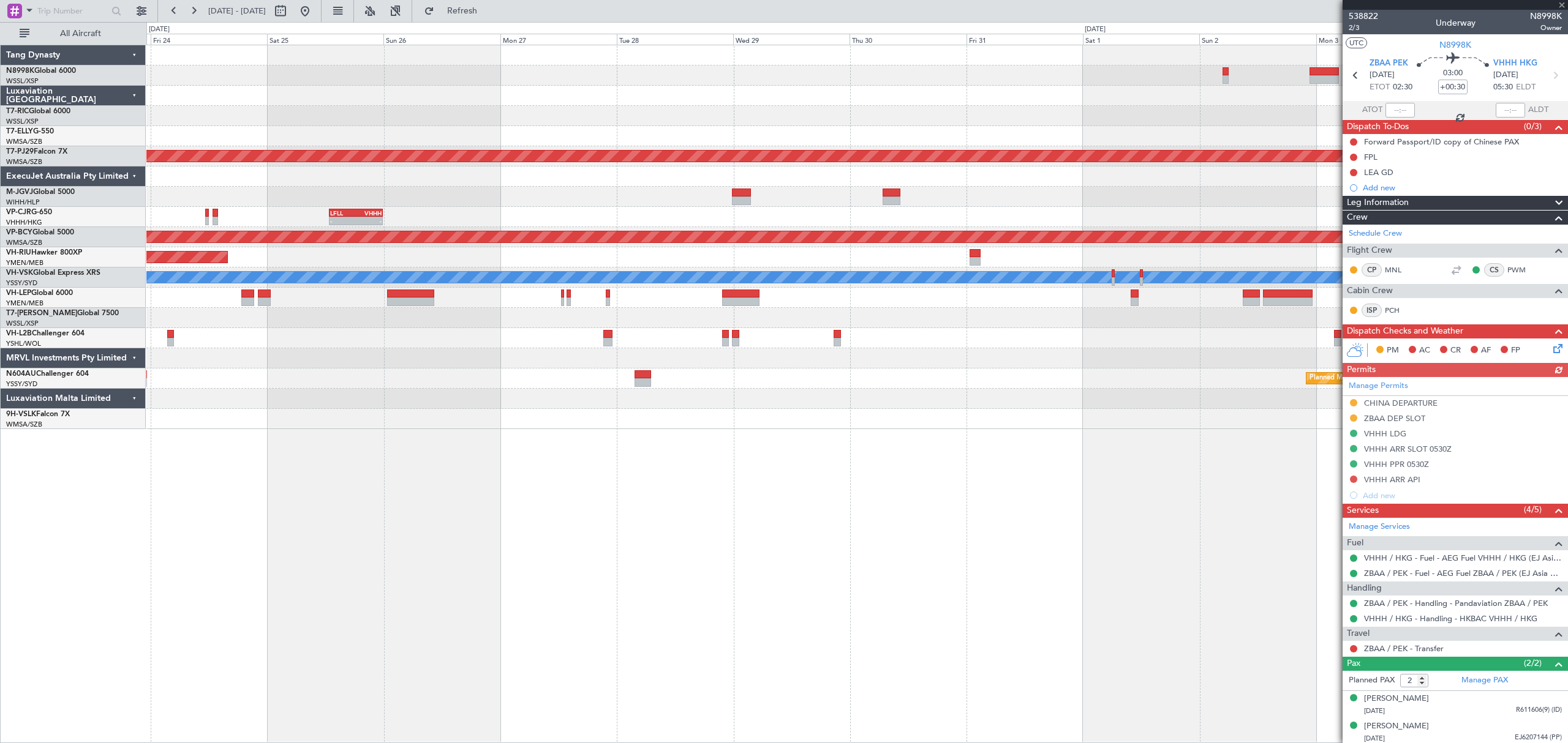
click at [860, 100] on div "Planned Maint Kuala Lumpur (Sultan Abdul Aziz Shah - Subang) - - LFLL 12:50 Z V…" at bounding box center [857, 237] width 1420 height 384
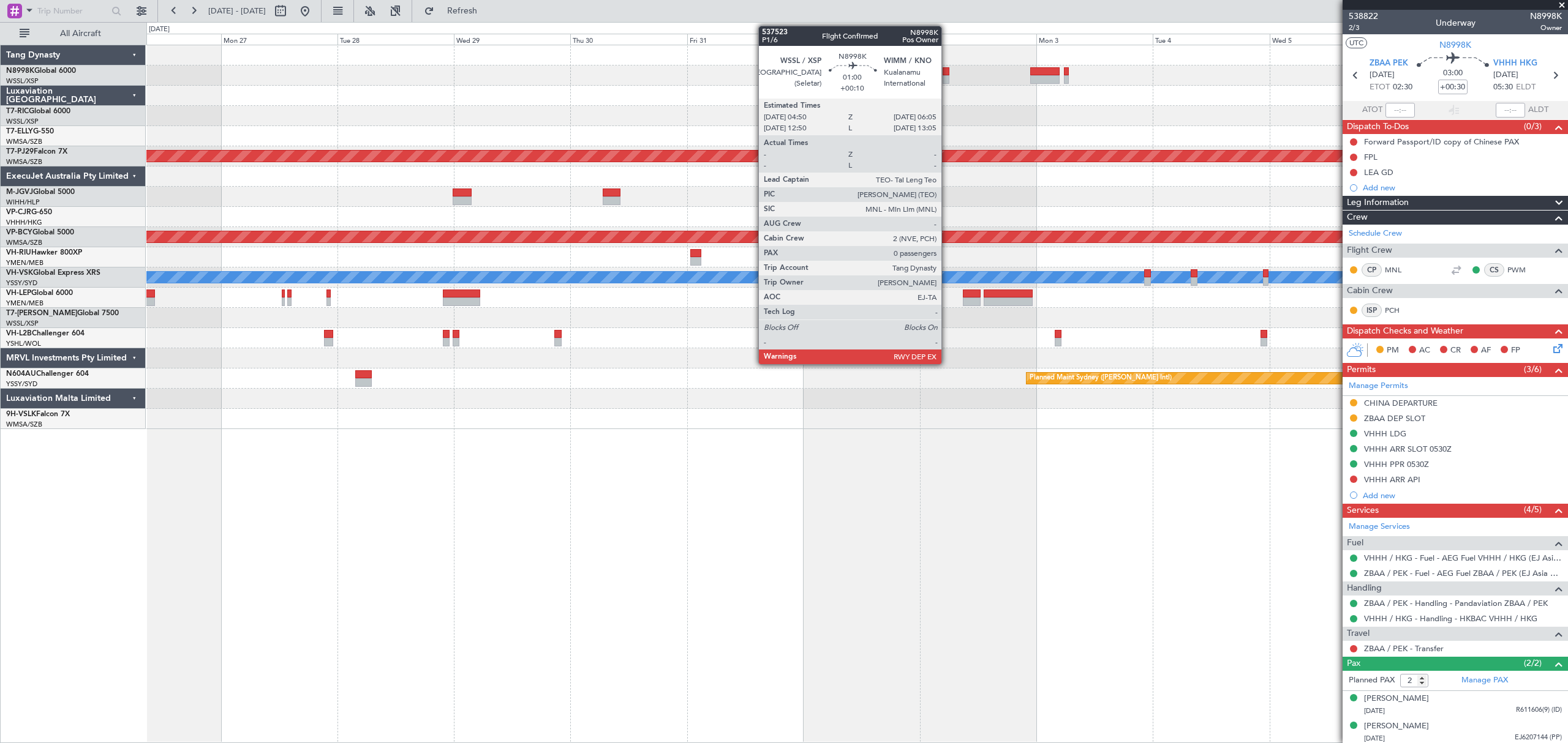
click at [946, 73] on div at bounding box center [945, 71] width 6 height 9
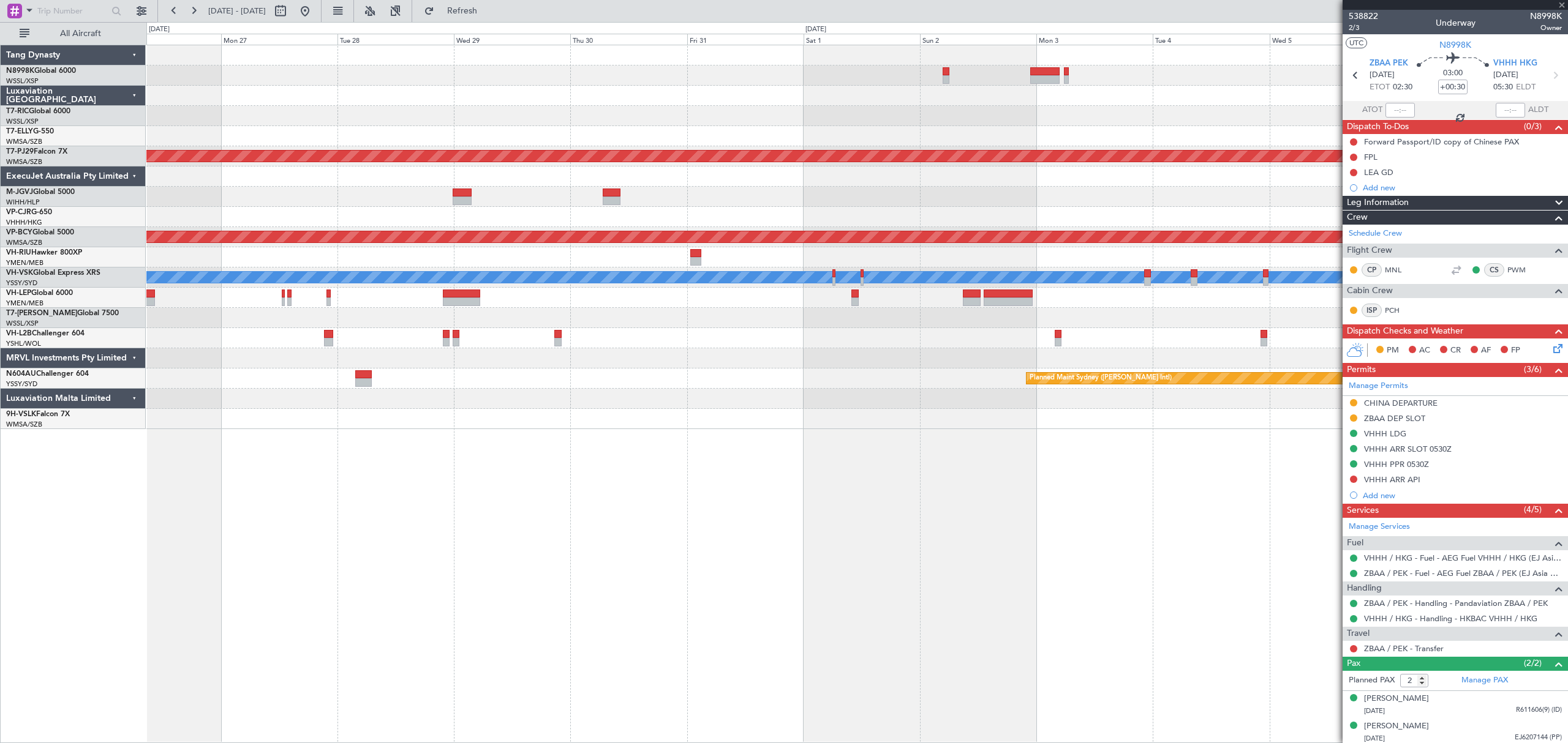
type input "+00:10"
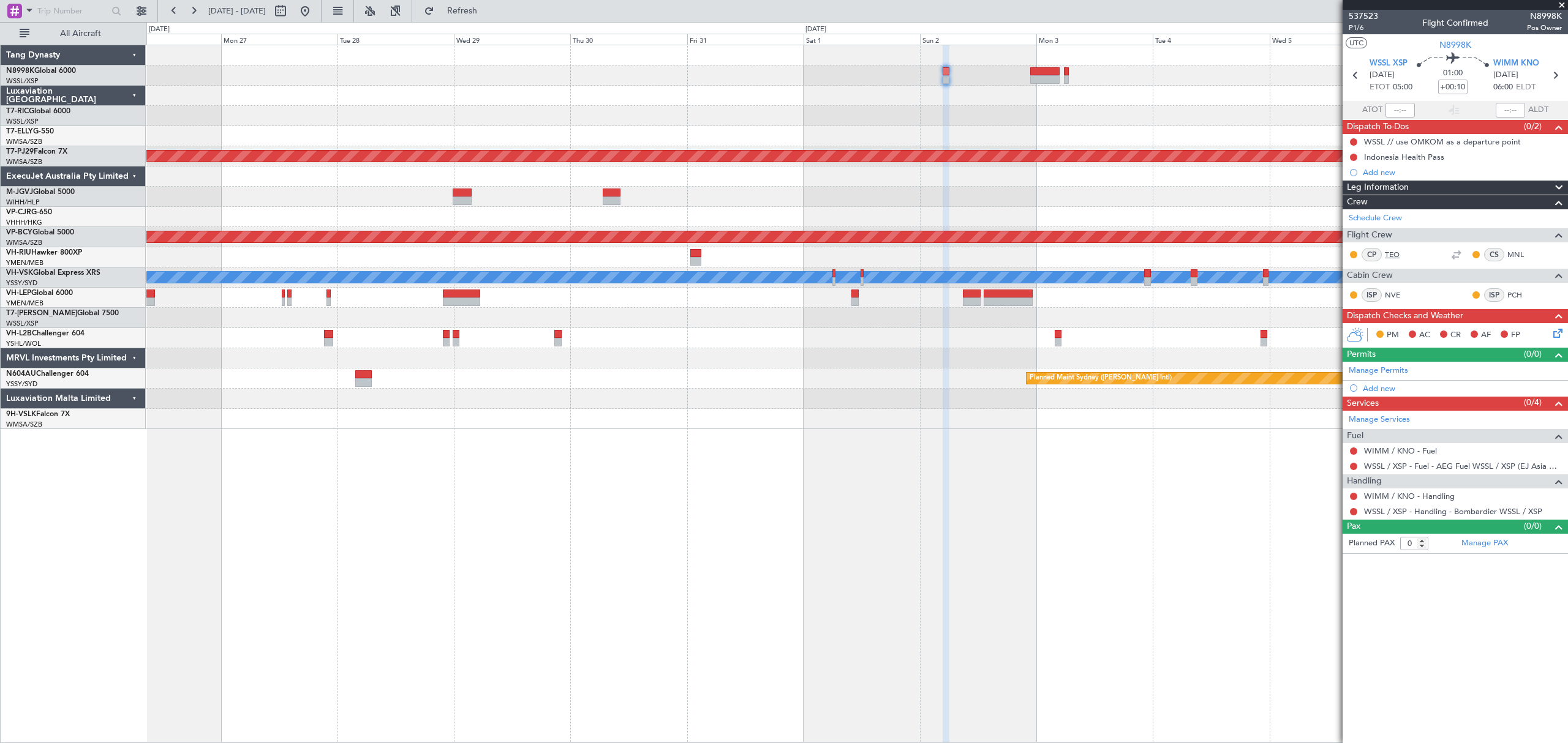
click at [1397, 255] on link "TEO" at bounding box center [1398, 255] width 28 height 11
click at [1517, 255] on link "MNL" at bounding box center [1521, 255] width 28 height 11
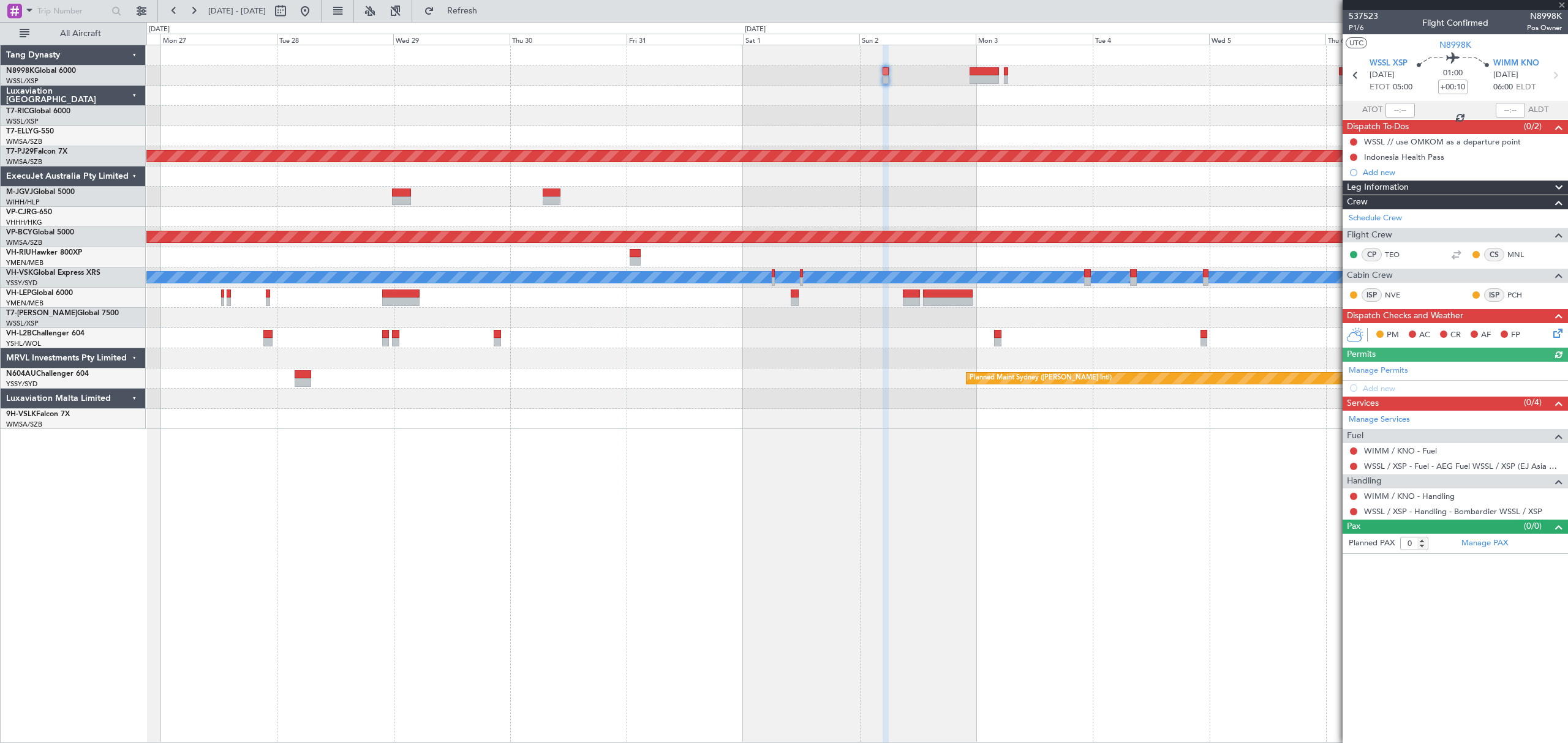
click at [848, 133] on div "Planned Maint Kuala Lumpur (Sultan Abdul Aziz Shah - Subang) - - LFLL 12:50 Z V…" at bounding box center [857, 237] width 1420 height 384
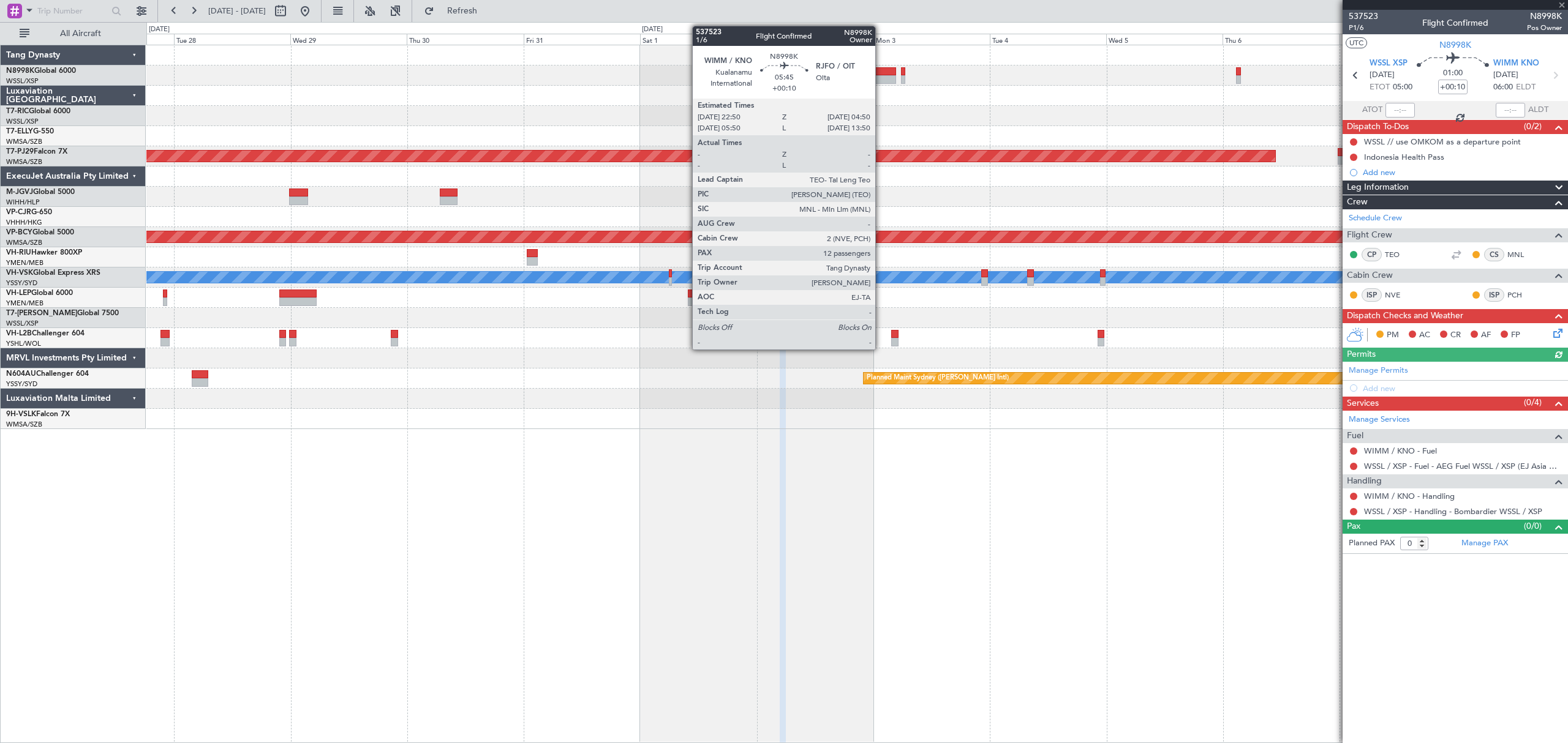
click at [881, 77] on div at bounding box center [881, 79] width 29 height 9
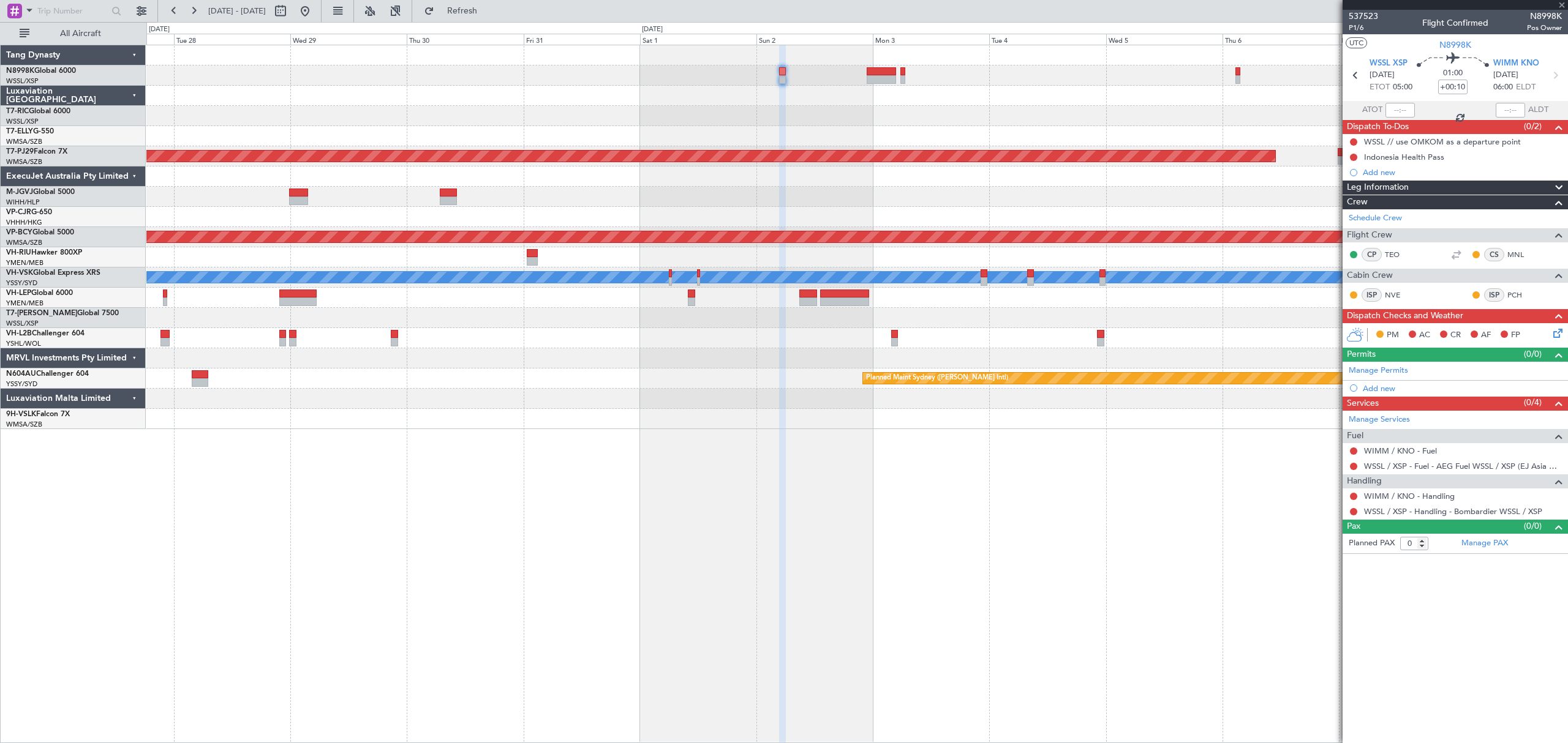
type input "12"
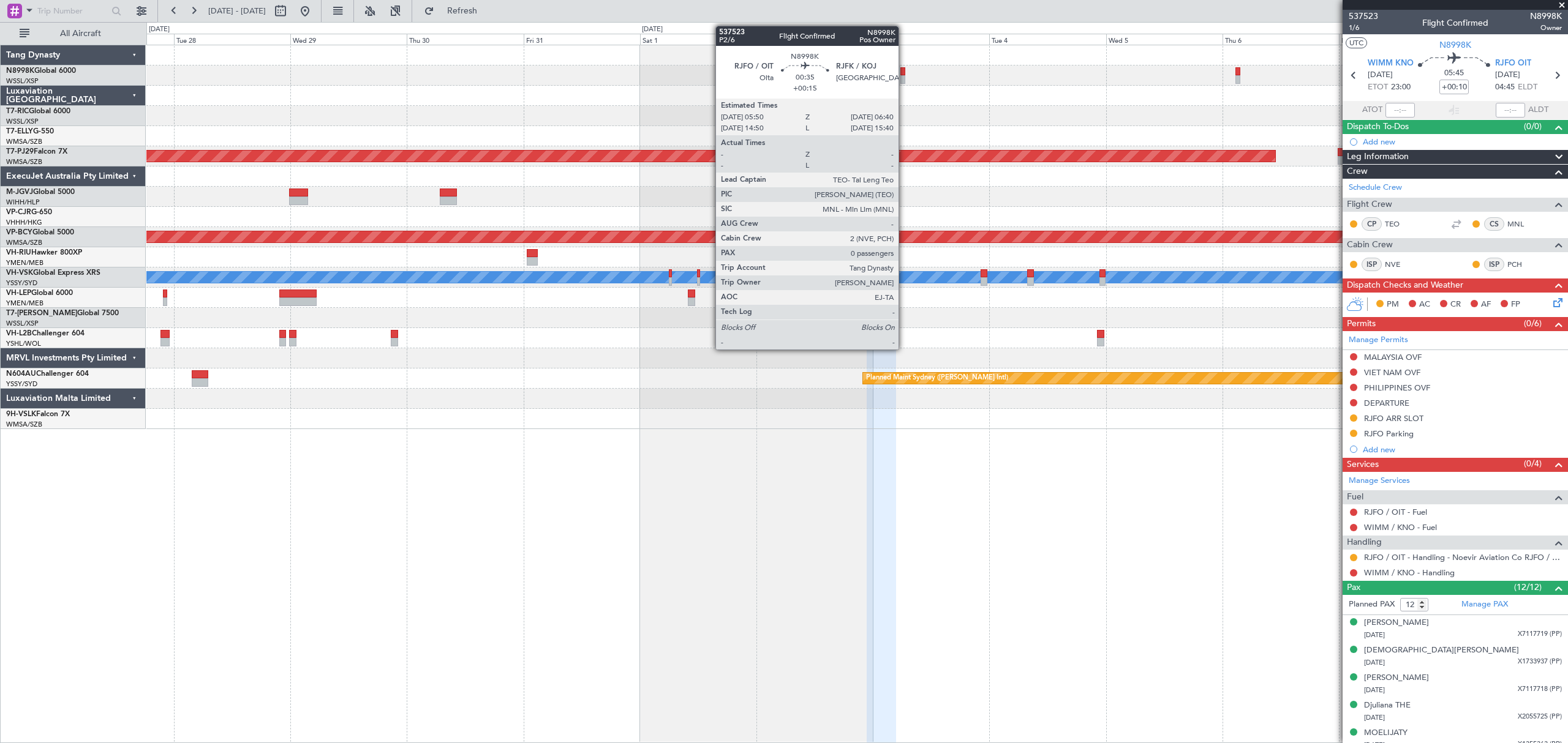
click at [904, 76] on div at bounding box center [903, 79] width 4 height 9
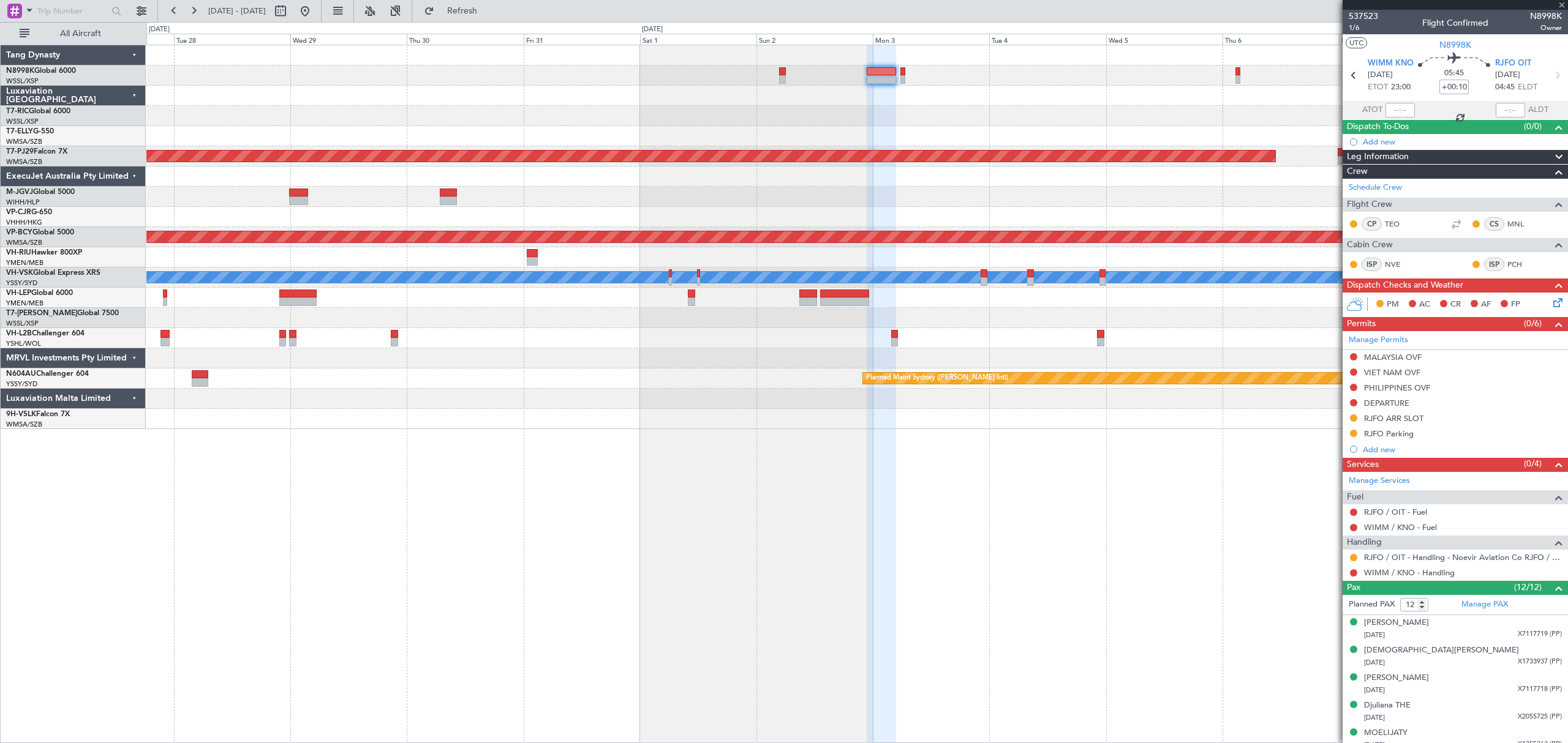
type input "+00:15"
type input "0"
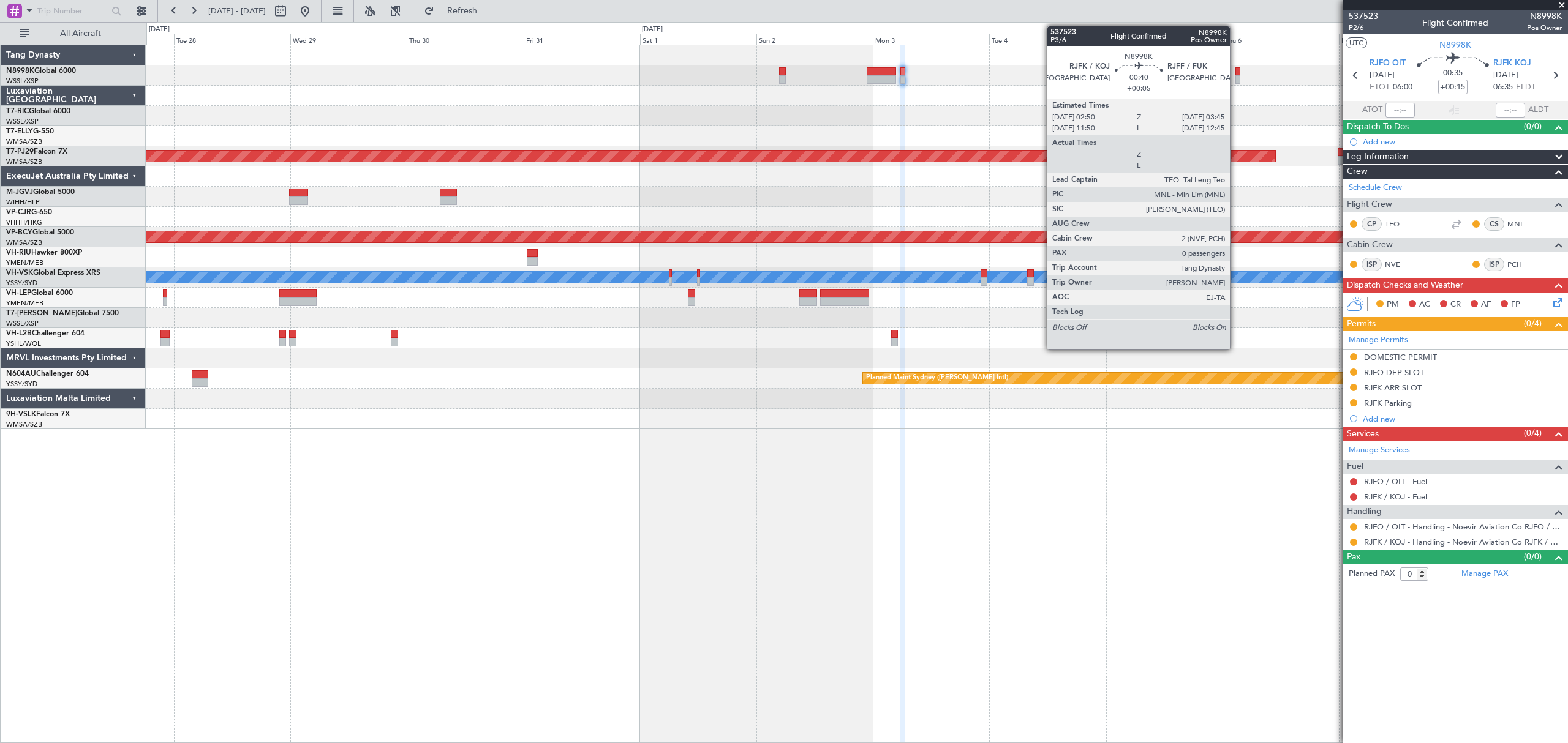
click at [1235, 72] on div at bounding box center [1237, 71] width 5 height 9
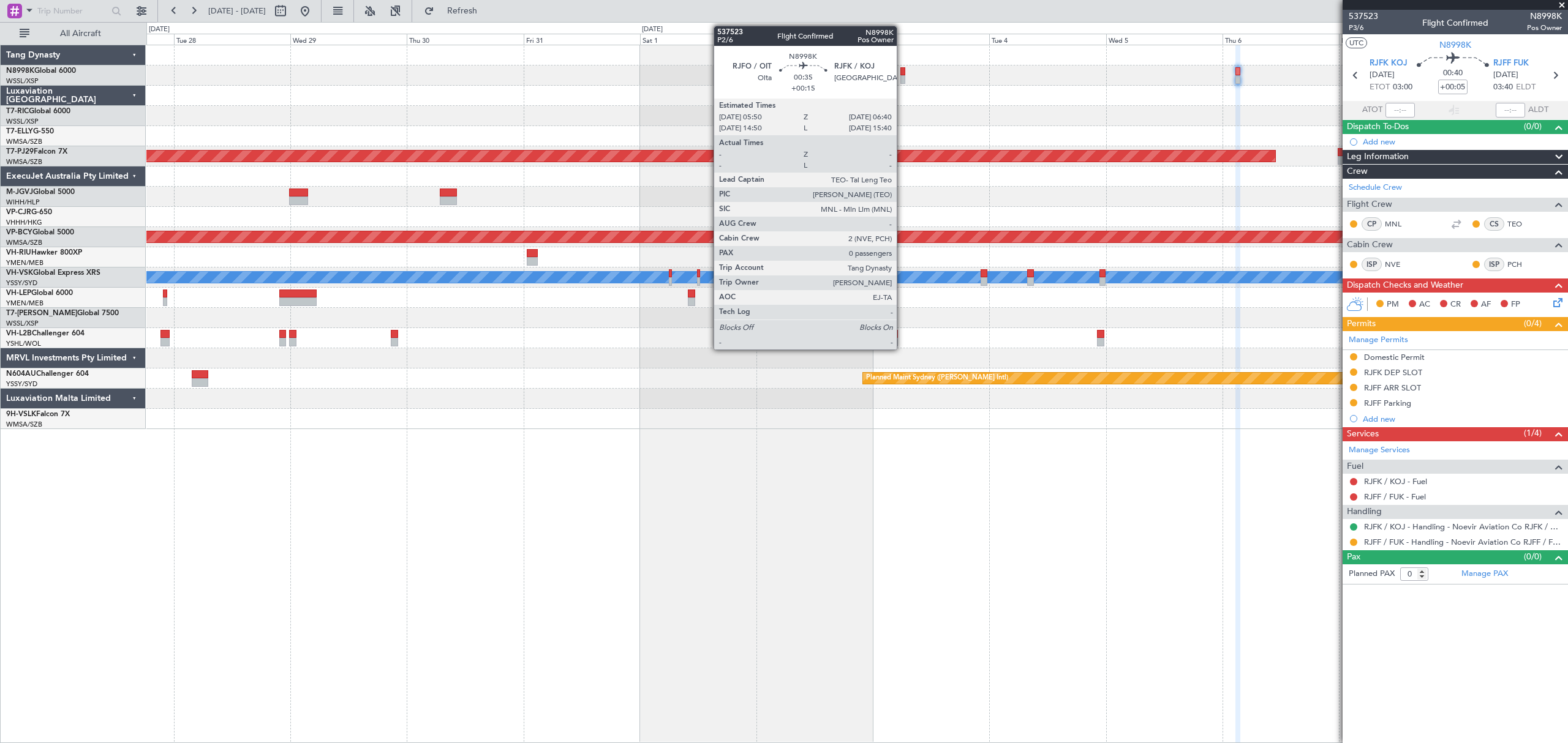
click at [902, 79] on div at bounding box center [903, 79] width 4 height 9
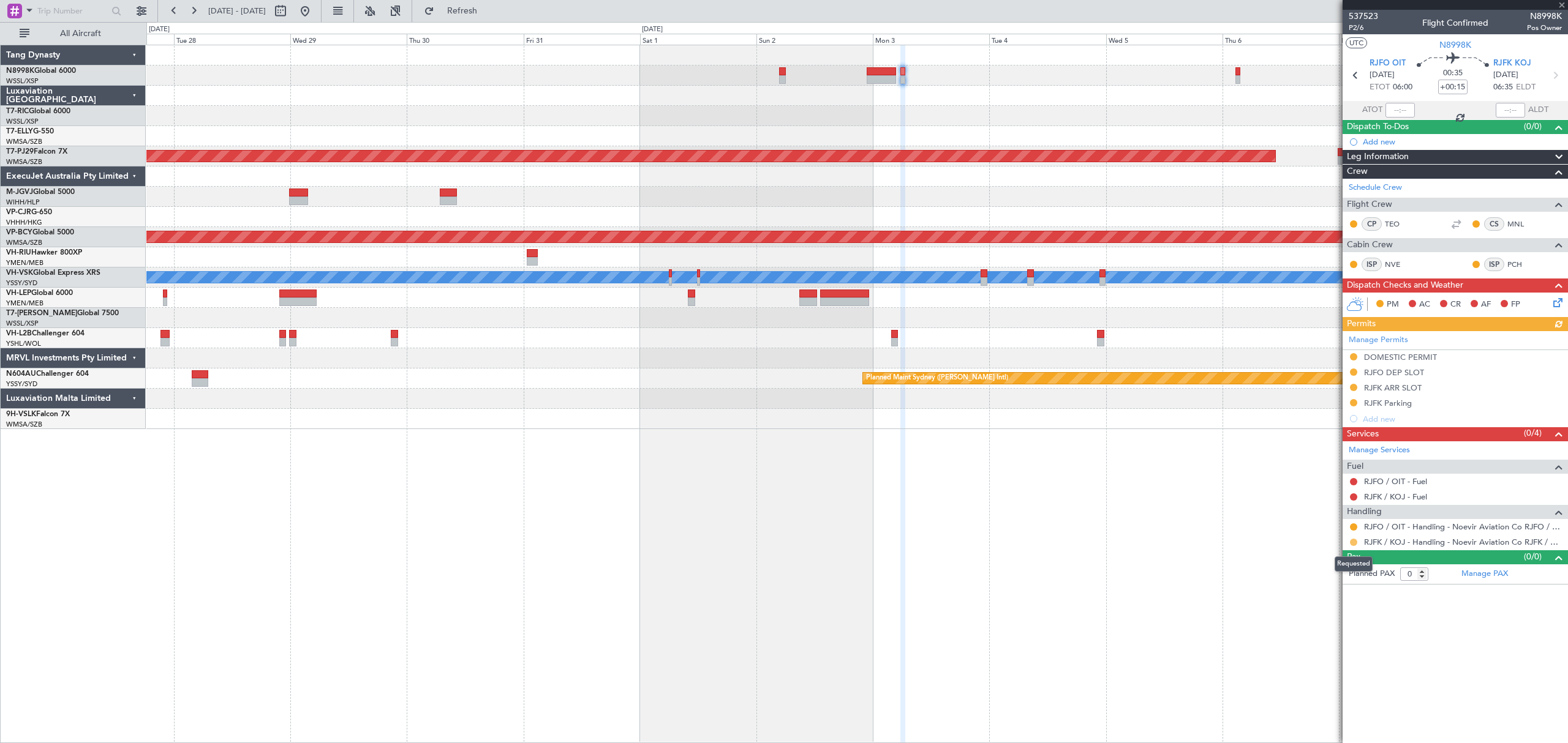
click at [1353, 541] on button at bounding box center [1353, 542] width 7 height 7
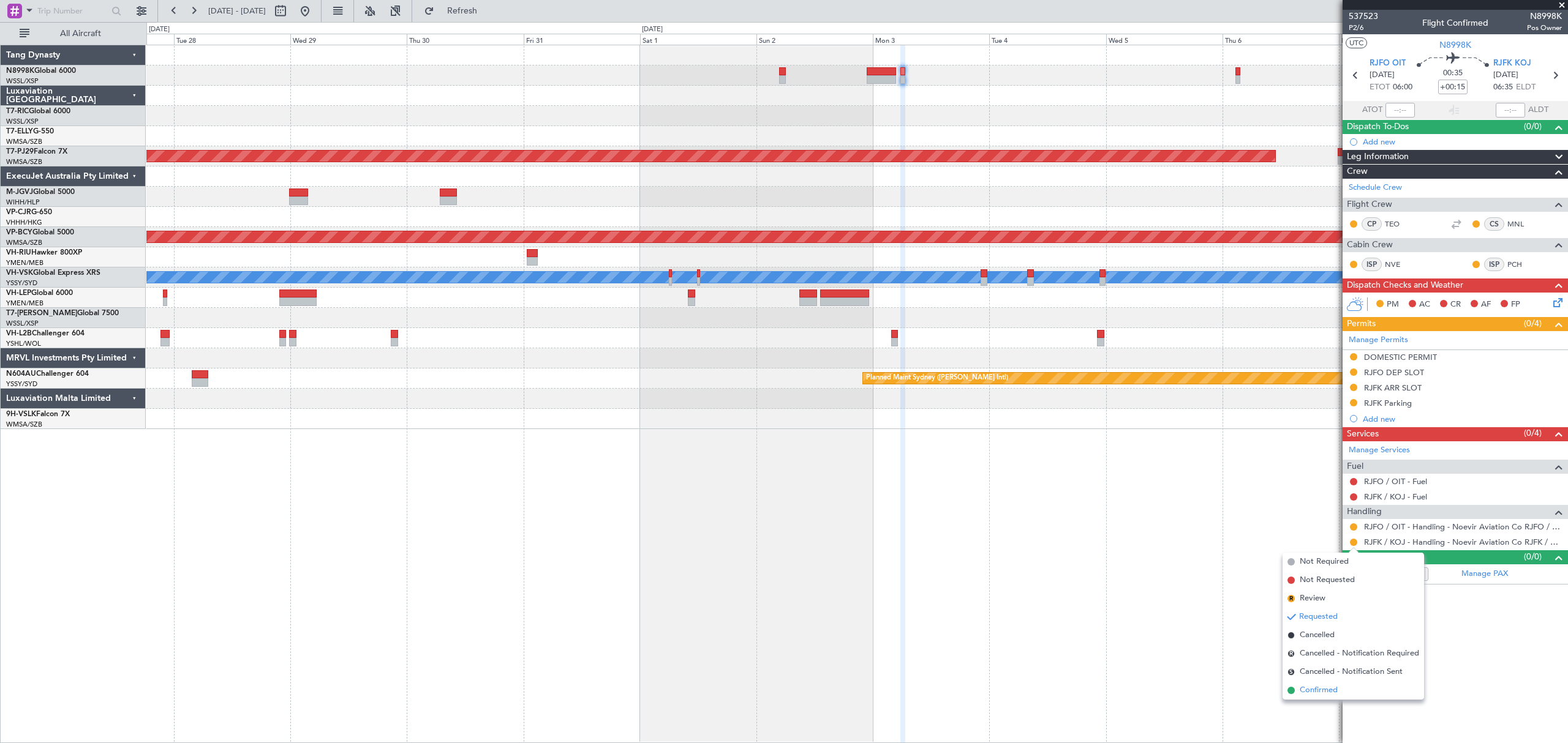
click at [1313, 685] on span "Confirmed" at bounding box center [1319, 690] width 38 height 12
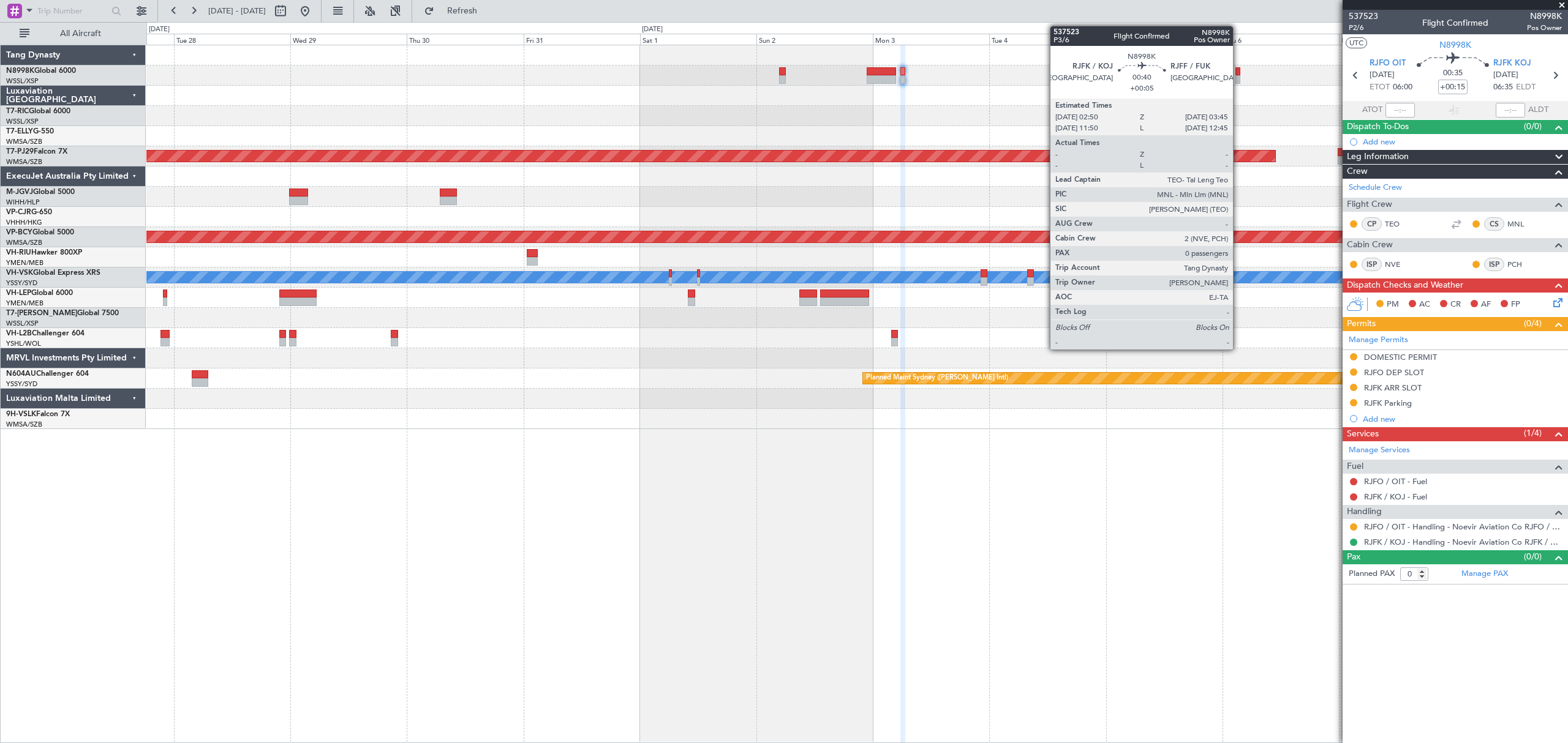
click at [1238, 79] on div at bounding box center [1237, 79] width 5 height 9
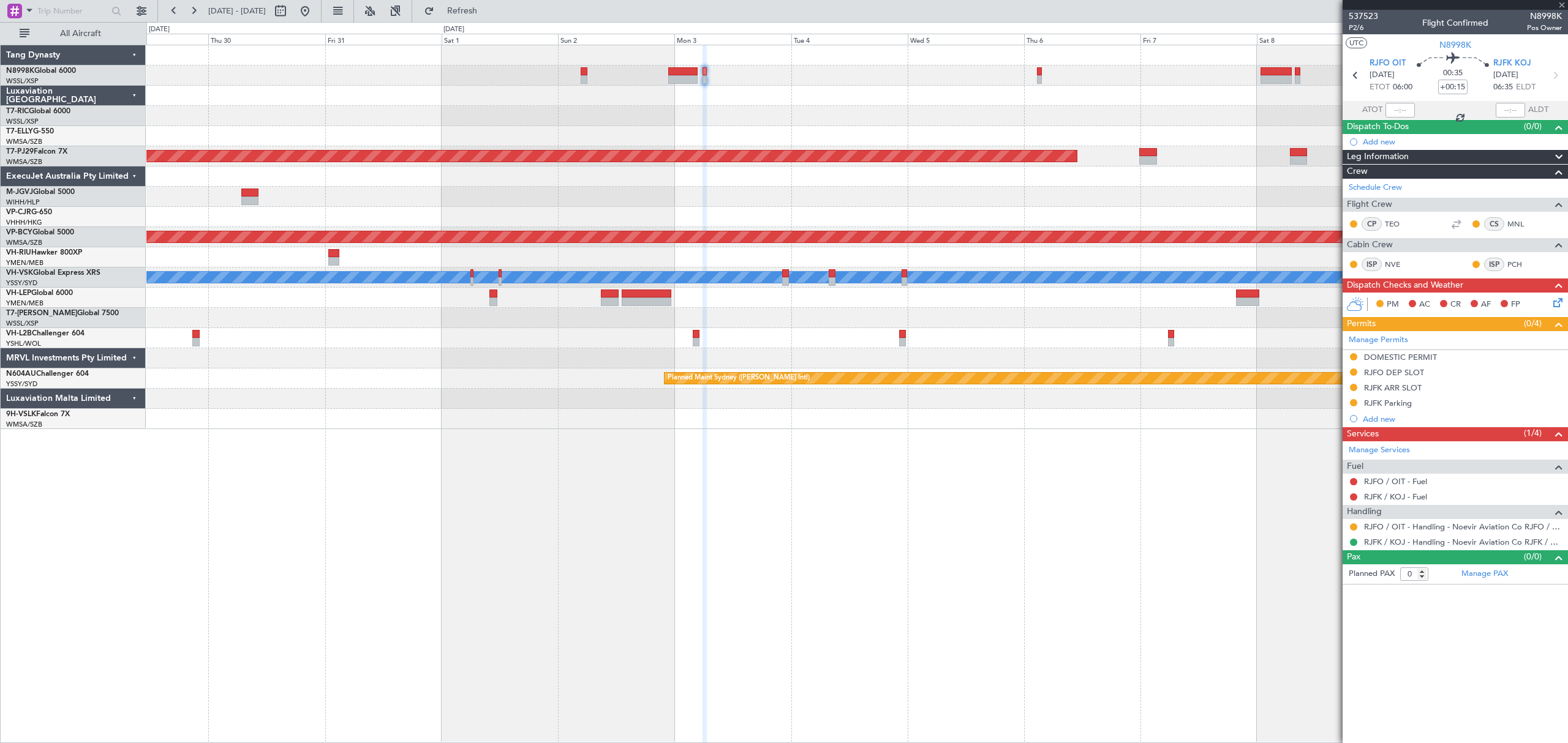
click at [1044, 118] on div "Planned Maint Kuala Lumpur (Sultan Abdul Aziz Shah - Subang) Planned Maint Kual…" at bounding box center [857, 237] width 1420 height 384
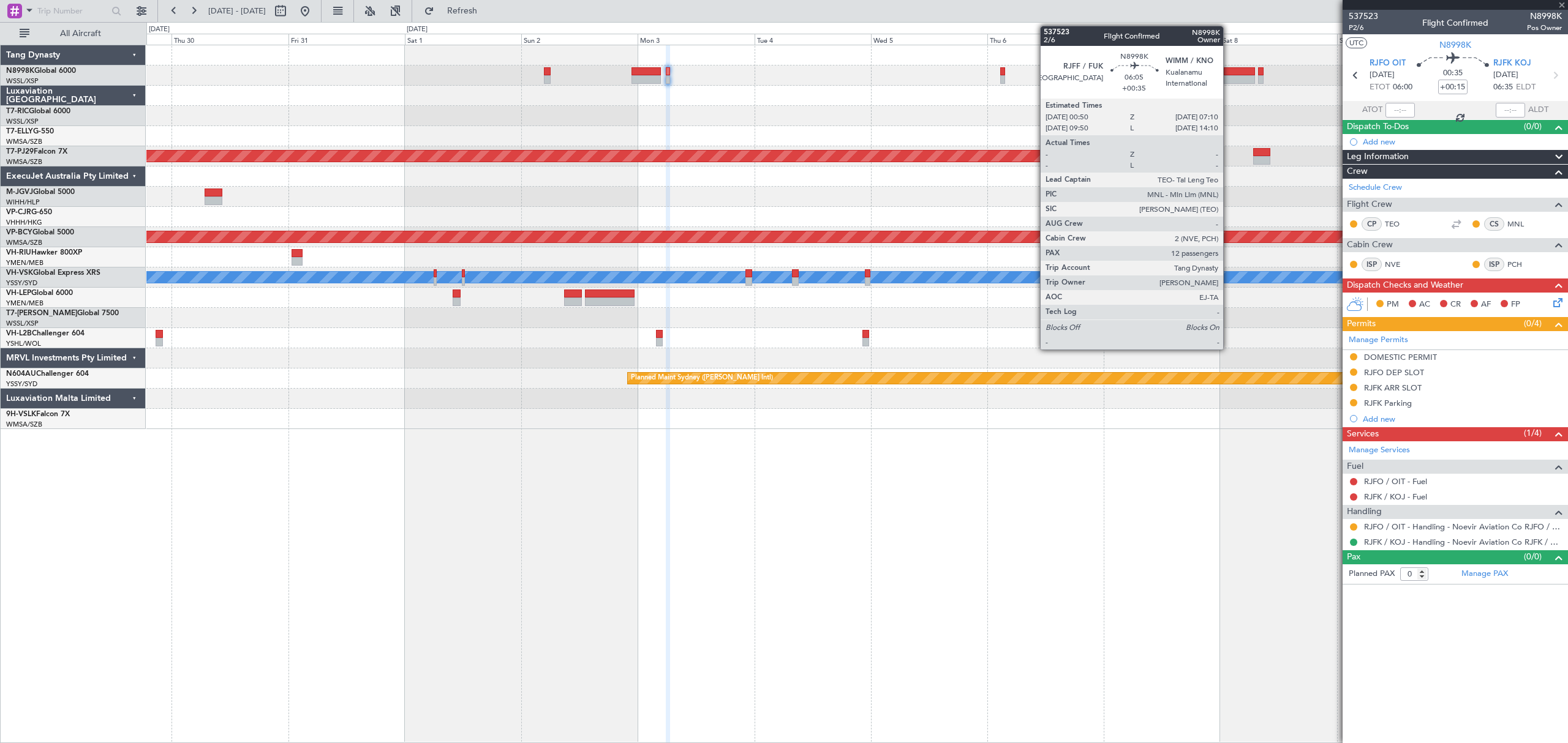
type input "+00:05"
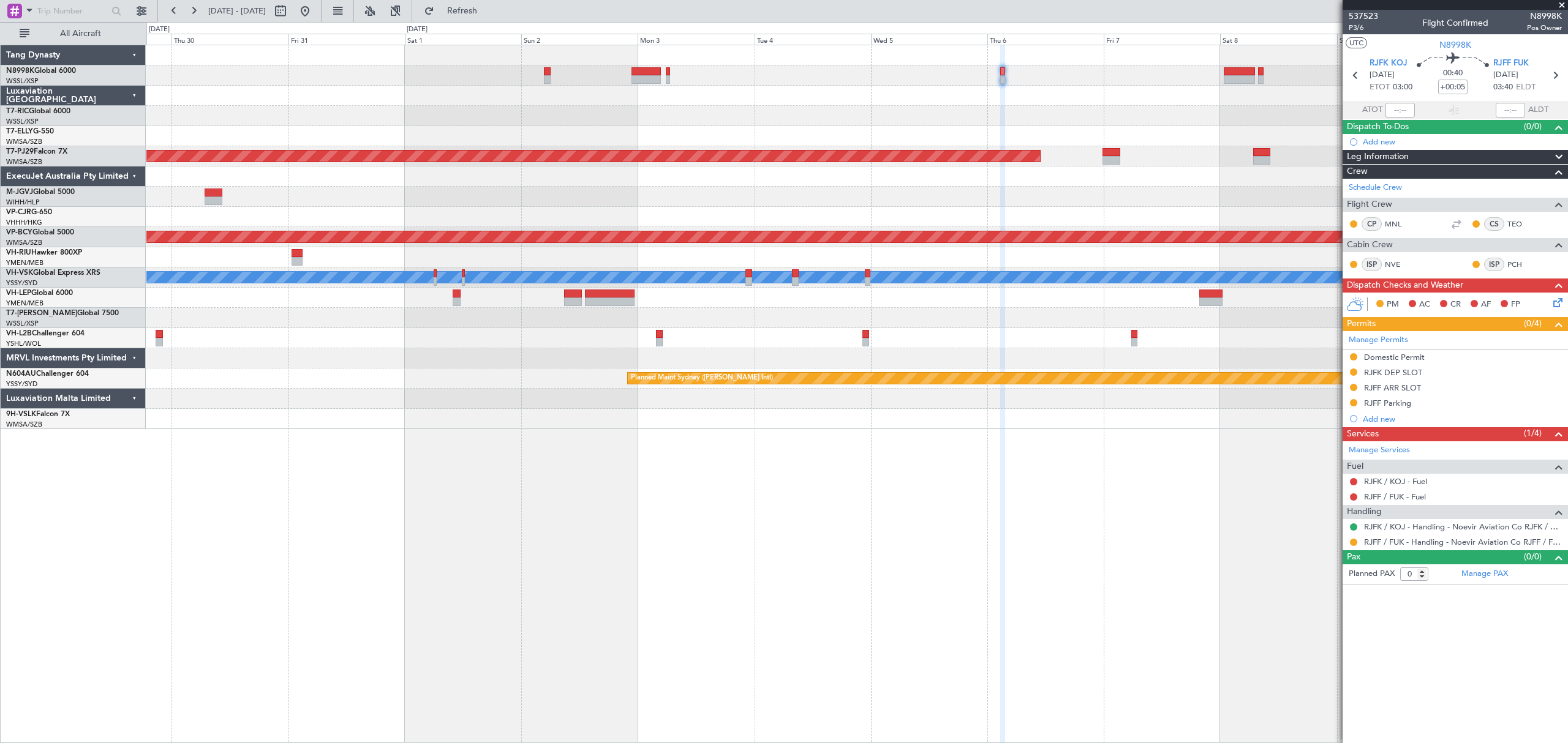
click at [901, 328] on div "Planned Maint Kuala Lumpur (Sultan Abdul Aziz Shah - Subang) Planned Maint Kual…" at bounding box center [857, 237] width 1420 height 384
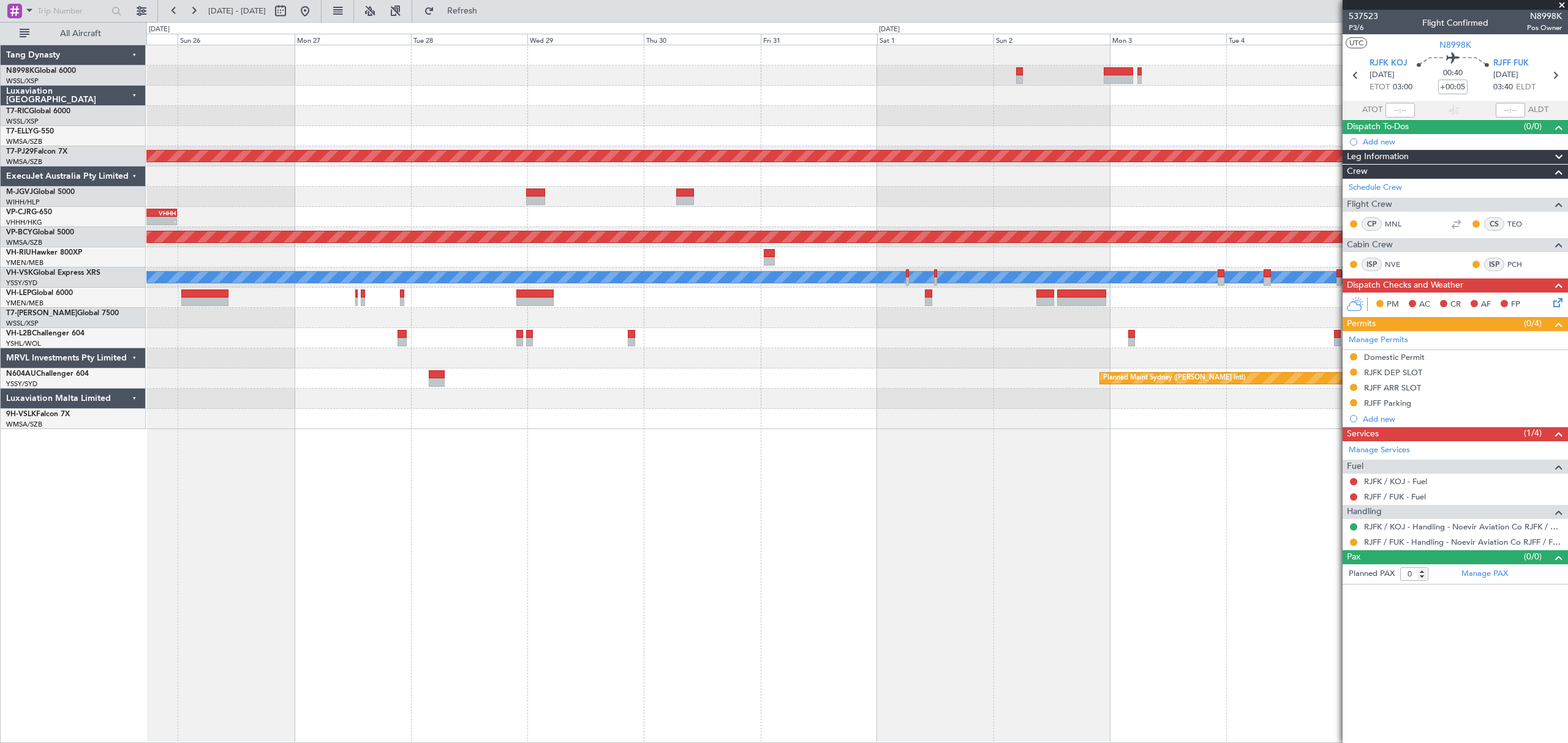
click at [1113, 305] on div "Planned Maint Kuala Lumpur (Sultan Abdul Aziz Shah - Subang) - - LFLL 12:50 Z V…" at bounding box center [857, 237] width 1420 height 384
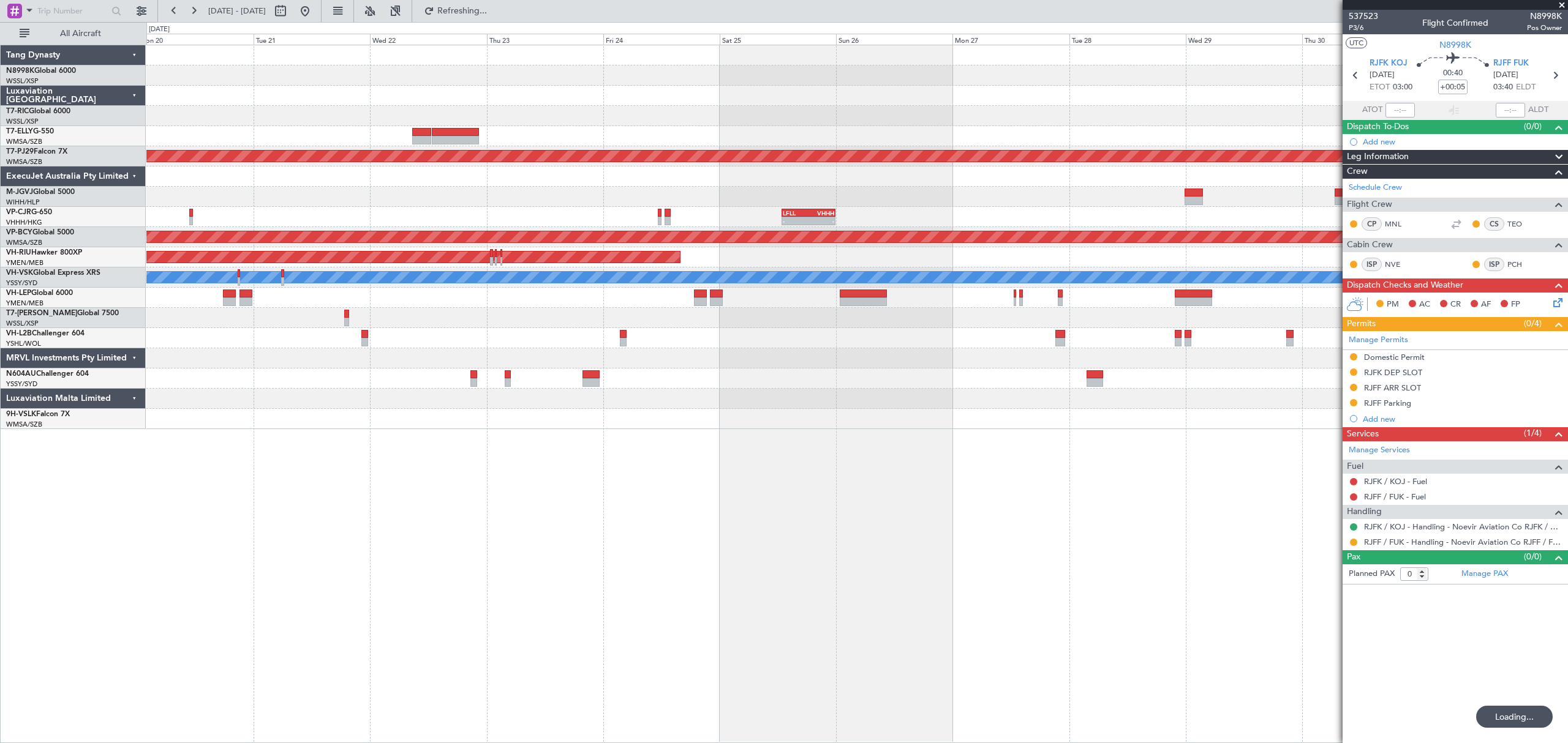
click at [949, 360] on div at bounding box center [857, 358] width 1420 height 20
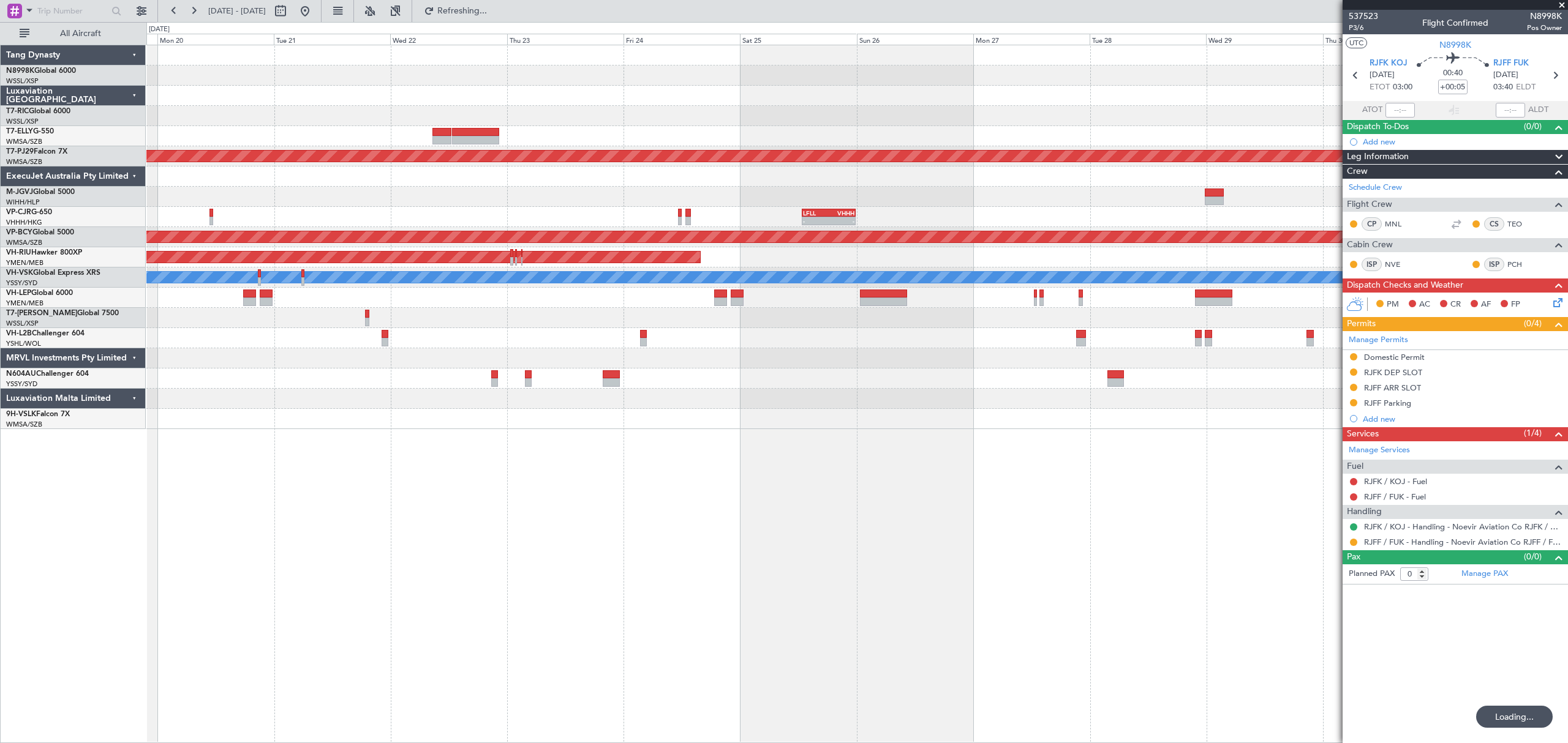
click at [1071, 358] on div "Planned Maint Singapore (Seletar) Planned Maint Kuala Lumpur (Sultan Abdul Aziz…" at bounding box center [857, 237] width 1420 height 384
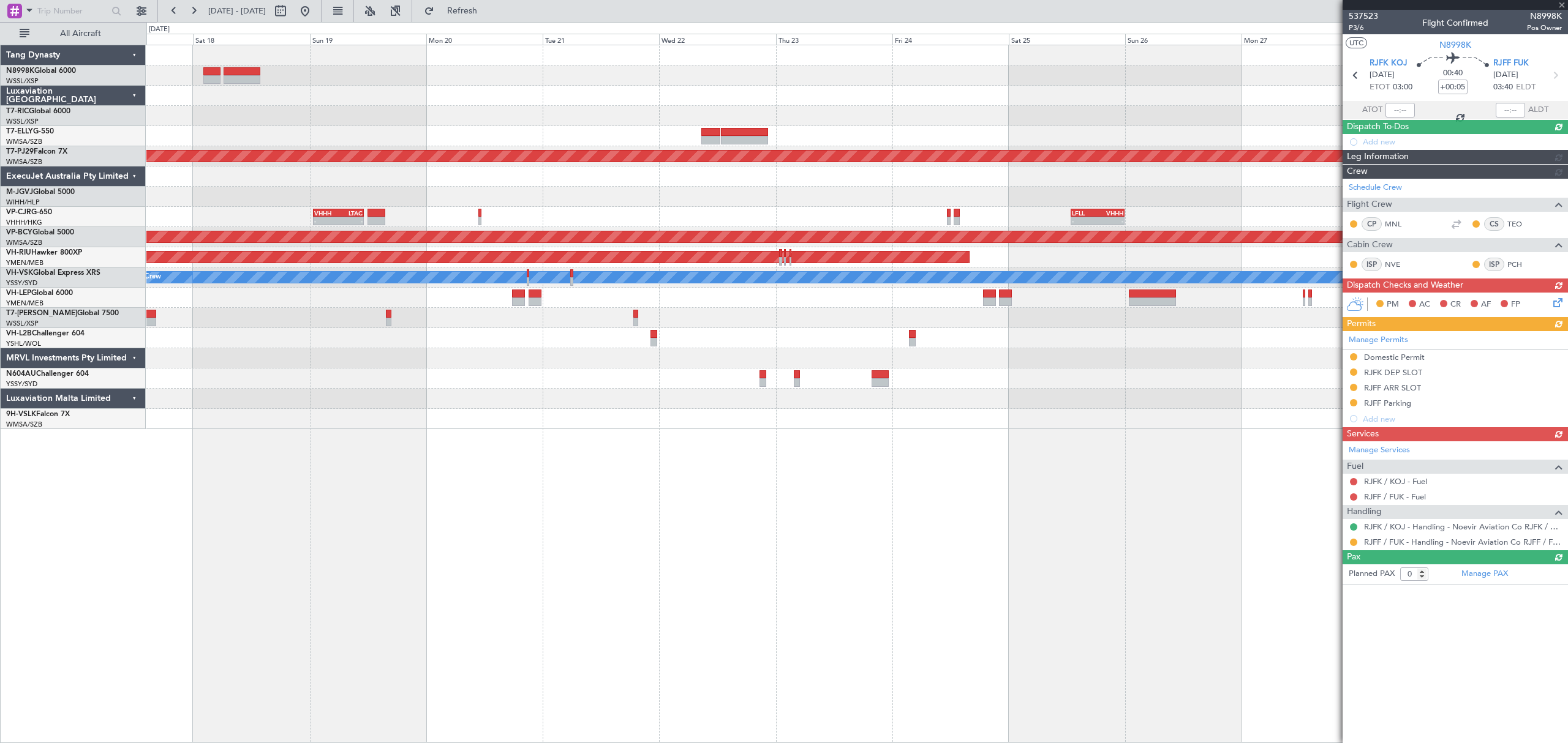
click at [975, 343] on div "Planned Maint Singapore (Seletar) Planned Maint Kuala Lumpur (Sultan Abdul Aziz…" at bounding box center [857, 237] width 1420 height 384
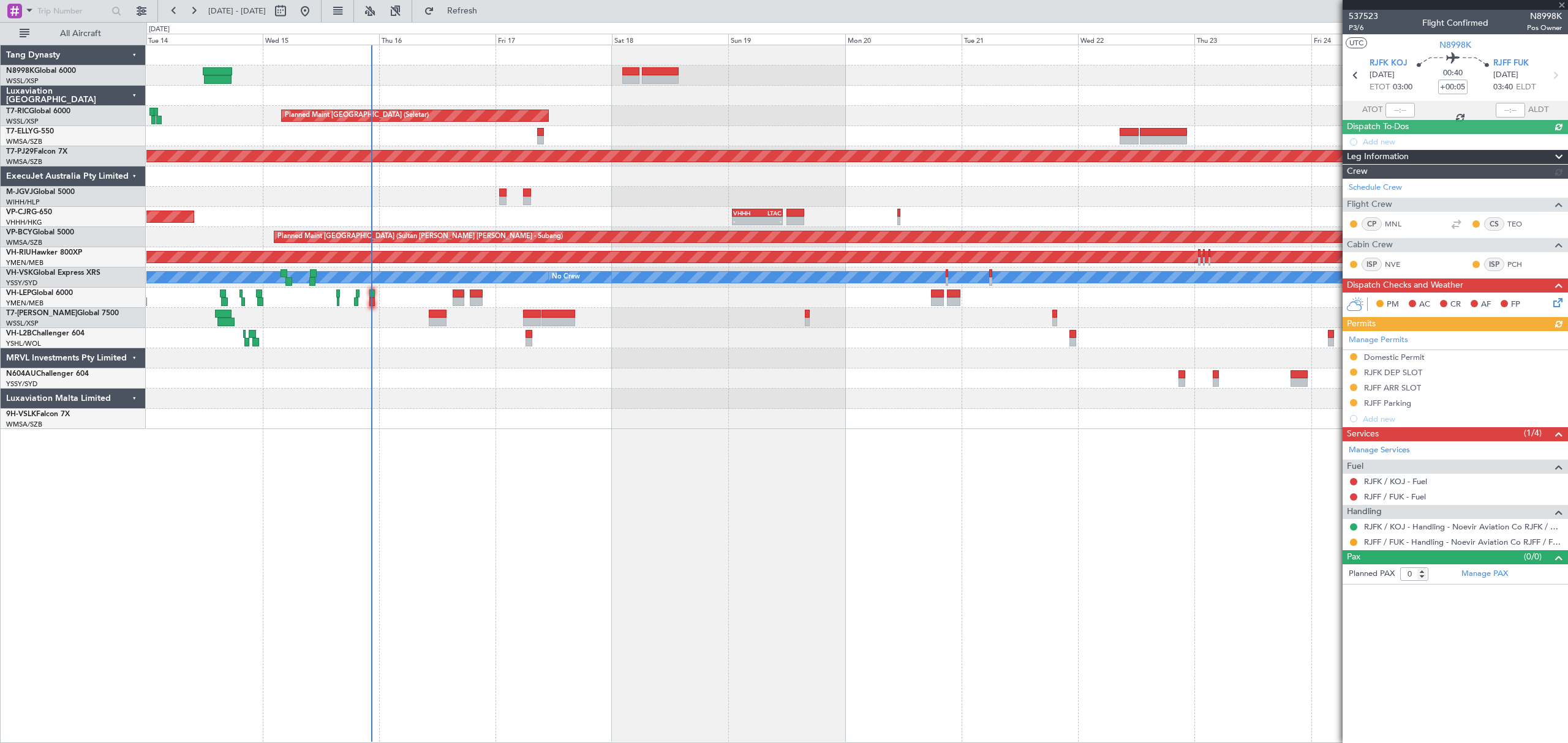
click at [665, 366] on div at bounding box center [857, 358] width 1420 height 20
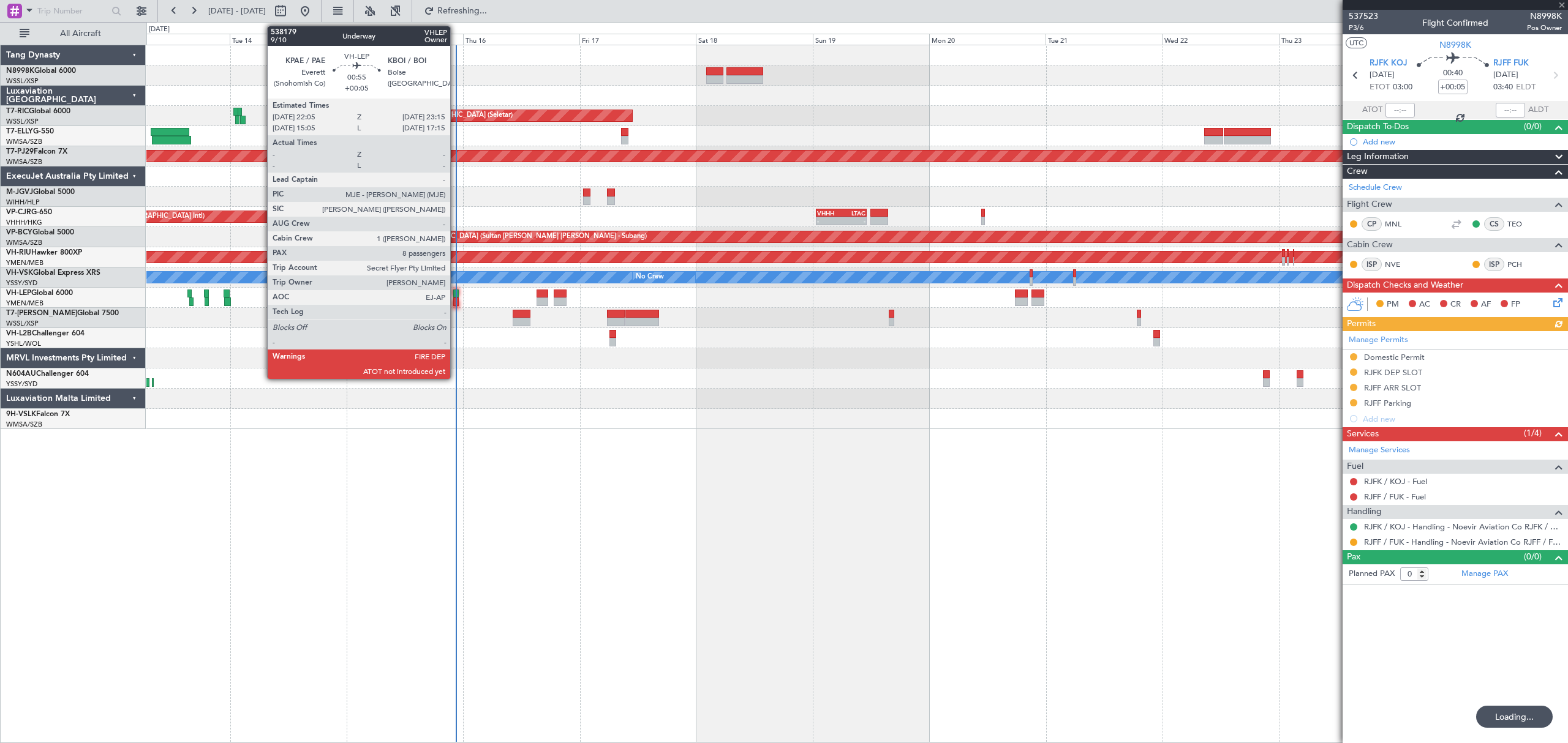
click at [455, 293] on div at bounding box center [456, 293] width 6 height 9
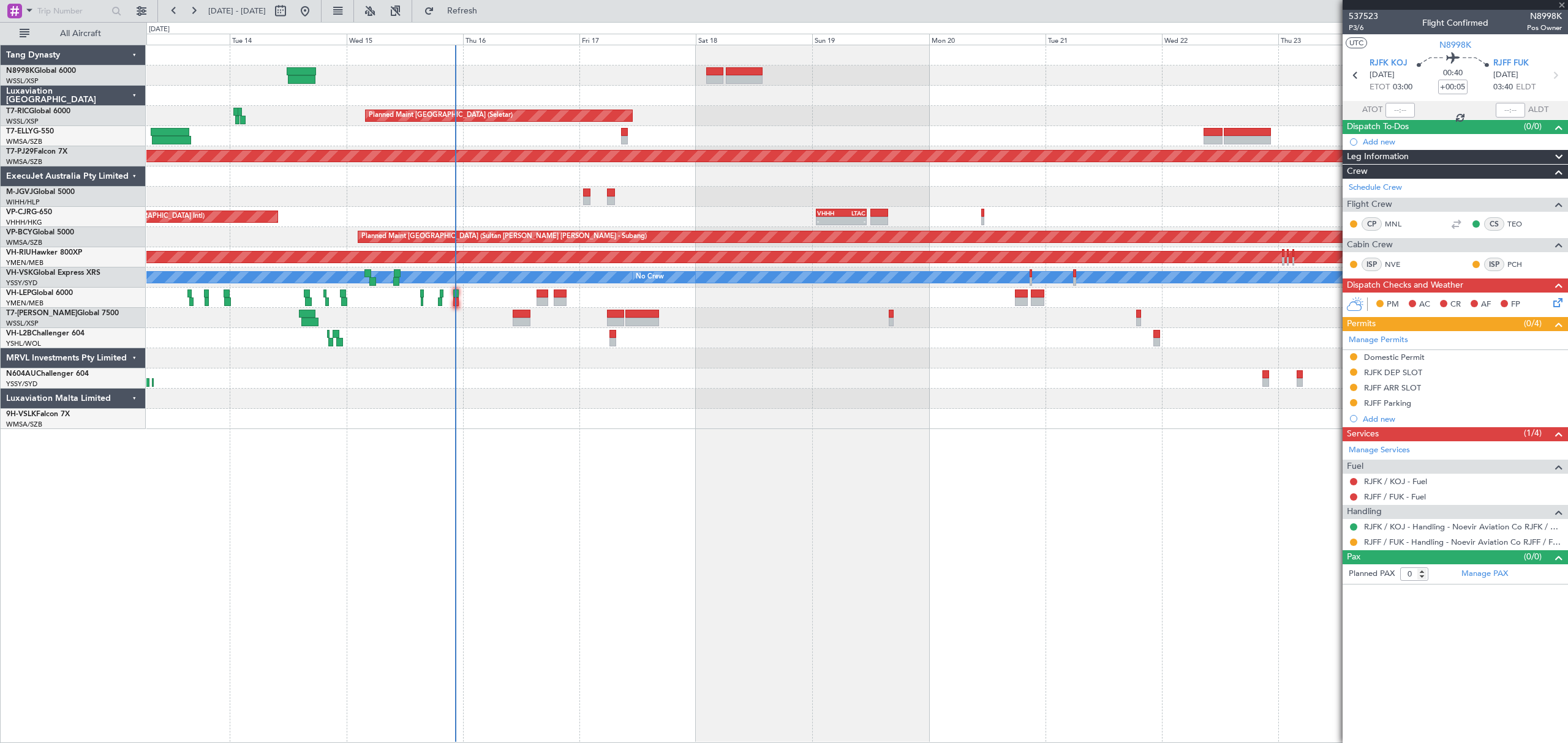
type input "8"
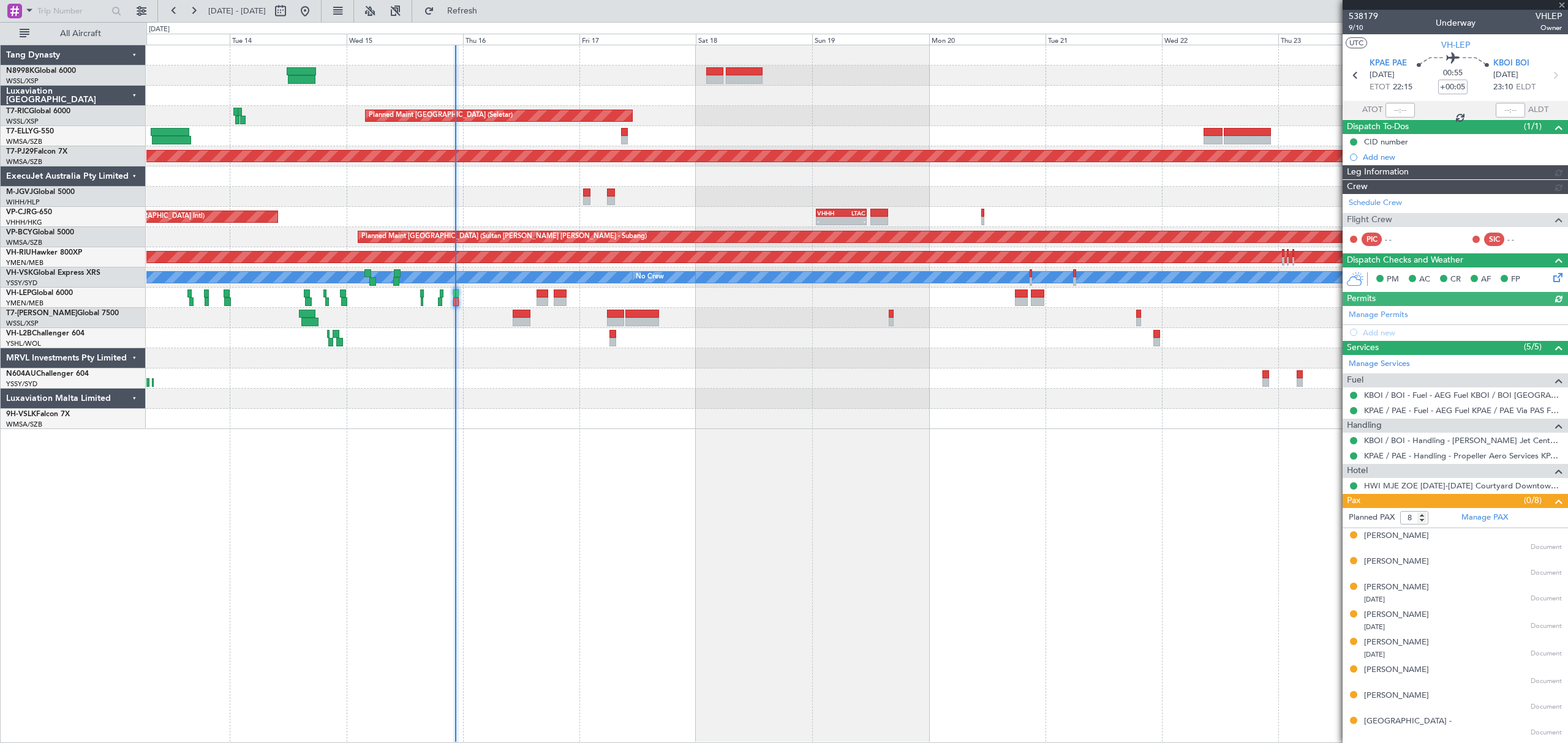
type input "Hafiz Sapuwan (HHAFI)"
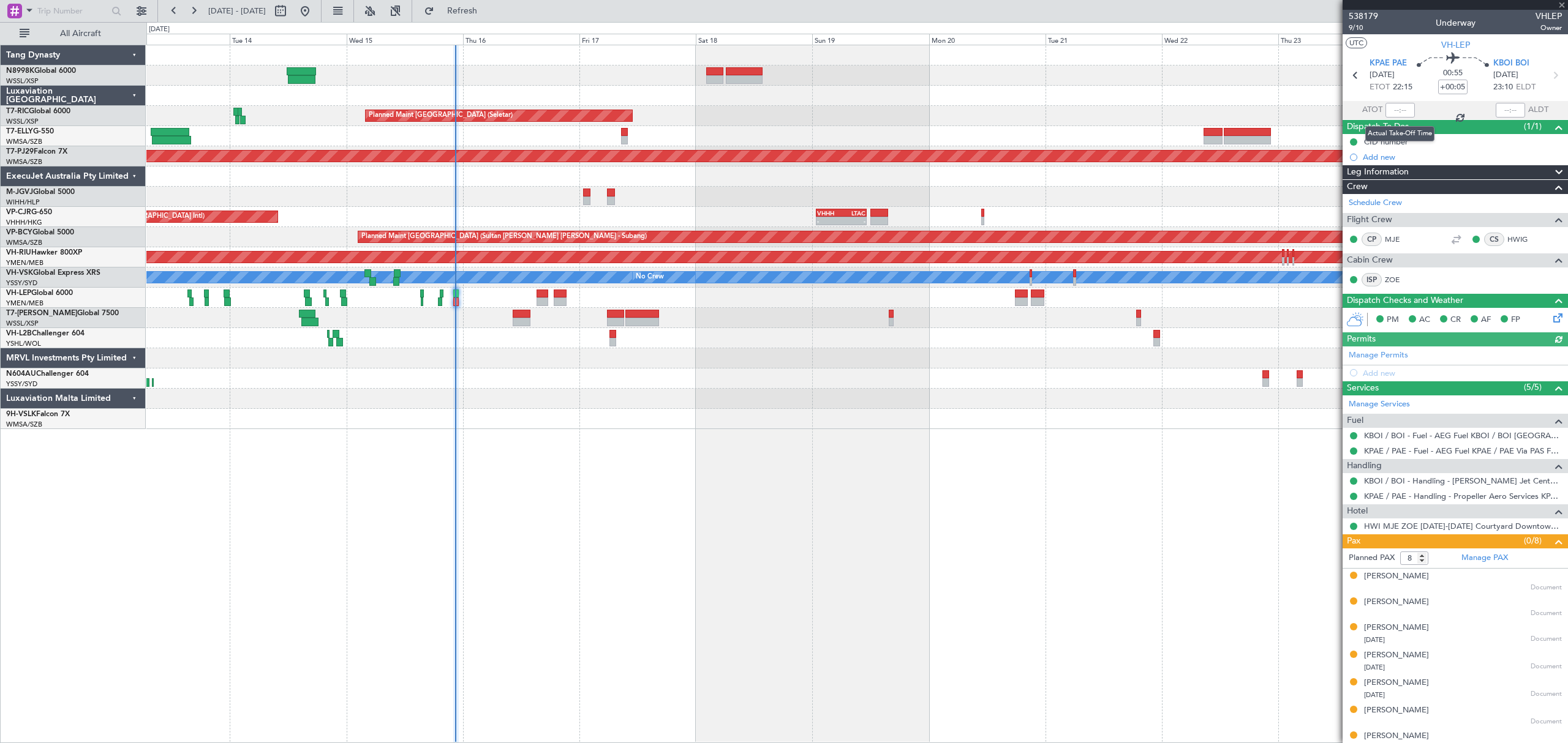
click at [1402, 110] on div at bounding box center [1399, 110] width 29 height 15
click at [1402, 111] on div at bounding box center [1399, 110] width 29 height 15
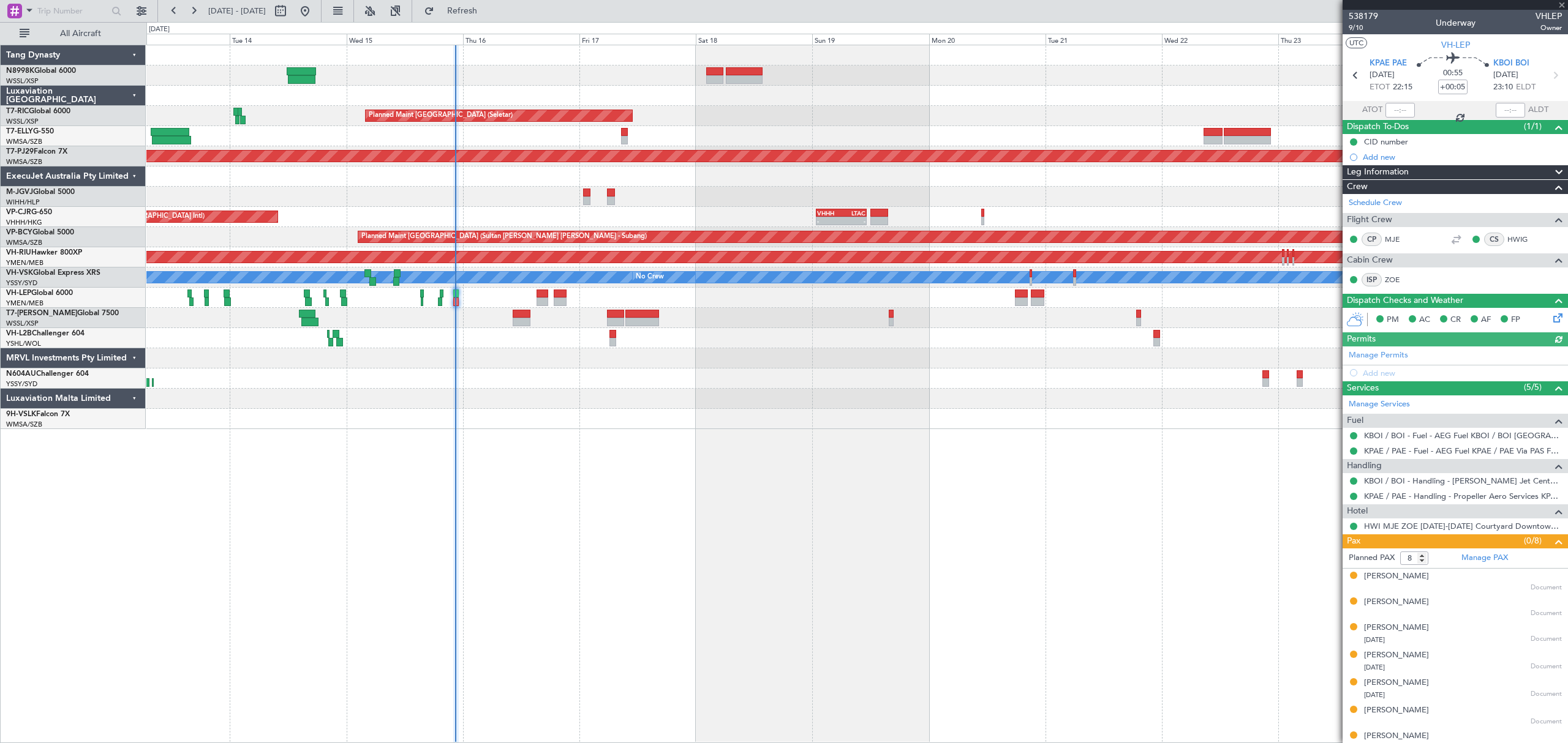
click at [1402, 111] on div at bounding box center [1399, 110] width 29 height 15
click at [1402, 111] on input "text" at bounding box center [1399, 110] width 29 height 15
type input "22:27"
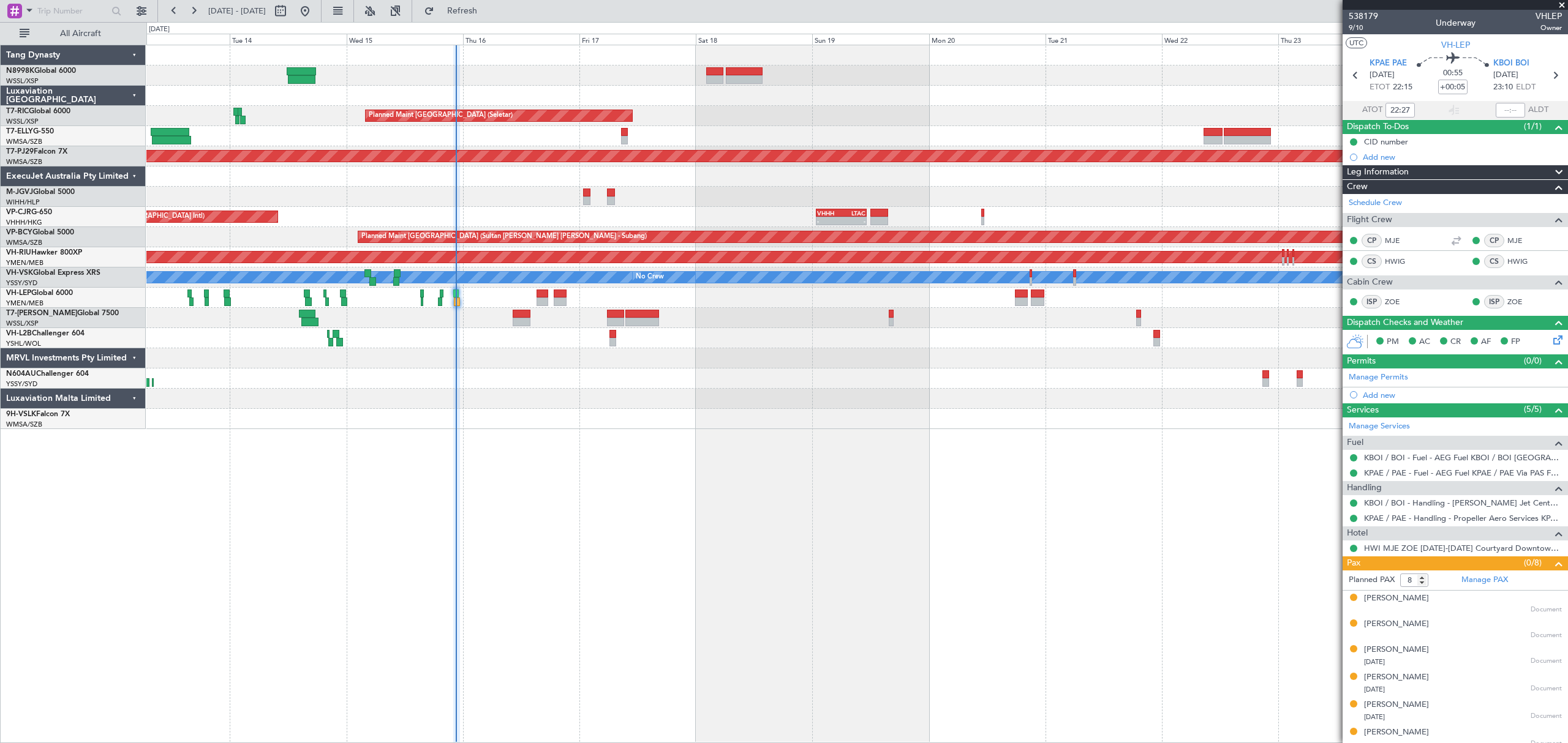
type input "Hafiz Sapuwan (HHAFI)"
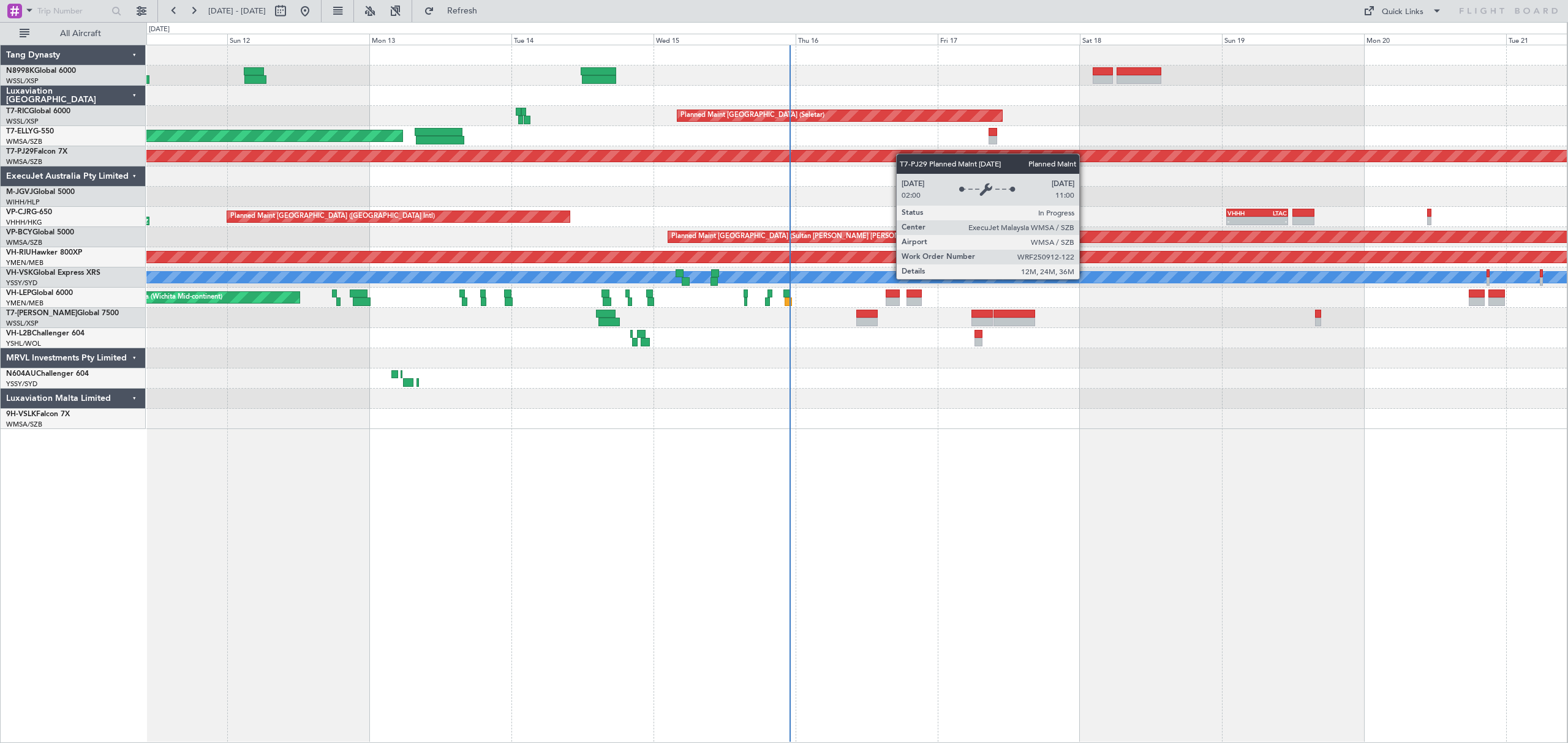
click at [892, 156] on div "Planned Maint [GEOGRAPHIC_DATA] (Seletar) Planned Maint [GEOGRAPHIC_DATA] (Sele…" at bounding box center [857, 237] width 1420 height 384
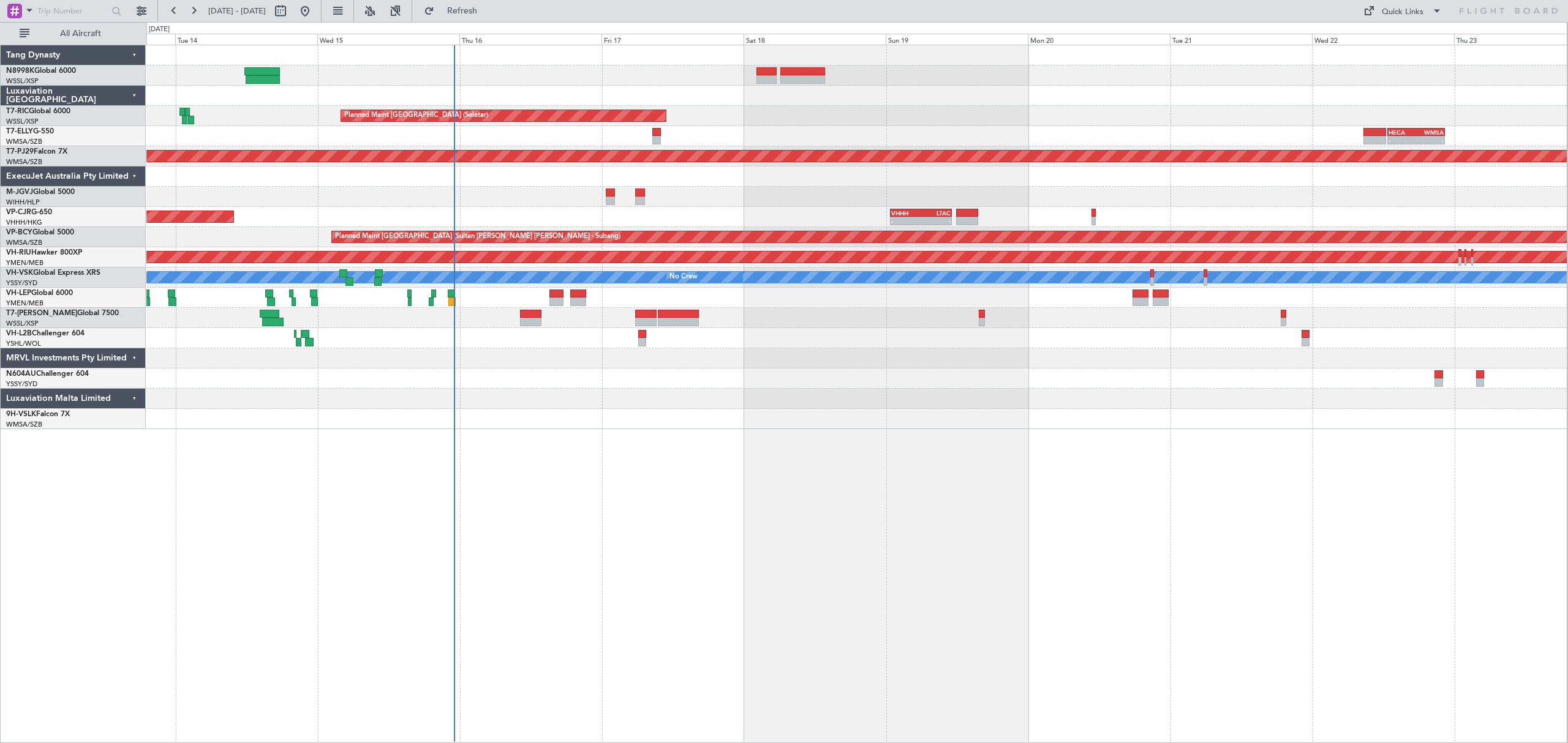
click at [1048, 131] on div "- - HECA 12:50 Z WMSA 22:30 Z Planned Maint [GEOGRAPHIC_DATA] ([GEOGRAPHIC_DATA…" at bounding box center [857, 136] width 1420 height 20
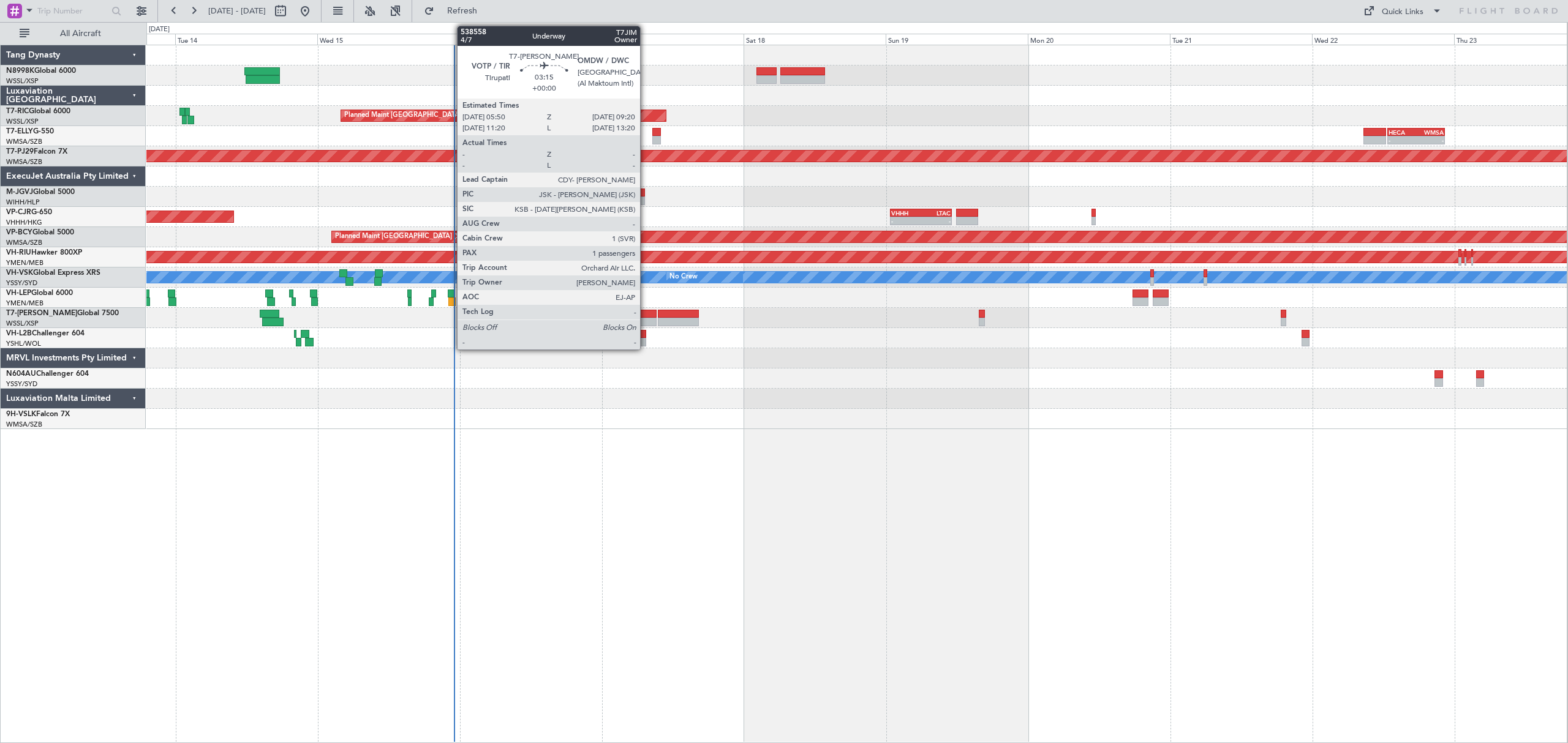
click at [646, 323] on div at bounding box center [645, 322] width 21 height 9
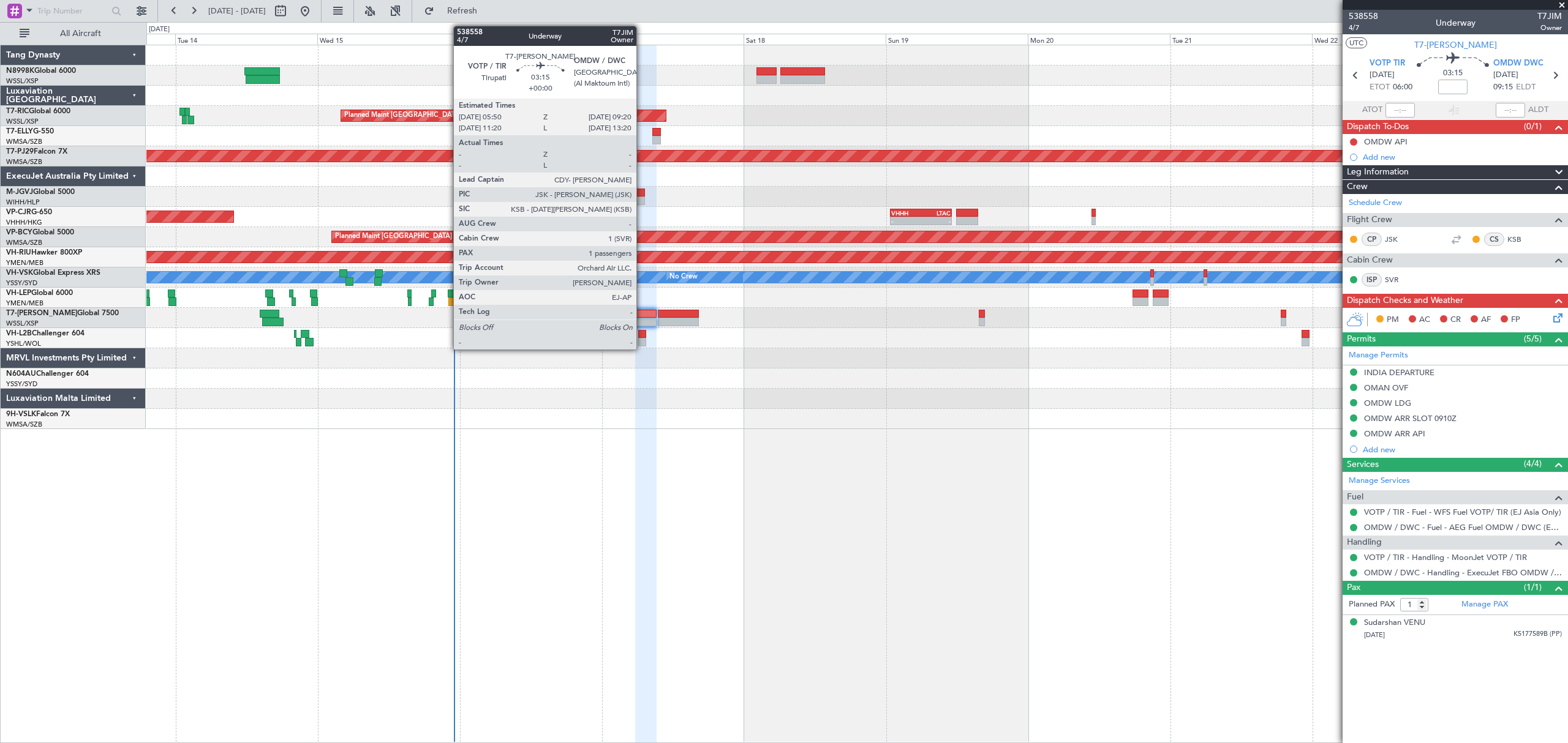
click at [642, 320] on div at bounding box center [645, 322] width 21 height 9
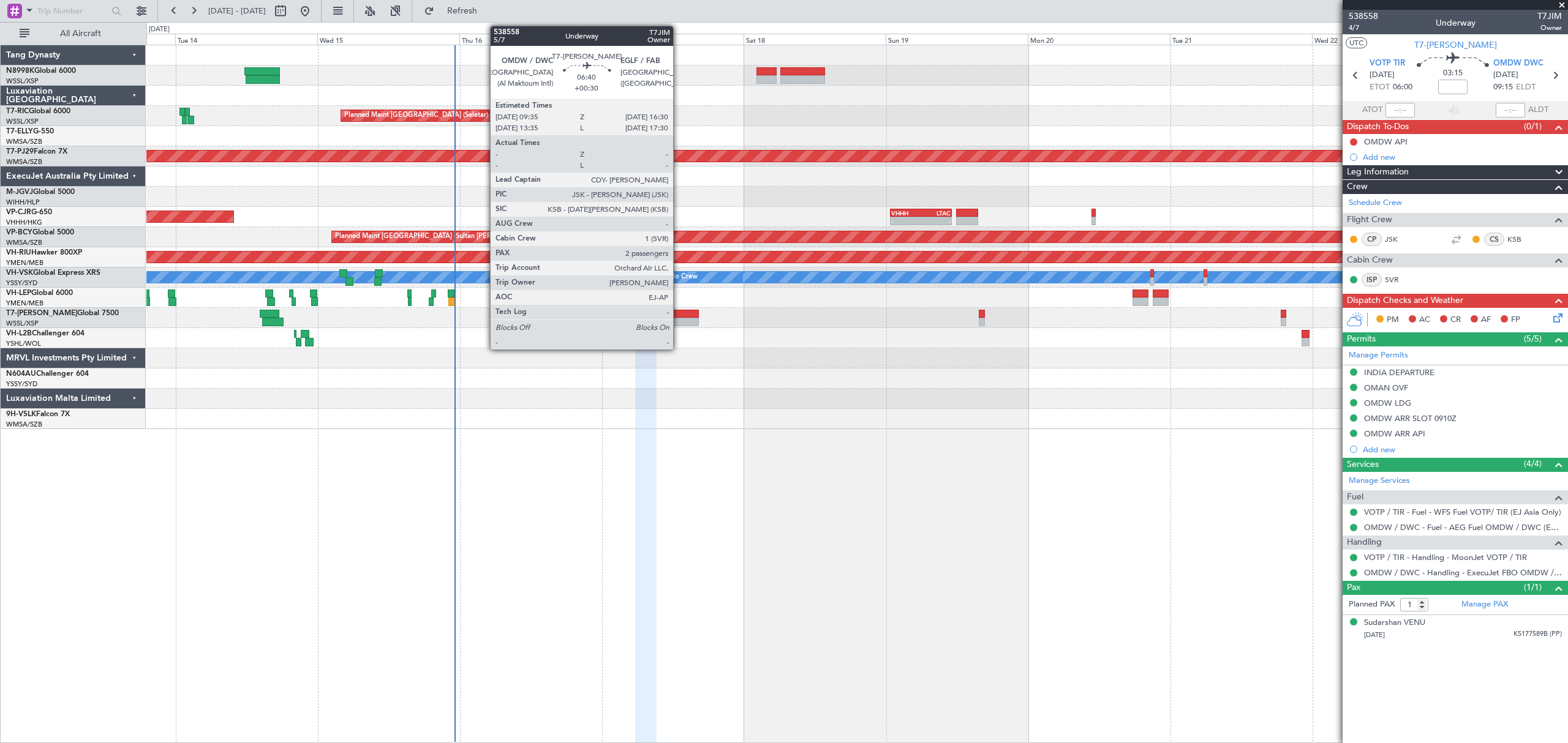
click at [678, 323] on div at bounding box center [678, 322] width 41 height 9
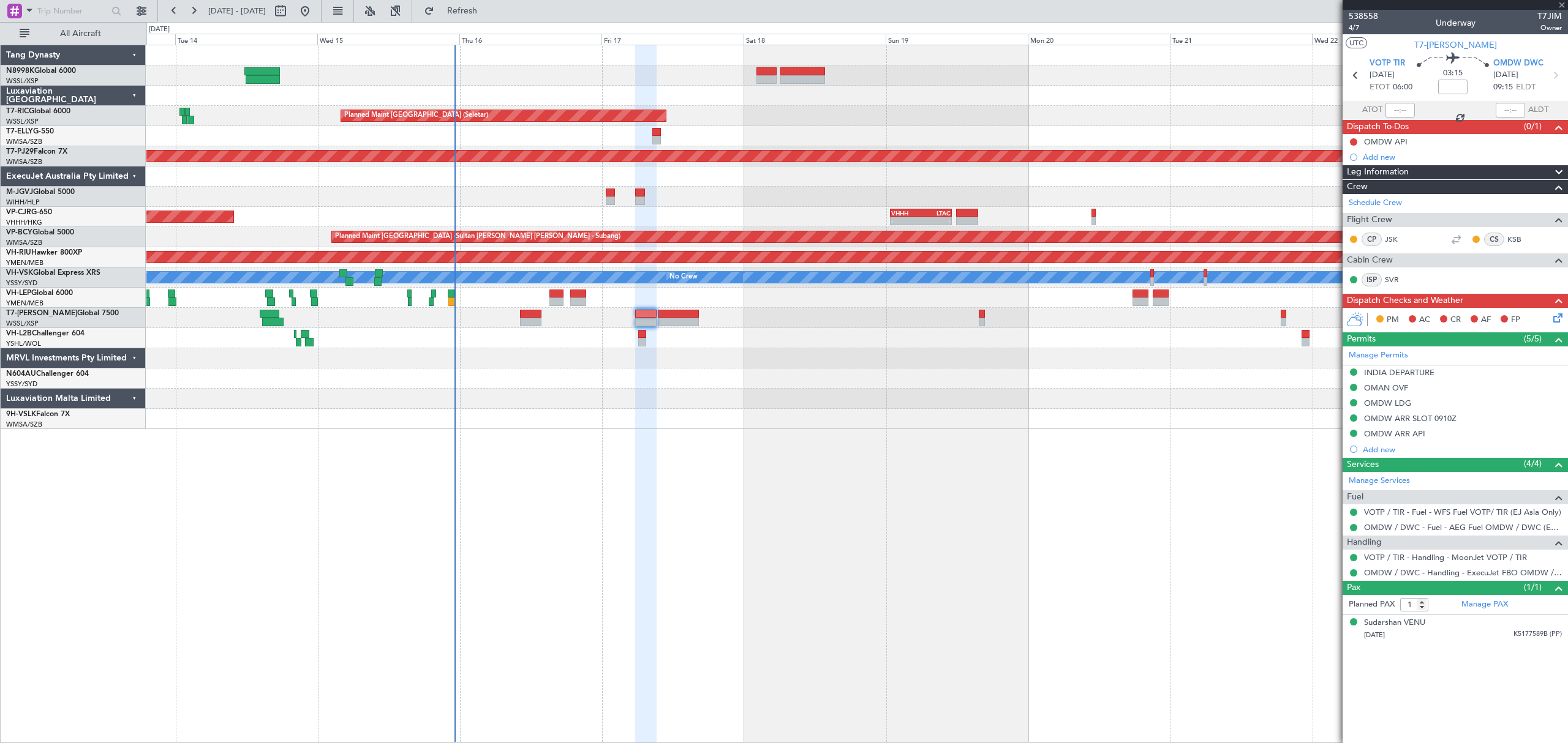
type input "+00:30"
type input "2"
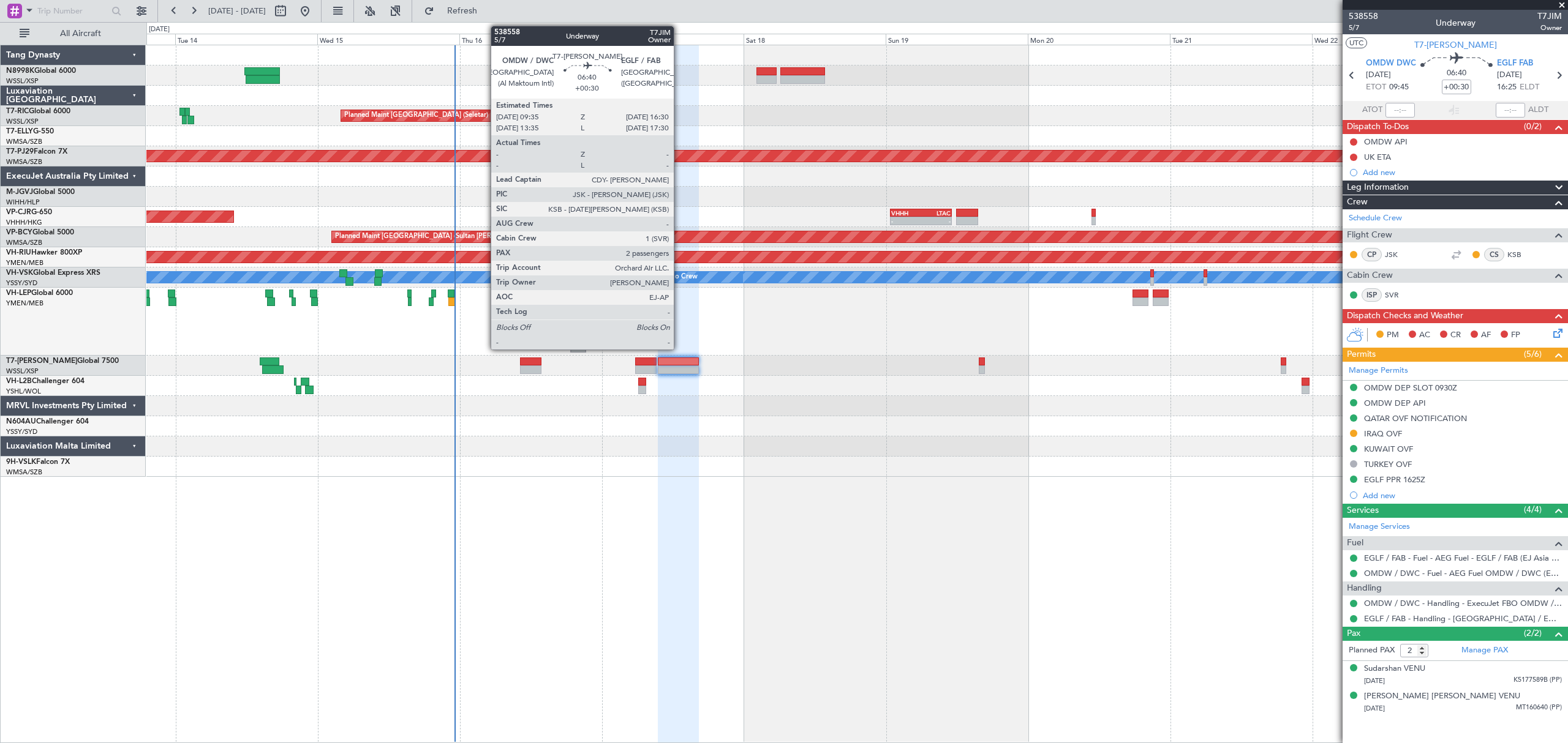
click at [679, 368] on div at bounding box center [678, 370] width 41 height 9
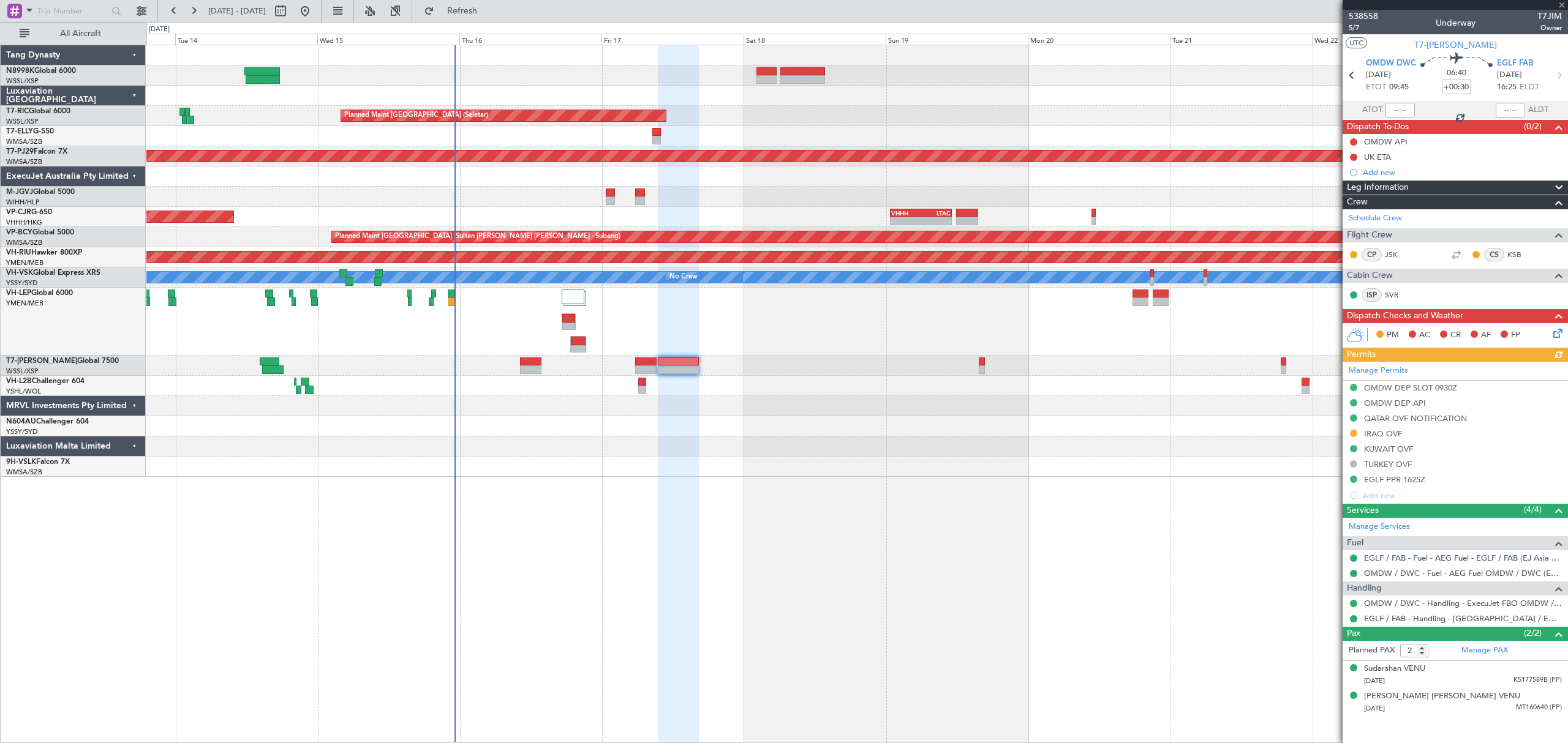
click at [716, 366] on div "Planned Maint Singapore (Seletar) - - HECA 12:50 Z WMSA 22:30 Z Planned Maint D…" at bounding box center [857, 261] width 1420 height 431
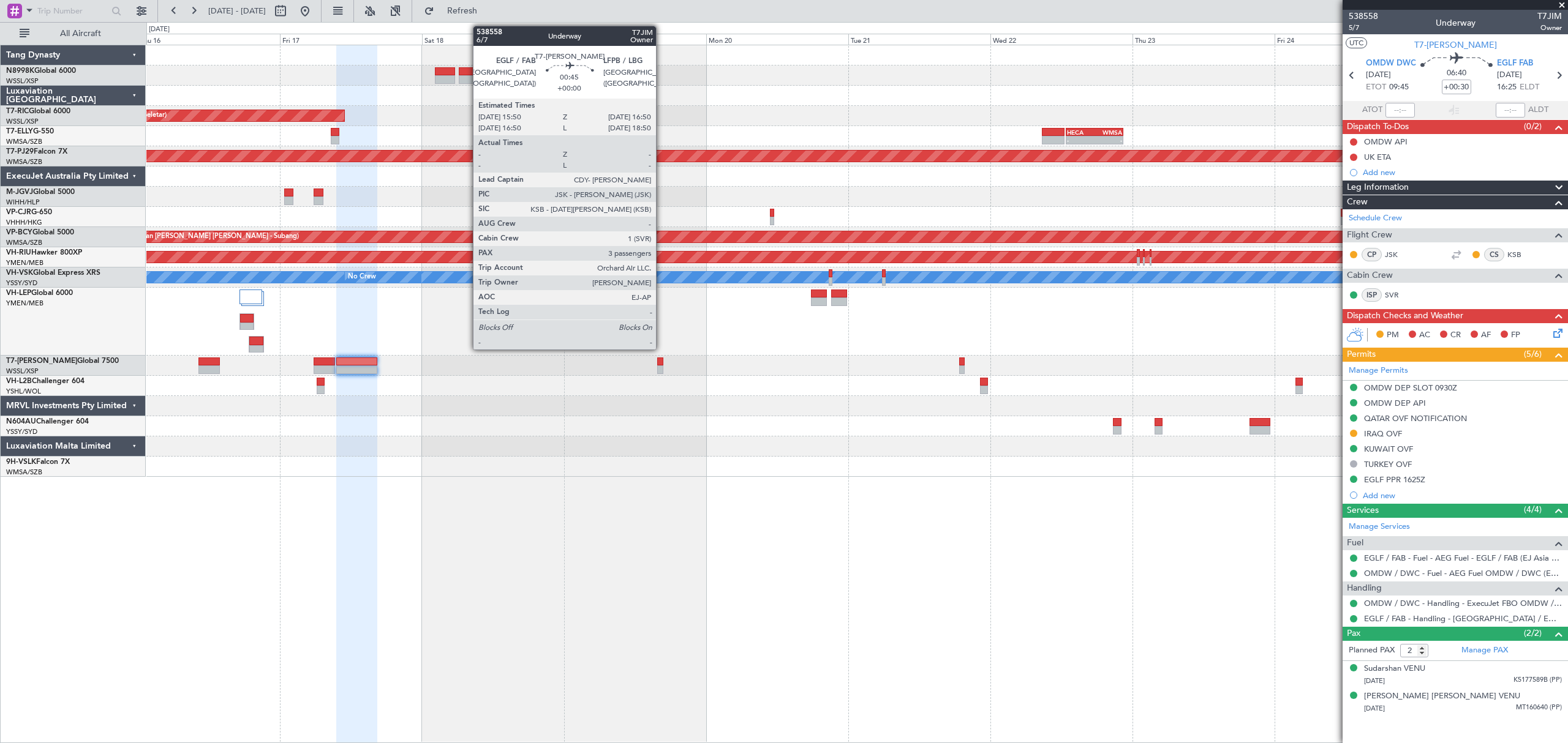
click at [661, 363] on div at bounding box center [660, 362] width 6 height 9
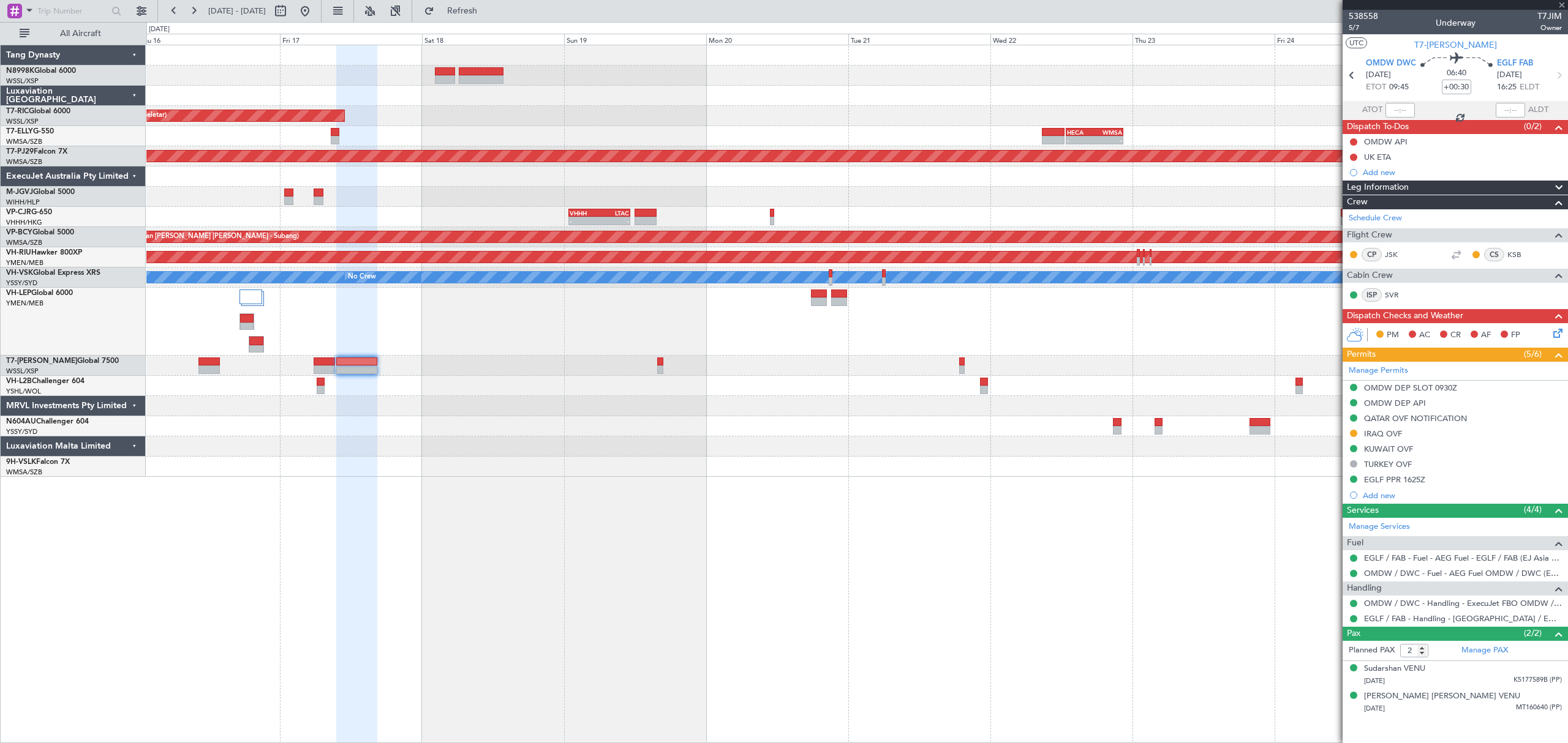
type input "3"
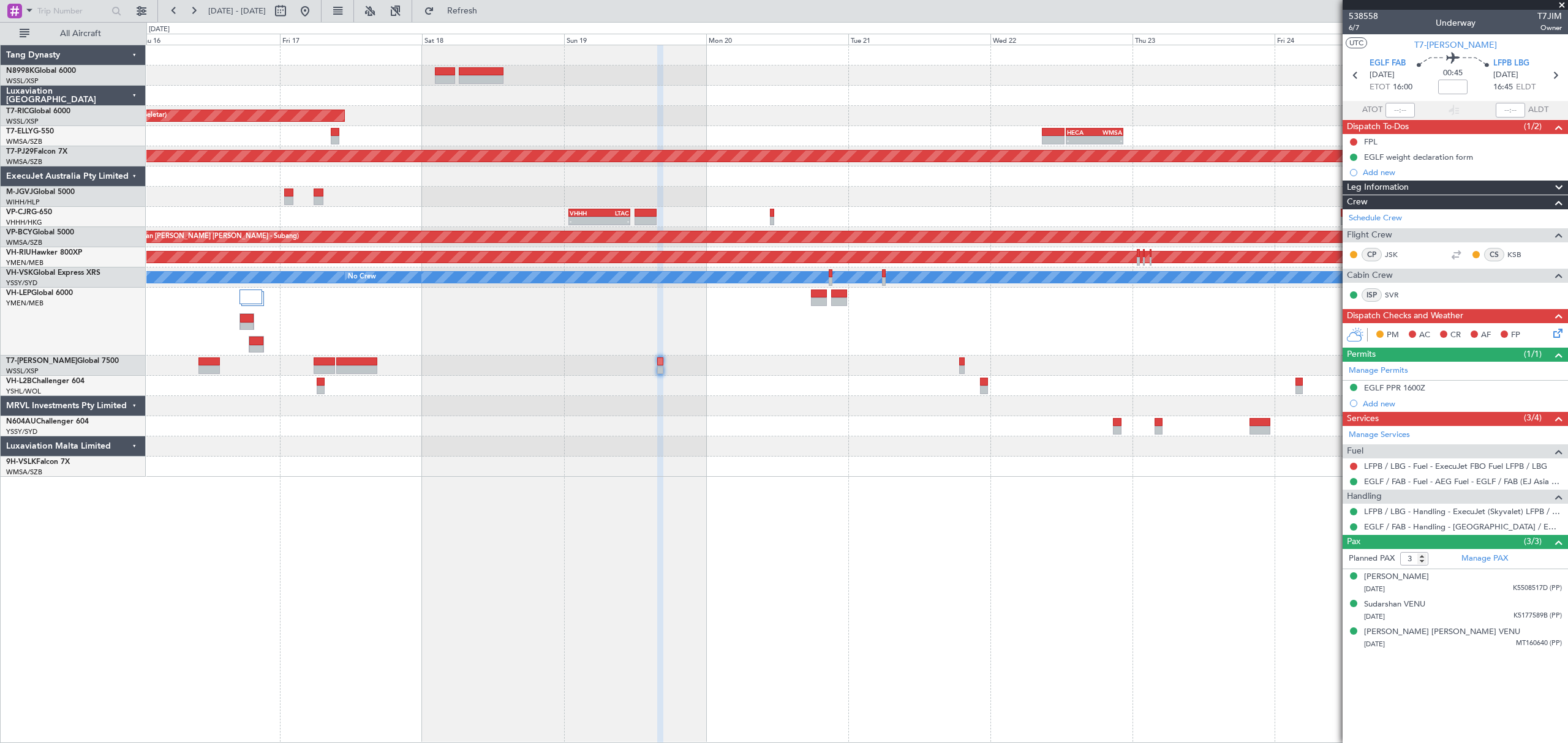
click at [1433, 473] on div "LFPB / LBG - Fuel - ExecuJet FBO Fuel LFPB / LBG" at bounding box center [1455, 466] width 226 height 16
click at [1432, 471] on link "LFPB / LBG - Fuel - ExecuJet FBO Fuel LFPB / LBG" at bounding box center [1456, 466] width 183 height 10
click at [1031, 353] on div "- - MMSD 00:50 Z SBFL 10:30 Z" at bounding box center [857, 322] width 1420 height 68
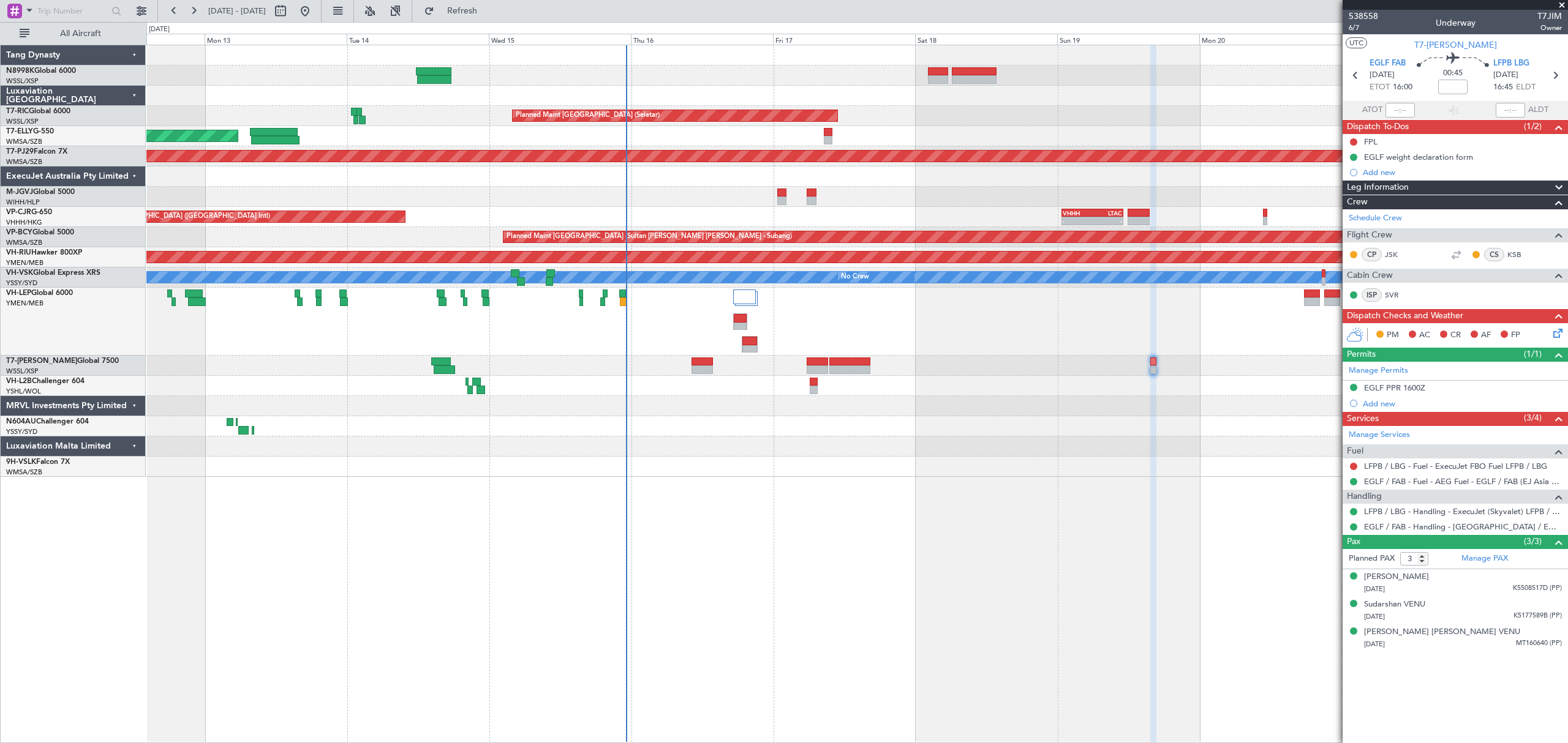
click at [599, 345] on div "Unplanned Maint Wichita (Wichita Mid-continent)" at bounding box center [857, 322] width 1420 height 68
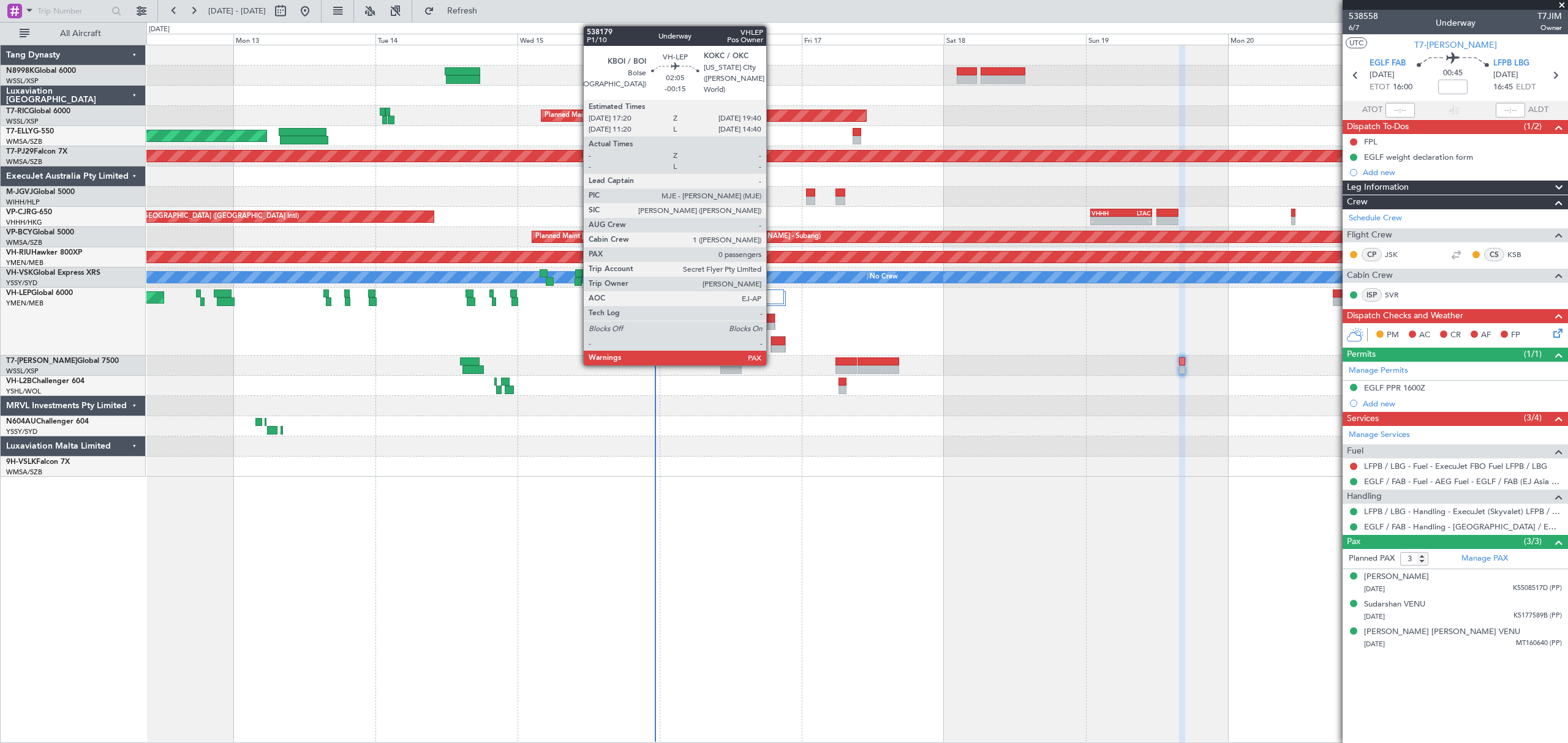
click at [772, 317] on div at bounding box center [768, 318] width 13 height 9
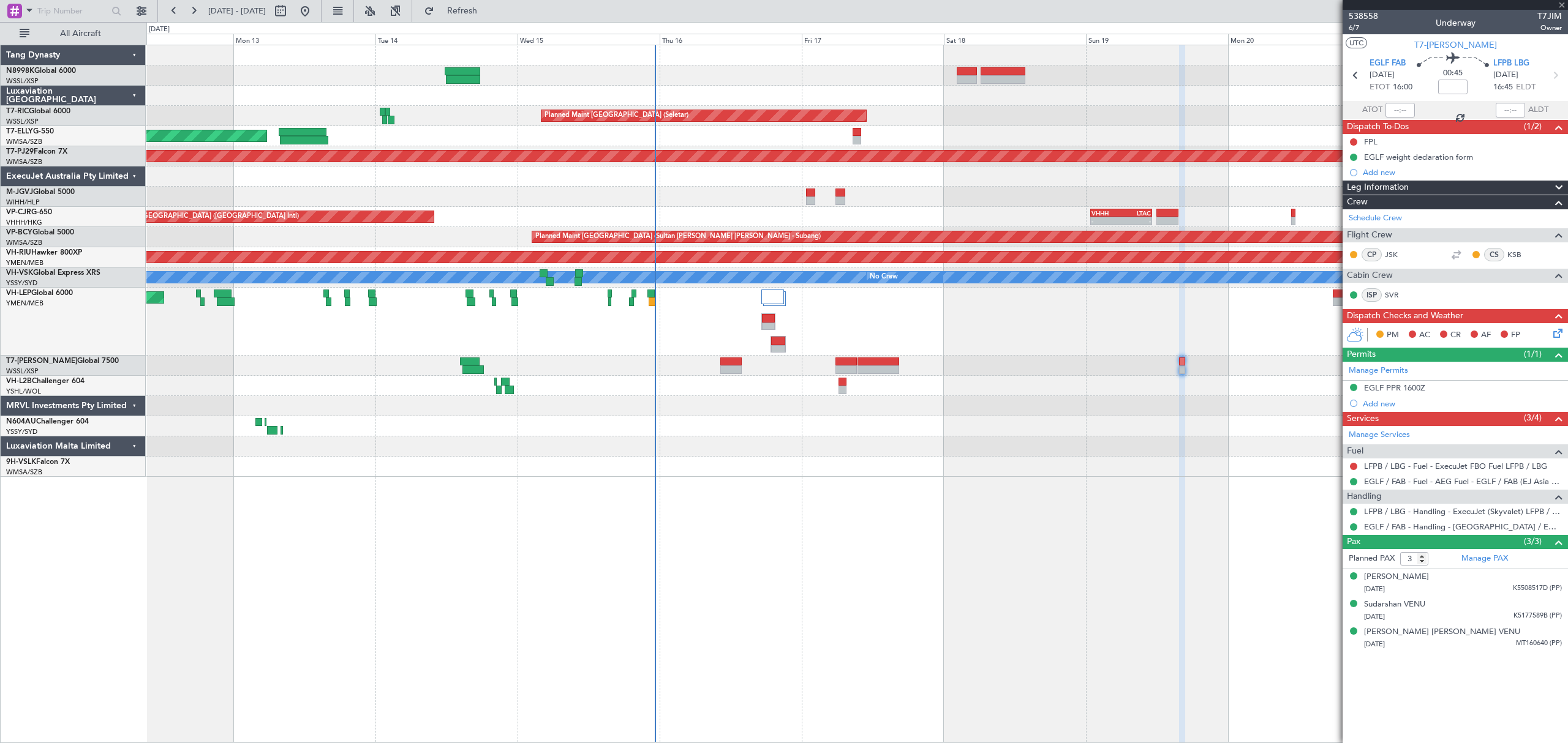
type input "-00:15"
type input "0"
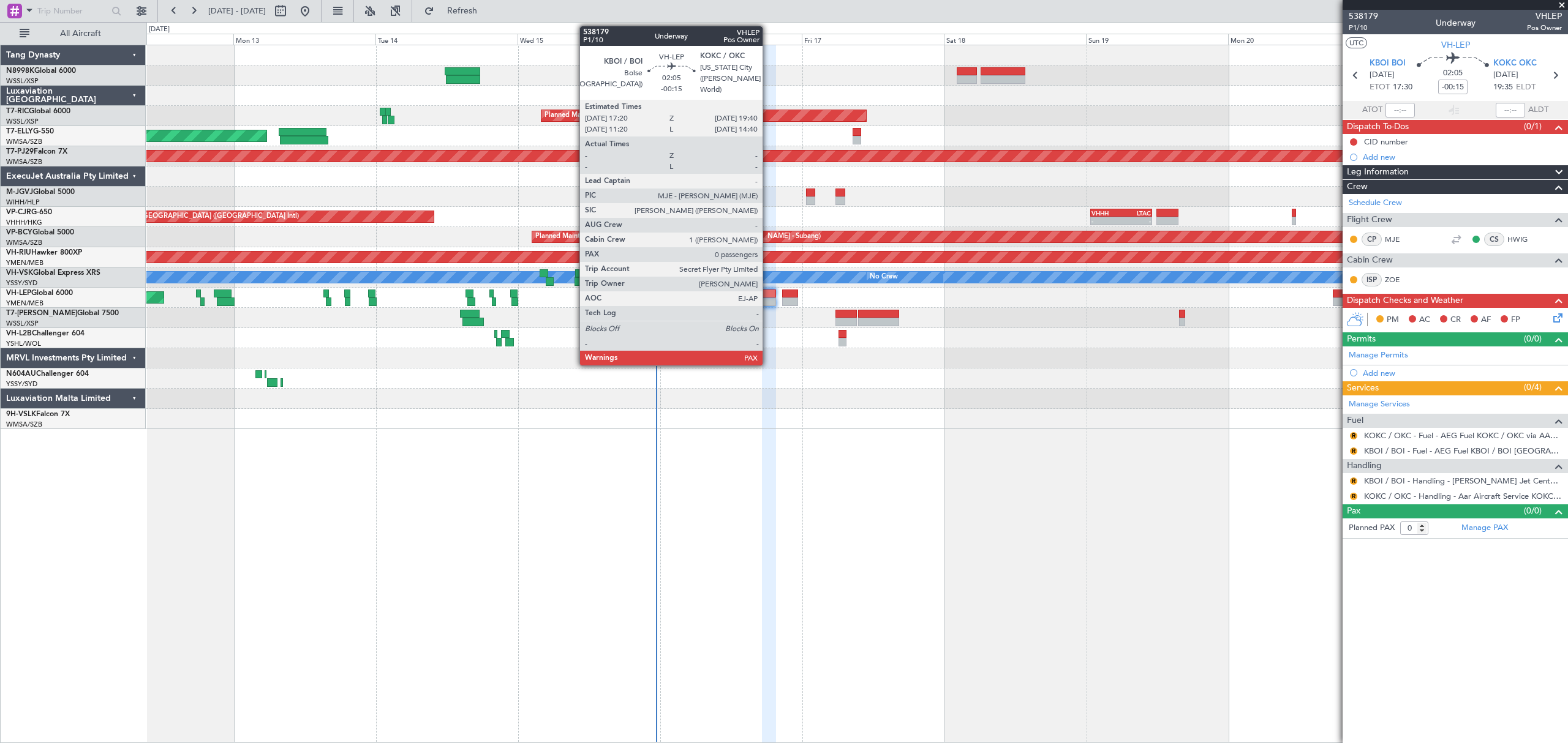
click at [768, 299] on div at bounding box center [768, 301] width 14 height 9
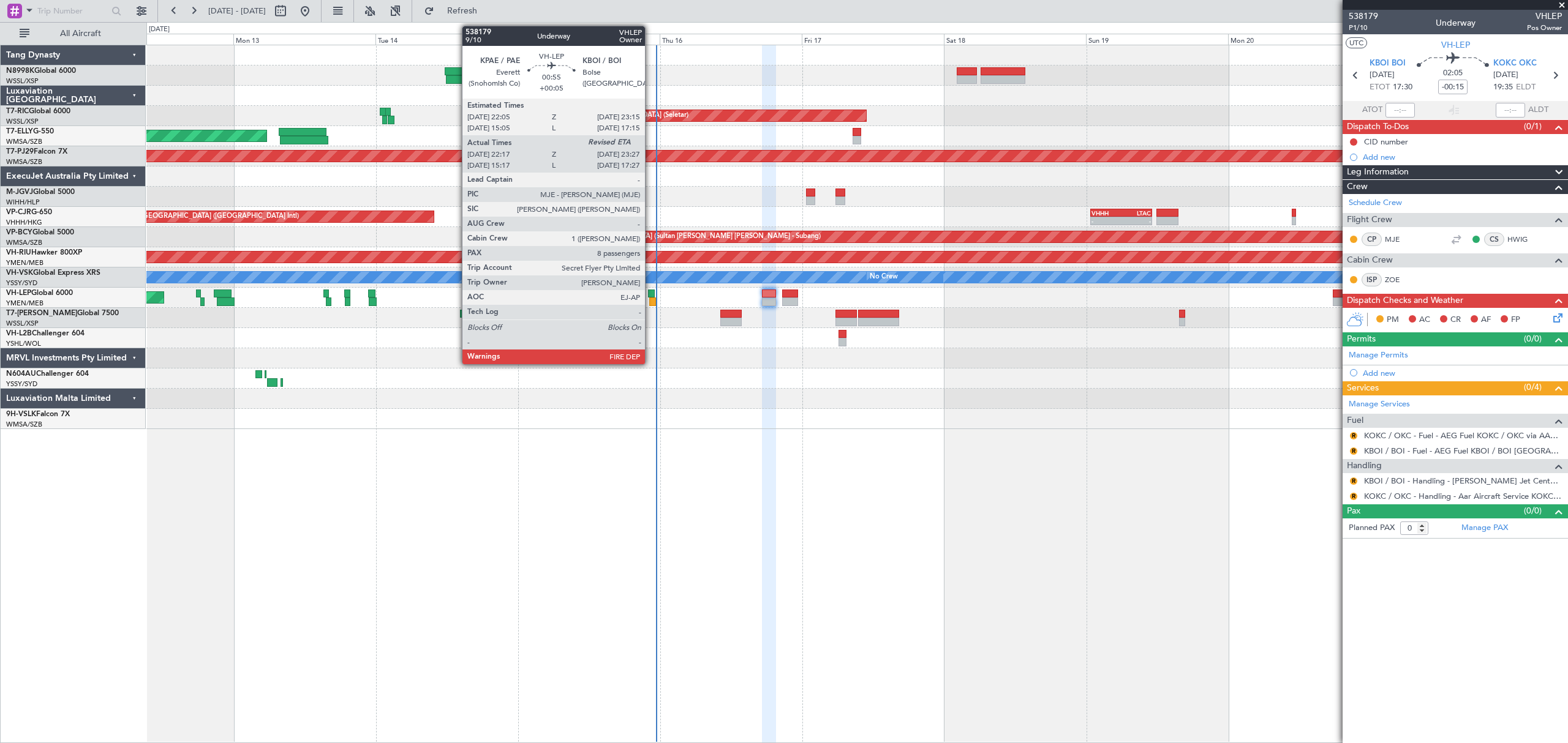
click at [651, 299] on div at bounding box center [653, 301] width 7 height 9
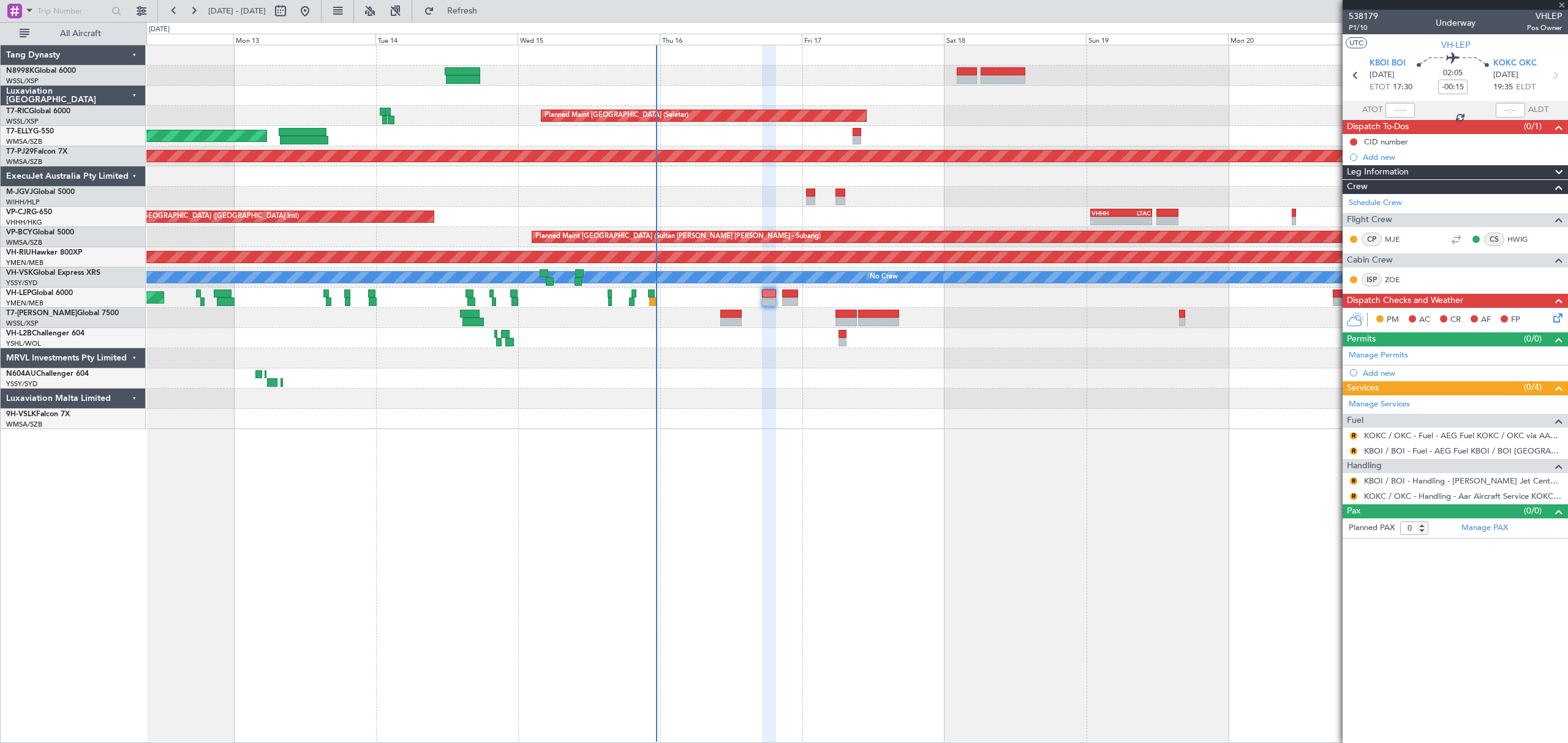
type input "+00:05"
type input "22:27"
type input "8"
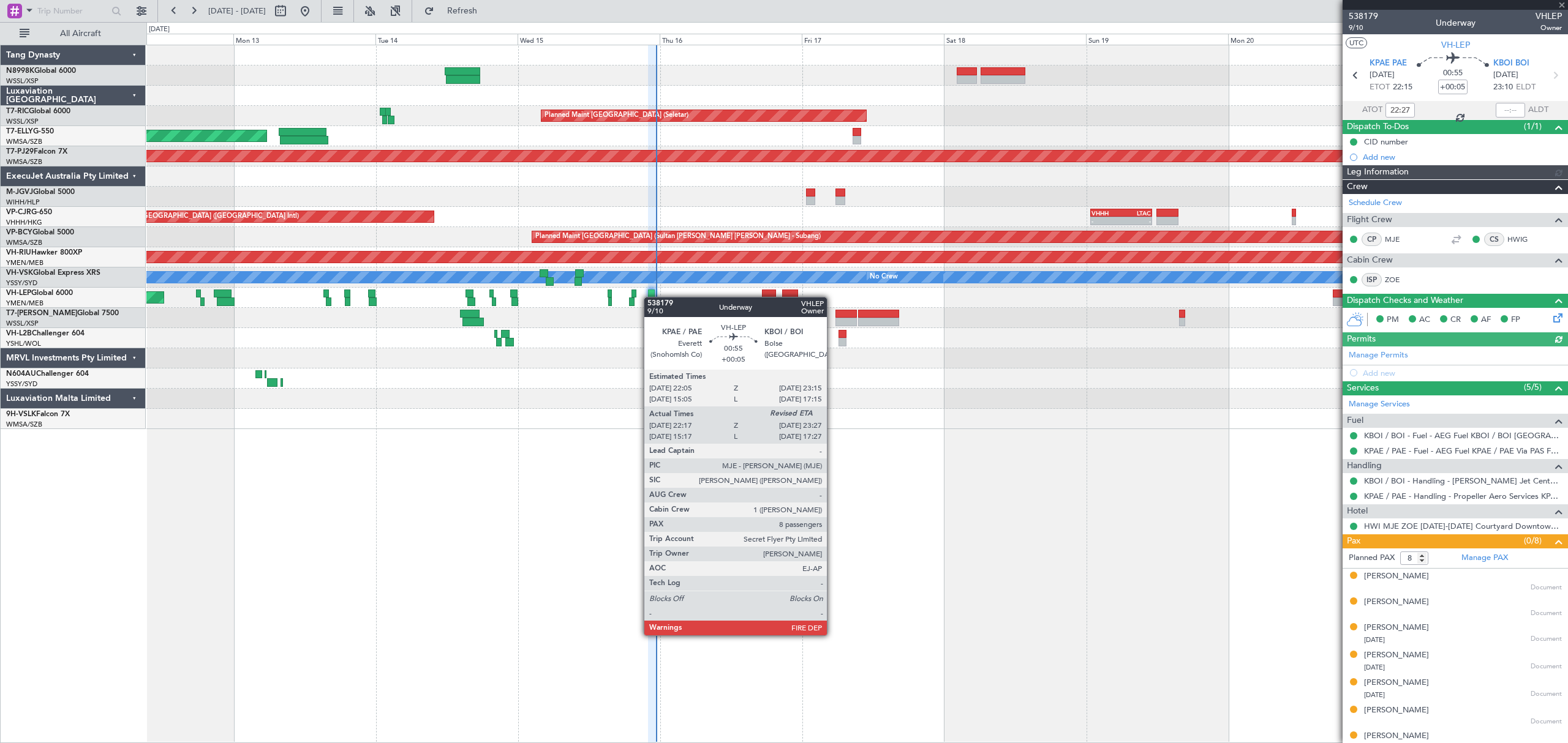
type input "Hafiz Sapuwan (HHAFI)"
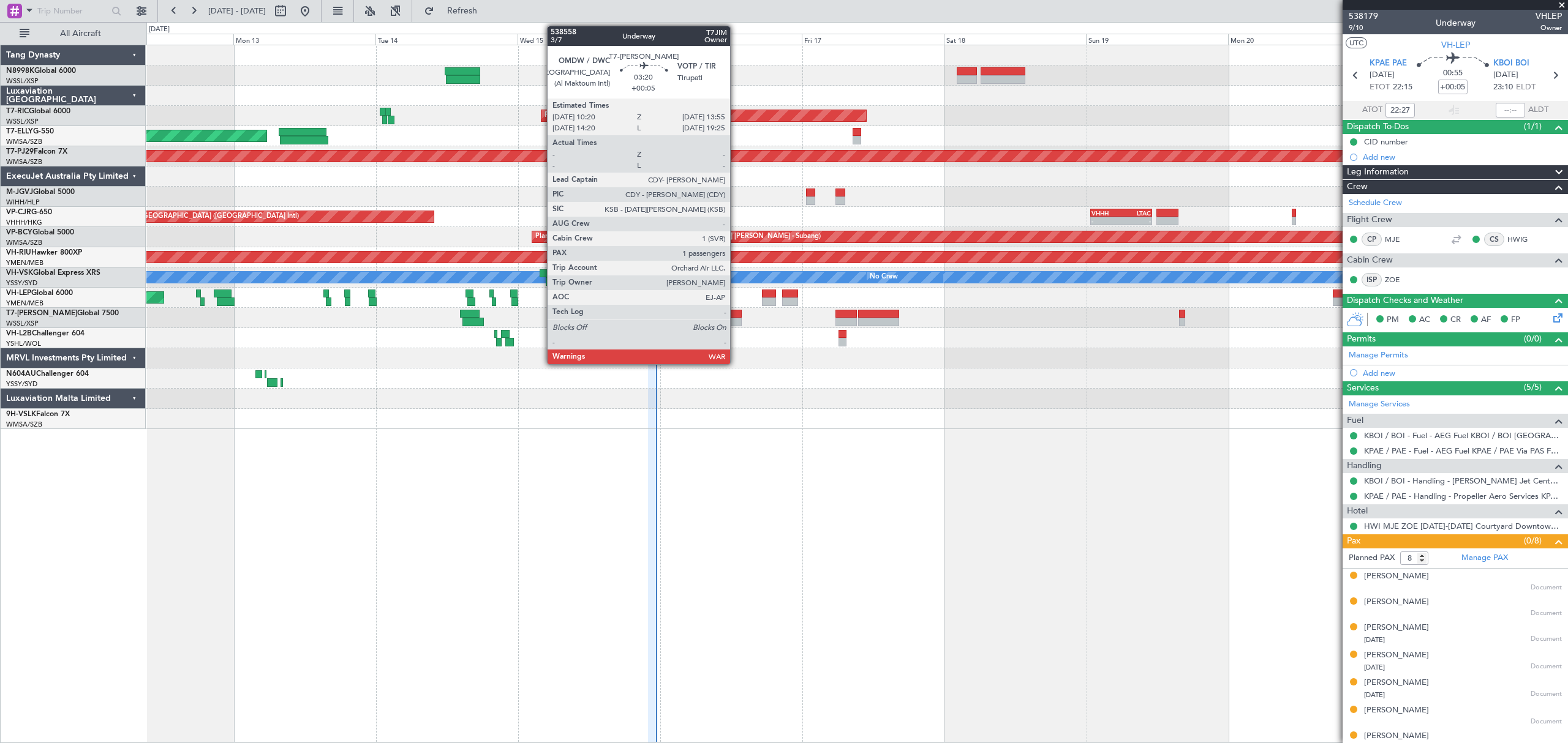
click at [735, 315] on div at bounding box center [731, 314] width 22 height 9
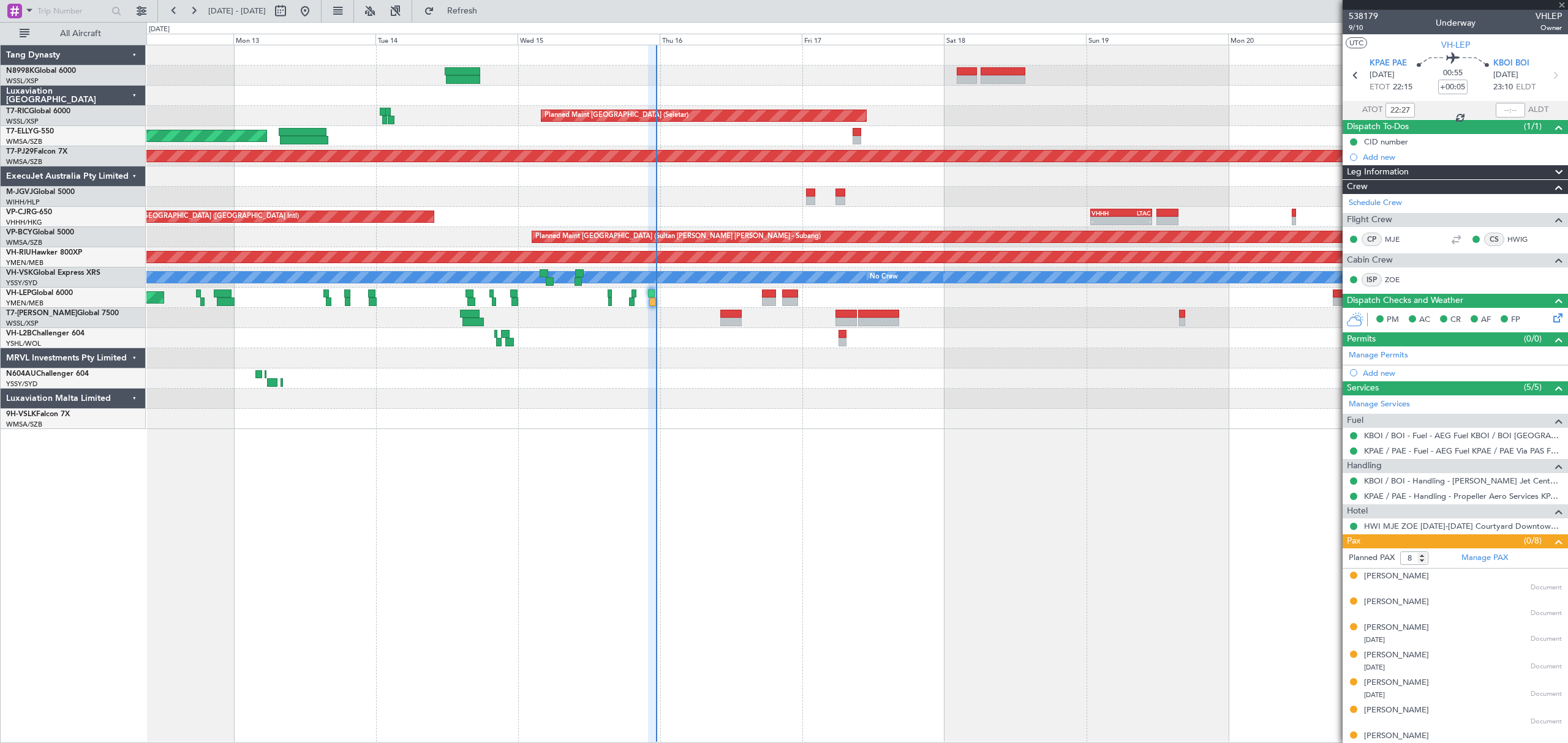
type input "1"
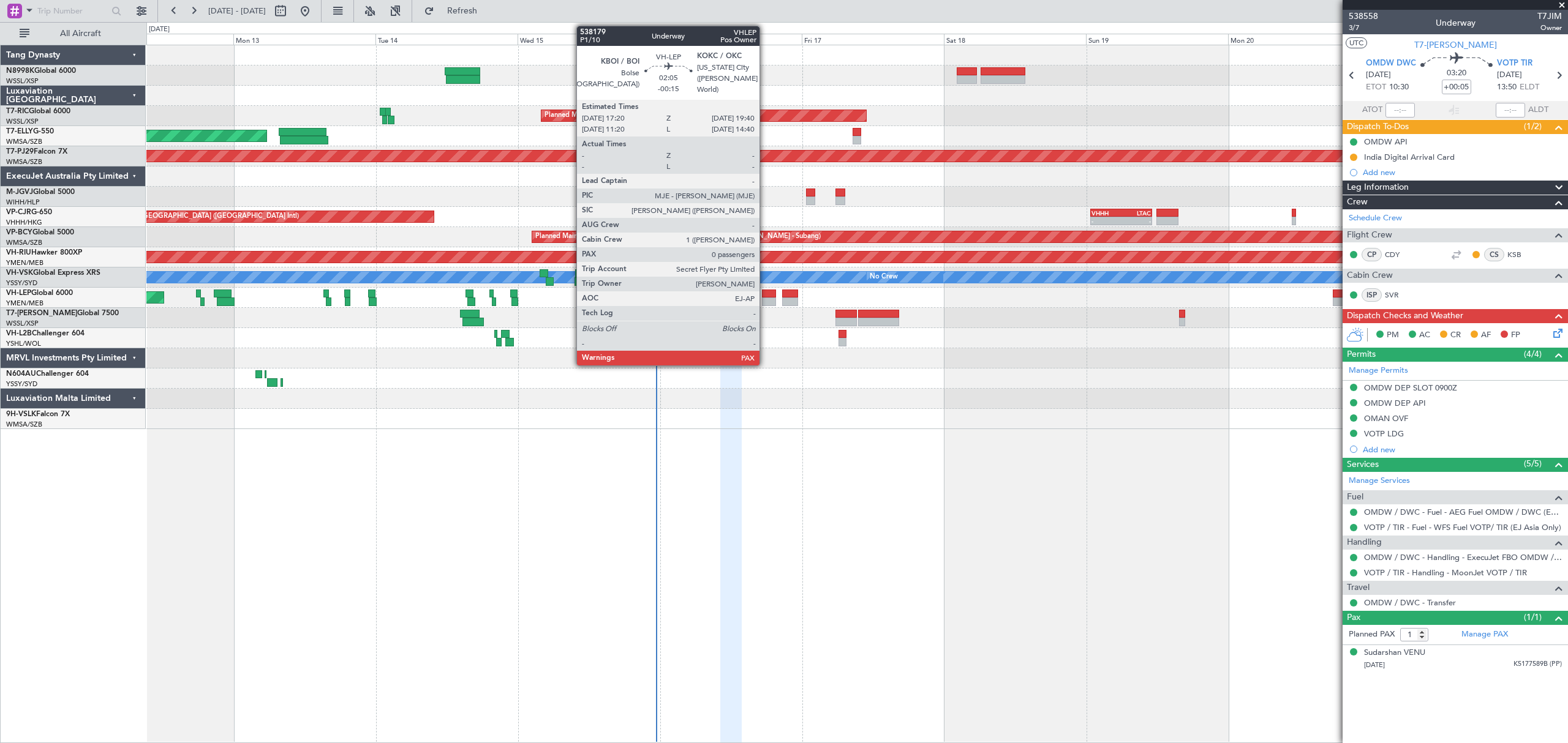
click at [765, 295] on div at bounding box center [768, 293] width 14 height 9
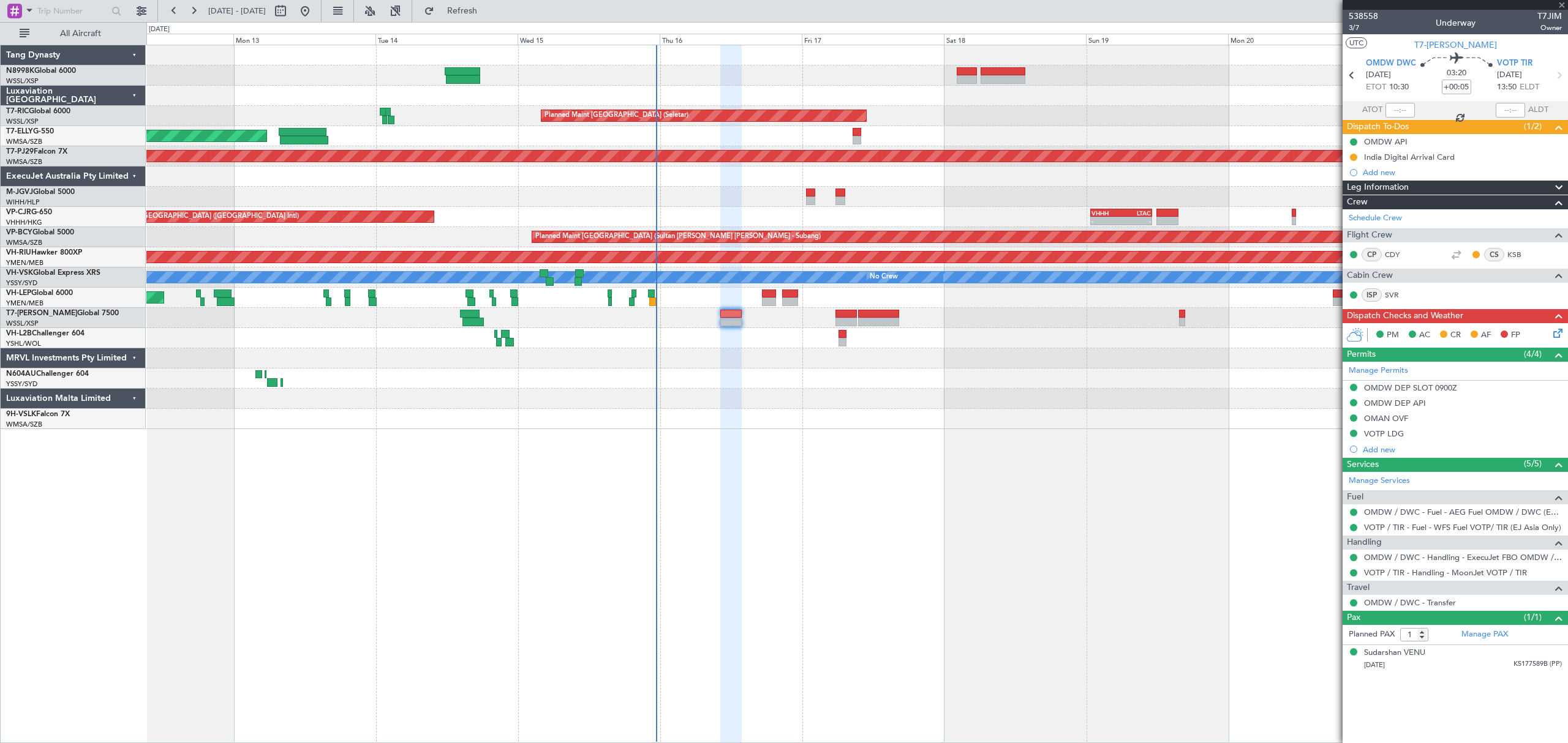
type input "-00:15"
type input "0"
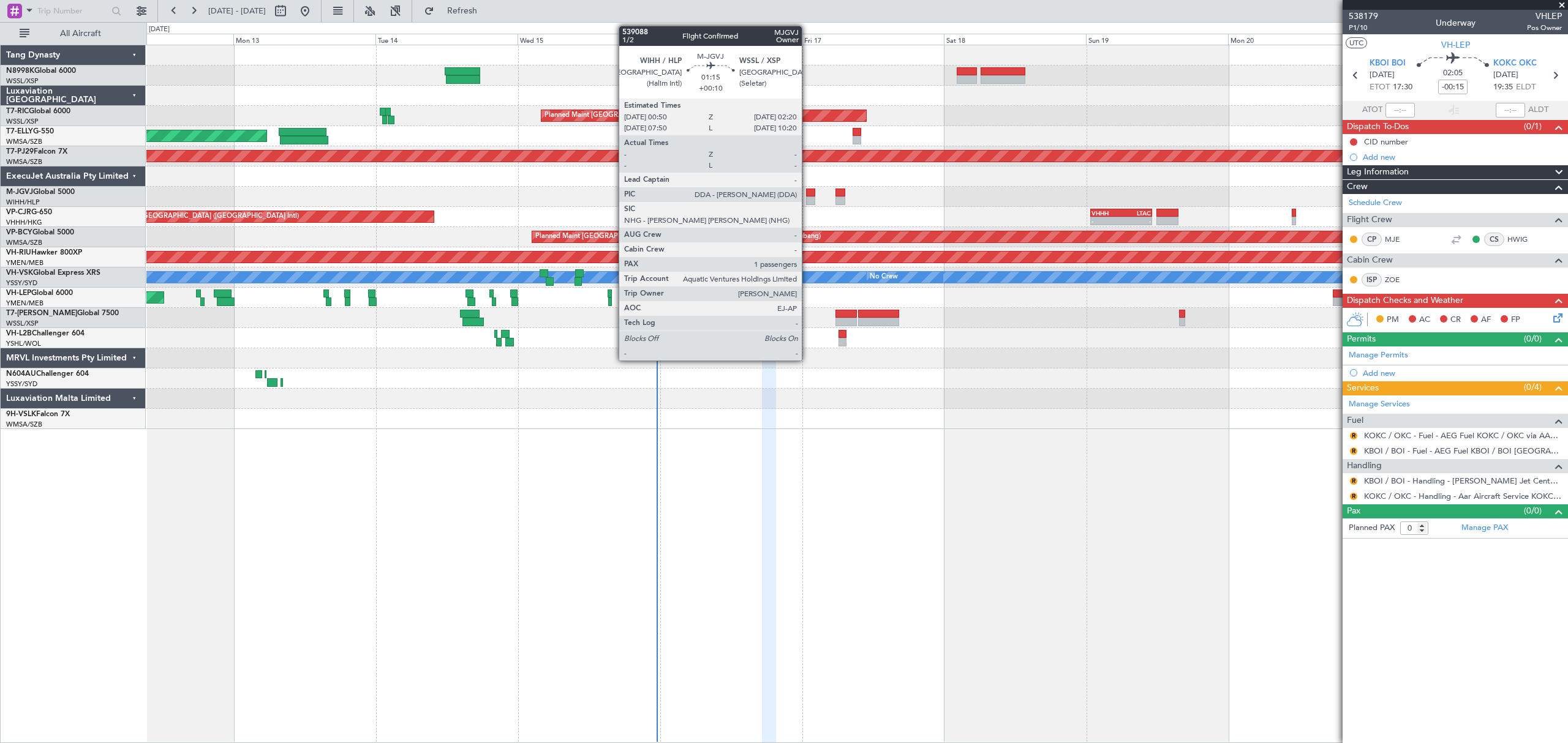
click at [807, 196] on div at bounding box center [810, 192] width 9 height 9
type input "+00:10"
type input "1"
